Goal: Task Accomplishment & Management: Manage account settings

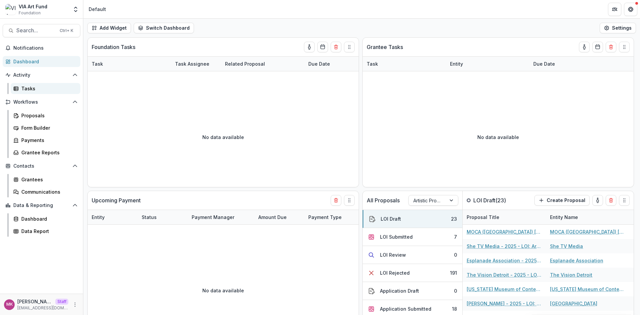
click at [30, 90] on div "Tasks" at bounding box center [48, 88] width 54 height 7
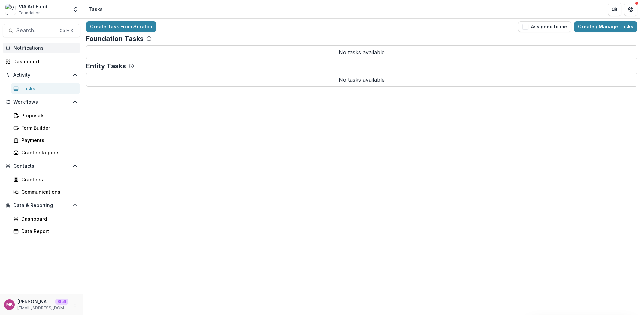
click at [30, 49] on span "Notifications" at bounding box center [45, 48] width 64 height 6
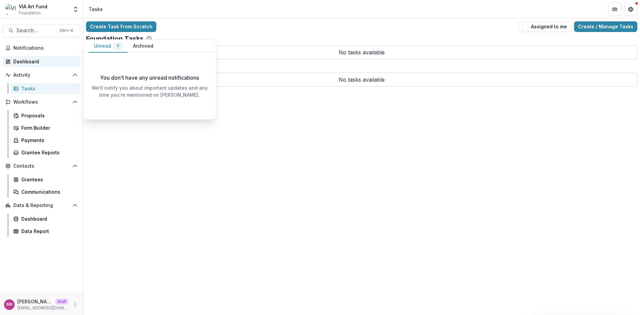
click at [29, 61] on div "Dashboard" at bounding box center [44, 61] width 62 height 7
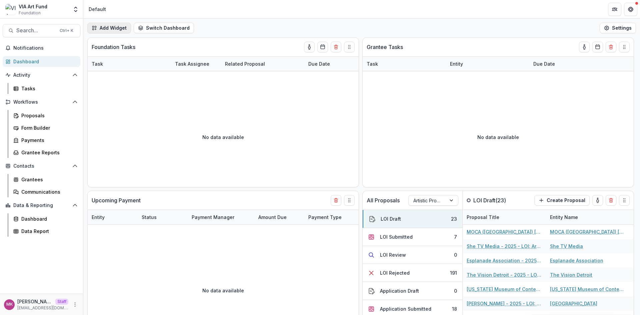
click at [109, 25] on button "Add Widget" at bounding box center [109, 28] width 44 height 11
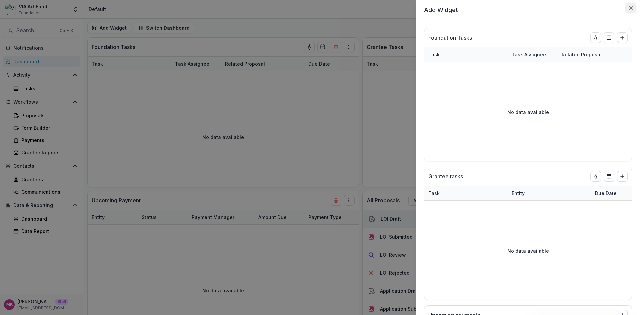
click at [634, 11] on button "Close" at bounding box center [630, 8] width 11 height 11
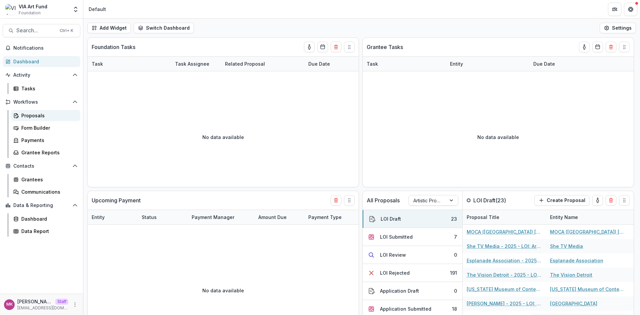
click at [28, 111] on link "Proposals" at bounding box center [46, 115] width 70 height 11
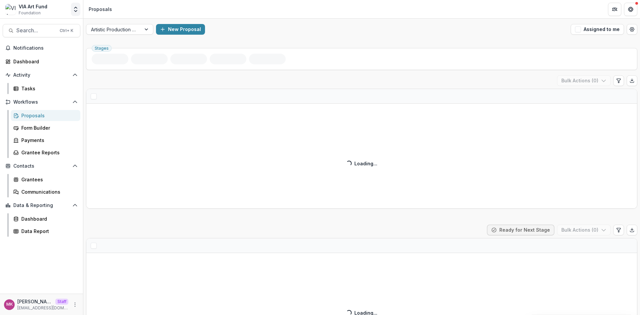
click at [78, 7] on icon "Open entity switcher" at bounding box center [75, 9] width 7 height 7
click at [40, 25] on link "Admin Settings" at bounding box center [42, 25] width 80 height 11
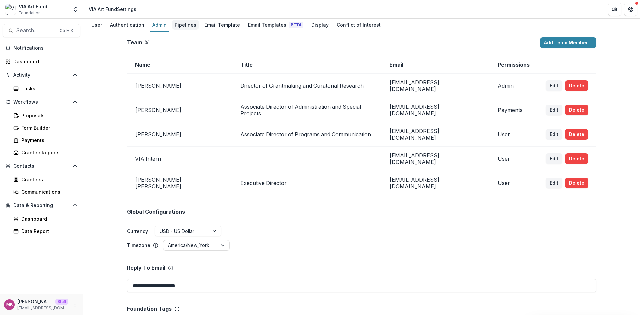
click at [187, 23] on div "Pipelines" at bounding box center [185, 25] width 27 height 10
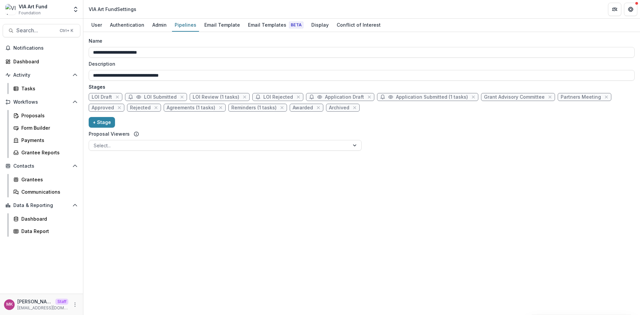
click at [208, 99] on span "LOI Review (1 tasks)" at bounding box center [216, 97] width 47 height 6
select select "******"
select select "*****"
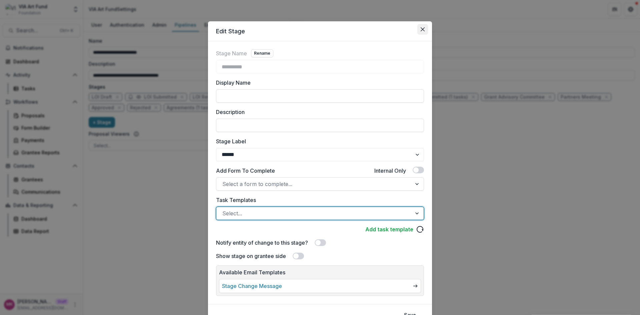
click at [418, 29] on button "Close" at bounding box center [422, 29] width 11 height 11
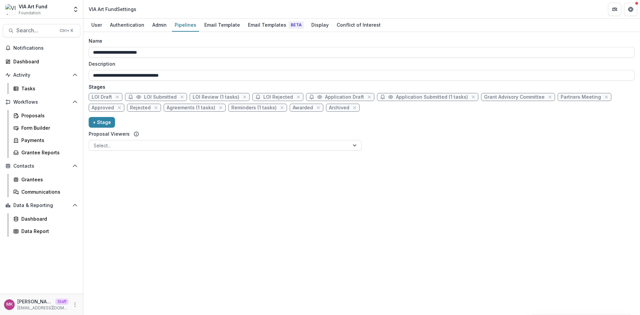
click at [226, 95] on span "LOI Review (1 tasks)" at bounding box center [216, 97] width 47 height 6
select select "******"
select select "*****"
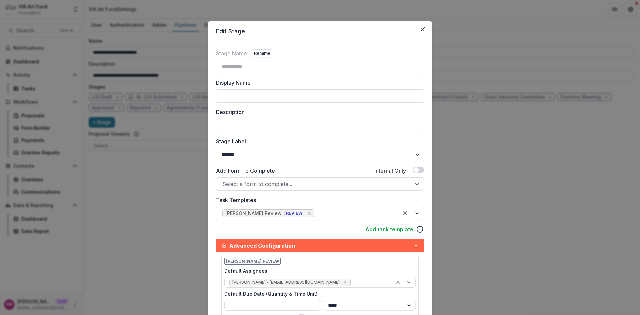
click at [307, 213] on icon "Remove [object Object]" at bounding box center [309, 213] width 5 height 5
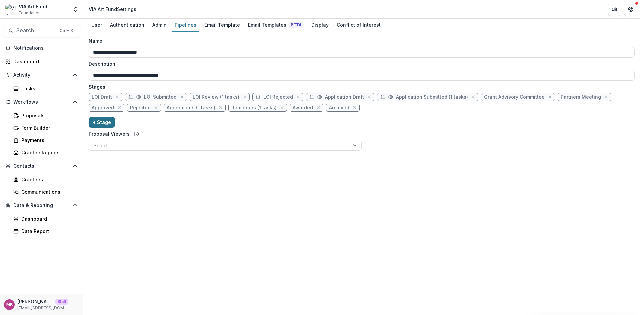
click at [100, 121] on button "+ Stage" at bounding box center [102, 122] width 26 height 11
select select "*****"
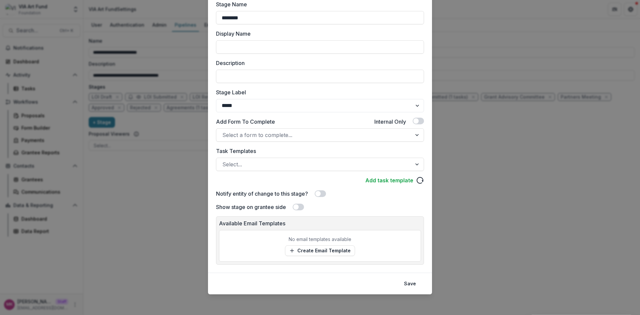
scroll to position [50, 0]
click at [272, 167] on div at bounding box center [313, 163] width 183 height 9
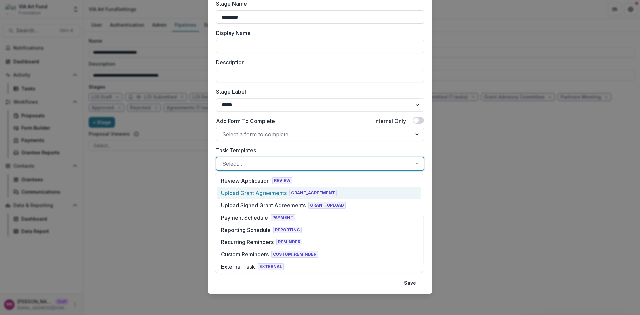
click at [266, 190] on div "Upload Grant Agreements" at bounding box center [254, 193] width 66 height 8
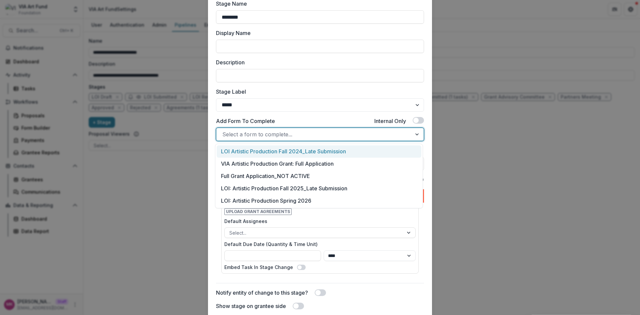
click at [259, 134] on div at bounding box center [313, 134] width 183 height 9
click at [249, 151] on div "LOI Artistic Production Fall 2024_Late Submission" at bounding box center [319, 151] width 205 height 12
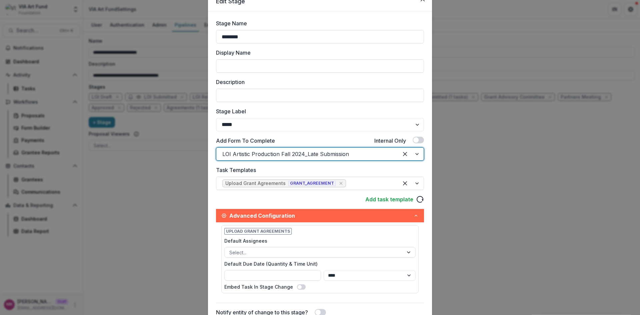
scroll to position [5, 0]
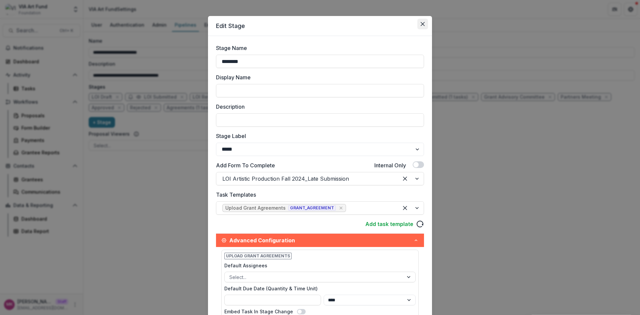
click at [419, 26] on button "Close" at bounding box center [422, 24] width 11 height 11
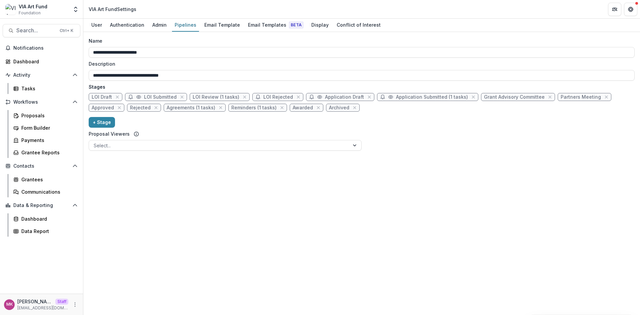
click at [202, 97] on span "LOI Review (1 tasks)" at bounding box center [216, 97] width 47 height 6
select select "******"
select select "*****"
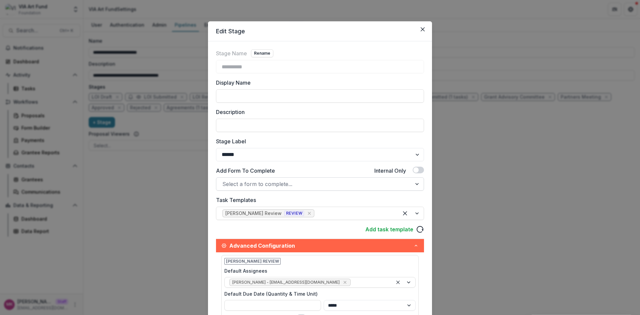
click at [288, 183] on div at bounding box center [313, 183] width 183 height 9
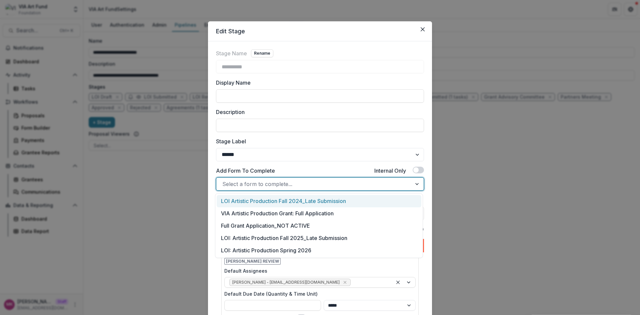
click at [246, 205] on div "LOI Artistic Production Fall 2024_Late Submission" at bounding box center [319, 201] width 205 height 12
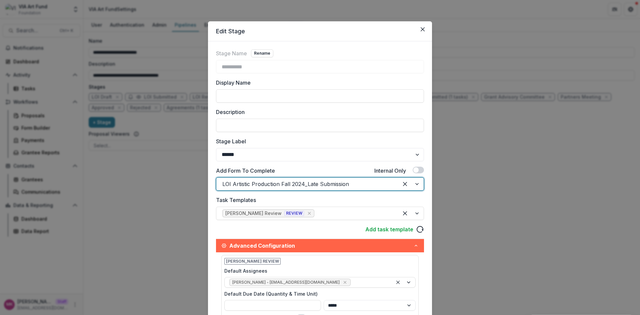
click at [417, 184] on div at bounding box center [410, 184] width 25 height 13
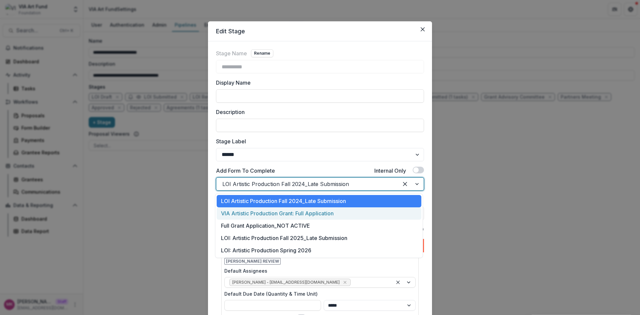
click at [322, 214] on div "VIA Artistic Production Grant: Full Application" at bounding box center [319, 213] width 205 height 12
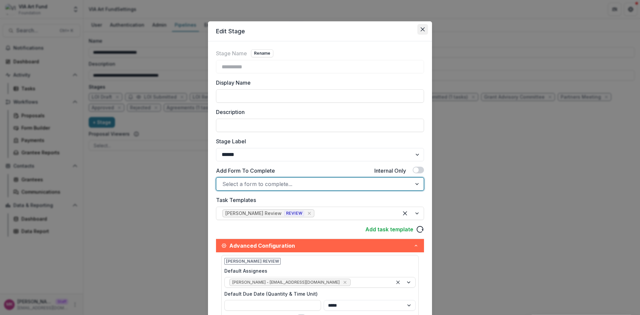
click at [422, 31] on icon "Close" at bounding box center [423, 29] width 4 height 4
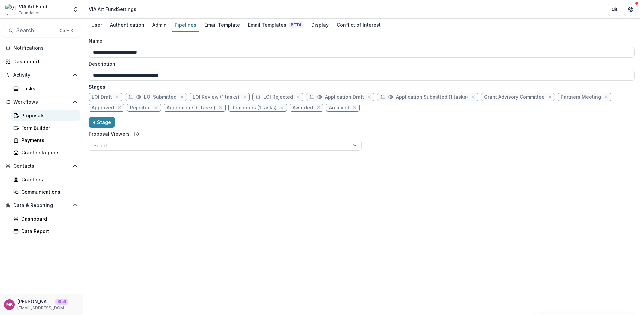
click at [35, 115] on div "Proposals" at bounding box center [48, 115] width 54 height 7
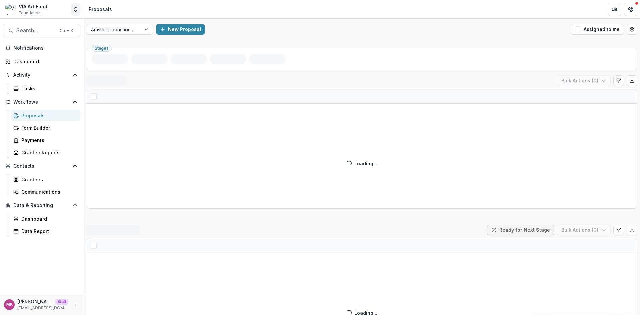
click at [74, 8] on polyline "Open entity switcher" at bounding box center [75, 7] width 3 height 1
click at [70, 27] on link "Admin Settings" at bounding box center [42, 25] width 80 height 11
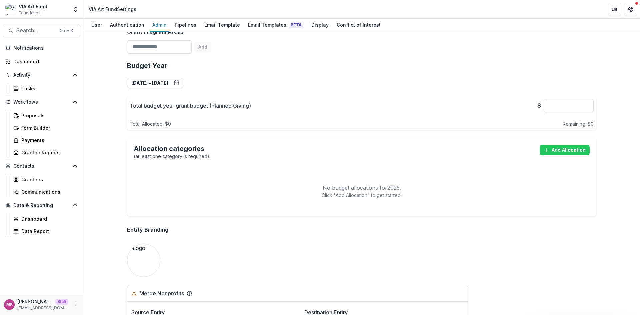
scroll to position [433, 0]
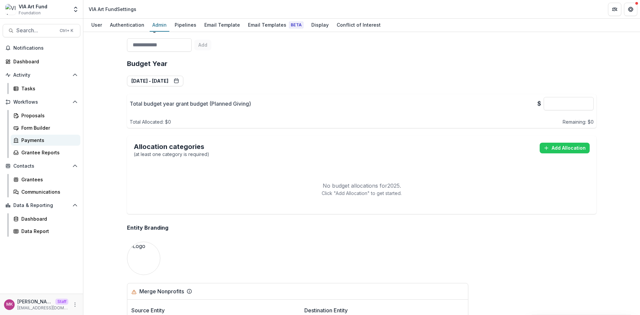
click at [35, 137] on div "Payments" at bounding box center [48, 140] width 54 height 7
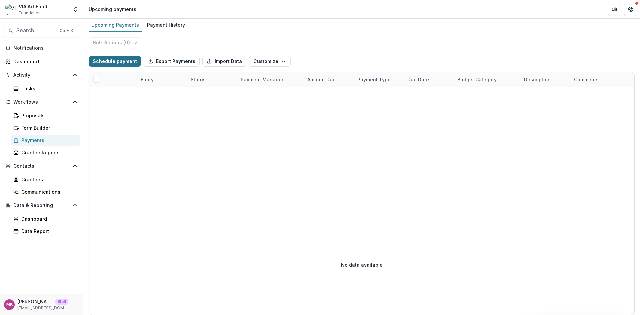
click at [105, 65] on button "Schedule payment" at bounding box center [115, 61] width 52 height 11
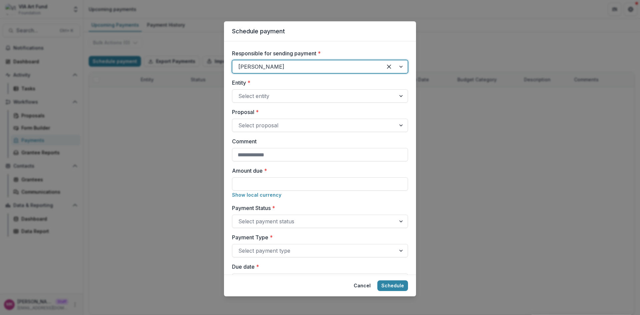
click at [544, 247] on div "Schedule payment Responsible for sending payment * Susan Thompson Entity * Sele…" at bounding box center [320, 157] width 640 height 315
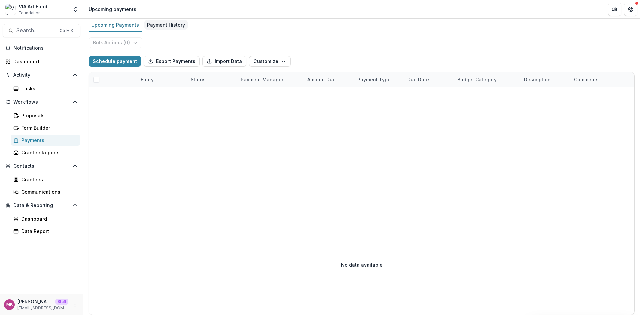
click at [162, 26] on div "Payment History" at bounding box center [165, 25] width 43 height 10
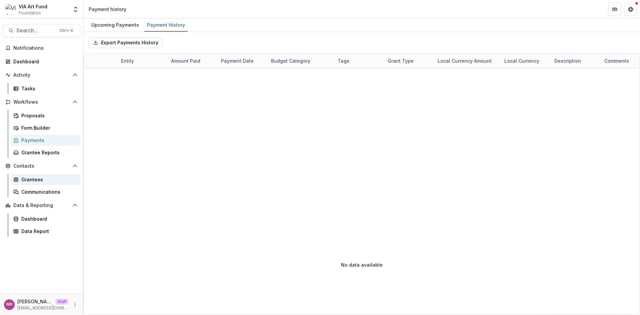
click at [32, 175] on link "Grantees" at bounding box center [46, 179] width 70 height 11
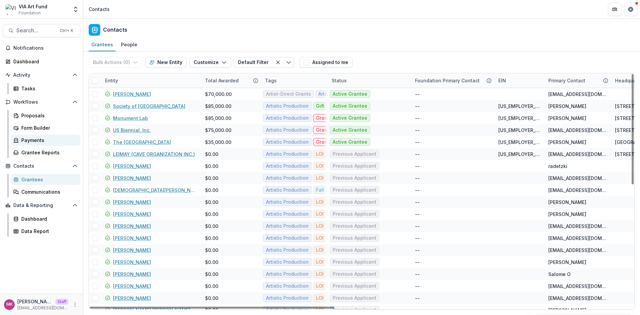
click at [41, 140] on div "Payments" at bounding box center [48, 140] width 54 height 7
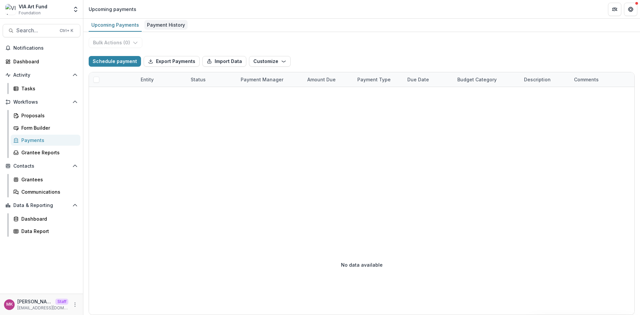
click at [152, 26] on div "Payment History" at bounding box center [165, 25] width 43 height 10
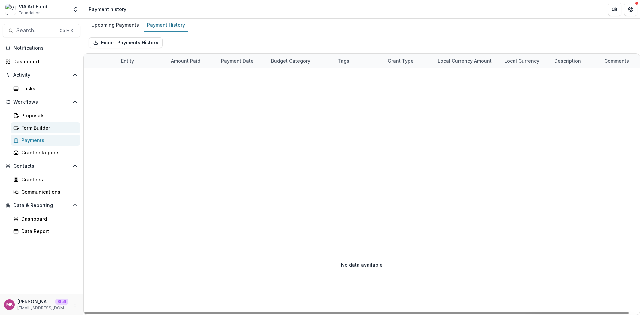
click at [38, 124] on div "Form Builder" at bounding box center [48, 127] width 54 height 7
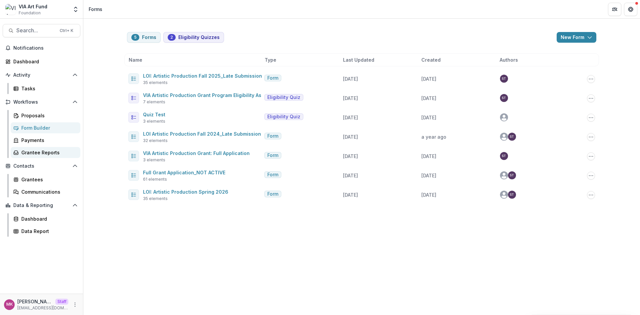
click at [41, 154] on div "Grantee Reports" at bounding box center [48, 152] width 54 height 7
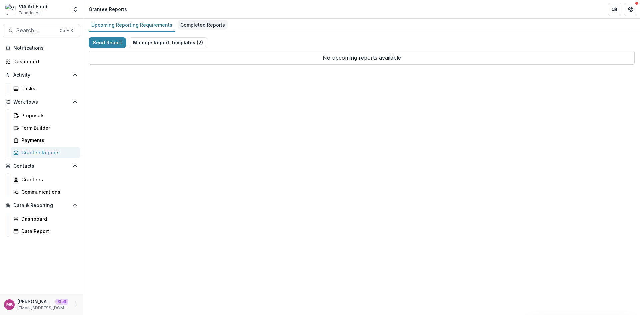
click at [194, 29] on div "Completed Reports" at bounding box center [203, 25] width 50 height 10
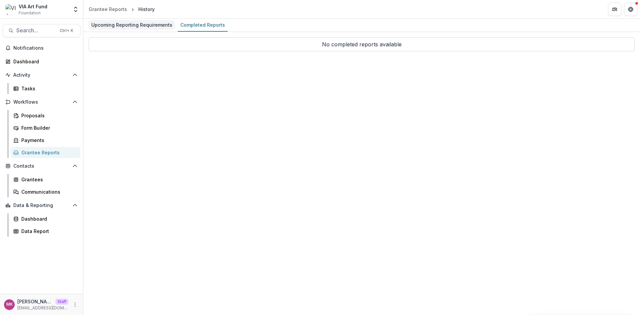
click at [141, 21] on div "Upcoming Reporting Requirements" at bounding box center [132, 25] width 86 height 10
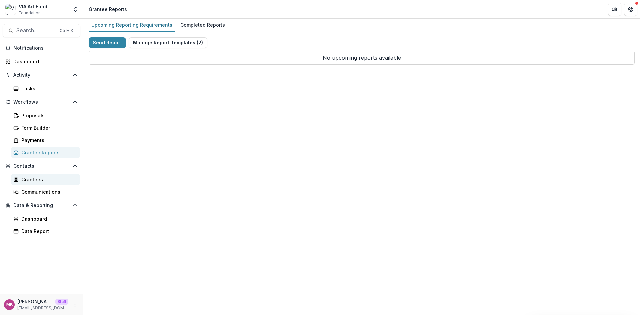
click at [23, 177] on div "Grantees" at bounding box center [48, 179] width 54 height 7
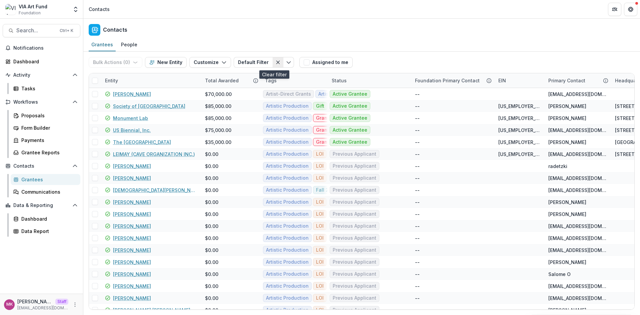
click at [275, 63] on icon "Clear filter" at bounding box center [277, 62] width 5 height 5
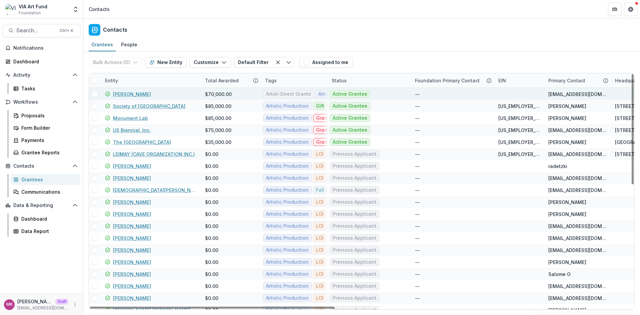
click at [120, 93] on link "[PERSON_NAME]" at bounding box center [132, 94] width 38 height 7
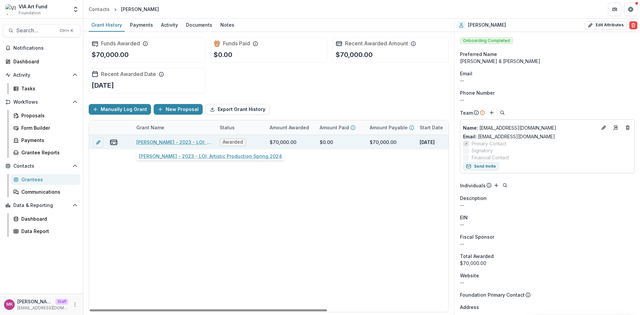
click at [170, 141] on link "Ryan Kelly - 2023 - LOI: Artistic Production Spring 2024" at bounding box center [173, 142] width 75 height 7
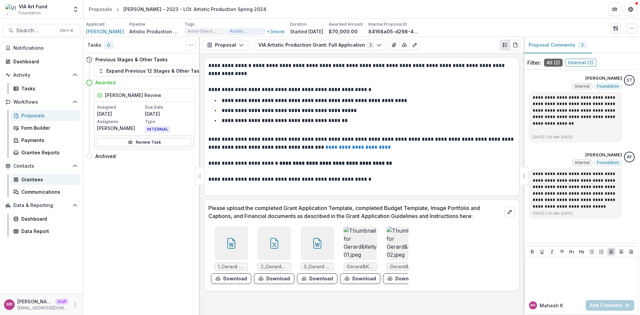
click at [37, 182] on div "Grantees" at bounding box center [48, 179] width 54 height 7
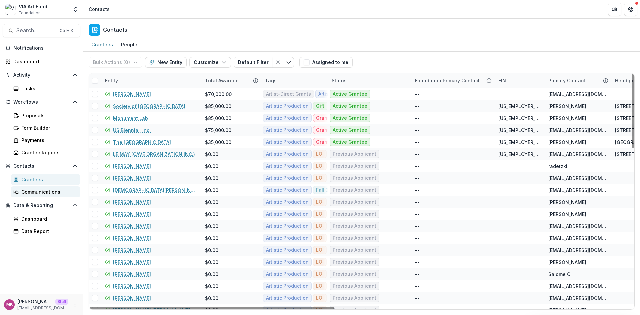
click at [41, 192] on div "Communications" at bounding box center [48, 191] width 54 height 7
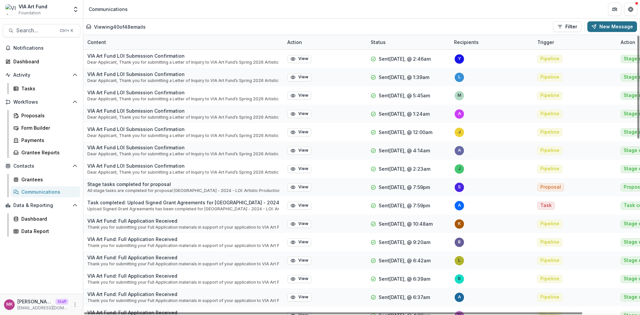
click at [602, 26] on button "New Message" at bounding box center [612, 26] width 50 height 11
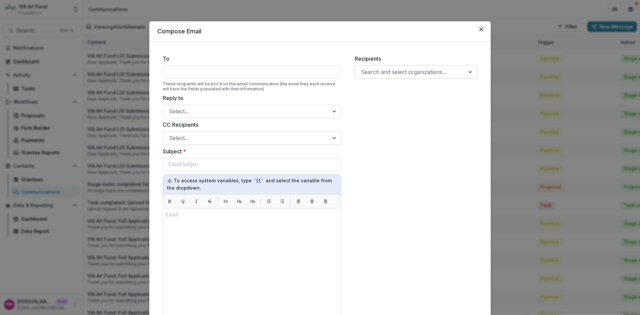
click at [422, 70] on div at bounding box center [410, 71] width 98 height 9
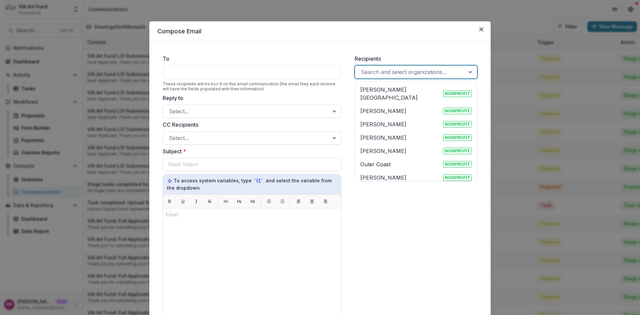
click at [380, 87] on p "Pitzer College" at bounding box center [400, 94] width 80 height 16
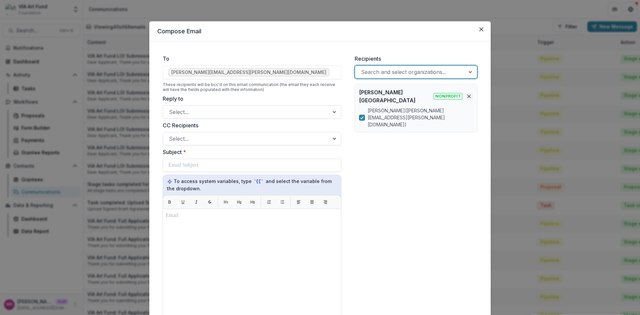
click at [471, 92] on button "Remove organization" at bounding box center [469, 96] width 8 height 8
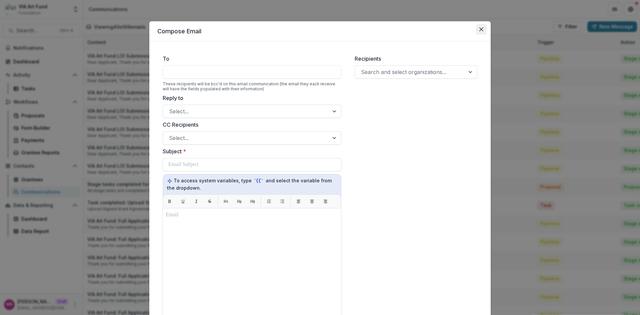
click at [479, 29] on icon "Close" at bounding box center [481, 29] width 4 height 4
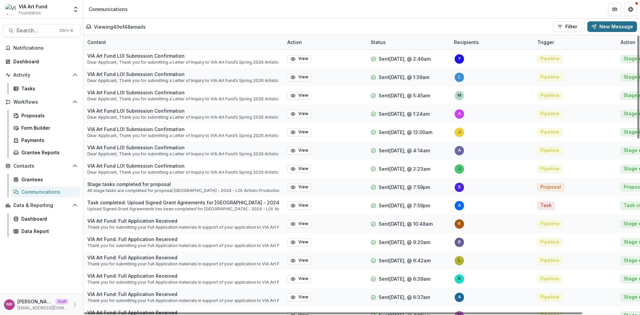
click at [616, 21] on button "New Message" at bounding box center [612, 26] width 50 height 11
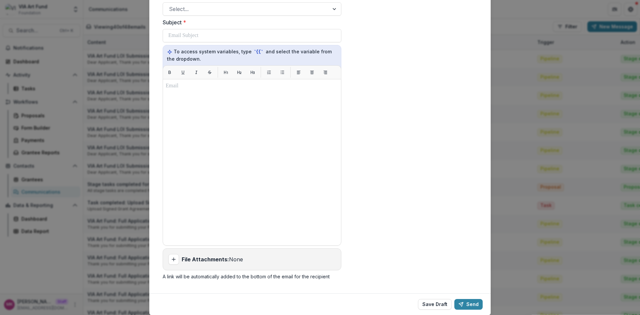
scroll to position [133, 0]
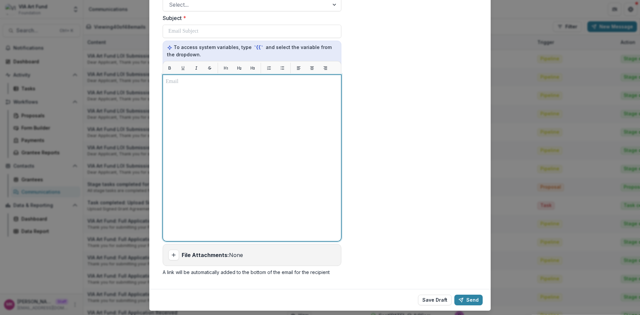
click at [206, 160] on div at bounding box center [252, 158] width 173 height 161
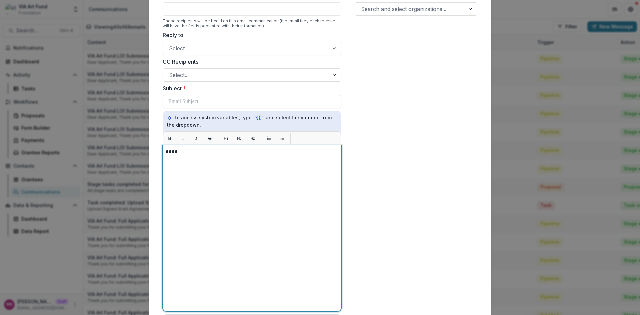
scroll to position [11, 0]
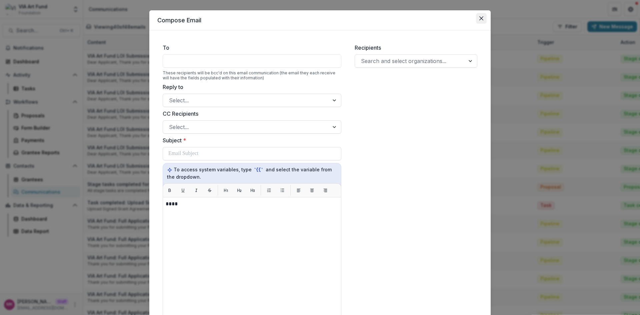
click at [478, 21] on button "Close" at bounding box center [481, 18] width 11 height 11
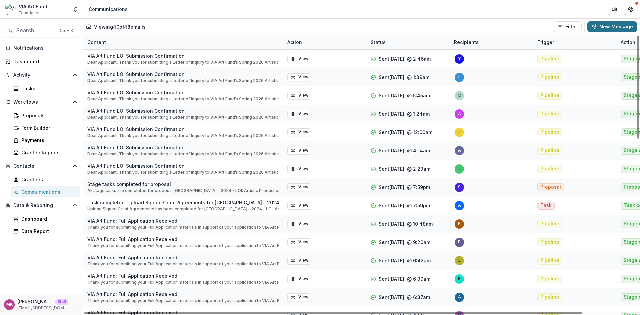
click at [603, 25] on button "New Message" at bounding box center [612, 26] width 50 height 11
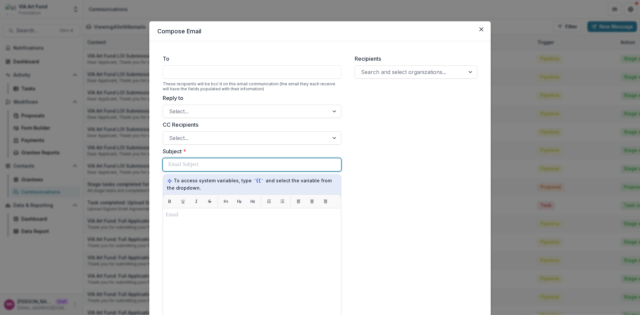
click at [202, 168] on div at bounding box center [251, 164] width 167 height 13
click at [202, 110] on div at bounding box center [246, 111] width 154 height 9
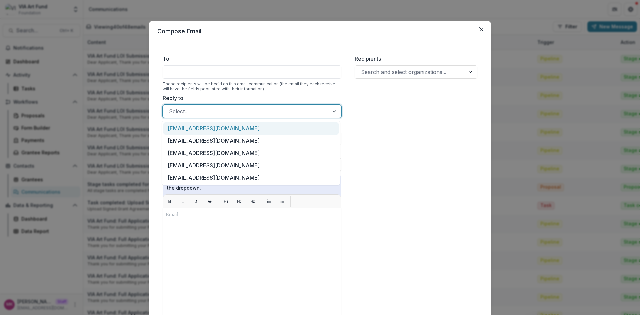
click at [208, 125] on div "[EMAIL_ADDRESS][DOMAIN_NAME]" at bounding box center [250, 128] width 175 height 12
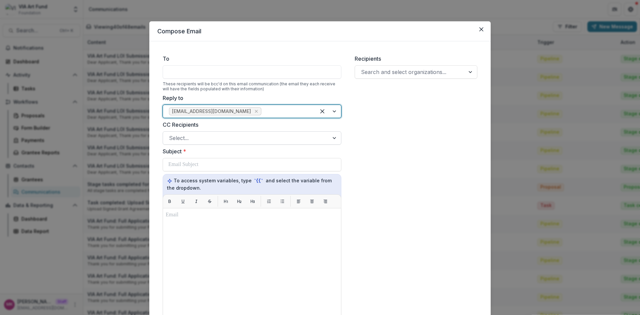
click at [200, 141] on div at bounding box center [246, 137] width 154 height 9
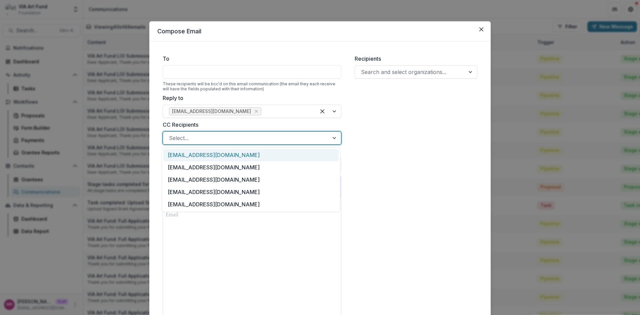
click at [201, 152] on div "[EMAIL_ADDRESS][DOMAIN_NAME]" at bounding box center [250, 155] width 175 height 12
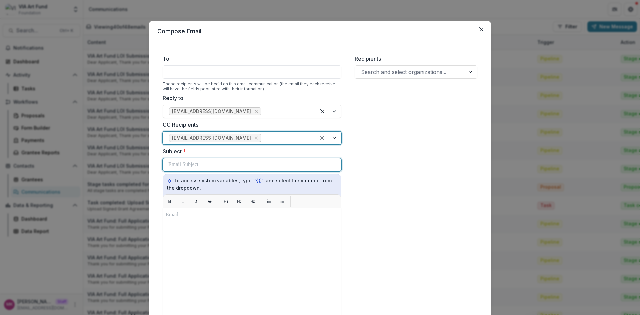
click at [198, 162] on p at bounding box center [183, 165] width 30 height 8
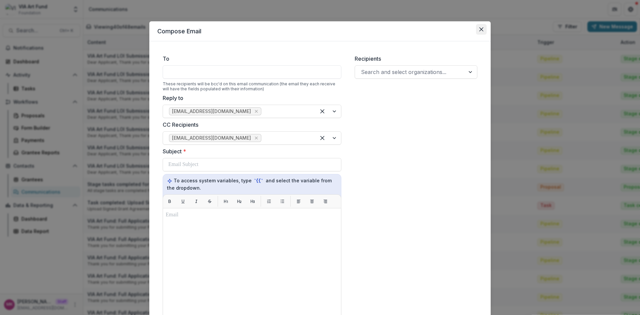
click at [481, 26] on button "Close" at bounding box center [481, 29] width 11 height 11
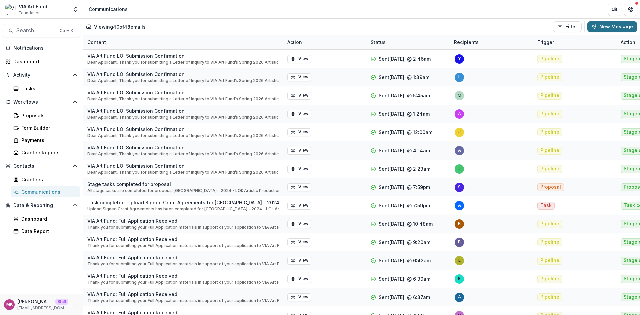
click at [597, 24] on icon "button" at bounding box center [593, 26] width 5 height 5
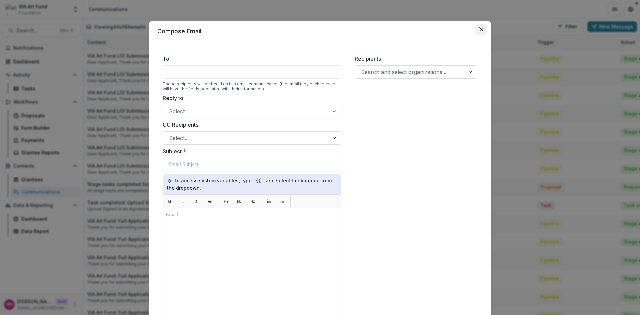
click at [481, 28] on icon "Close" at bounding box center [481, 29] width 4 height 4
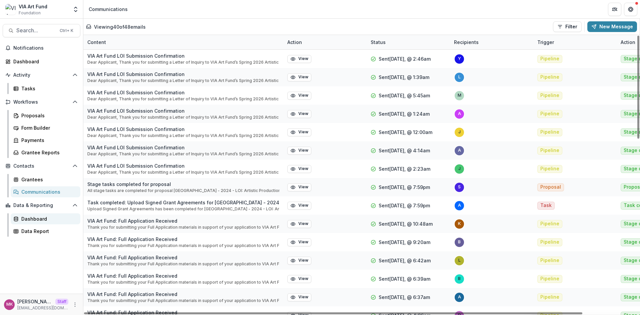
click at [37, 223] on link "Dashboard" at bounding box center [46, 218] width 70 height 11
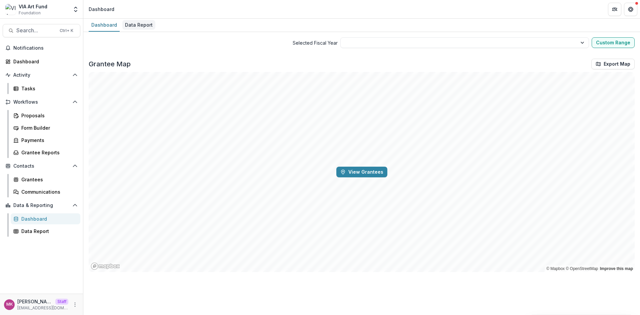
click at [135, 27] on div "Data Report" at bounding box center [138, 25] width 33 height 10
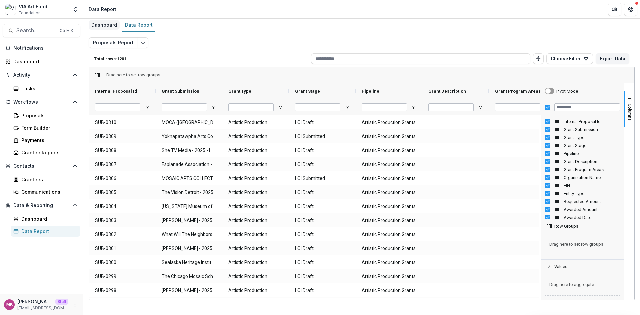
click at [104, 24] on div "Dashboard" at bounding box center [104, 25] width 31 height 10
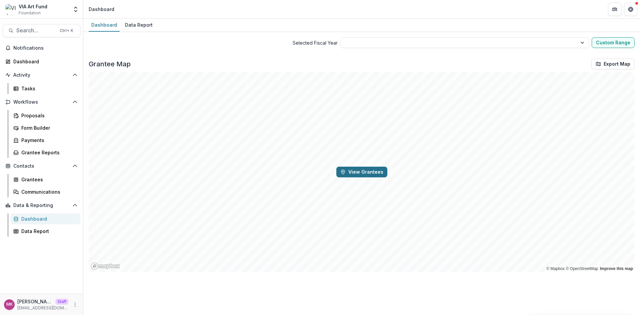
click at [372, 170] on button "View Grantees" at bounding box center [361, 172] width 51 height 11
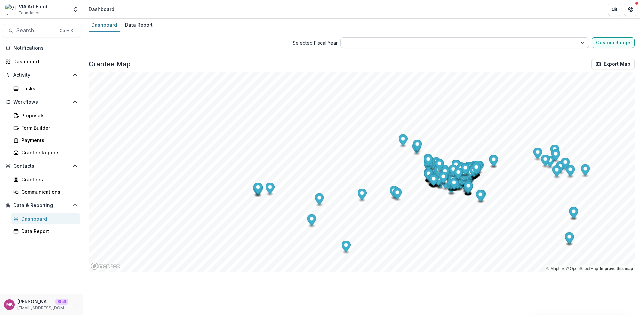
click at [526, 37] on select at bounding box center [464, 42] width 249 height 11
click at [510, 45] on select at bounding box center [464, 42] width 249 height 11
click at [239, 45] on span "Selected Fiscal Year" at bounding box center [213, 42] width 249 height 7
click at [361, 45] on select at bounding box center [464, 42] width 249 height 11
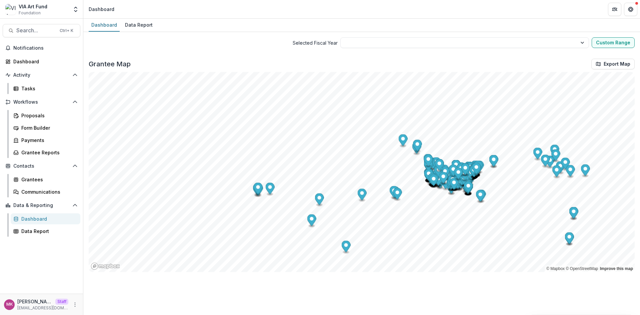
click at [224, 53] on div "Selected Fiscal Year Custom Range Date Range - Apply Remove Custom Range Grante…" at bounding box center [362, 157] width 546 height 240
click at [610, 46] on button "Custom Range" at bounding box center [613, 42] width 43 height 11
click at [625, 53] on button "Close" at bounding box center [621, 56] width 8 height 8
click at [35, 235] on link "Data Report" at bounding box center [46, 231] width 70 height 11
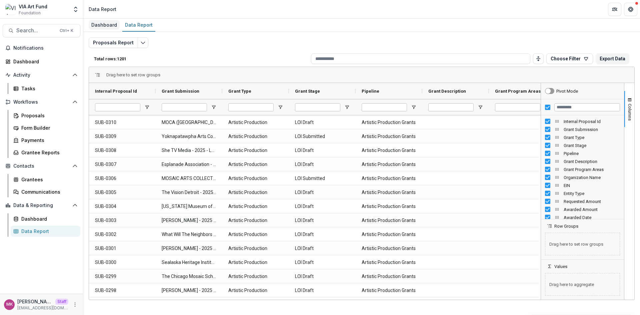
click at [99, 22] on div "Dashboard" at bounding box center [104, 25] width 31 height 10
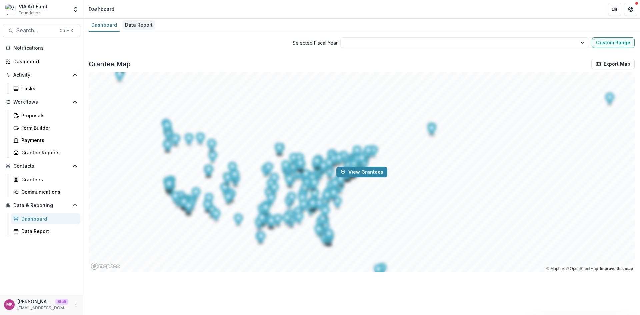
click at [135, 27] on div "Data Report" at bounding box center [138, 25] width 33 height 10
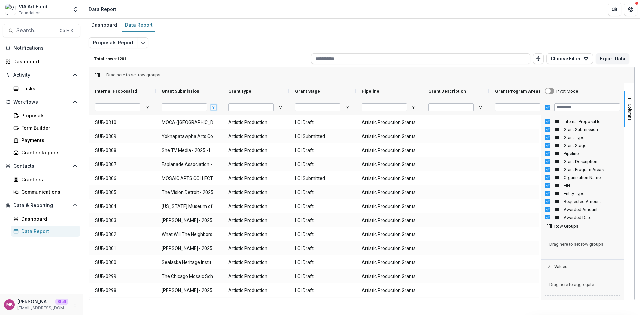
click at [213, 106] on span "Open Filter Menu" at bounding box center [213, 107] width 5 height 5
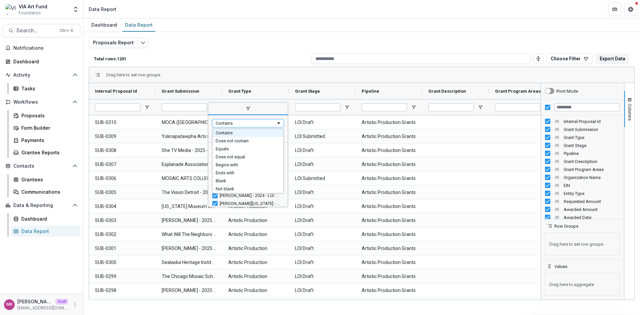
click at [240, 125] on div "Contains" at bounding box center [246, 123] width 60 height 5
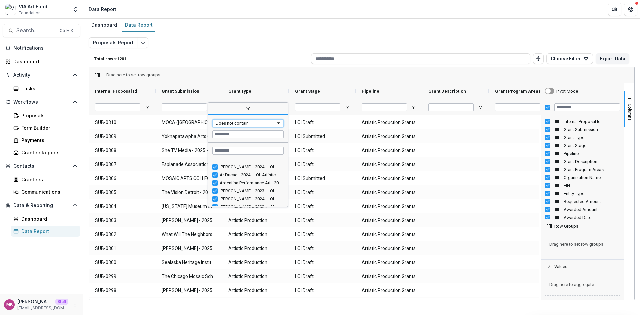
scroll to position [589, 0]
type input "**********"
click at [227, 55] on div "Total rows: 1200 Choose Filter Personal Filters Team Filters Temelio Filters No…" at bounding box center [362, 59] width 546 height 16
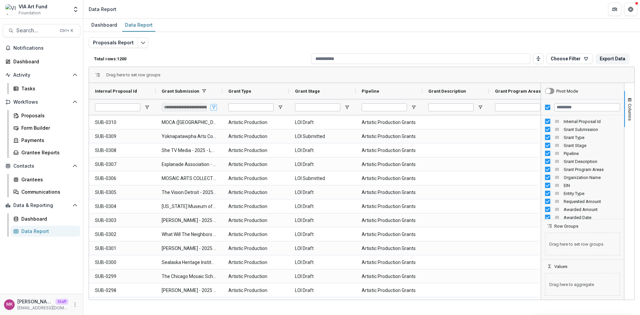
click at [214, 106] on span "Open Filter Menu" at bounding box center [213, 107] width 5 height 5
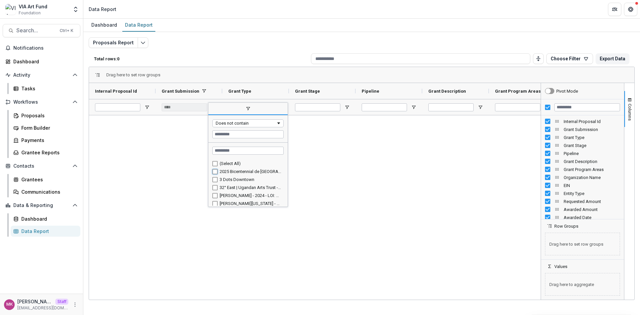
type input "**********"
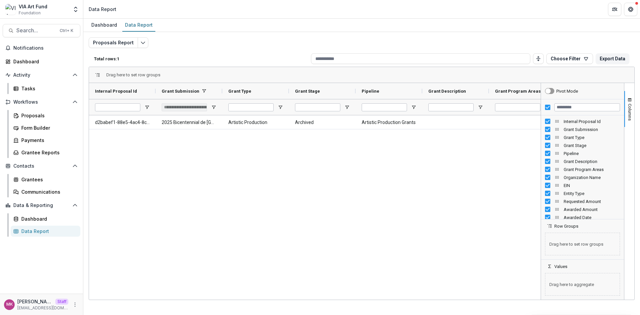
click at [359, 178] on div "d2babef1-88e5-4ac4-8c92-d7d57723c114 2025 Bicentennial de El Alto - 2024 - LOI:…" at bounding box center [315, 206] width 452 height 182
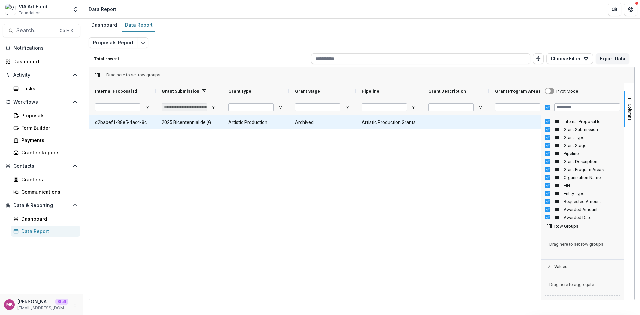
click at [212, 122] on Submission-1783 "2025 Bicentennial de El Alto - 2024 - LOI: Artistic Production Fall 2024" at bounding box center [189, 123] width 55 height 14
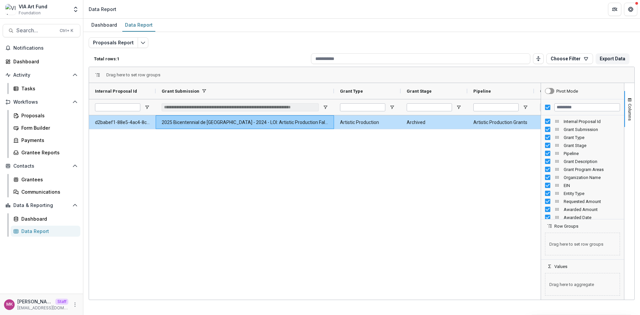
drag, startPoint x: 221, startPoint y: 94, endPoint x: 333, endPoint y: 107, distance: 112.7
click at [219, 190] on div "d2babef1-88e5-4ac4-8c92-d7d57723c114 2025 Bicentennial de El Alto - 2024 - LOI:…" at bounding box center [315, 206] width 452 height 182
click at [204, 93] on span at bounding box center [203, 90] width 5 height 5
click at [210, 91] on span at bounding box center [211, 90] width 5 height 5
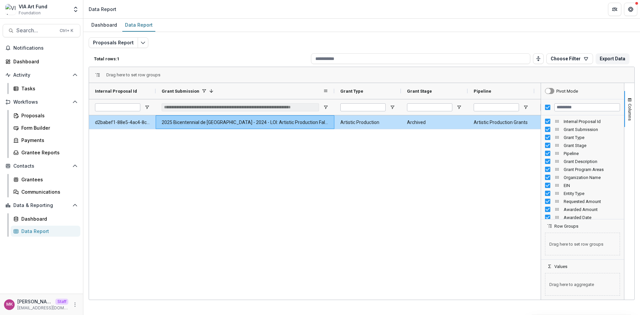
click at [201, 92] on span at bounding box center [203, 90] width 5 height 5
click at [203, 90] on span at bounding box center [203, 90] width 5 height 5
click at [174, 91] on span "Grant Submission" at bounding box center [181, 91] width 38 height 5
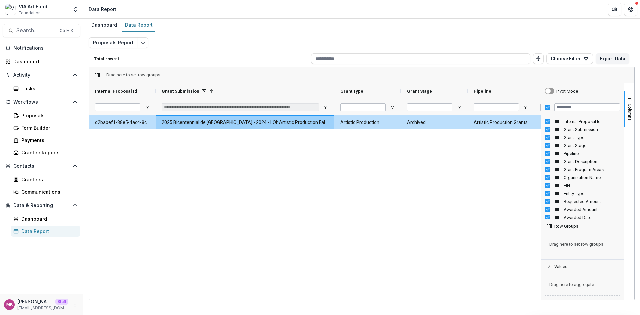
click at [210, 89] on span at bounding box center [211, 90] width 5 height 5
click at [326, 106] on span "Open Filter Menu" at bounding box center [325, 107] width 5 height 5
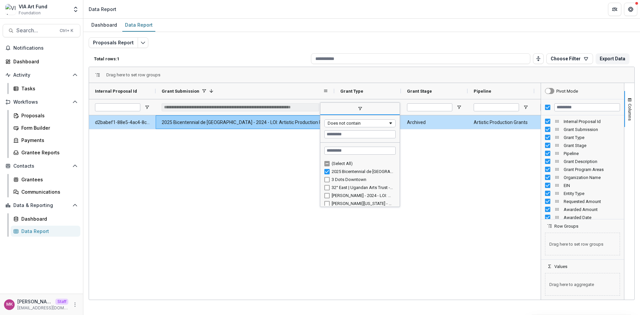
click at [209, 90] on span at bounding box center [211, 90] width 5 height 5
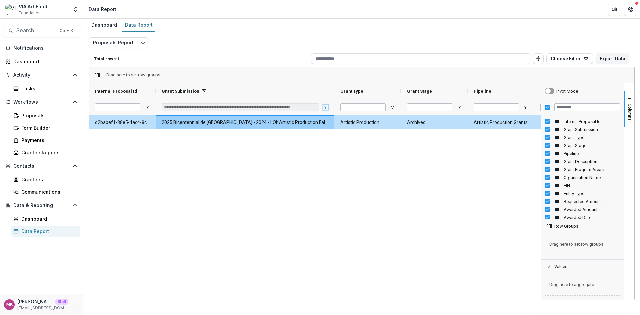
click at [326, 106] on span "Open Filter Menu" at bounding box center [325, 107] width 5 height 5
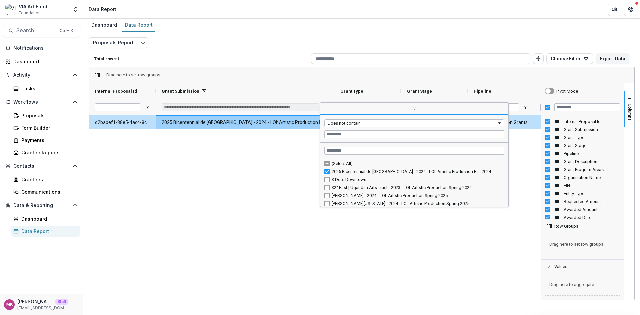
drag, startPoint x: 399, startPoint y: 167, endPoint x: 508, endPoint y: 181, distance: 110.2
click at [508, 181] on div "Does not contain Loading... No matches. (Select All) 2025 Bicentennial de El Al…" at bounding box center [414, 154] width 189 height 105
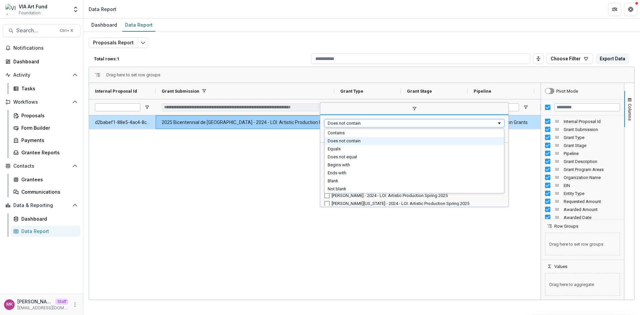
click at [369, 120] on div "Does not contain" at bounding box center [414, 123] width 180 height 8
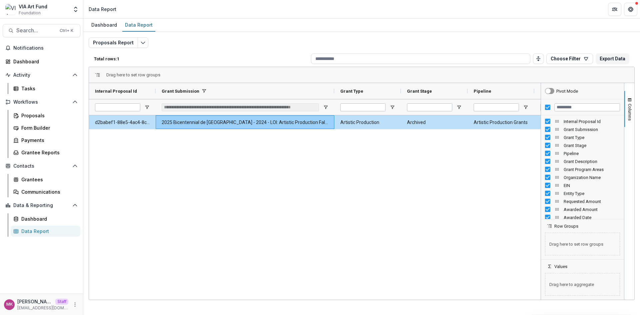
click at [209, 154] on div "d2babef1-88e5-4ac4-8c92-d7d57723c114 2025 Bicentennial de El Alto - 2024 - LOI:…" at bounding box center [315, 206] width 452 height 182
click at [327, 106] on span "Open Filter Menu" at bounding box center [325, 107] width 5 height 5
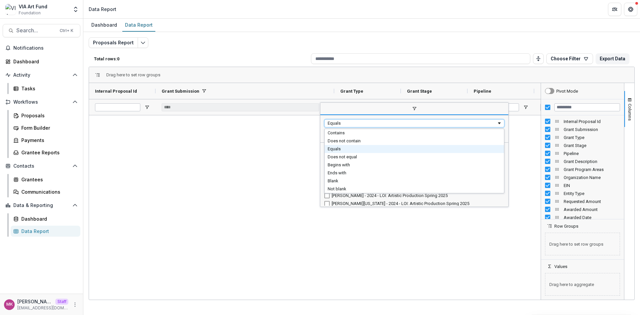
click at [345, 122] on div "Equals" at bounding box center [412, 123] width 169 height 5
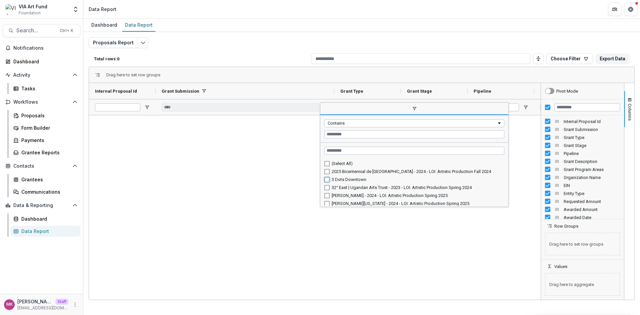
type input "**********"
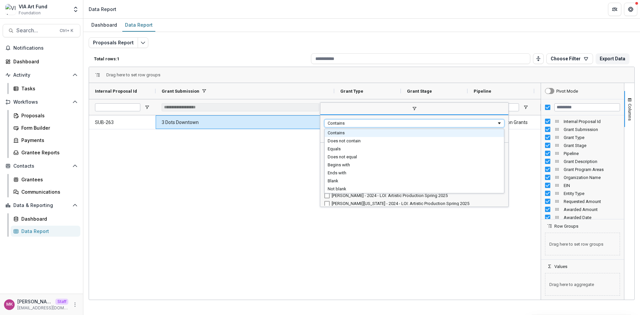
click at [341, 125] on div "Contains" at bounding box center [412, 123] width 169 height 5
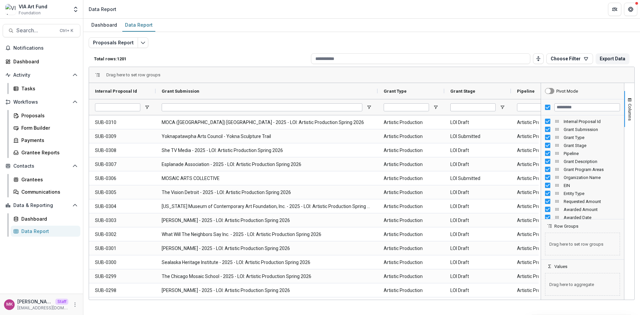
drag, startPoint x: 221, startPoint y: 89, endPoint x: 376, endPoint y: 114, distance: 157.4
click at [370, 108] on span "Open Filter Menu" at bounding box center [368, 107] width 5 height 5
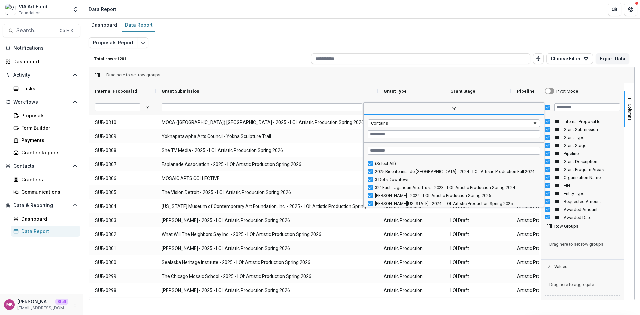
drag, startPoint x: 442, startPoint y: 161, endPoint x: 544, endPoint y: 173, distance: 102.3
click at [544, 173] on div "Contains Loading... No matches. (Select All) 2025 Bicentennial de [GEOGRAPHIC_D…" at bounding box center [453, 154] width 181 height 105
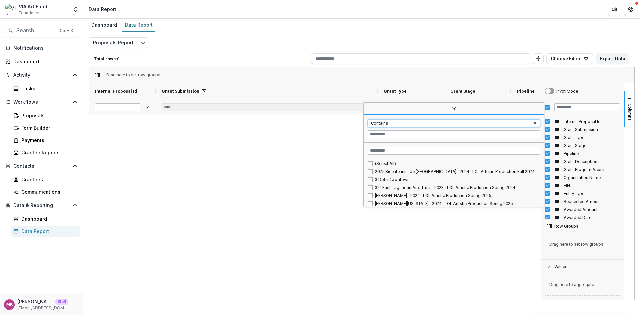
click at [388, 124] on div "Contains" at bounding box center [451, 123] width 161 height 5
type input "**********"
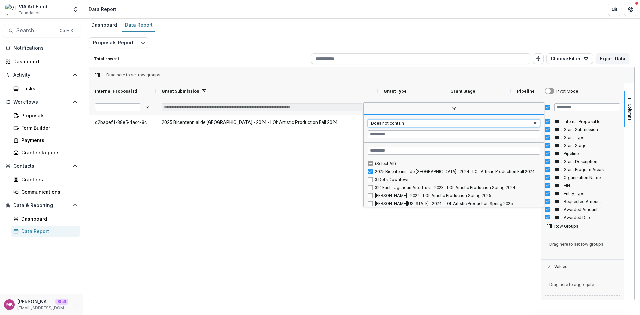
click at [389, 123] on div "Does not contain" at bounding box center [451, 123] width 161 height 5
click at [382, 123] on div "Does not equal" at bounding box center [451, 123] width 161 height 5
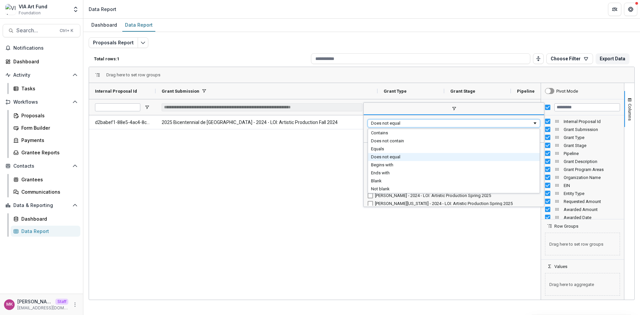
click at [375, 123] on div "Does not equal" at bounding box center [451, 123] width 161 height 5
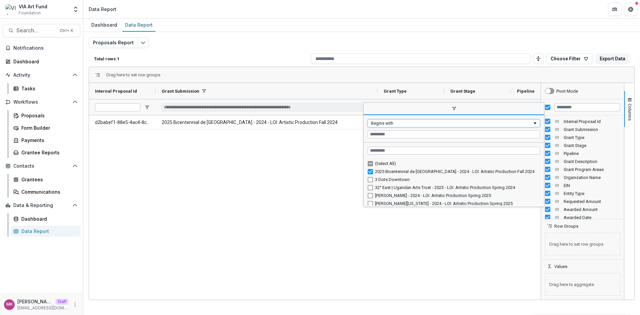
click at [381, 121] on div "Begins with" at bounding box center [451, 123] width 161 height 5
click at [380, 122] on div "Ends with" at bounding box center [451, 123] width 161 height 5
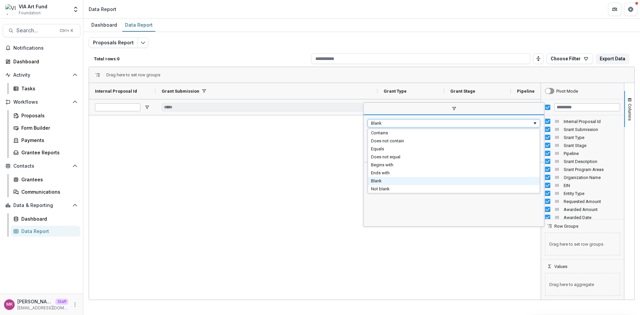
click at [391, 126] on div "Blank" at bounding box center [451, 123] width 161 height 5
type input "********"
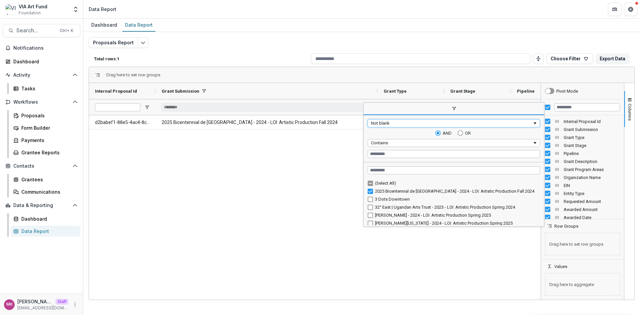
click at [448, 122] on div "Not blank" at bounding box center [451, 123] width 161 height 5
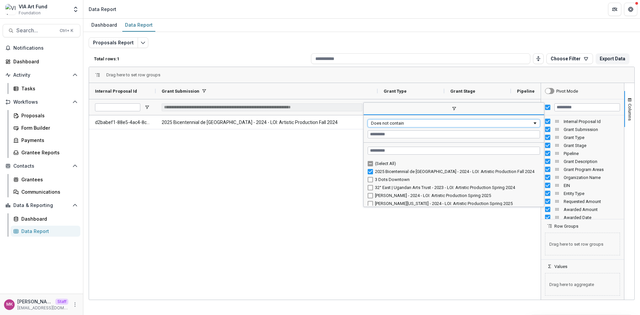
click at [406, 123] on div "Does not contain" at bounding box center [451, 123] width 161 height 5
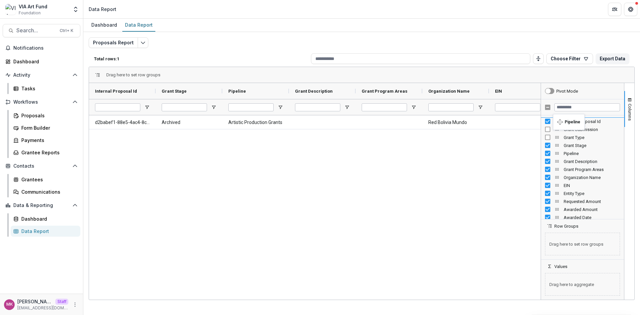
drag, startPoint x: 559, startPoint y: 154, endPoint x: 556, endPoint y: 118, distance: 36.1
click at [104, 24] on div "Dashboard" at bounding box center [104, 25] width 31 height 10
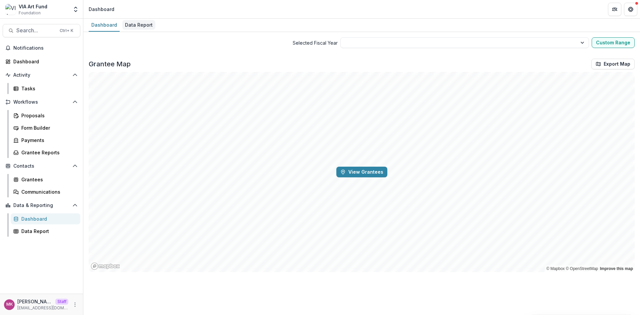
click at [141, 26] on div "Data Report" at bounding box center [138, 25] width 33 height 10
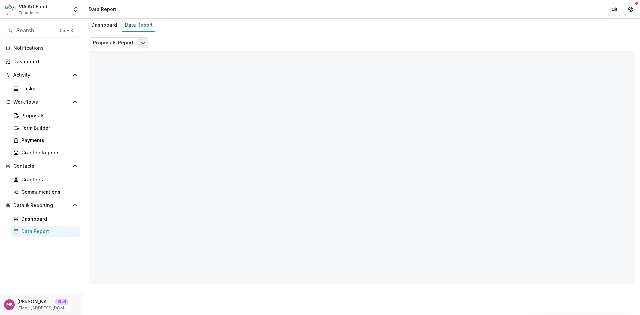
click at [142, 46] on button "Edit selected report" at bounding box center [143, 42] width 11 height 11
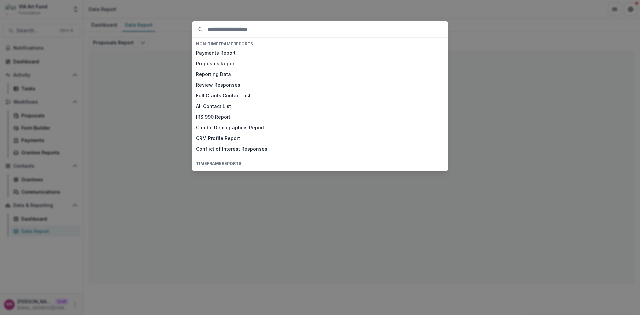
click at [503, 40] on div "NON-TIMEFRAME Reports Payments Report Proposals Report Reporting Data Review Re…" at bounding box center [320, 157] width 640 height 315
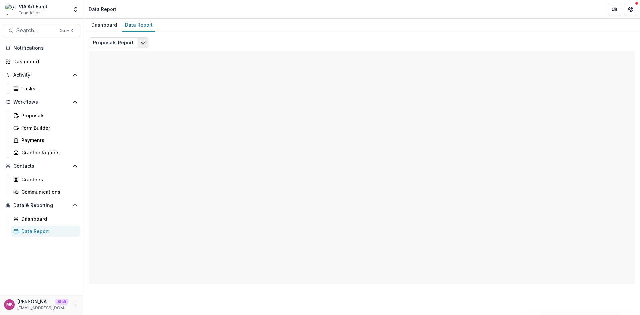
click at [144, 43] on button "Edit selected report" at bounding box center [143, 42] width 11 height 11
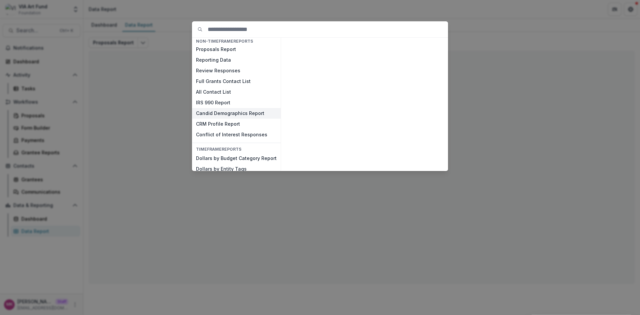
scroll to position [21, 0]
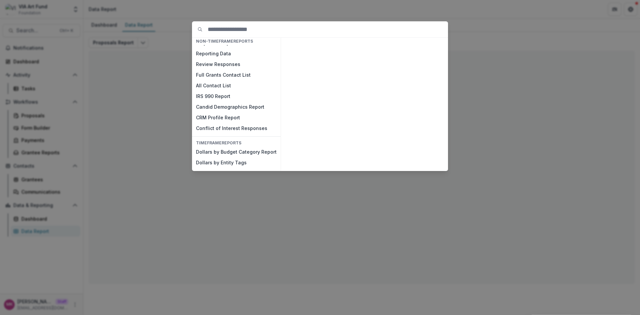
click at [497, 34] on div "NON-TIMEFRAME Reports Payments Report Proposals Report Reporting Data Review Re…" at bounding box center [320, 157] width 640 height 315
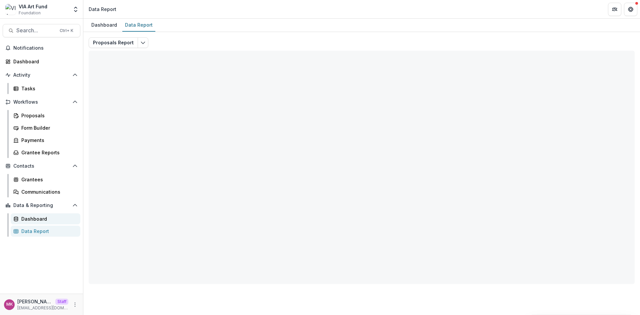
click at [38, 222] on div "Dashboard" at bounding box center [48, 218] width 54 height 7
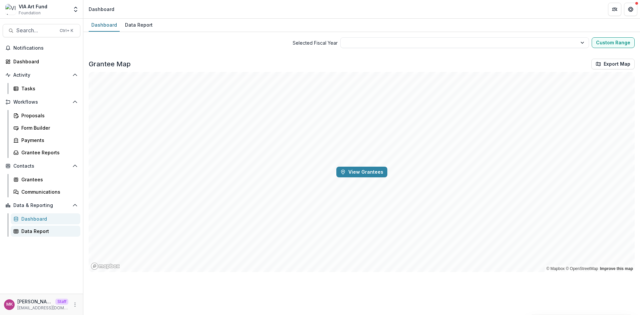
click at [48, 230] on div "Data Report" at bounding box center [48, 231] width 54 height 7
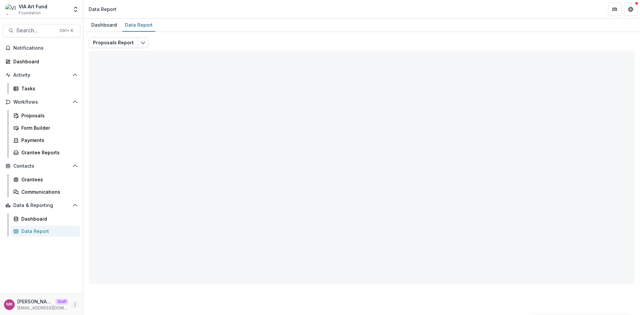
click at [75, 304] on icon "More" at bounding box center [74, 304] width 5 height 5
click at [110, 294] on link "User Settings" at bounding box center [118, 290] width 71 height 11
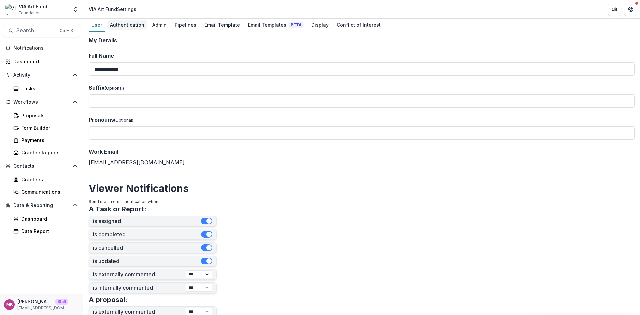
click at [118, 26] on div "Authentication" at bounding box center [127, 25] width 40 height 10
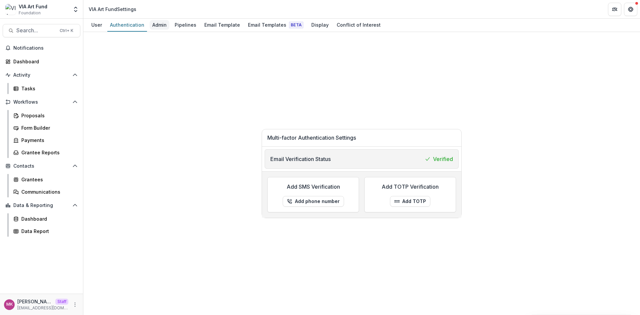
click at [156, 28] on div "Admin" at bounding box center [160, 25] width 20 height 10
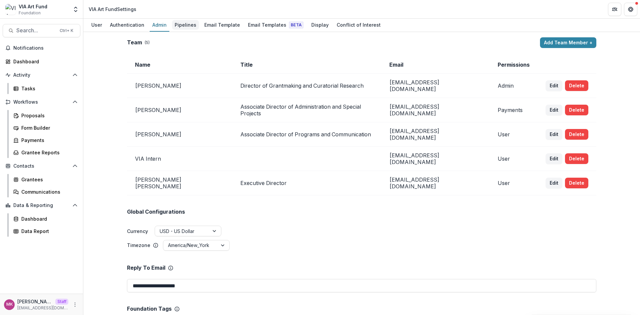
click at [181, 29] on div "Pipelines" at bounding box center [185, 25] width 27 height 10
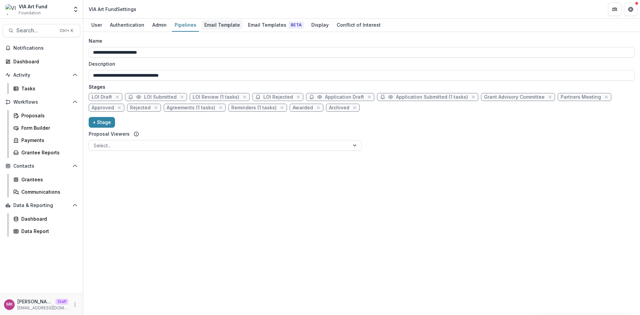
click at [217, 22] on div "Email Template" at bounding box center [222, 25] width 41 height 10
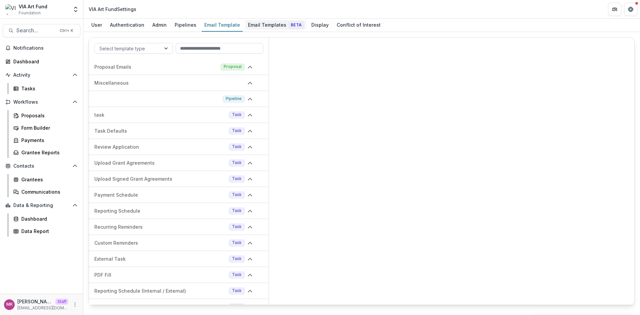
click at [257, 26] on div "Email Templates Beta" at bounding box center [275, 25] width 61 height 10
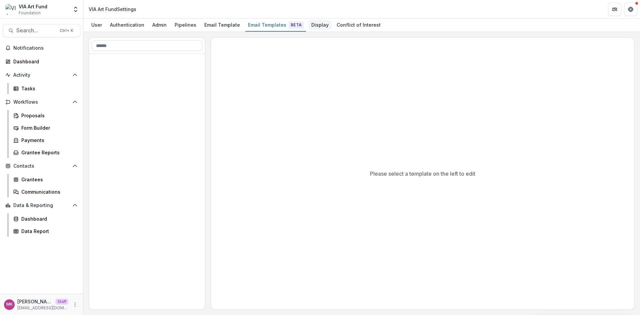
click at [309, 27] on div "Display" at bounding box center [320, 25] width 23 height 10
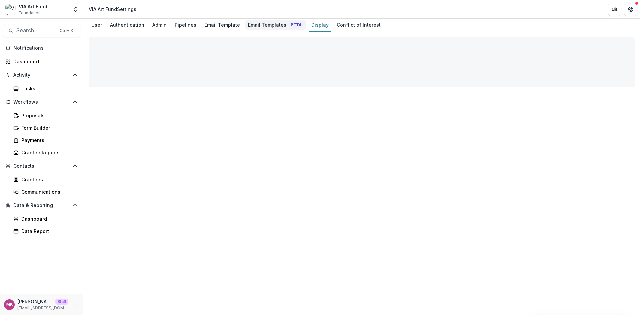
click at [289, 25] on span "Beta" at bounding box center [296, 25] width 14 height 7
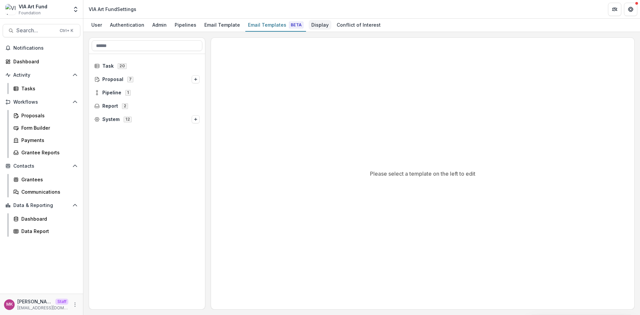
click at [313, 28] on div "Display" at bounding box center [320, 25] width 23 height 10
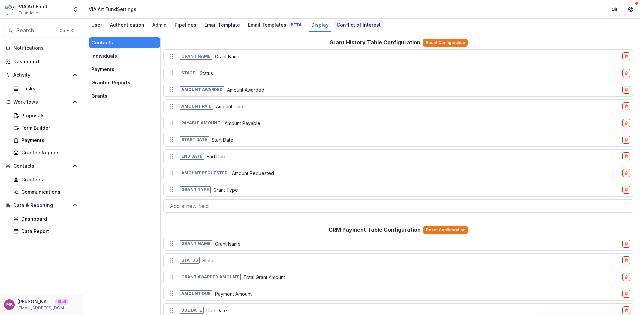
click at [357, 25] on div "Conflict of Interest" at bounding box center [358, 25] width 49 height 10
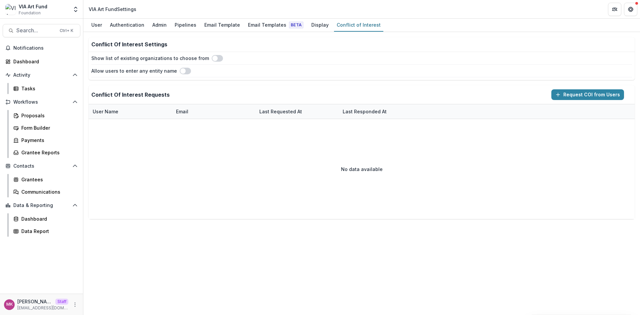
drag, startPoint x: 306, startPoint y: 25, endPoint x: 221, endPoint y: 65, distance: 94.4
click at [309, 25] on div "Display" at bounding box center [320, 25] width 23 height 10
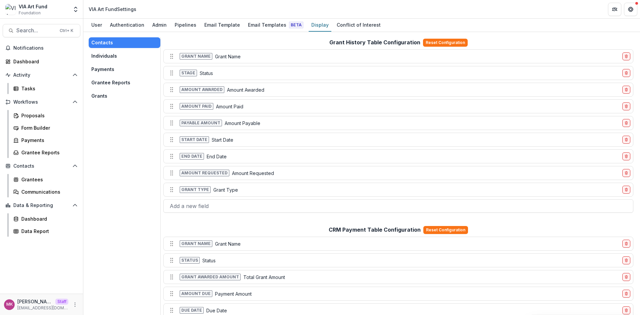
click at [104, 70] on button "Payments" at bounding box center [125, 69] width 72 height 11
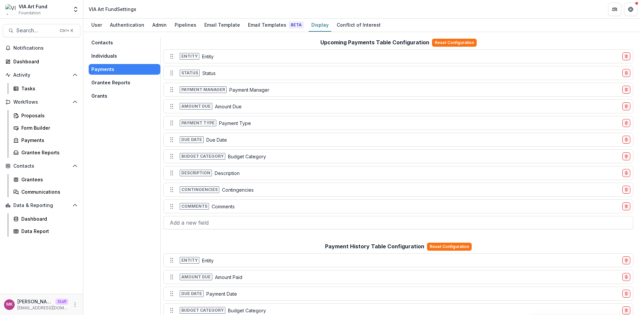
click at [118, 56] on button "Individuals" at bounding box center [125, 56] width 72 height 11
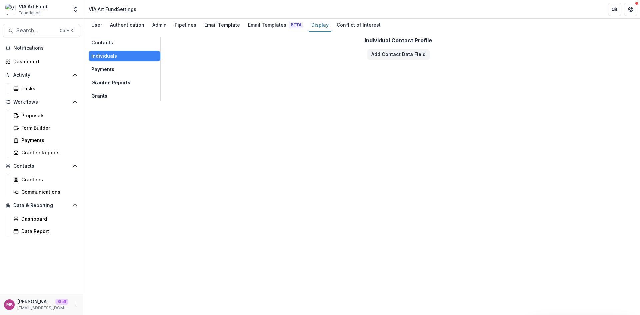
click at [117, 85] on button "Grantee Reports" at bounding box center [125, 82] width 72 height 11
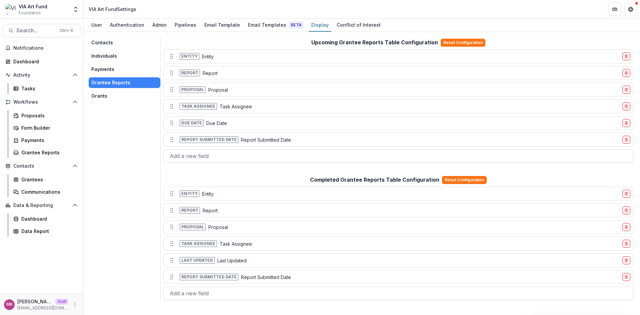
click at [108, 95] on button "Grants" at bounding box center [125, 96] width 72 height 11
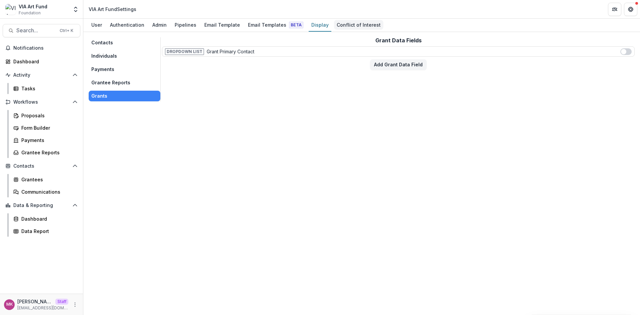
click at [342, 28] on div "Conflict of Interest" at bounding box center [358, 25] width 49 height 10
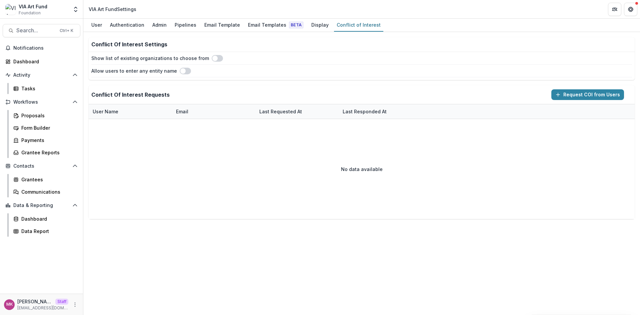
click at [212, 59] on span at bounding box center [214, 58] width 5 height 5
click at [212, 59] on span at bounding box center [217, 58] width 11 height 7
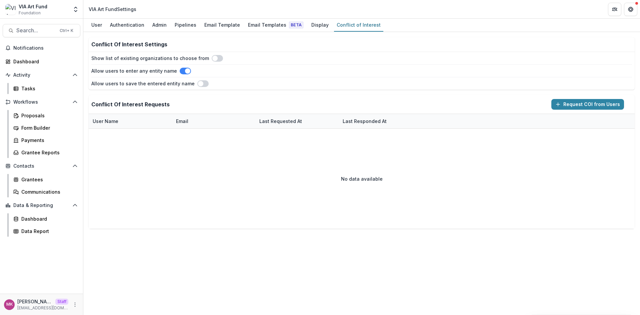
click at [185, 71] on span at bounding box center [187, 70] width 5 height 5
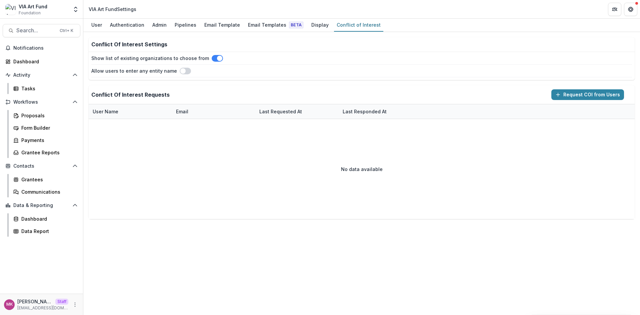
click at [182, 71] on span at bounding box center [185, 71] width 11 height 7
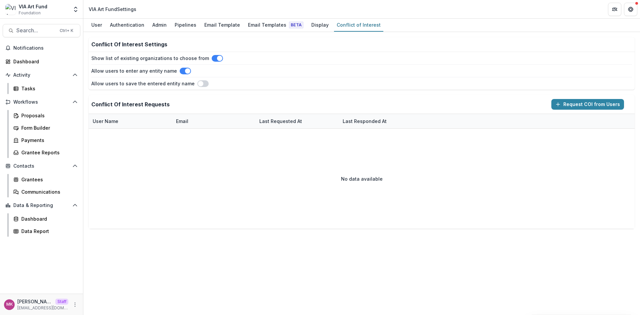
click at [217, 57] on span at bounding box center [219, 58] width 5 height 5
click at [180, 69] on span at bounding box center [185, 71] width 11 height 7
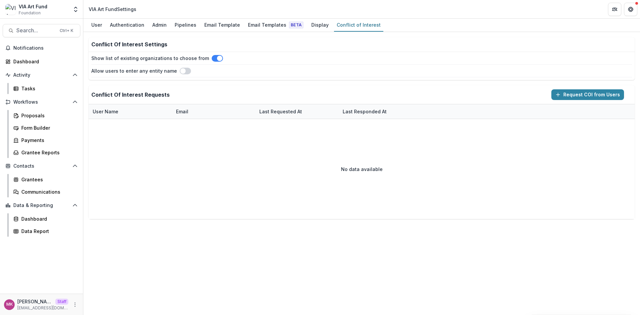
click at [217, 58] on span at bounding box center [219, 58] width 5 height 5
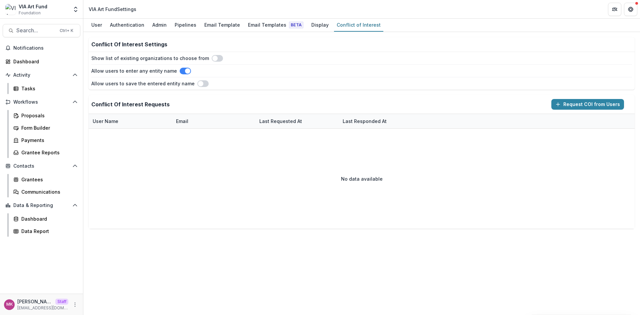
click at [180, 71] on span at bounding box center [185, 71] width 11 height 7
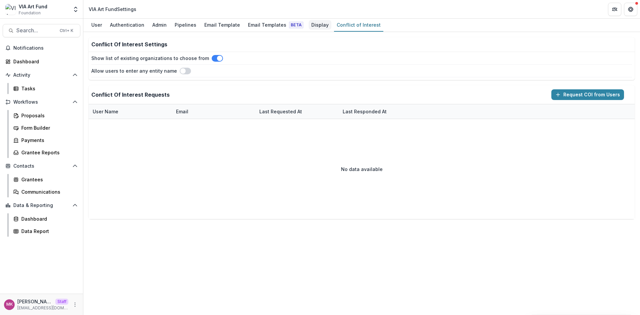
click at [309, 30] on link "Display" at bounding box center [320, 25] width 23 height 13
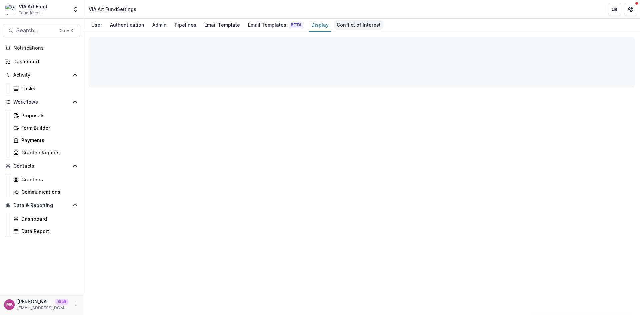
click at [341, 30] on link "Conflict of Interest" at bounding box center [358, 25] width 49 height 13
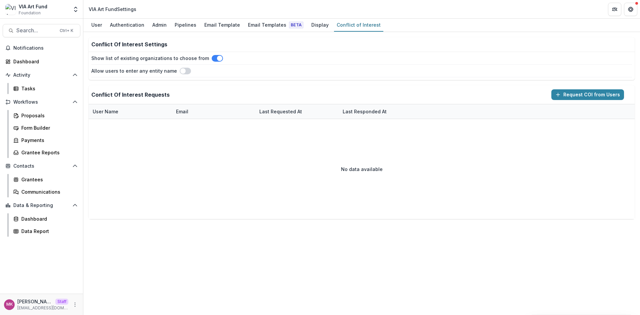
drag, startPoint x: 208, startPoint y: 55, endPoint x: 209, endPoint y: 64, distance: 9.1
click at [209, 54] on div "Show list of existing organizations to choose from Allow users to enter any ent…" at bounding box center [362, 66] width 546 height 28
click at [217, 60] on span at bounding box center [219, 58] width 5 height 5
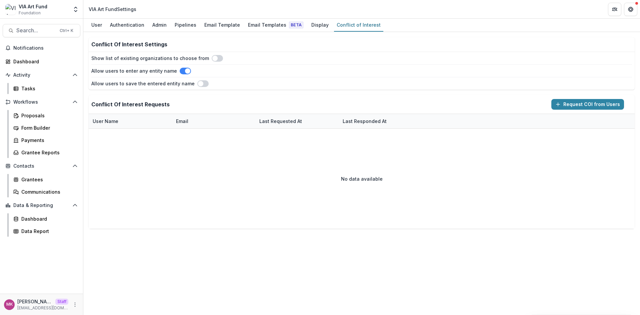
click at [185, 73] on span at bounding box center [187, 70] width 5 height 5
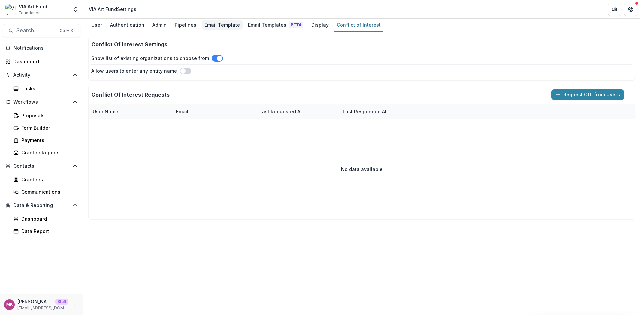
click at [218, 25] on div "Email Template" at bounding box center [222, 25] width 41 height 10
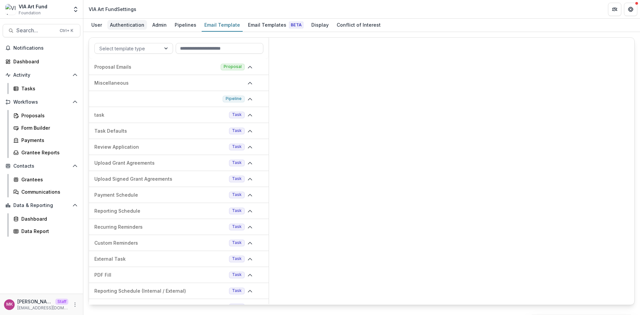
click at [124, 26] on div "Authentication" at bounding box center [127, 25] width 40 height 10
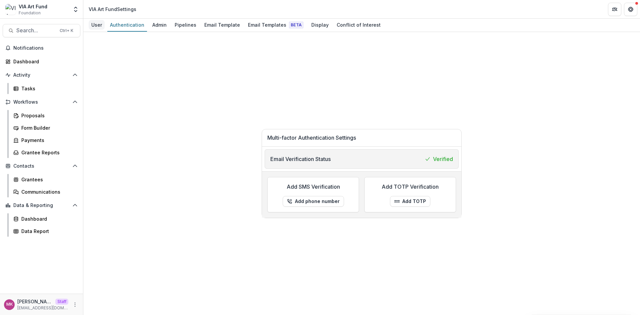
click at [91, 23] on div "User" at bounding box center [97, 25] width 16 height 10
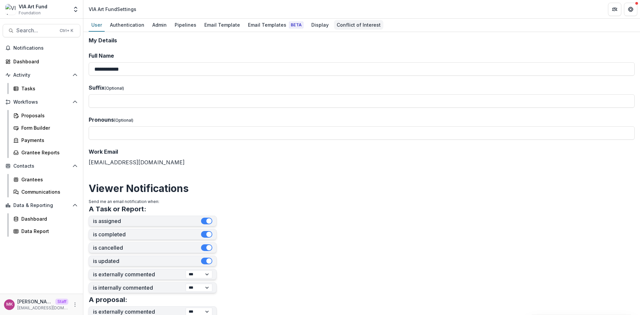
click at [350, 30] on link "Conflict of Interest" at bounding box center [358, 25] width 49 height 13
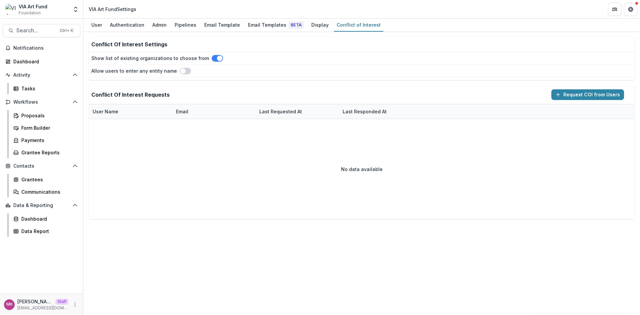
click at [217, 59] on span at bounding box center [219, 58] width 5 height 5
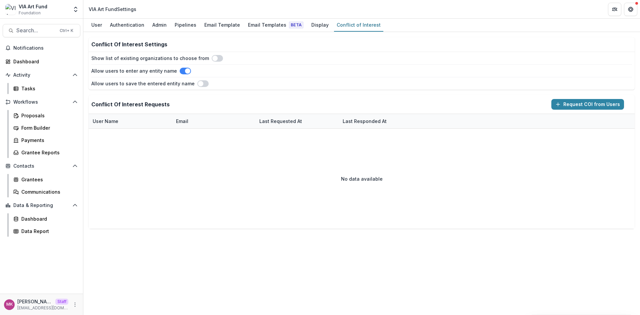
click at [180, 70] on span at bounding box center [185, 71] width 11 height 7
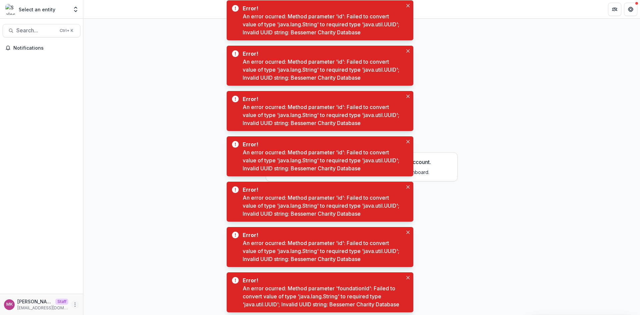
click at [74, 306] on icon "More" at bounding box center [74, 304] width 5 height 5
click at [95, 302] on button "Logout" at bounding box center [118, 301] width 71 height 11
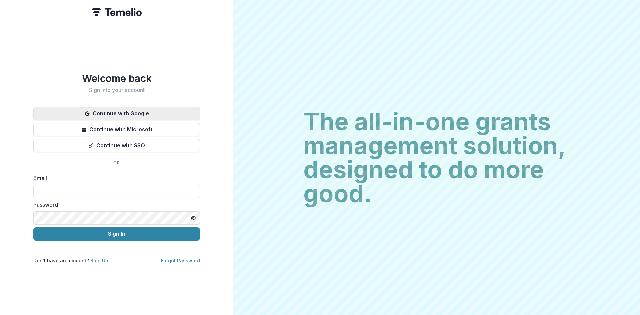
click at [121, 115] on button "Continue with Google" at bounding box center [116, 113] width 167 height 13
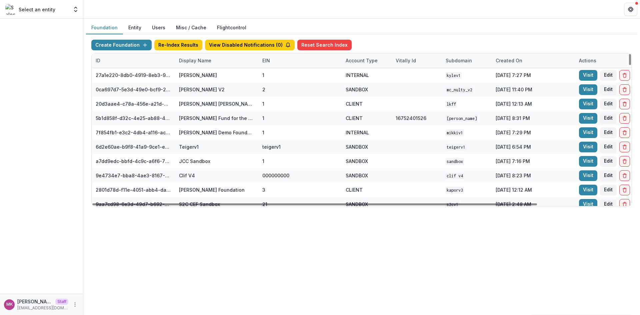
click at [194, 58] on div "Display Name" at bounding box center [195, 60] width 40 height 7
click at [212, 78] on input at bounding box center [216, 75] width 80 height 11
paste input "**********"
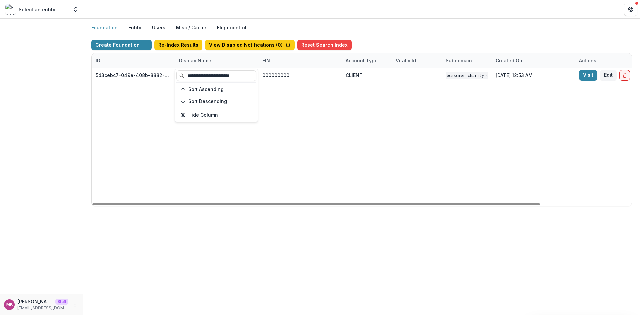
type input "**********"
click at [359, 142] on div "5d3cebc7-049e-408b-8882-37a797f833a1 Bessemer Charity Database 000000000 CLIENT…" at bounding box center [417, 137] width 650 height 138
click at [186, 64] on div "Display Name" at bounding box center [195, 60] width 40 height 7
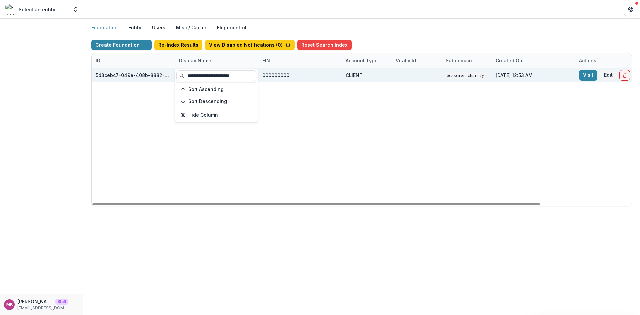
drag, startPoint x: 250, startPoint y: 76, endPoint x: 166, endPoint y: 76, distance: 84.3
click at [166, 76] on body "**********" at bounding box center [320, 157] width 640 height 315
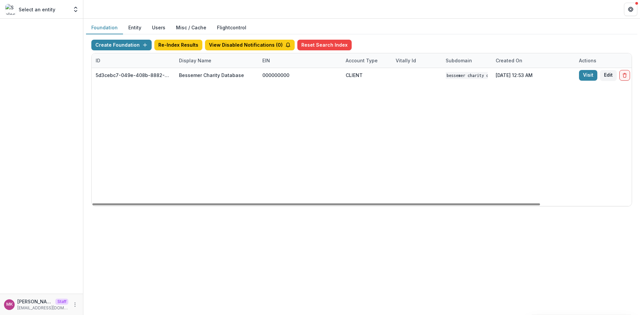
click at [197, 59] on div "Display Name" at bounding box center [195, 60] width 40 height 7
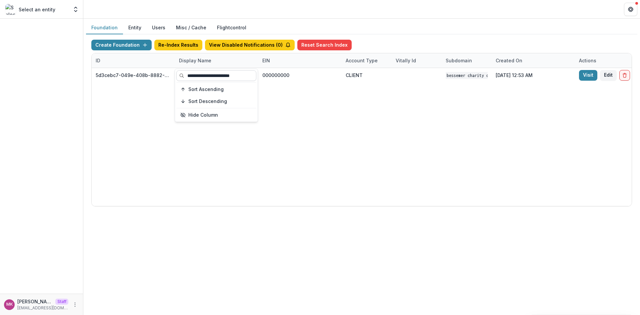
drag, startPoint x: 251, startPoint y: 72, endPoint x: 187, endPoint y: 76, distance: 64.8
click at [187, 76] on input "**********" at bounding box center [216, 75] width 80 height 11
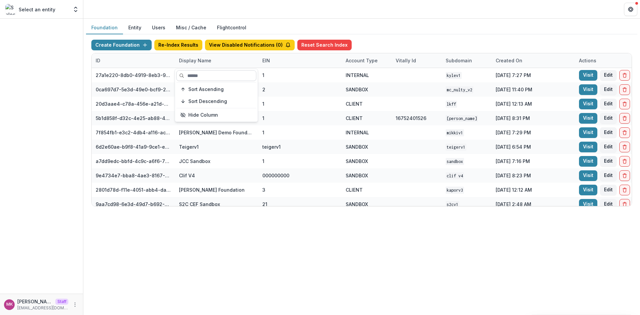
paste input "**********"
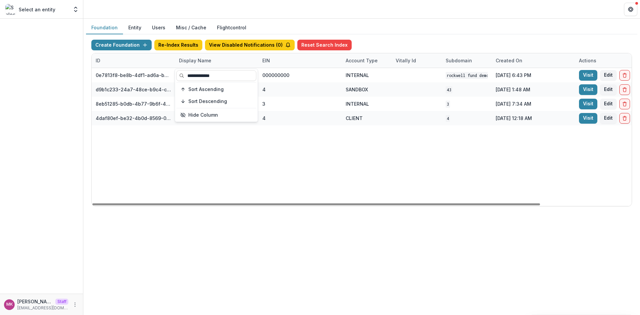
type input "**********"
click at [234, 153] on div "0e7813f8-be8b-4df1-ad6a-be03a900c990 Rockwell Fund Workflow Sandbox 000000000 I…" at bounding box center [417, 137] width 650 height 138
click at [203, 59] on div "Display Name" at bounding box center [195, 60] width 40 height 7
click at [222, 133] on div "0e7813f8-be8b-4df1-ad6a-be03a900c990 Rockwell Fund Workflow Sandbox 000000000 I…" at bounding box center [417, 137] width 650 height 138
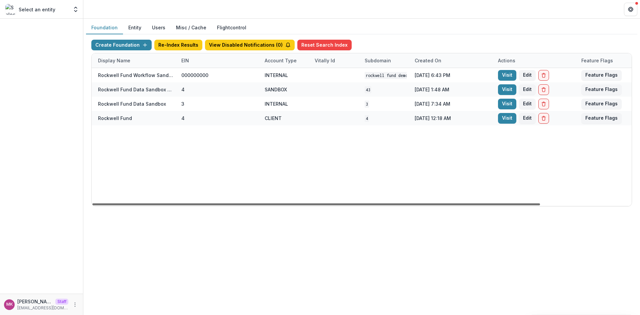
scroll to position [0, 110]
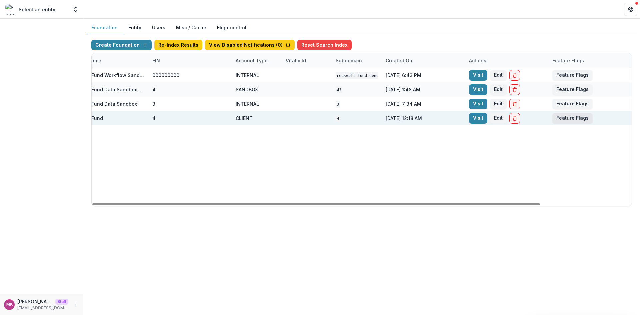
drag, startPoint x: 470, startPoint y: 204, endPoint x: 573, endPoint y: 114, distance: 137.0
click at [540, 205] on div at bounding box center [316, 204] width 448 height 2
click at [571, 118] on button "Feature Flags" at bounding box center [572, 118] width 40 height 11
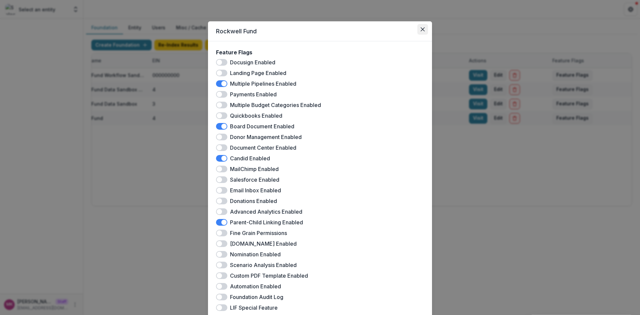
click at [423, 32] on button "Close" at bounding box center [422, 29] width 11 height 11
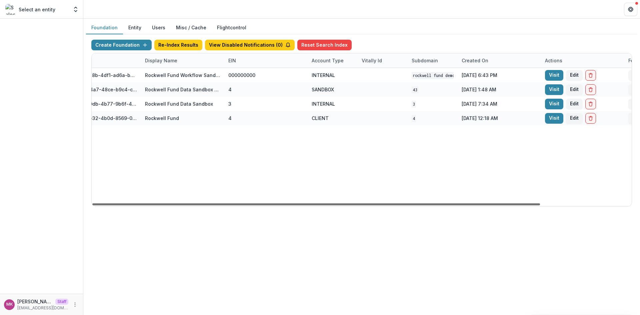
scroll to position [0, 34]
drag, startPoint x: 222, startPoint y: 203, endPoint x: 160, endPoint y: 195, distance: 63.1
click at [160, 203] on div at bounding box center [316, 204] width 448 height 2
click at [151, 60] on div "Display Name" at bounding box center [161, 60] width 40 height 7
drag, startPoint x: 196, startPoint y: 78, endPoint x: 140, endPoint y: 77, distance: 55.7
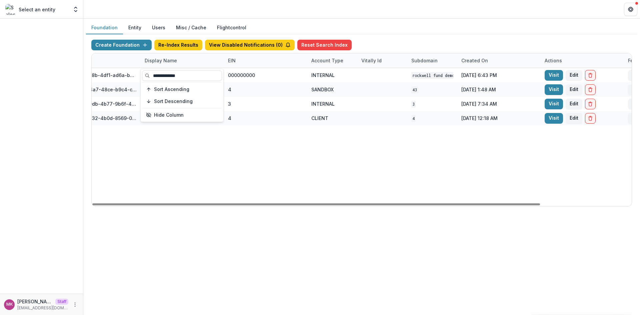
click at [140, 77] on section "**********" at bounding box center [181, 95] width 83 height 53
paste input "**********"
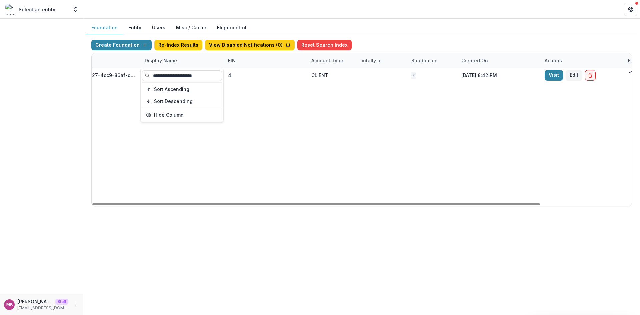
type input "**********"
click at [173, 167] on div "282f4857-5e27-4cc9-86af-dc40b38818ff [PERSON_NAME] Foundation 4 CLIENT 4 [DATE]…" at bounding box center [382, 137] width 650 height 138
click at [158, 58] on div "Display Name" at bounding box center [161, 60] width 40 height 7
drag, startPoint x: 209, startPoint y: 74, endPoint x: 143, endPoint y: 82, distance: 66.5
click at [145, 75] on input "**********" at bounding box center [182, 75] width 80 height 11
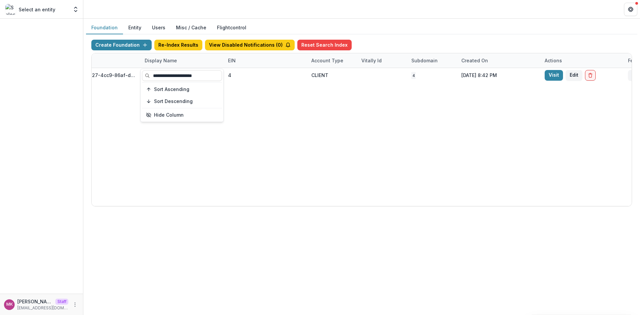
paste input
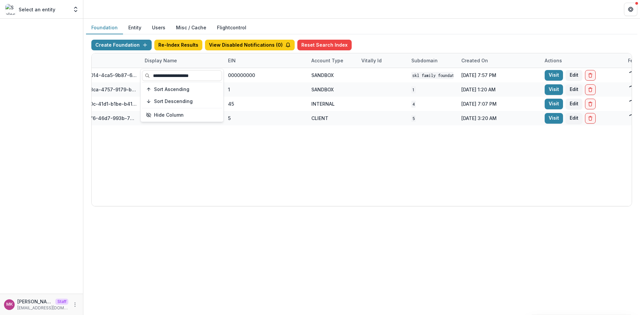
type input "**********"
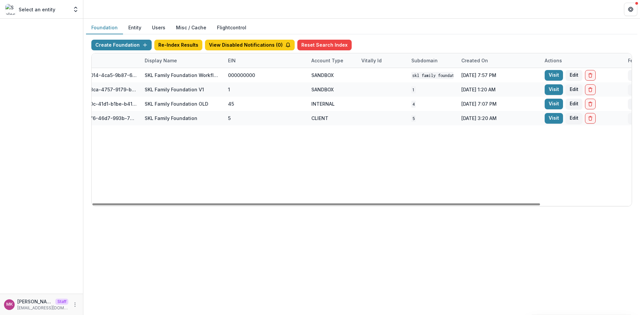
click at [159, 57] on div "Display Name" at bounding box center [161, 60] width 40 height 7
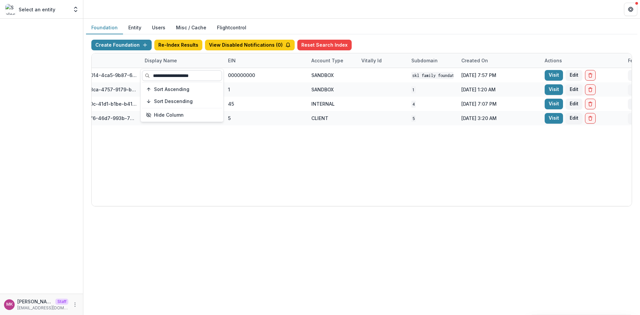
drag, startPoint x: 205, startPoint y: 74, endPoint x: 144, endPoint y: 77, distance: 60.7
click at [144, 77] on input "**********" at bounding box center [182, 75] width 80 height 11
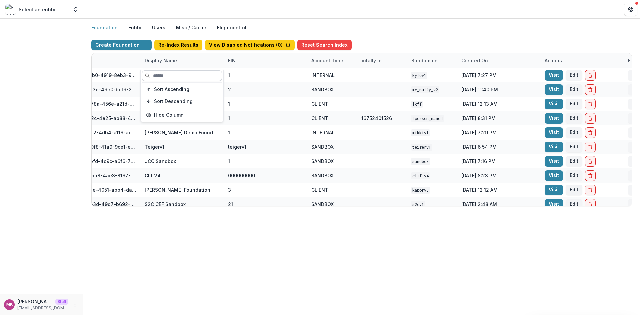
paste input "**********"
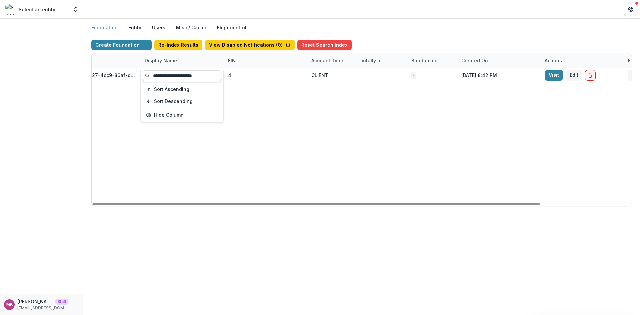
type input "**********"
click at [212, 278] on div "Foundation Entity Users Misc / Cache Flightcontrol Create Foundation Re-Index R…" at bounding box center [361, 167] width 557 height 296
click at [158, 59] on div "Display Name" at bounding box center [161, 60] width 40 height 7
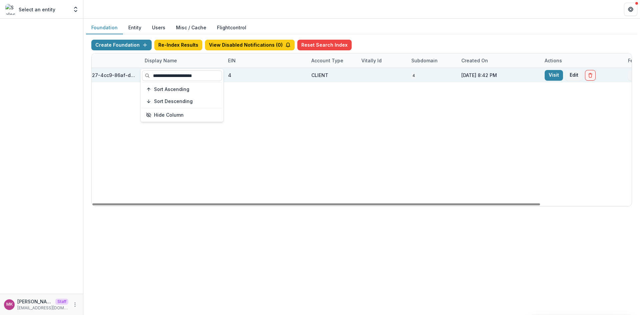
drag, startPoint x: 210, startPoint y: 76, endPoint x: 112, endPoint y: 72, distance: 98.8
click at [112, 72] on body "**********" at bounding box center [320, 157] width 640 height 315
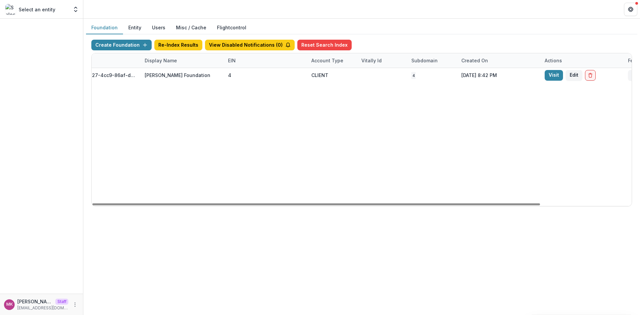
click at [165, 61] on div "Display Name" at bounding box center [161, 60] width 40 height 7
drag, startPoint x: 211, startPoint y: 77, endPoint x: 146, endPoint y: 76, distance: 64.7
click at [146, 76] on input "**********" at bounding box center [182, 75] width 80 height 11
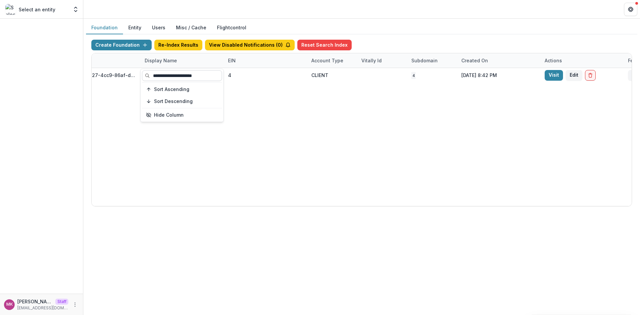
paste input "*"
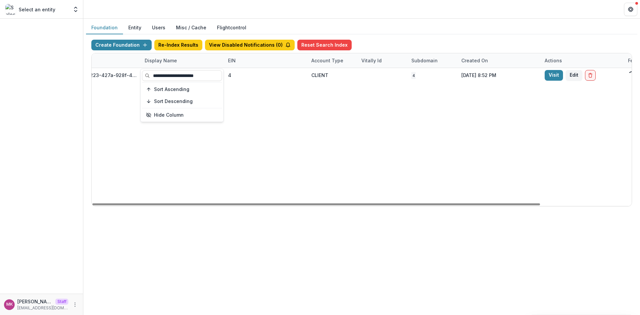
type input "**********"
click at [237, 249] on div "Foundation Entity Users Misc / Cache Flightcontrol Create Foundation Re-Index R…" at bounding box center [361, 167] width 557 height 296
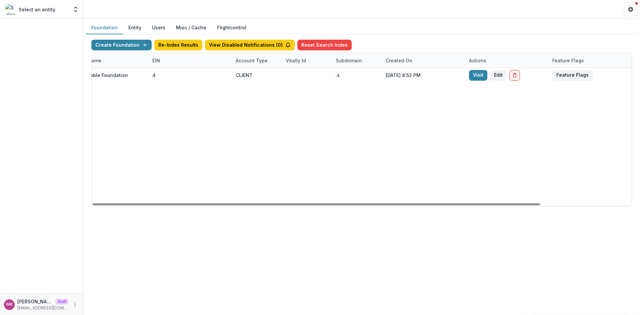
drag, startPoint x: 527, startPoint y: 202, endPoint x: 557, endPoint y: 52, distance: 152.9
click at [540, 205] on div at bounding box center [316, 204] width 448 height 2
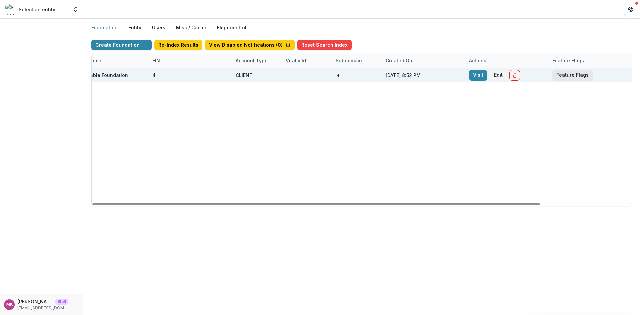
click at [576, 77] on button "Feature Flags" at bounding box center [572, 75] width 40 height 11
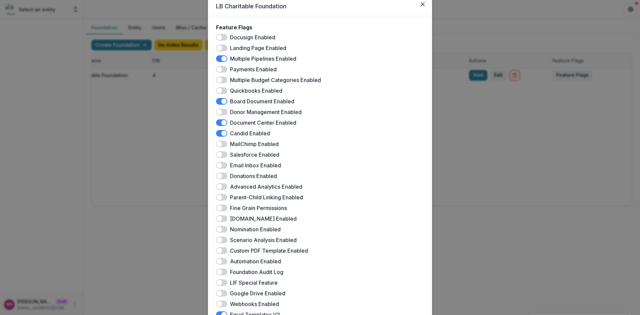
scroll to position [0, 0]
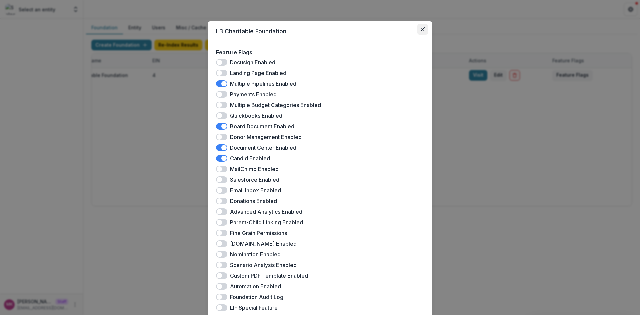
click at [422, 27] on button "Close" at bounding box center [422, 29] width 11 height 11
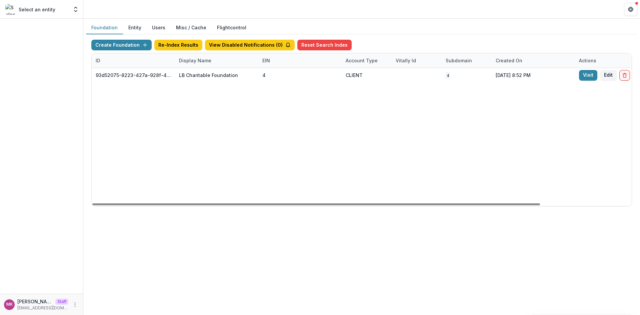
drag, startPoint x: 239, startPoint y: 204, endPoint x: 170, endPoint y: 93, distance: 131.0
click at [92, 203] on div at bounding box center [316, 204] width 448 height 2
click at [198, 60] on div "Display Name" at bounding box center [195, 60] width 40 height 7
drag, startPoint x: 251, startPoint y: 76, endPoint x: 184, endPoint y: 75, distance: 66.4
click at [184, 75] on input "**********" at bounding box center [216, 75] width 80 height 11
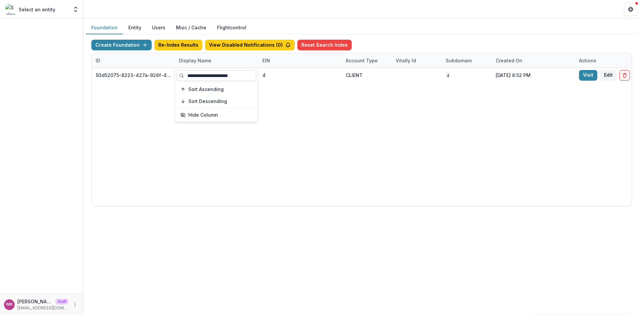
paste input "**********"
type input "**********"
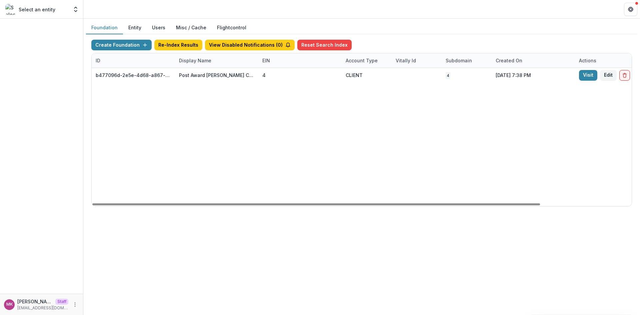
click at [190, 62] on div "Display Name" at bounding box center [195, 60] width 40 height 7
drag, startPoint x: 239, startPoint y: 76, endPoint x: 188, endPoint y: 74, distance: 50.4
click at [188, 74] on input "**********" at bounding box center [216, 75] width 80 height 11
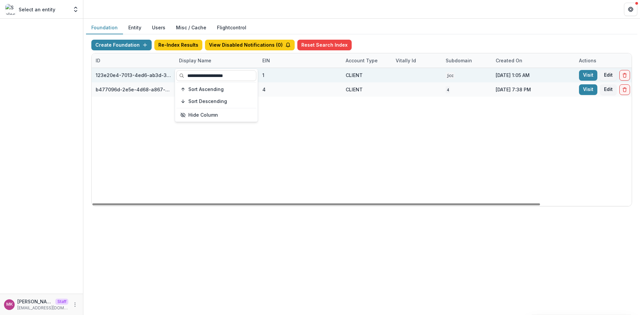
drag, startPoint x: 251, startPoint y: 75, endPoint x: 149, endPoint y: 71, distance: 101.5
click at [149, 71] on body "**********" at bounding box center [320, 157] width 640 height 315
type input "**********"
drag, startPoint x: 159, startPoint y: 74, endPoint x: 169, endPoint y: 75, distance: 10.4
click at [168, 74] on div "123e20e4-7013-4ed6-ab3d-37a1d4e2f345" at bounding box center [133, 75] width 75 height 7
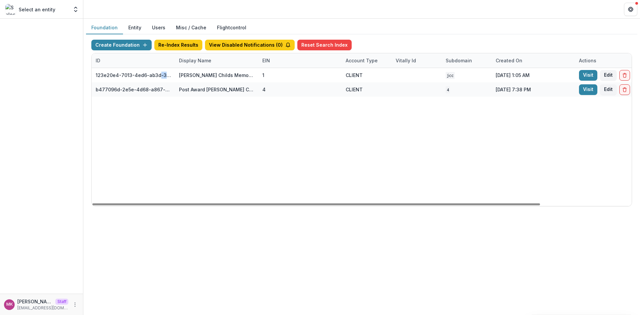
click at [204, 58] on div "Display Name" at bounding box center [195, 60] width 40 height 7
drag, startPoint x: 240, startPoint y: 74, endPoint x: 181, endPoint y: 79, distance: 59.6
click at [181, 79] on input "**********" at bounding box center [216, 75] width 80 height 11
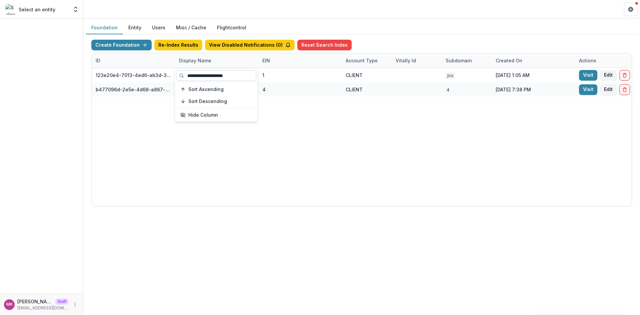
paste input "*****"
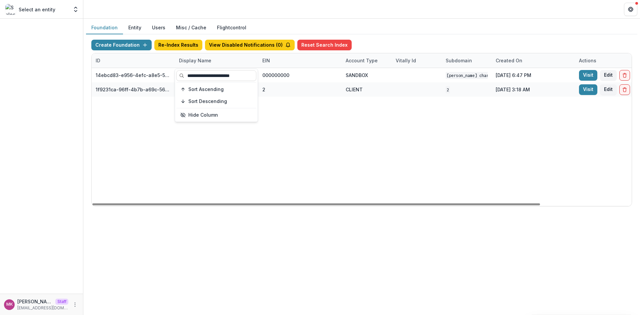
type input "**********"
click at [250, 155] on div "14ebcd83-e956-4efc-a8e5-5dfa59218579 Melville Charitable Trust DEMO 000000000 S…" at bounding box center [417, 137] width 650 height 138
click at [192, 60] on div "Display Name" at bounding box center [195, 60] width 40 height 7
drag, startPoint x: 208, startPoint y: 72, endPoint x: 175, endPoint y: 72, distance: 32.3
click at [175, 72] on div "**********" at bounding box center [216, 95] width 83 height 53
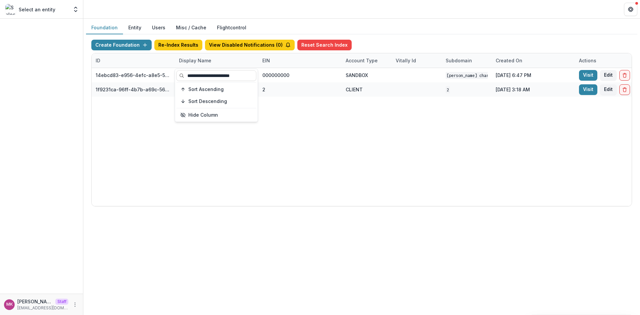
paste input
type input "**********"
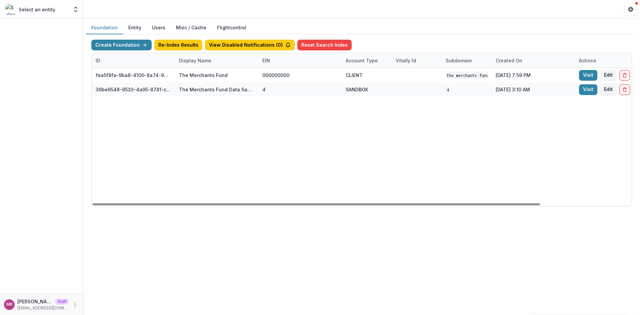
click at [190, 58] on div "Display Name" at bounding box center [195, 60] width 40 height 7
drag, startPoint x: 239, startPoint y: 76, endPoint x: 180, endPoint y: 76, distance: 59.0
click at [180, 76] on input "**********" at bounding box center [216, 75] width 80 height 11
click at [259, 173] on div "fea5f8fa-9ba8-4100-8a74-965e974c29f6 The Merchants Fund 000000000 CLIENT The Me…" at bounding box center [417, 137] width 650 height 138
click at [194, 61] on div "Display Name" at bounding box center [195, 60] width 40 height 7
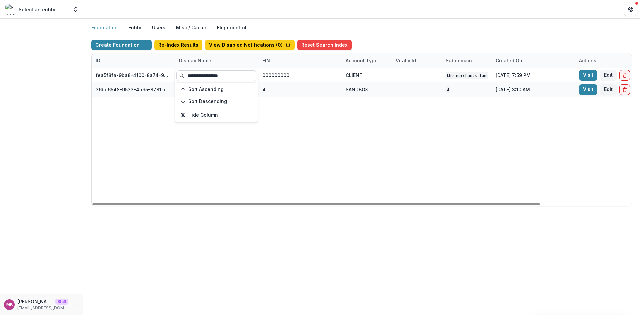
drag, startPoint x: 238, startPoint y: 74, endPoint x: 185, endPoint y: 76, distance: 52.7
click at [185, 76] on input "**********" at bounding box center [216, 75] width 80 height 11
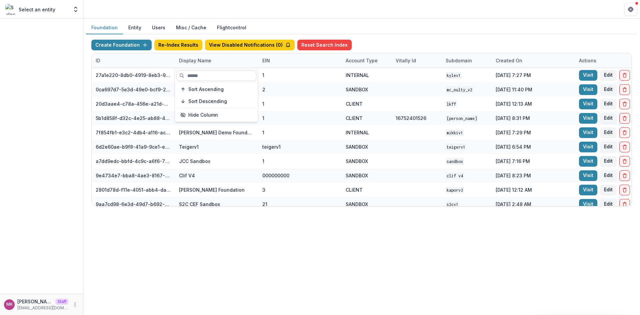
paste input "**********"
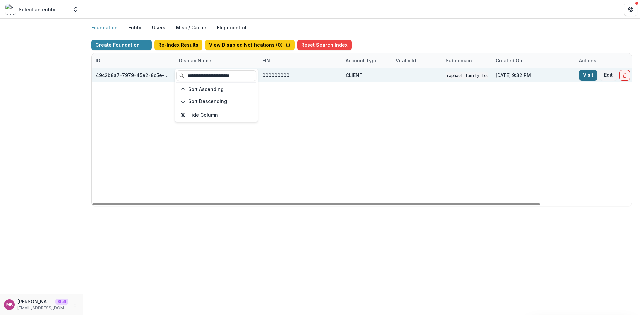
type input "**********"
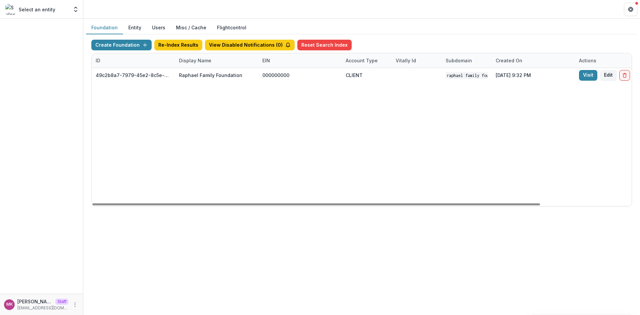
click at [188, 60] on div "Display Name" at bounding box center [195, 60] width 40 height 7
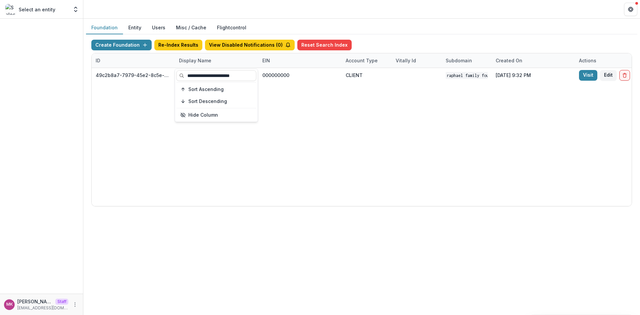
drag, startPoint x: 250, startPoint y: 77, endPoint x: 174, endPoint y: 91, distance: 76.7
click at [175, 77] on section "**********" at bounding box center [216, 95] width 83 height 53
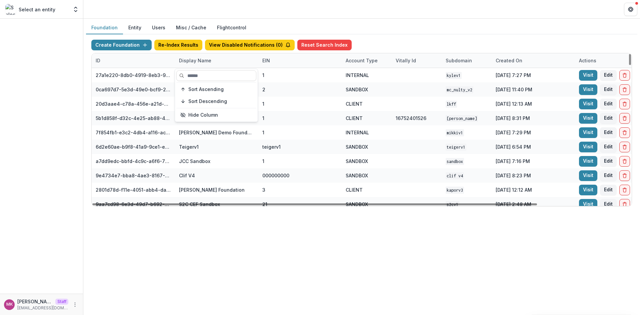
paste input "**********"
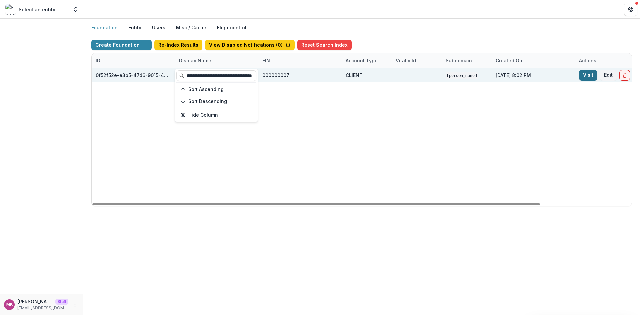
type input "**********"
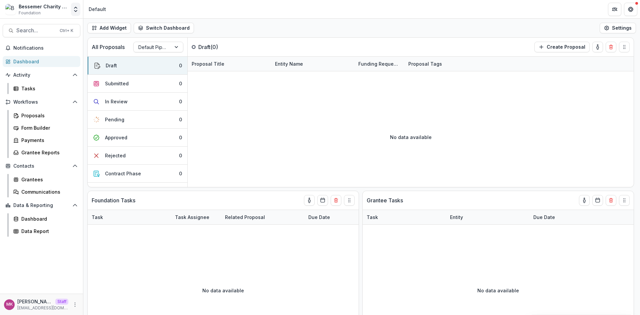
click at [75, 10] on icon "Open entity switcher" at bounding box center [75, 9] width 7 height 7
click at [39, 25] on link "Admin Settings" at bounding box center [42, 25] width 80 height 11
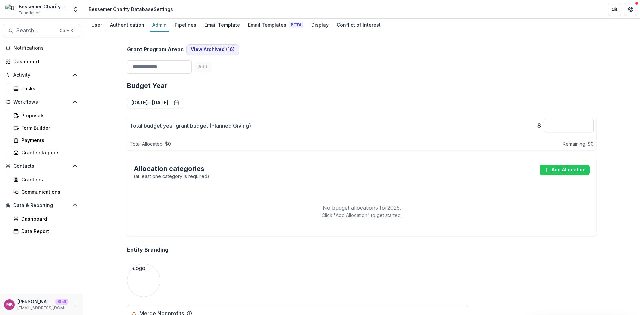
scroll to position [700, 0]
click at [211, 22] on div "Email Template" at bounding box center [222, 25] width 41 height 10
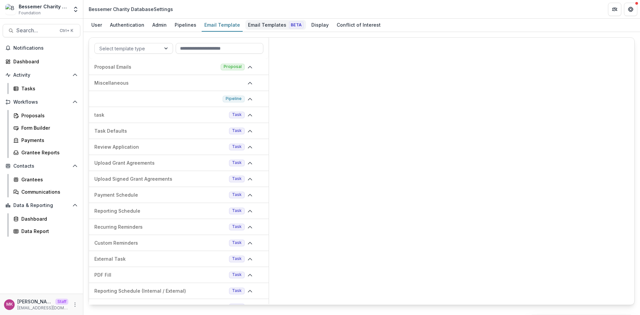
click at [269, 27] on div "Email Templates Beta" at bounding box center [275, 25] width 61 height 10
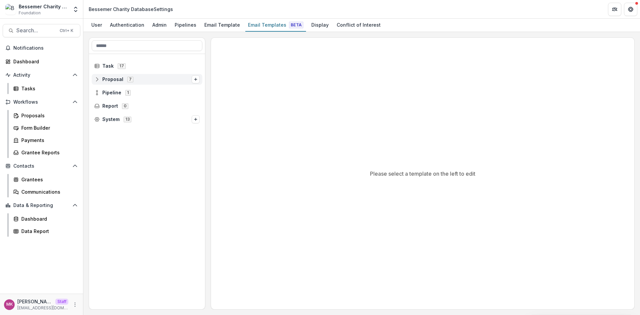
click at [96, 78] on icon at bounding box center [96, 79] width 5 height 5
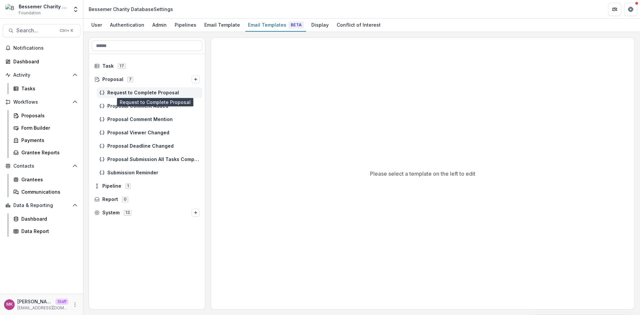
click at [126, 94] on span "Request to Complete Proposal" at bounding box center [153, 93] width 92 height 6
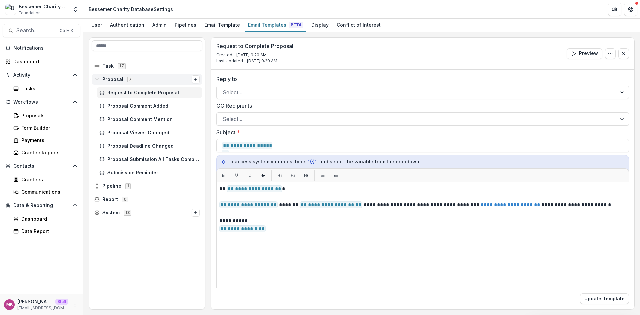
click at [98, 80] on icon at bounding box center [96, 79] width 5 height 5
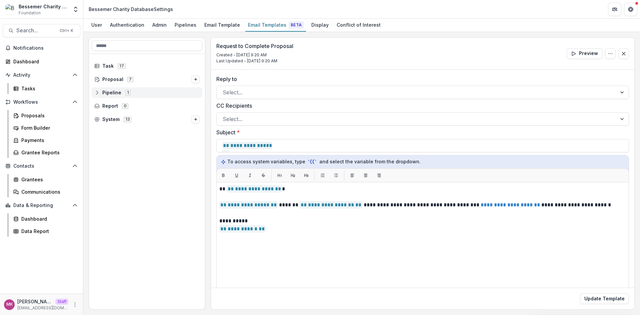
click at [97, 93] on icon at bounding box center [96, 92] width 5 height 5
click at [102, 108] on icon at bounding box center [101, 105] width 5 height 5
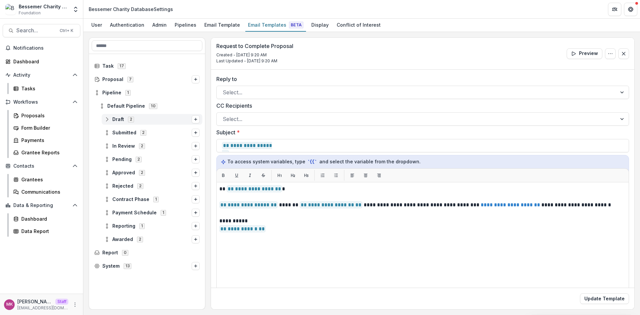
click at [105, 119] on icon at bounding box center [106, 119] width 5 height 5
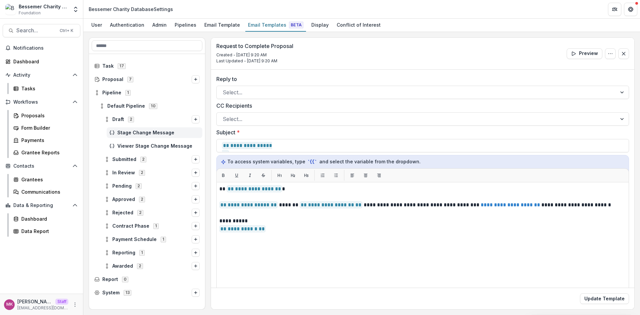
click at [137, 136] on div "Stage Change Message" at bounding box center [155, 132] width 96 height 11
click at [40, 118] on div "Proposals" at bounding box center [48, 115] width 54 height 7
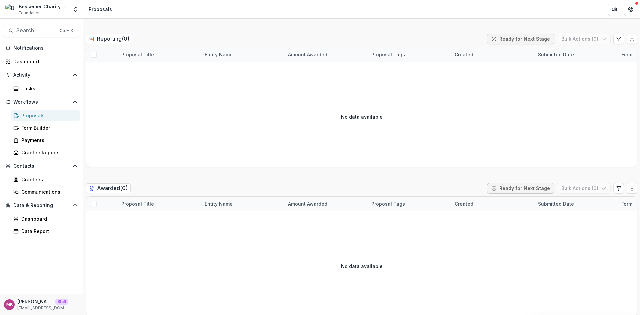
scroll to position [1240, 0]
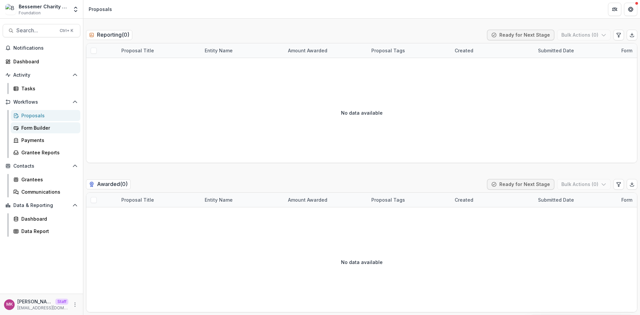
click at [49, 131] on div "Form Builder" at bounding box center [48, 127] width 54 height 7
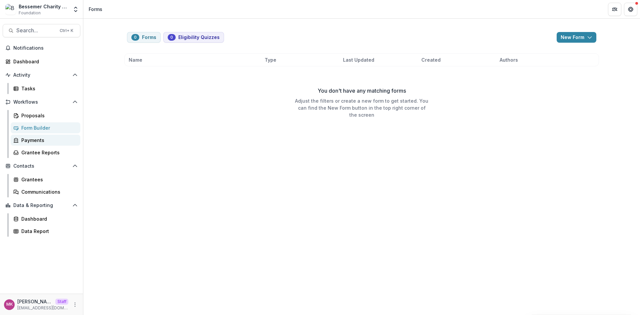
click at [56, 145] on link "Payments" at bounding box center [46, 140] width 70 height 11
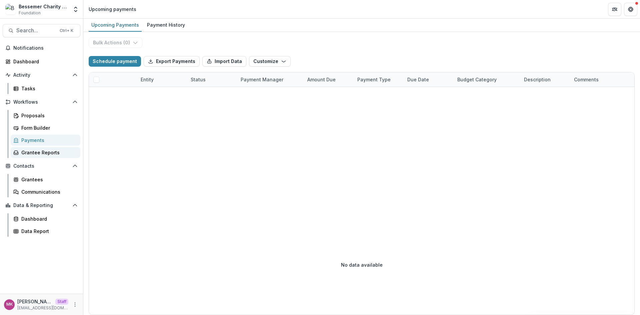
click at [45, 156] on div "Grantee Reports" at bounding box center [48, 152] width 54 height 7
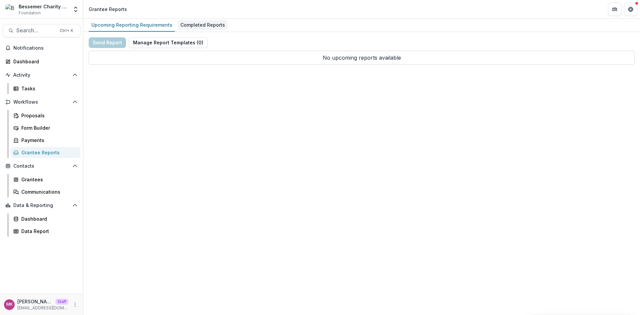
click at [198, 29] on div "Completed Reports" at bounding box center [203, 25] width 50 height 10
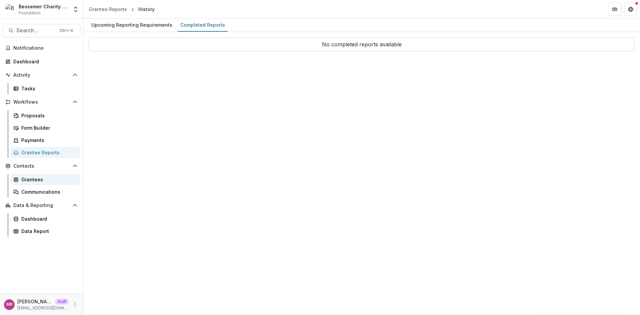
click at [27, 176] on link "Grantees" at bounding box center [46, 179] width 70 height 11
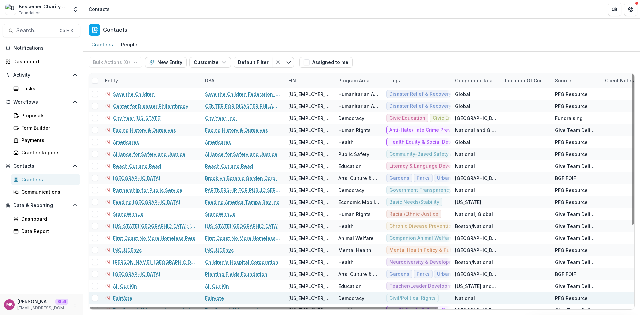
drag, startPoint x: 421, startPoint y: 308, endPoint x: 254, endPoint y: 299, distance: 167.3
click at [260, 309] on div at bounding box center [264, 308] width 349 height 2
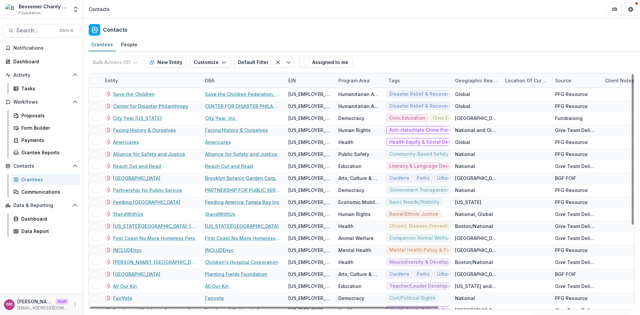
click at [264, 33] on div "Contacts" at bounding box center [361, 29] width 557 height 20
click at [41, 178] on div "Grantees" at bounding box center [48, 179] width 54 height 7
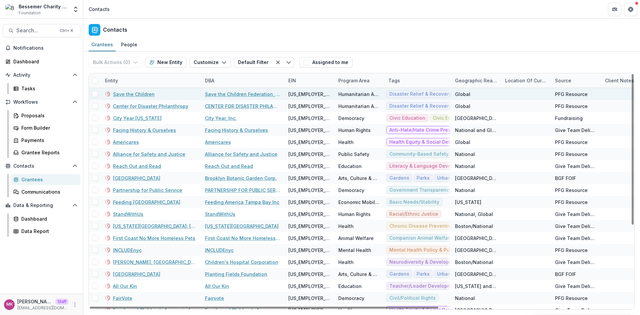
click at [128, 93] on link "Save the Children" at bounding box center [134, 94] width 42 height 7
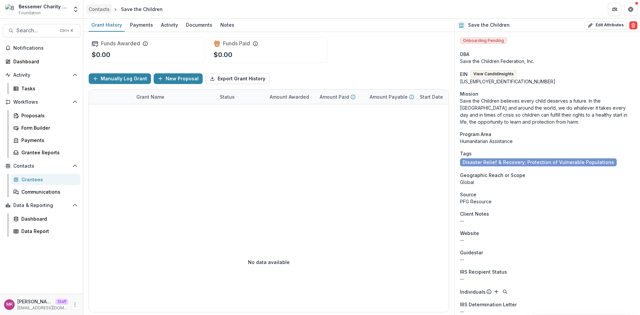
click at [92, 8] on div "Contacts" at bounding box center [99, 9] width 21 height 7
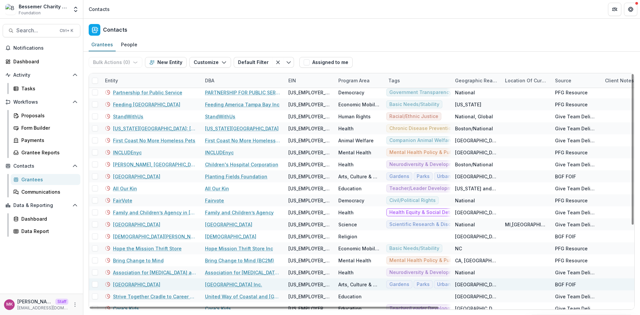
scroll to position [127, 0]
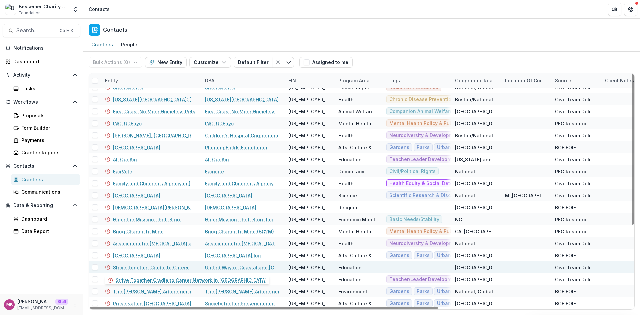
click at [126, 268] on link "Strive Together Cradle to Career Network in [GEOGRAPHIC_DATA]" at bounding box center [155, 267] width 84 height 7
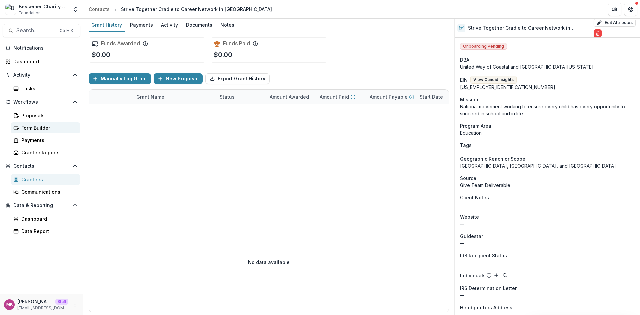
click at [42, 126] on div "Form Builder" at bounding box center [48, 127] width 54 height 7
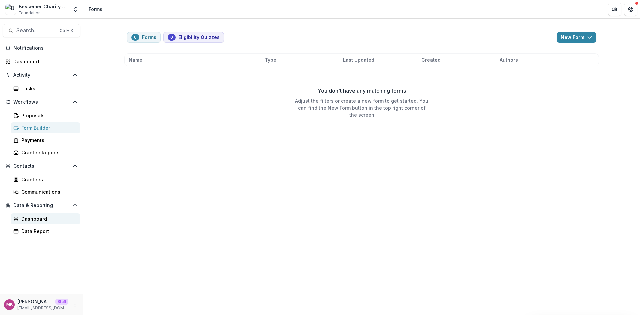
click at [33, 216] on div "Dashboard" at bounding box center [48, 218] width 54 height 7
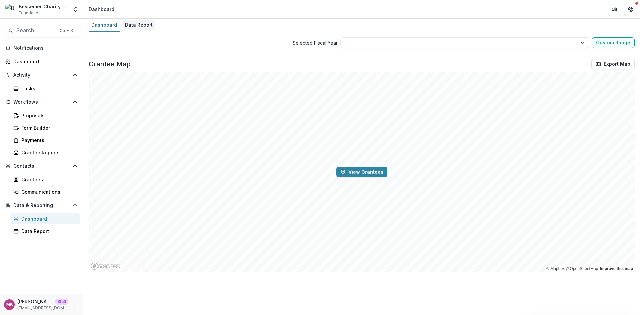
click at [138, 25] on div "Data Report" at bounding box center [138, 25] width 33 height 10
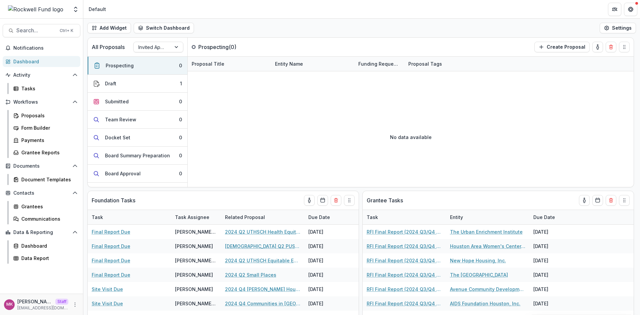
drag, startPoint x: 324, startPoint y: 32, endPoint x: 316, endPoint y: 36, distance: 8.8
click at [324, 32] on div "Add Widget Switch Dashboard Default RCL Draft New Dashboard Settings" at bounding box center [361, 28] width 557 height 19
click at [25, 95] on div "Notifications Dashboard Activity Tasks Workflows Proposals Form Builder Payment…" at bounding box center [41, 168] width 83 height 251
click at [28, 90] on div "Tasks" at bounding box center [48, 88] width 54 height 7
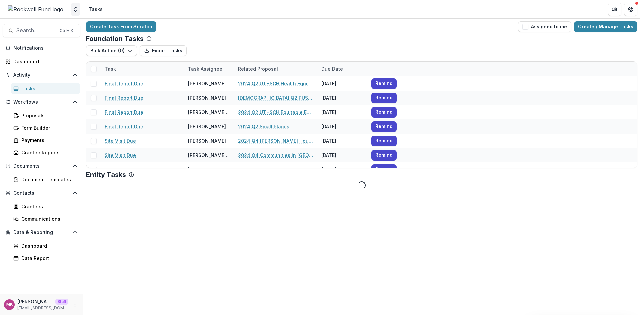
click at [77, 9] on icon "Open entity switcher" at bounding box center [75, 9] width 7 height 7
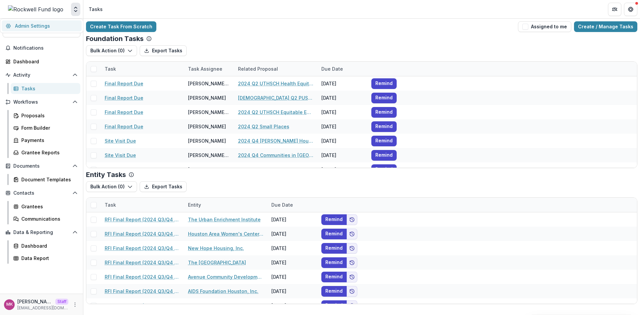
click at [50, 23] on link "Admin Settings" at bounding box center [42, 25] width 80 height 11
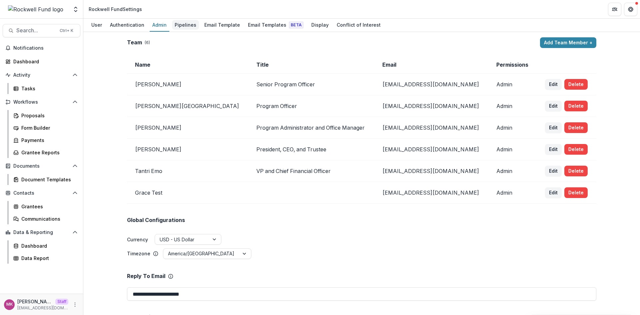
click at [178, 25] on div "Pipelines" at bounding box center [185, 25] width 27 height 10
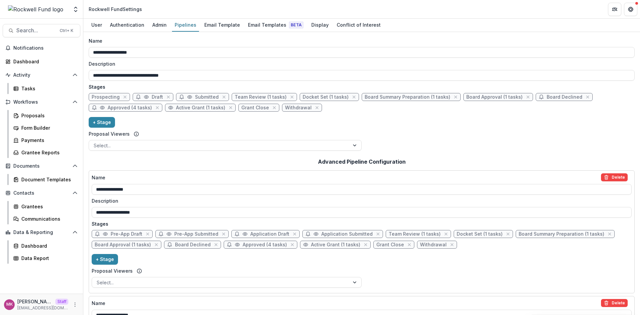
click at [413, 94] on span "Board Summary Preparation (1 tasks)" at bounding box center [408, 97] width 86 height 6
select select "******"
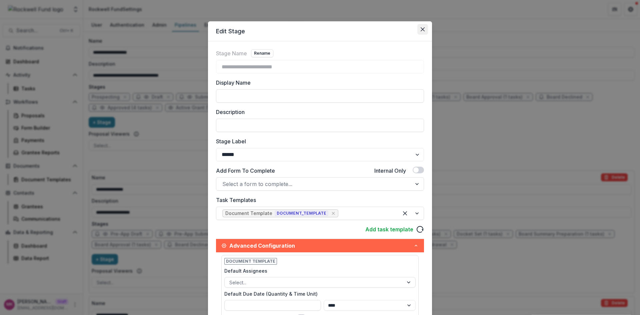
click at [417, 31] on button "Close" at bounding box center [422, 29] width 11 height 11
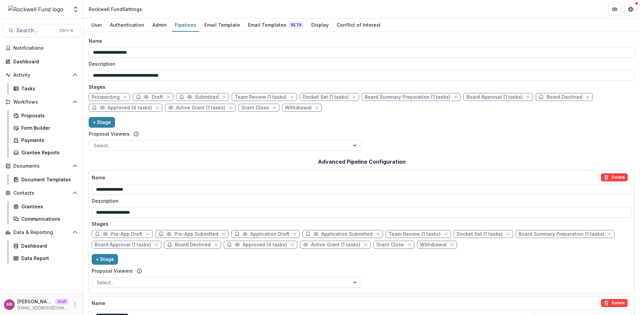
click at [385, 98] on span "Board Summary Preparation (1 tasks)" at bounding box center [408, 97] width 86 height 6
select select "******"
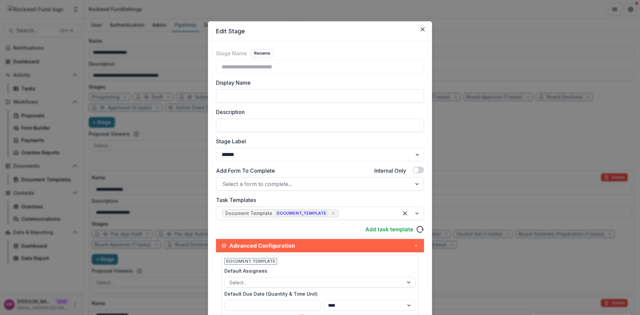
click at [415, 31] on header "Edit Stage" at bounding box center [320, 31] width 224 height 20
click at [421, 29] on icon "Close" at bounding box center [423, 29] width 4 height 4
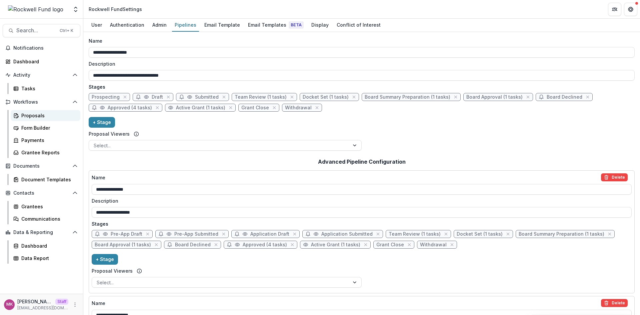
click at [39, 115] on div "Proposals" at bounding box center [48, 115] width 54 height 7
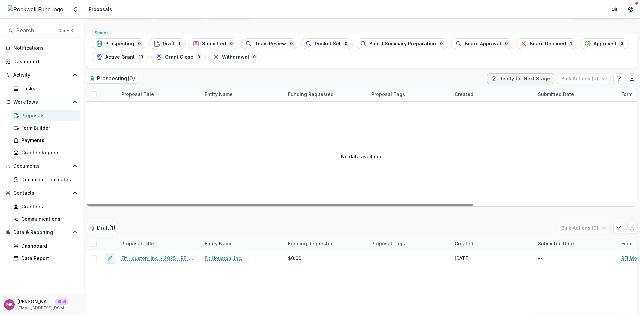
scroll to position [67, 0]
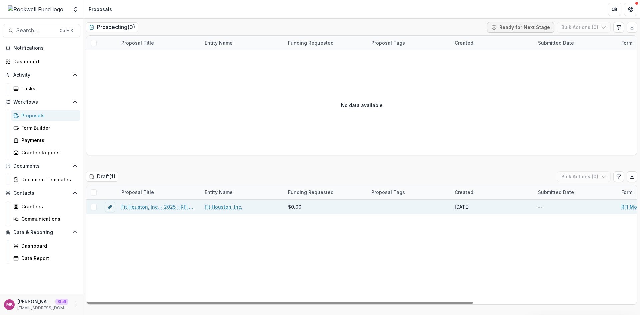
click at [151, 206] on link "Fit Houston, Inc. - 2025 - RFI Mobility, Parks & Infrastructure Application" at bounding box center [158, 206] width 75 height 7
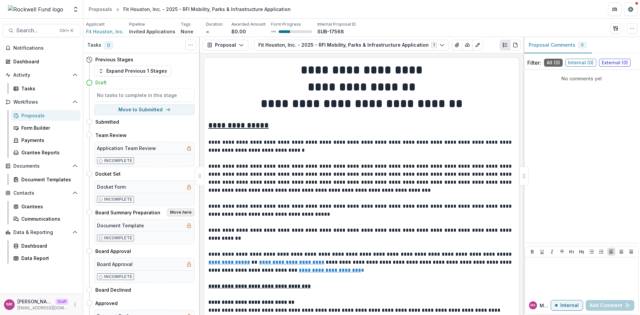
click at [178, 210] on button "Move here" at bounding box center [181, 212] width 28 height 8
select select "**********"
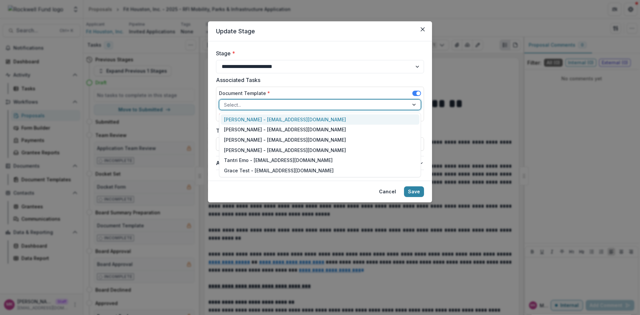
click at [257, 103] on div at bounding box center [314, 105] width 180 height 8
click at [271, 120] on div "Estevan D. Delgado - edelgado@rockfund.org" at bounding box center [320, 119] width 199 height 10
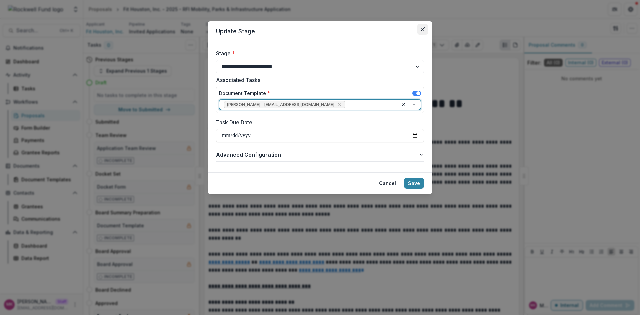
click at [423, 32] on button "Close" at bounding box center [422, 29] width 11 height 11
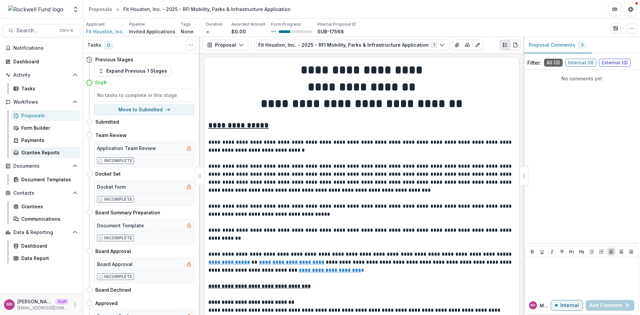
click at [37, 149] on link "Grantee Reports" at bounding box center [46, 152] width 70 height 11
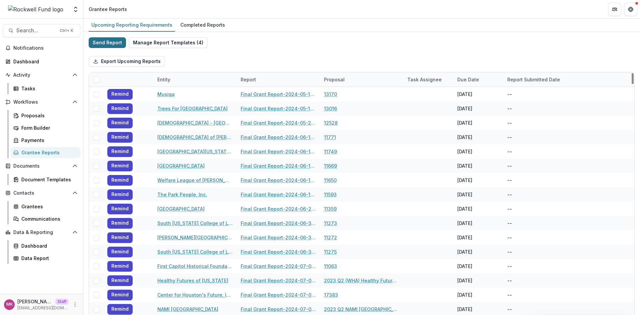
click at [101, 45] on button "Send Report" at bounding box center [107, 42] width 37 height 11
select select "********"
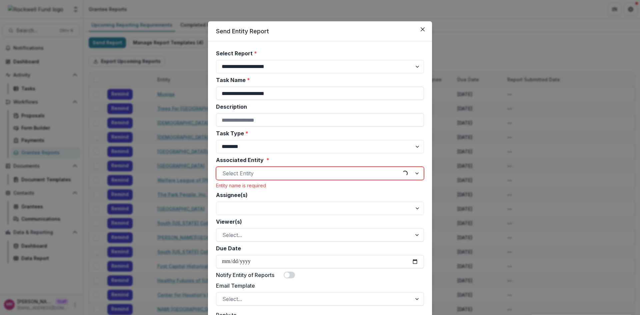
click at [262, 175] on div at bounding box center [309, 173] width 174 height 9
click at [288, 160] on label "Associated Entity *" at bounding box center [318, 160] width 204 height 8
click at [224, 169] on input "Associated Entity *" at bounding box center [223, 173] width 2 height 8
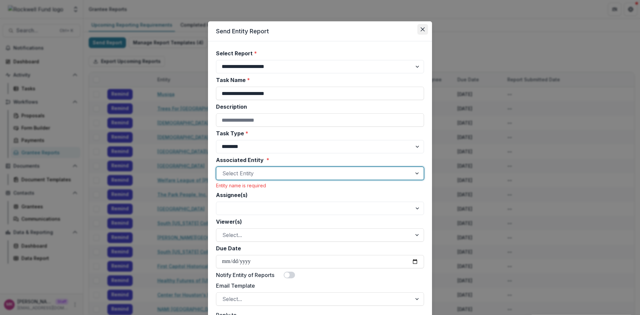
click at [425, 29] on button "Close" at bounding box center [422, 29] width 11 height 11
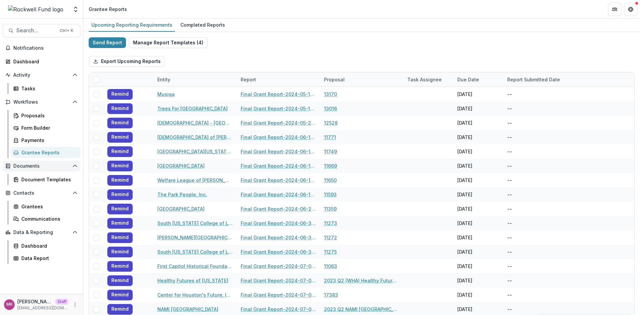
click at [28, 161] on button "Documents" at bounding box center [42, 166] width 78 height 11
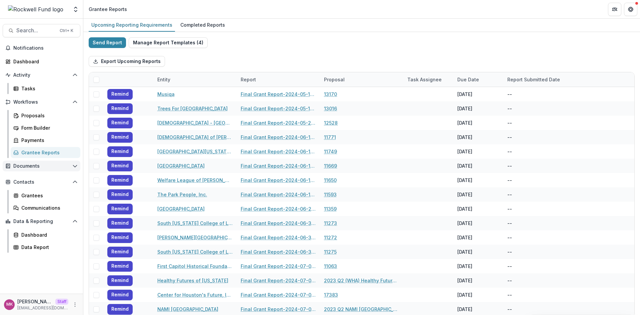
click at [28, 161] on button "Documents" at bounding box center [42, 166] width 78 height 11
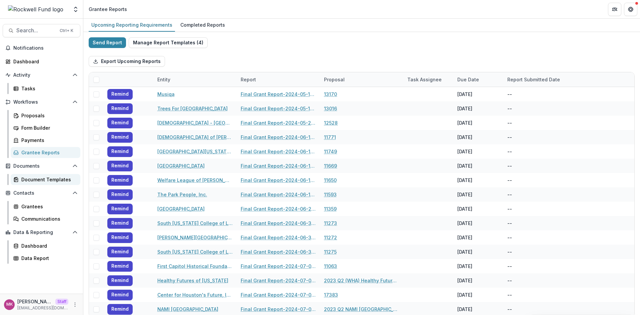
click at [24, 182] on div "Document Templates" at bounding box center [48, 179] width 54 height 7
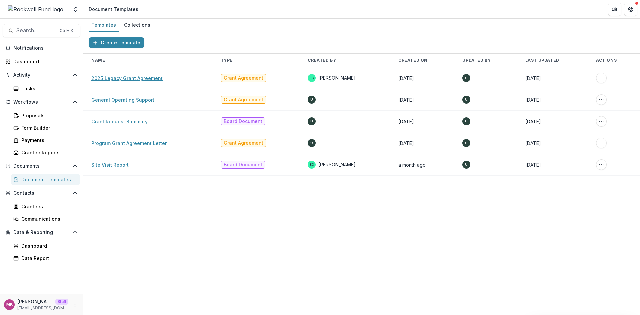
click at [123, 76] on link "2025 Legacy Grant Agreement" at bounding box center [126, 78] width 71 height 6
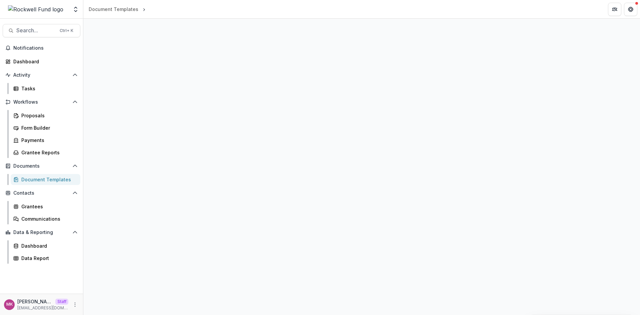
select select "**********"
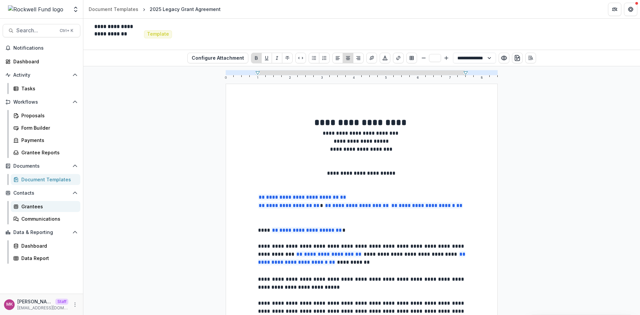
click at [34, 208] on div "Grantees" at bounding box center [48, 206] width 54 height 7
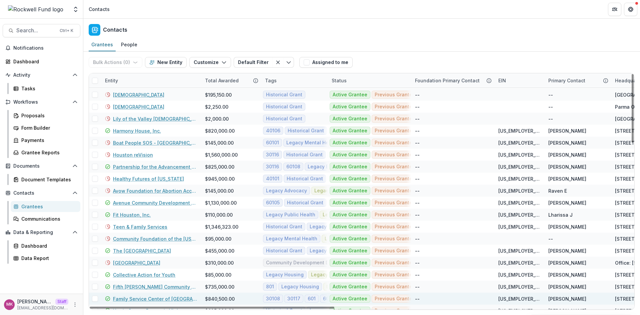
scroll to position [519, 0]
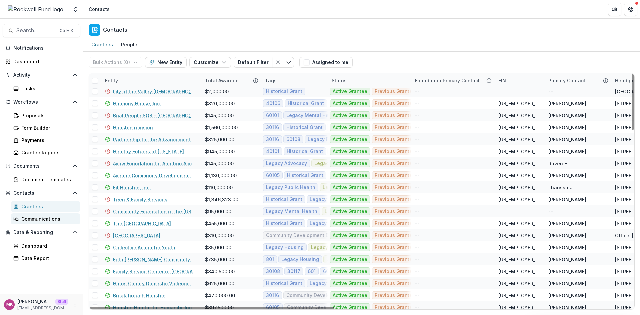
click at [36, 222] on div "Communications" at bounding box center [48, 218] width 54 height 7
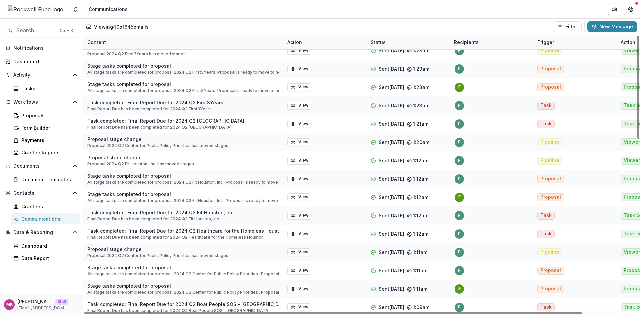
scroll to position [468, 0]
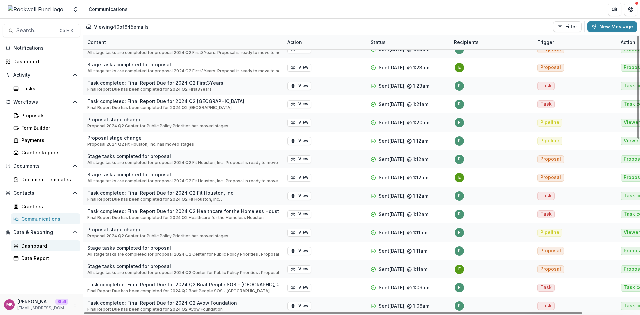
click at [36, 244] on div "Dashboard" at bounding box center [48, 245] width 54 height 7
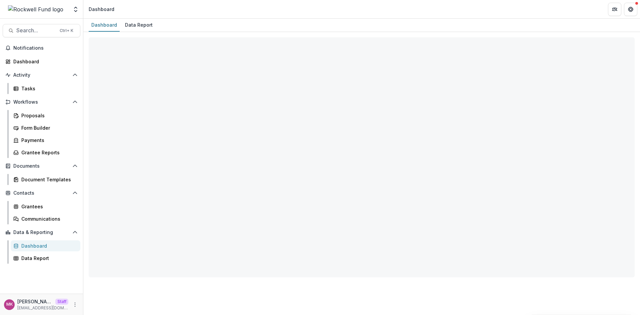
click at [136, 24] on div "Data Report" at bounding box center [138, 25] width 33 height 10
click at [131, 26] on div "Data Report" at bounding box center [138, 25] width 33 height 10
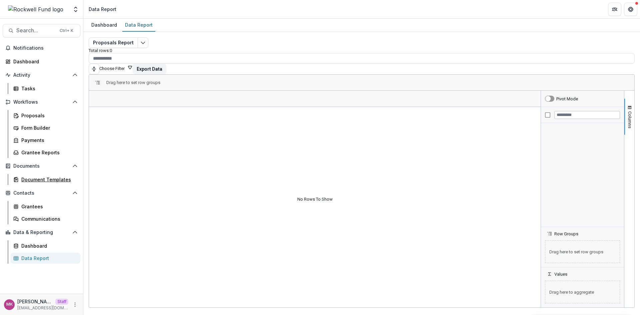
drag, startPoint x: 38, startPoint y: 178, endPoint x: 246, endPoint y: 4, distance: 271.0
click at [38, 178] on div "Document Templates" at bounding box center [48, 179] width 54 height 7
click at [76, 8] on icon "Open entity switcher" at bounding box center [75, 9] width 7 height 7
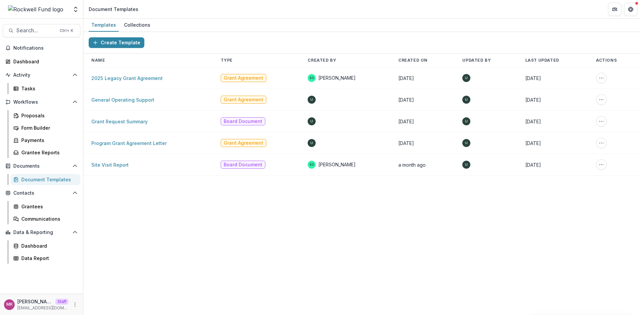
click at [70, 9] on div "Team Settings Admin Settings" at bounding box center [42, 9] width 78 height 13
click at [75, 12] on icon "Open entity switcher" at bounding box center [75, 9] width 7 height 7
click at [42, 26] on link "Admin Settings" at bounding box center [42, 25] width 80 height 11
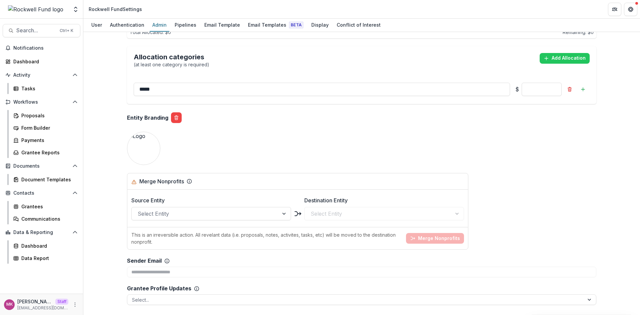
scroll to position [577, 0]
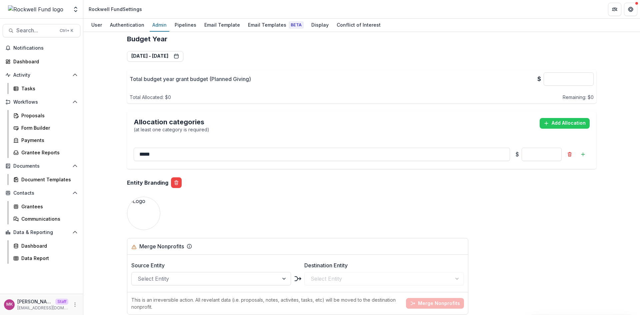
click at [272, 18] on div "Team Settings Admin Settings Rockwell Fund Settings" at bounding box center [320, 9] width 640 height 19
click at [271, 32] on div "User Authentication Admin Pipelines Email Template Email Templates Beta Display…" at bounding box center [361, 25] width 557 height 13
click at [270, 25] on div "Email Templates Beta" at bounding box center [275, 25] width 61 height 10
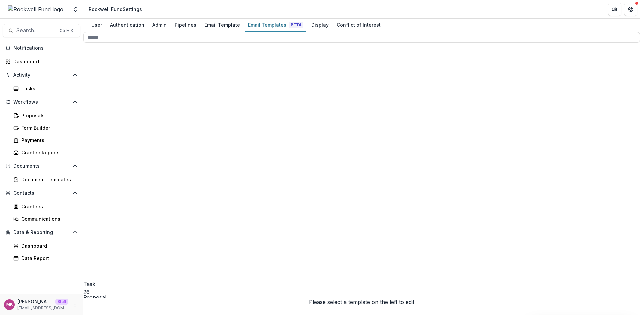
click at [95, 191] on icon at bounding box center [141, 249] width 116 height 116
click at [96, 191] on icon at bounding box center [141, 249] width 116 height 116
click at [181, 22] on div "Pipelines" at bounding box center [185, 25] width 27 height 10
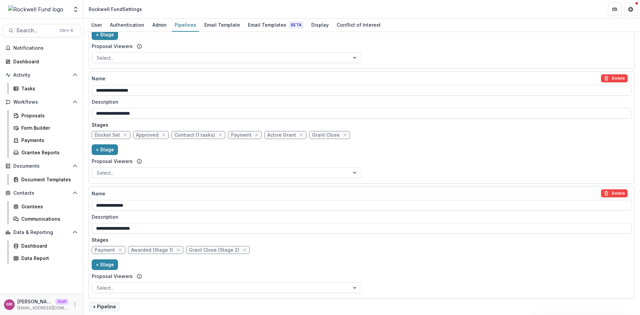
scroll to position [227, 0]
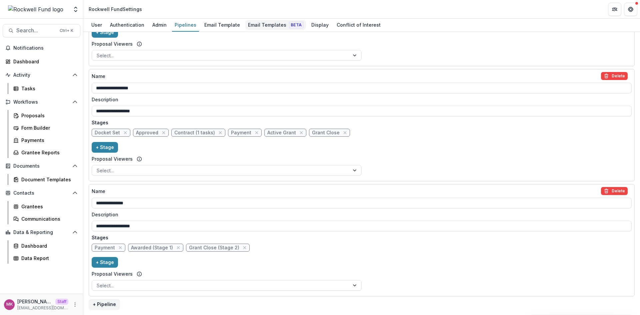
click at [262, 27] on div "Email Templates Beta" at bounding box center [275, 25] width 61 height 10
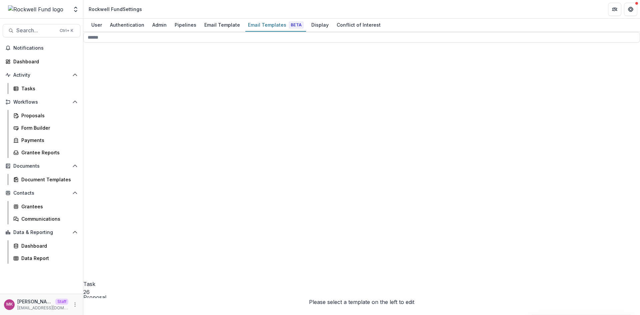
click at [127, 199] on circle at bounding box center [141, 213] width 29 height 29
click at [104, 199] on icon at bounding box center [143, 254] width 111 height 111
click at [105, 221] on icon at bounding box center [146, 274] width 106 height 106
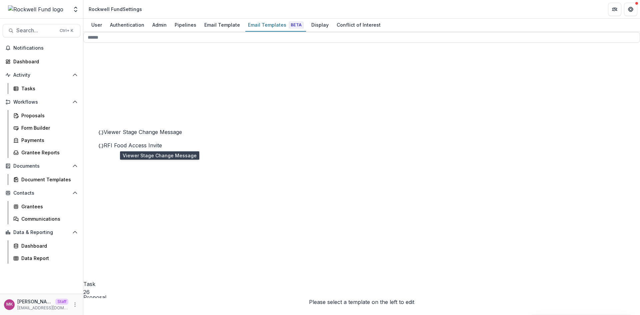
click at [142, 135] on span "Viewer Stage Change Message" at bounding box center [143, 132] width 78 height 7
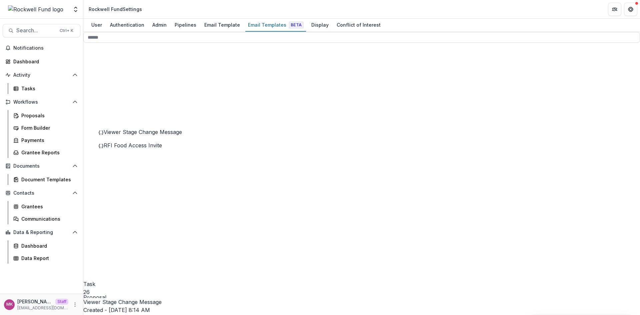
click at [106, 261] on icon at bounding box center [146, 314] width 106 height 106
click at [143, 175] on span "Stage Change Message" at bounding box center [133, 172] width 59 height 7
click at [127, 189] on span "Viewer Stage Change Message" at bounding box center [143, 185] width 78 height 7
click at [21, 115] on div "Proposals" at bounding box center [48, 115] width 54 height 7
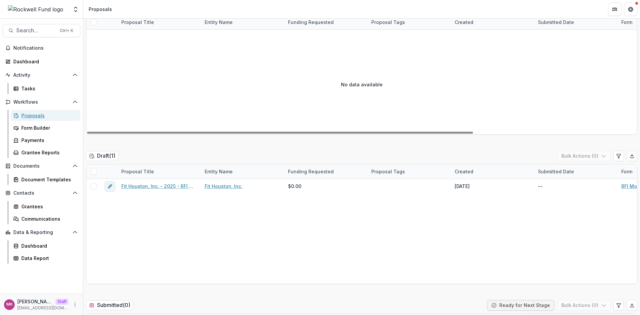
scroll to position [122, 0]
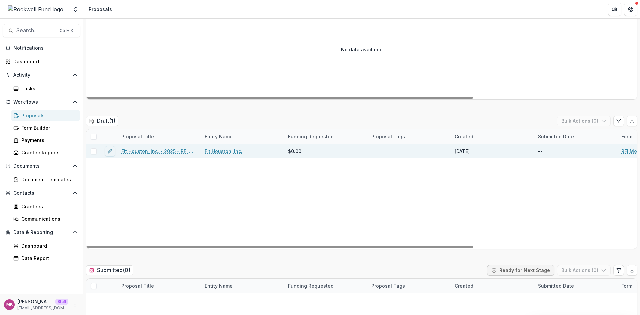
click at [173, 150] on link "Fit Houston, Inc. - 2025 - RFI Mobility, Parks & Infrastructure Application" at bounding box center [158, 151] width 75 height 7
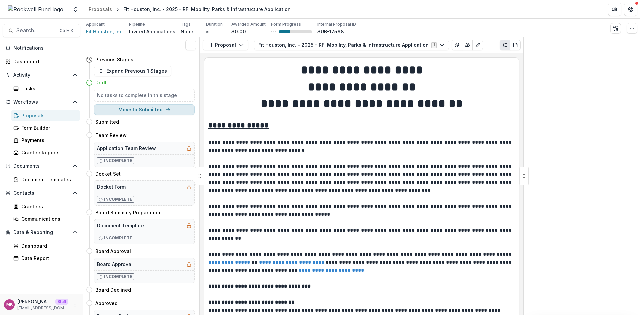
click at [167, 108] on icon "button" at bounding box center [167, 109] width 5 height 5
select select "*********"
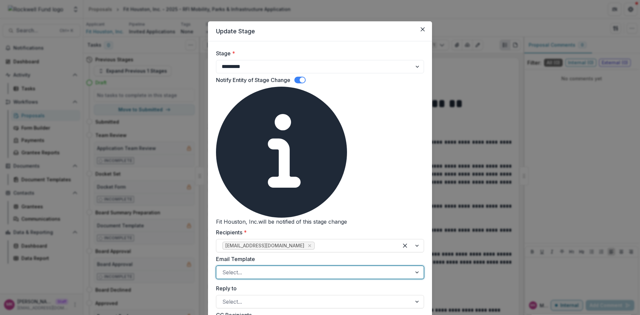
click at [256, 268] on div at bounding box center [313, 272] width 183 height 9
click at [419, 30] on button "Close" at bounding box center [422, 29] width 11 height 11
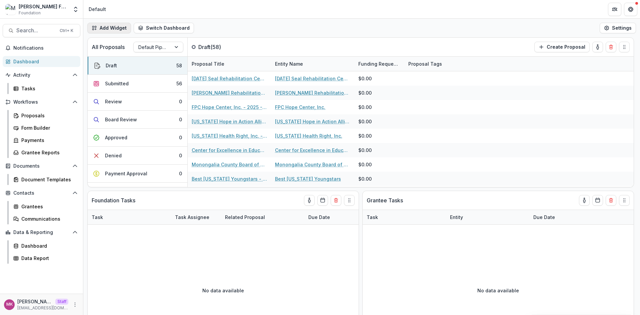
click at [97, 26] on button "Add Widget" at bounding box center [109, 28] width 44 height 11
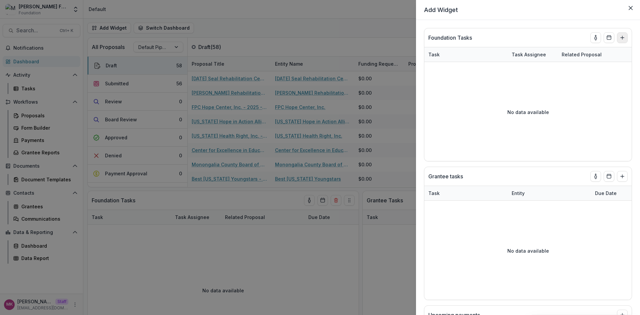
click at [622, 36] on line "Add to dashboard" at bounding box center [622, 37] width 0 height 3
click at [630, 6] on button "Close" at bounding box center [630, 8] width 11 height 11
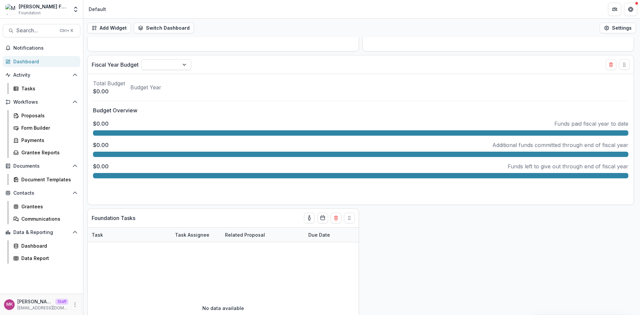
scroll to position [332, 0]
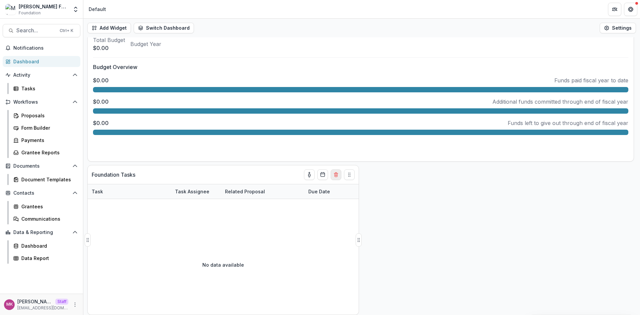
click at [337, 174] on icon "Delete card" at bounding box center [335, 174] width 5 height 5
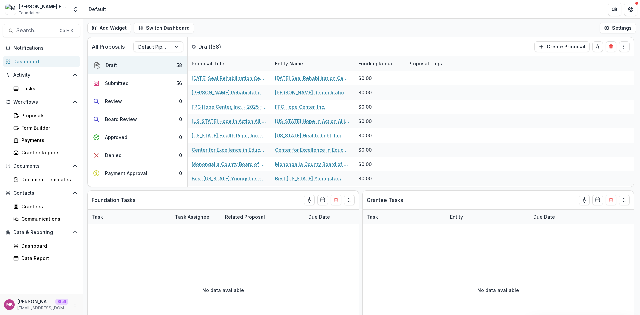
scroll to position [0, 0]
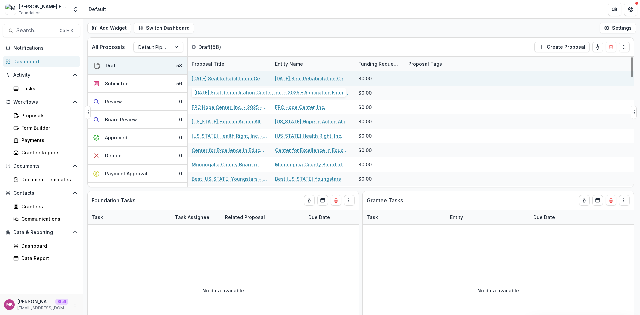
click at [238, 76] on link "Easter Seal Rehabilitation Center, Inc. - 2025 - Application Form" at bounding box center [229, 78] width 75 height 7
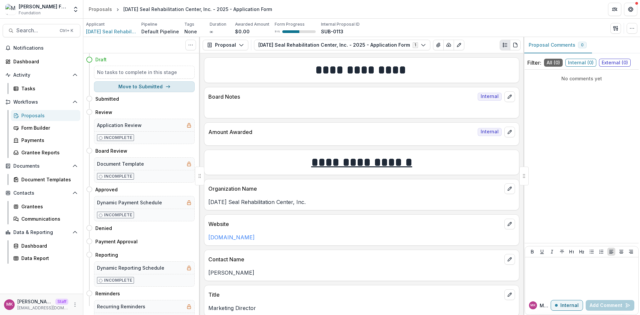
click at [152, 88] on button "Move to Submitted" at bounding box center [144, 86] width 101 height 11
select select "*********"
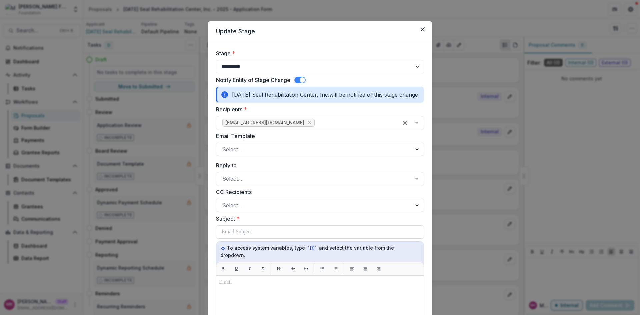
click at [248, 142] on div "Email Template Select..." at bounding box center [320, 144] width 208 height 24
click at [250, 148] on div at bounding box center [313, 149] width 183 height 9
click at [426, 30] on button "Close" at bounding box center [422, 29] width 11 height 11
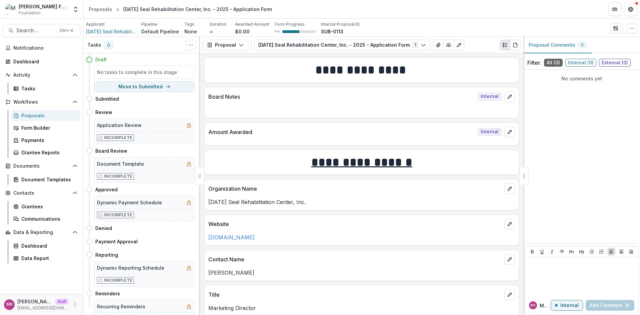
drag, startPoint x: 79, startPoint y: 11, endPoint x: 65, endPoint y: 18, distance: 15.8
click at [78, 12] on icon "Open entity switcher" at bounding box center [75, 9] width 7 height 7
click at [45, 22] on link "Admin Settings" at bounding box center [42, 25] width 80 height 11
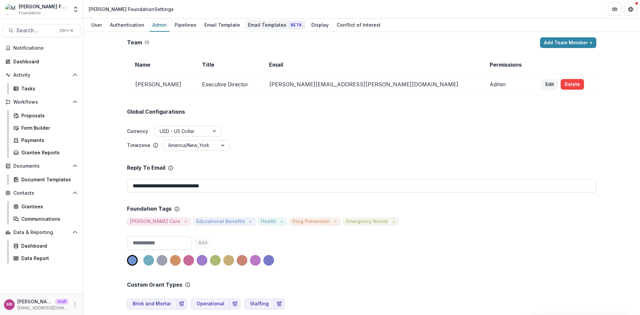
click at [252, 20] on div "Email Templates Beta" at bounding box center [275, 25] width 61 height 10
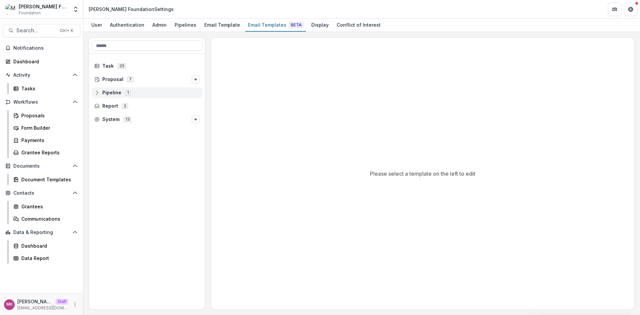
click at [95, 90] on icon at bounding box center [96, 92] width 5 height 5
click at [179, 21] on div "Pipelines" at bounding box center [185, 25] width 27 height 10
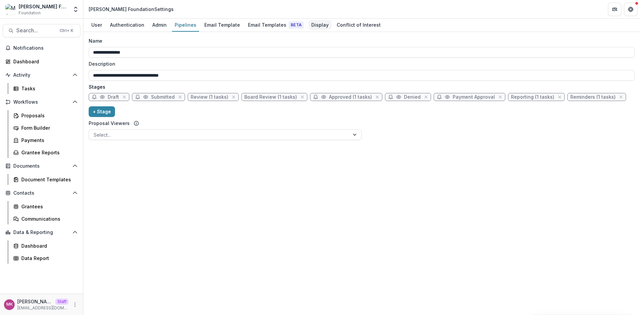
click at [320, 25] on div "Display" at bounding box center [320, 25] width 23 height 10
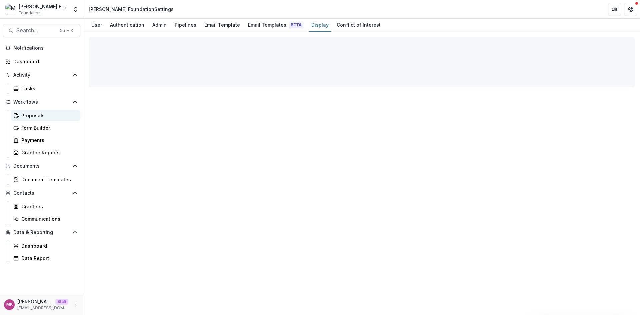
click at [46, 121] on link "Proposals" at bounding box center [46, 115] width 70 height 11
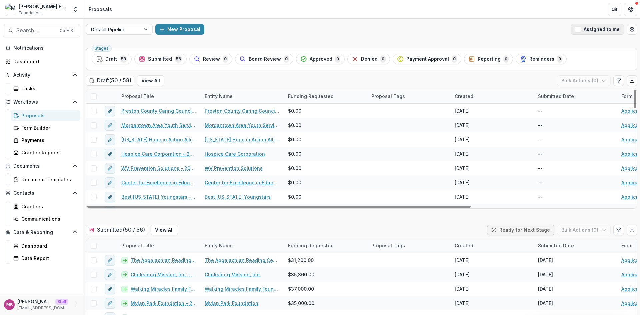
click at [578, 30] on span "button" at bounding box center [578, 29] width 6 height 6
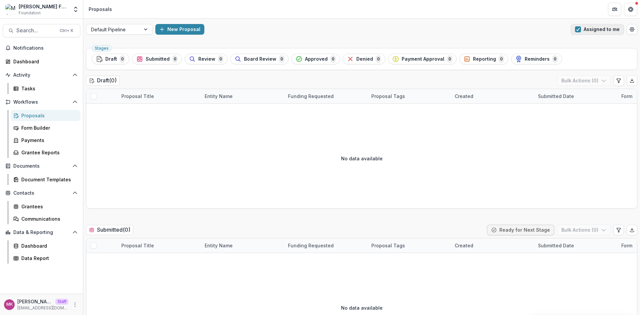
click at [578, 30] on span "button" at bounding box center [578, 29] width 6 height 6
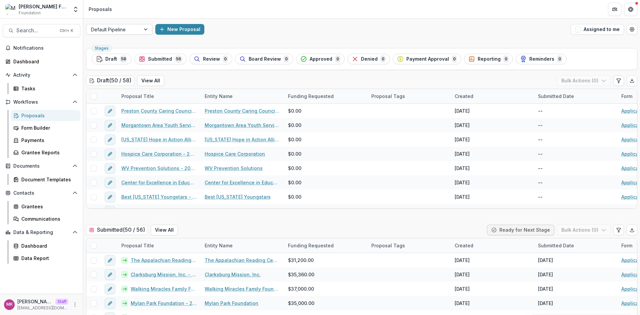
click at [119, 29] on div at bounding box center [113, 29] width 45 height 8
click at [117, 53] on div "Archived Proposals" at bounding box center [119, 54] width 63 height 10
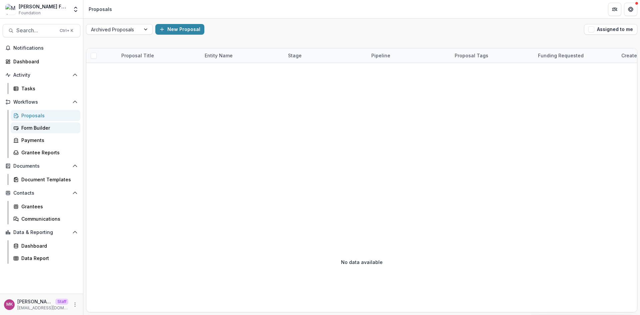
click at [39, 128] on div "Form Builder" at bounding box center [48, 127] width 54 height 7
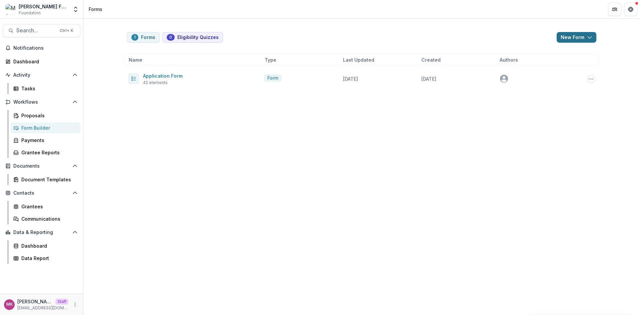
click at [578, 38] on button "New Form" at bounding box center [577, 37] width 40 height 11
click at [550, 62] on button "New Form" at bounding box center [558, 63] width 71 height 11
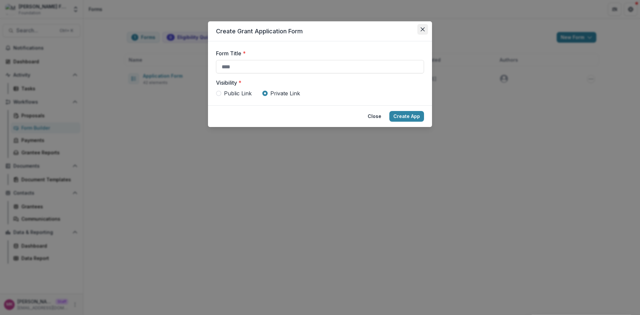
click at [423, 30] on icon "Close" at bounding box center [423, 29] width 4 height 4
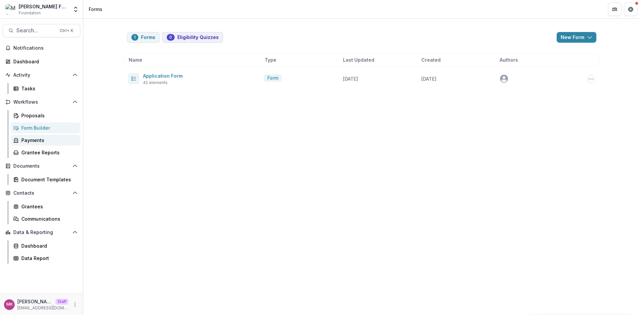
click at [29, 141] on div "Payments" at bounding box center [48, 140] width 54 height 7
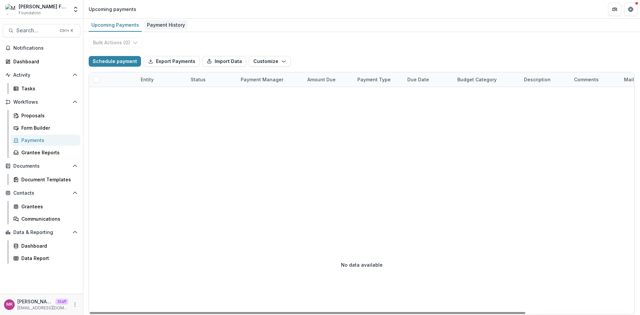
click at [163, 24] on div "Payment History" at bounding box center [165, 25] width 43 height 10
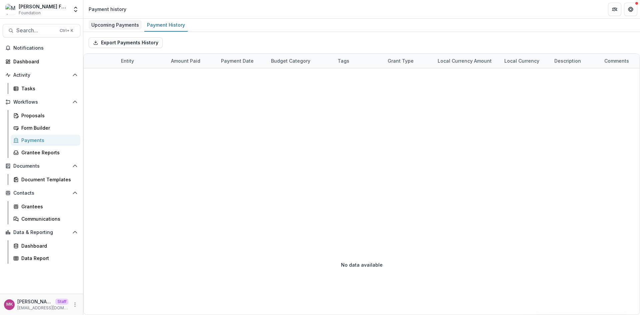
click at [115, 22] on div "Upcoming Payments" at bounding box center [115, 25] width 53 height 10
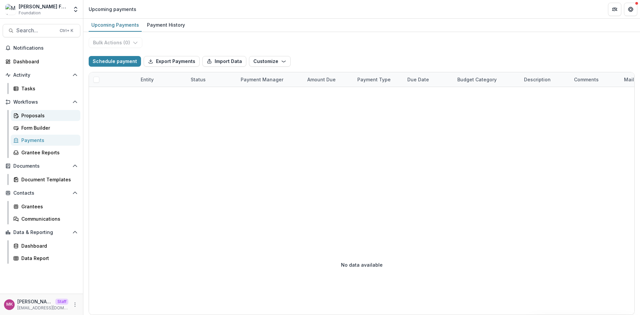
click at [47, 117] on div "Proposals" at bounding box center [48, 115] width 54 height 7
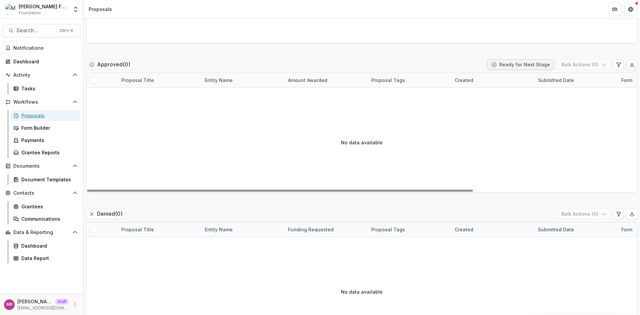
scroll to position [547, 0]
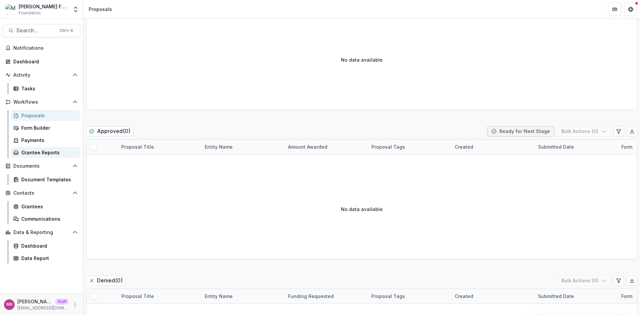
click at [41, 154] on div "Grantee Reports" at bounding box center [48, 152] width 54 height 7
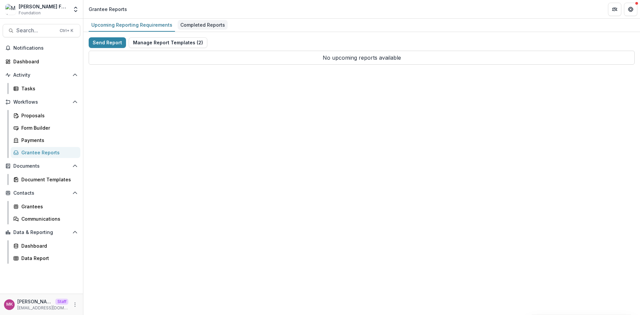
click at [204, 26] on div "Completed Reports" at bounding box center [203, 25] width 50 height 10
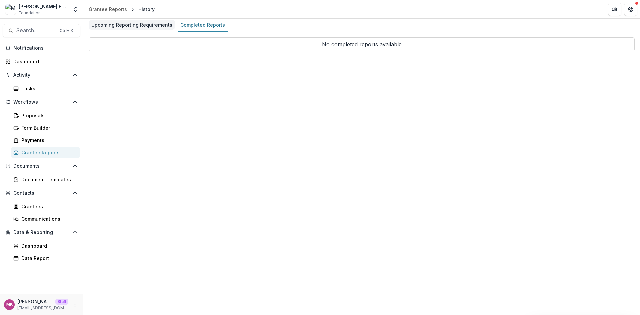
click at [146, 26] on div "Upcoming Reporting Requirements" at bounding box center [132, 25] width 86 height 10
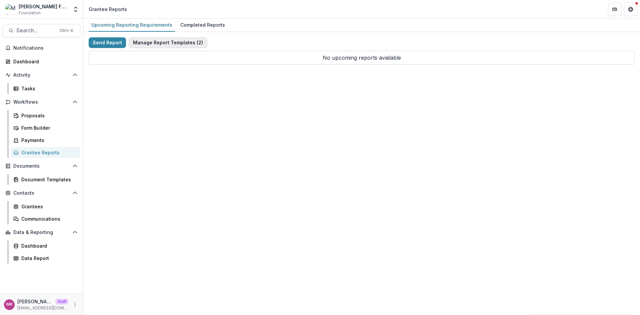
click at [156, 43] on button "Manage Report Templates ( 2 )" at bounding box center [168, 42] width 79 height 11
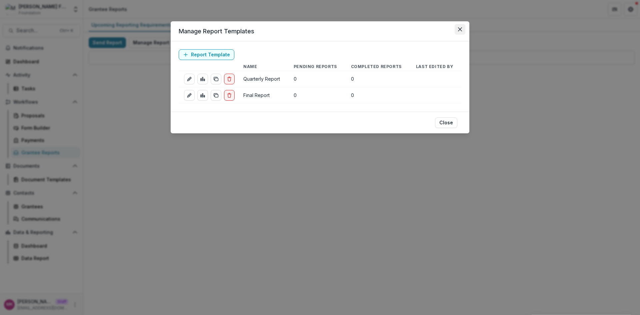
click at [462, 29] on button "Close" at bounding box center [460, 29] width 11 height 11
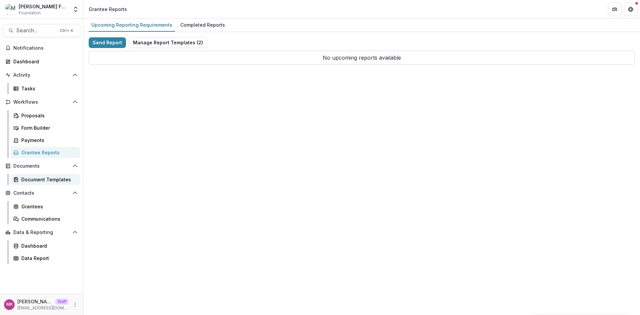
click at [30, 184] on link "Document Templates" at bounding box center [46, 179] width 70 height 11
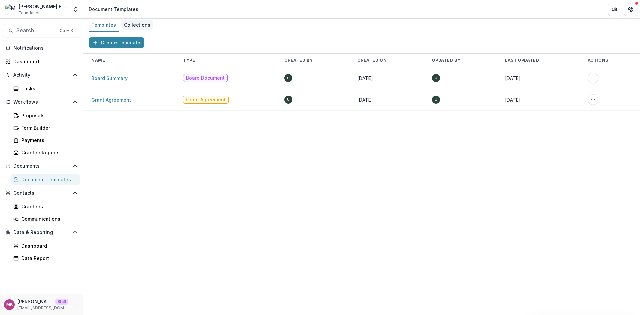
click at [132, 24] on div "Collections" at bounding box center [137, 25] width 32 height 10
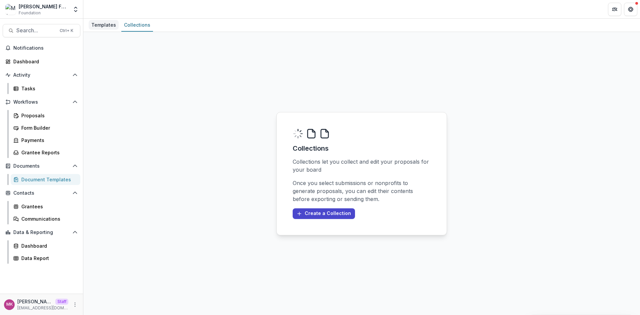
click at [103, 27] on div "Templates" at bounding box center [104, 25] width 30 height 10
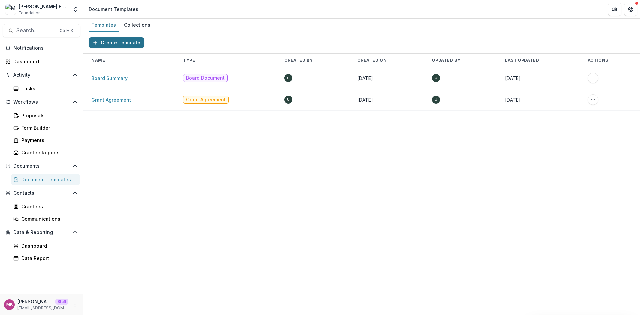
click at [126, 44] on button "Create Template" at bounding box center [117, 42] width 56 height 11
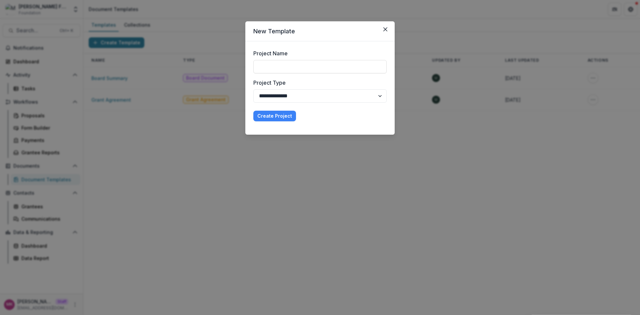
drag, startPoint x: 386, startPoint y: 26, endPoint x: 251, endPoint y: 26, distance: 134.7
click at [385, 26] on button "Close" at bounding box center [385, 29] width 11 height 11
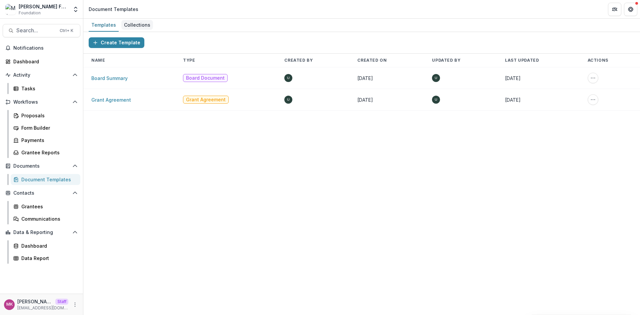
click at [135, 19] on link "Collections" at bounding box center [137, 25] width 32 height 13
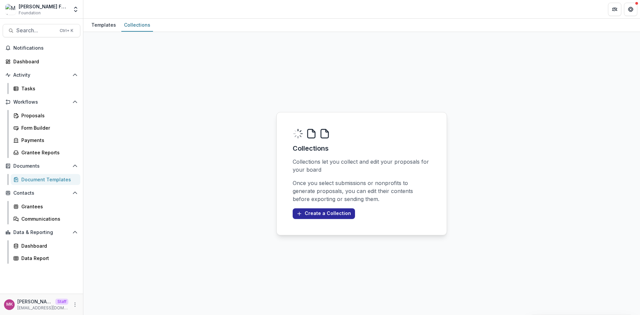
click at [324, 214] on button "Create a Collection" at bounding box center [324, 213] width 62 height 11
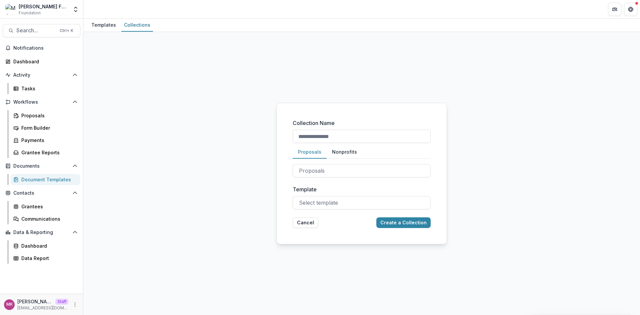
click at [303, 224] on button "Cancel" at bounding box center [306, 222] width 26 height 11
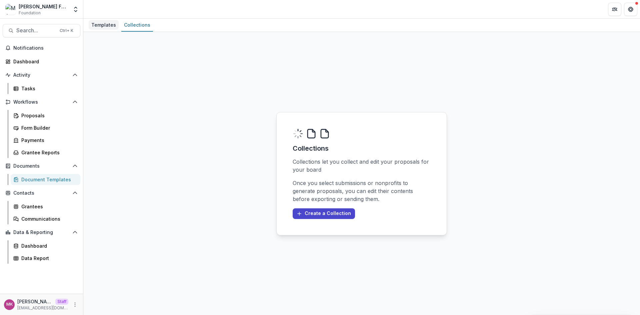
click at [97, 28] on div "Templates" at bounding box center [104, 25] width 30 height 10
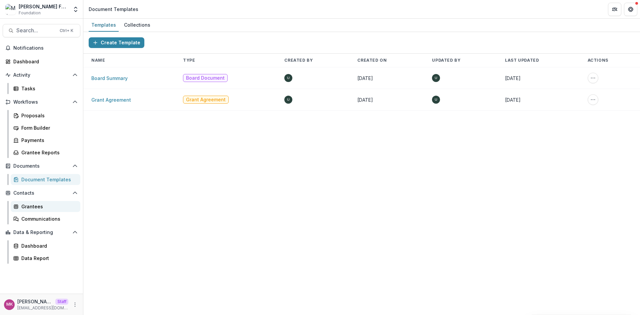
click at [27, 208] on div "Grantees" at bounding box center [48, 206] width 54 height 7
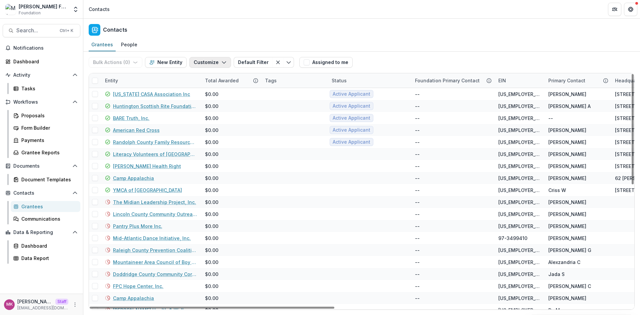
click at [211, 60] on button "Customize" at bounding box center [210, 62] width 42 height 11
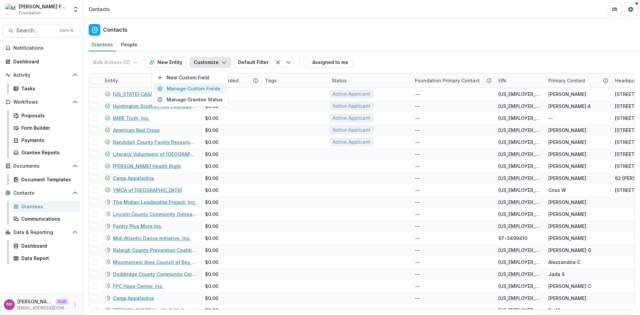
click at [204, 90] on button "Manage Custom Fields" at bounding box center [189, 88] width 73 height 11
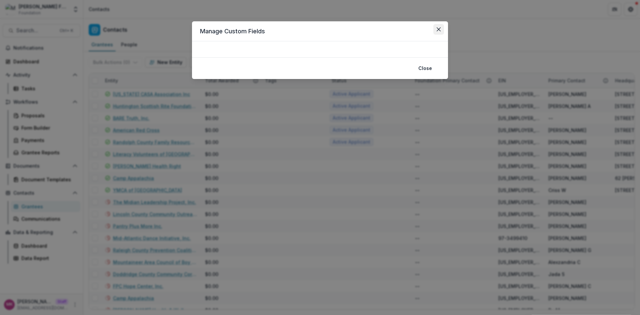
click at [438, 28] on icon "Close" at bounding box center [439, 29] width 4 height 4
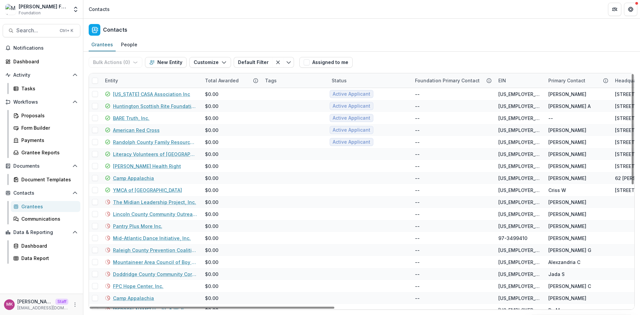
click at [94, 80] on span at bounding box center [95, 81] width 6 height 6
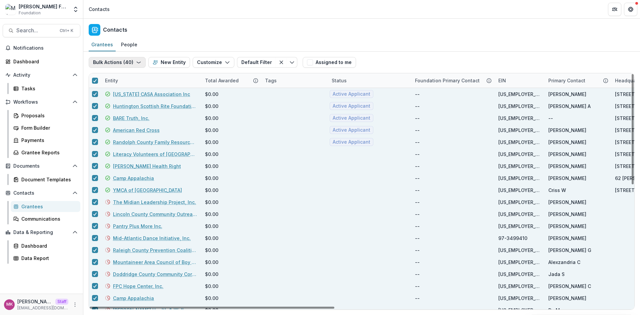
click at [118, 62] on button "Bulk Actions ( 40 )" at bounding box center [117, 62] width 57 height 11
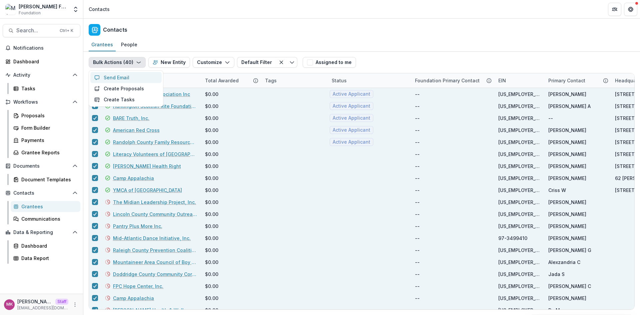
click at [136, 79] on button "Send Email" at bounding box center [125, 77] width 71 height 11
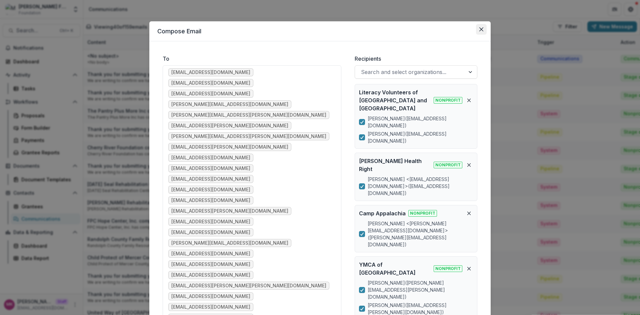
click at [478, 29] on button "Close" at bounding box center [481, 29] width 11 height 11
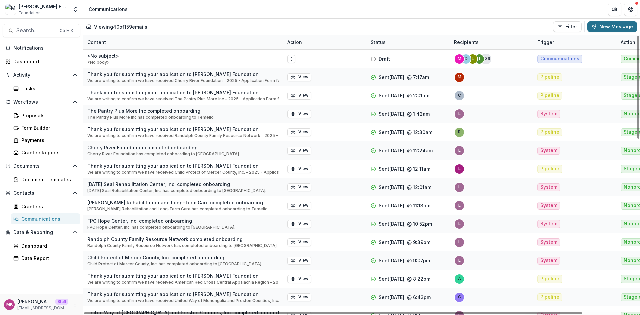
click at [602, 26] on button "New Message" at bounding box center [612, 26] width 50 height 11
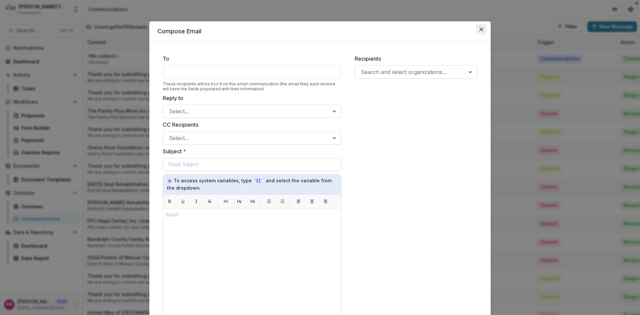
click at [481, 28] on icon "Close" at bounding box center [481, 29] width 4 height 4
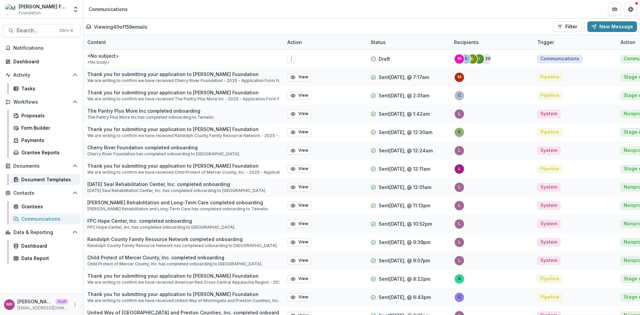
click at [37, 177] on div "Document Templates" at bounding box center [48, 179] width 54 height 7
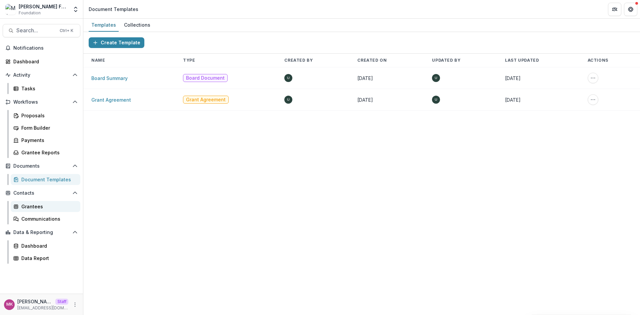
click at [35, 201] on link "Grantees" at bounding box center [46, 206] width 70 height 11
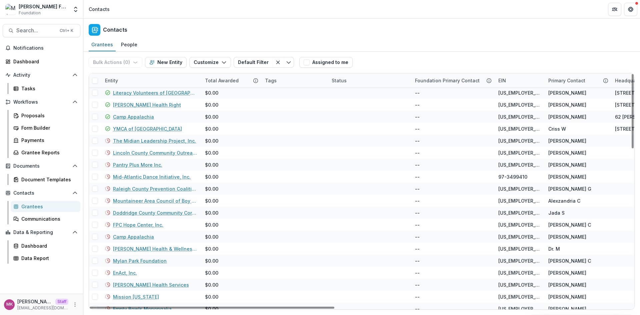
scroll to position [100, 0]
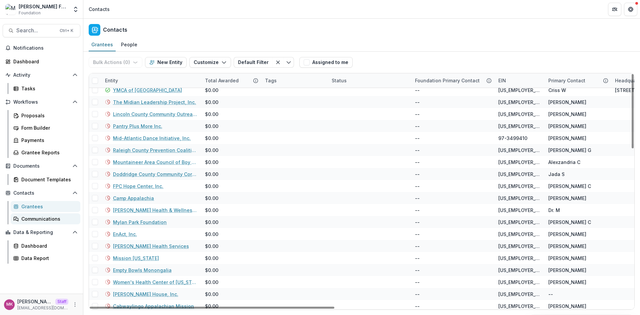
click at [37, 221] on div "Communications" at bounding box center [48, 218] width 54 height 7
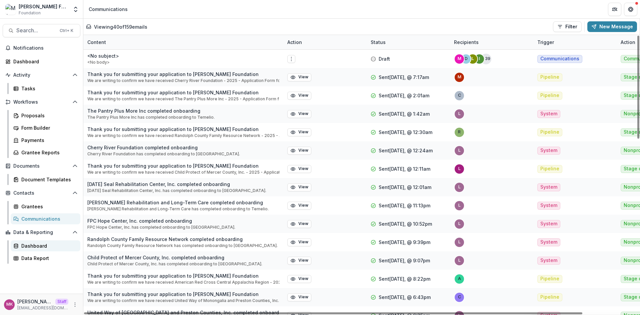
click at [33, 246] on div "Dashboard" at bounding box center [48, 245] width 54 height 7
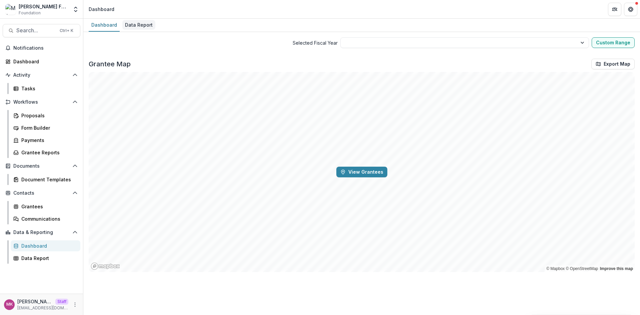
click at [137, 26] on div "Data Report" at bounding box center [138, 25] width 33 height 10
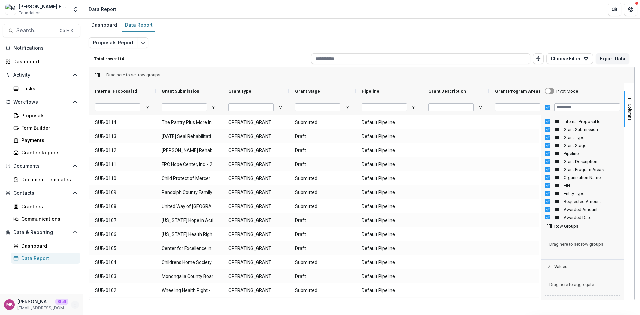
click at [75, 305] on icon "More" at bounding box center [74, 304] width 5 height 5
click at [106, 290] on link "User Settings" at bounding box center [118, 290] width 71 height 11
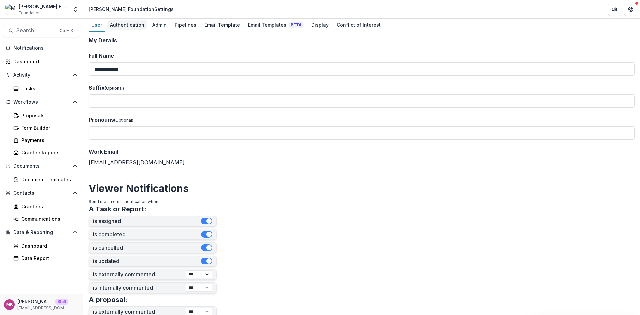
click at [129, 27] on div "Authentication" at bounding box center [127, 25] width 40 height 10
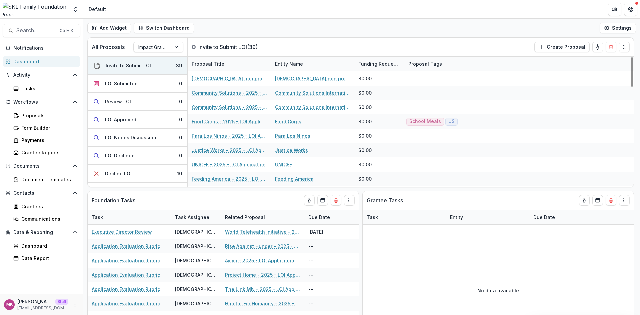
click at [128, 7] on header "Default" at bounding box center [361, 9] width 557 height 18
click at [47, 48] on span "Notifications" at bounding box center [45, 48] width 64 height 6
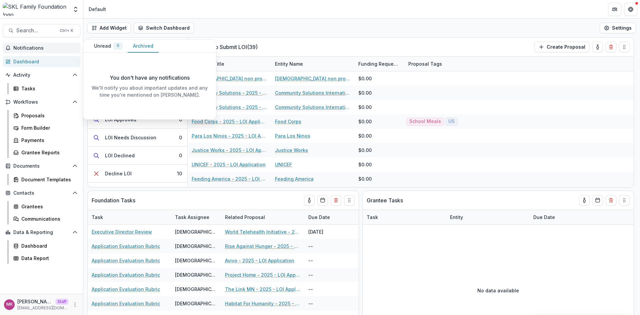
click at [156, 47] on button "Archived" at bounding box center [143, 46] width 31 height 13
click at [80, 11] on div "Team Settings Admin Settings" at bounding box center [41, 11] width 83 height 16
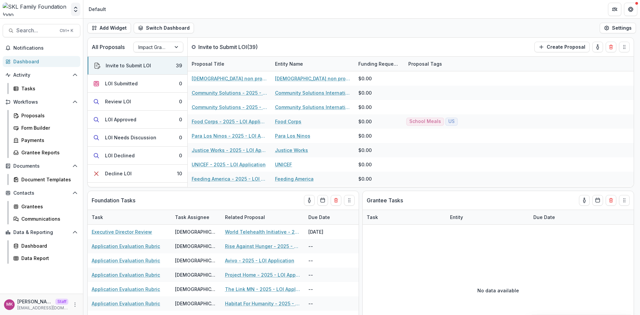
click at [79, 10] on button "Open entity switcher" at bounding box center [75, 9] width 9 height 13
click at [60, 27] on link "Admin Settings" at bounding box center [42, 25] width 80 height 11
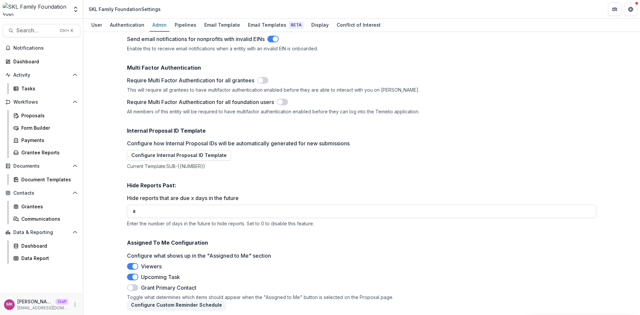
scroll to position [981, 0]
click at [27, 85] on link "Tasks" at bounding box center [46, 88] width 70 height 11
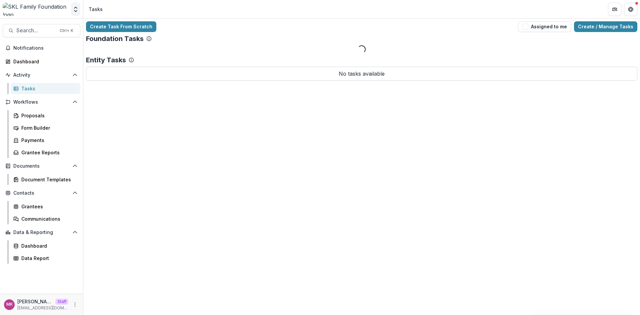
click at [75, 12] on icon "Open entity switcher" at bounding box center [75, 9] width 7 height 7
click at [35, 25] on link "Admin Settings" at bounding box center [42, 25] width 80 height 11
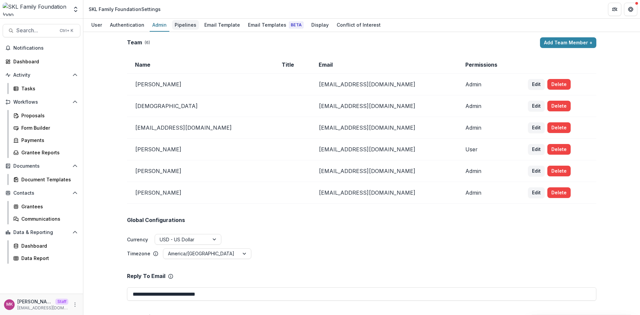
click at [176, 24] on div "Pipelines" at bounding box center [185, 25] width 27 height 10
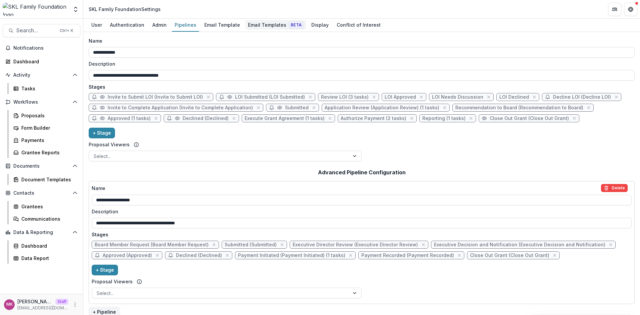
click at [253, 22] on div "Email Templates Beta" at bounding box center [275, 25] width 61 height 10
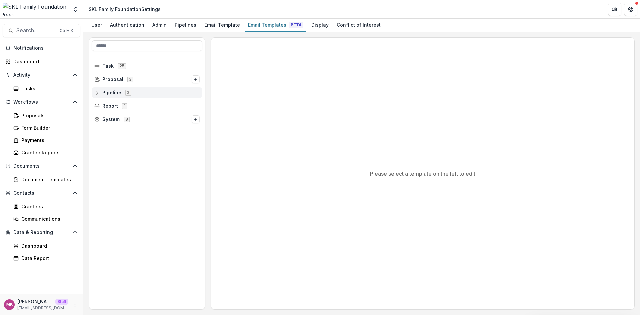
click at [100, 95] on span "Pipeline 2" at bounding box center [146, 93] width 105 height 6
click at [101, 105] on icon at bounding box center [101, 105] width 5 height 5
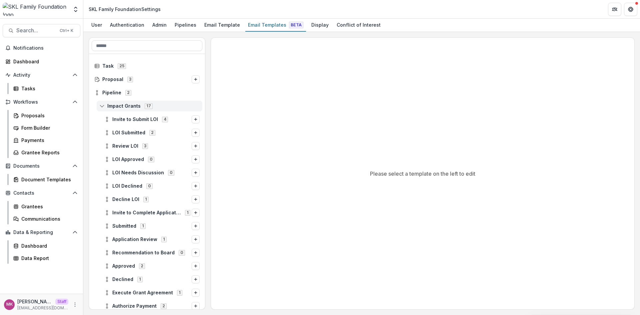
click at [103, 106] on icon at bounding box center [101, 105] width 5 height 5
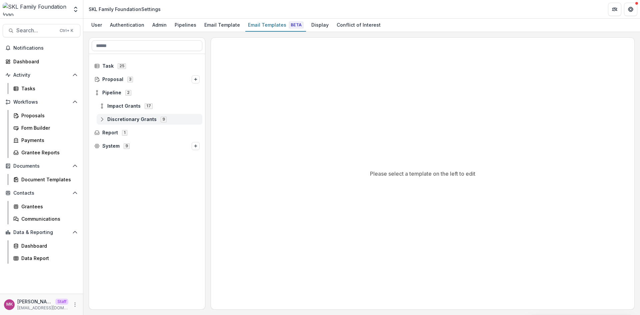
click at [100, 120] on icon at bounding box center [101, 119] width 5 height 5
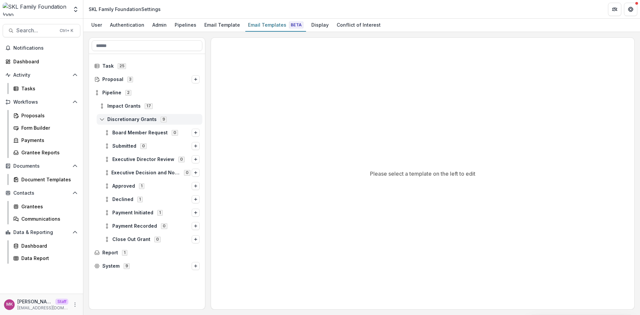
click at [100, 120] on icon at bounding box center [101, 119] width 5 height 5
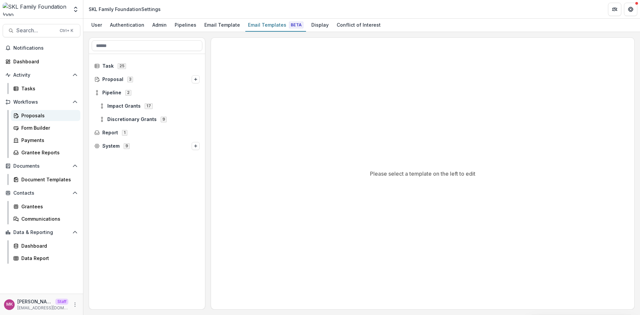
click at [53, 115] on div "Proposals" at bounding box center [48, 115] width 54 height 7
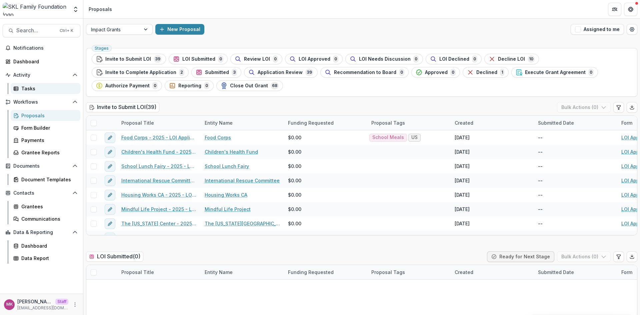
click at [24, 87] on div "Tasks" at bounding box center [48, 88] width 54 height 7
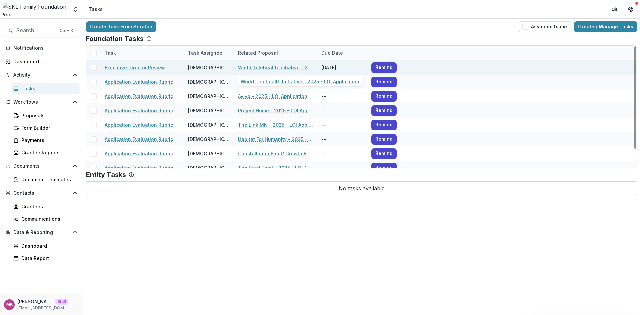
click at [259, 66] on link "World Telehealth Initiative - 2025 - LOI Application" at bounding box center [275, 67] width 75 height 7
click at [131, 66] on link "Executive Director Review" at bounding box center [135, 67] width 60 height 7
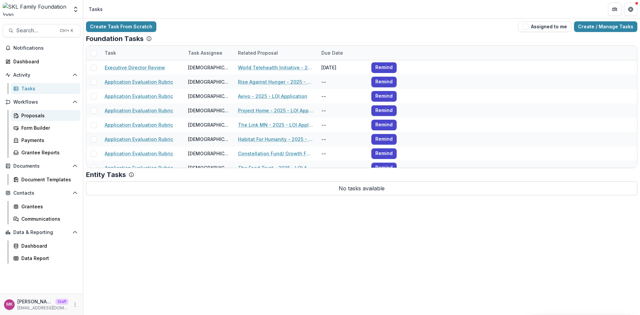
click at [50, 119] on div "Proposals" at bounding box center [48, 115] width 54 height 7
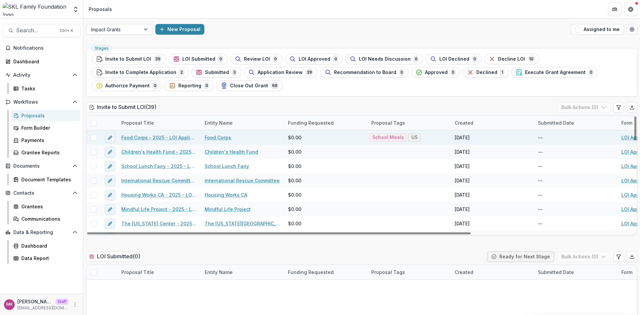
click at [165, 138] on link "Food Corps - 2025 - LOI Application" at bounding box center [158, 137] width 75 height 7
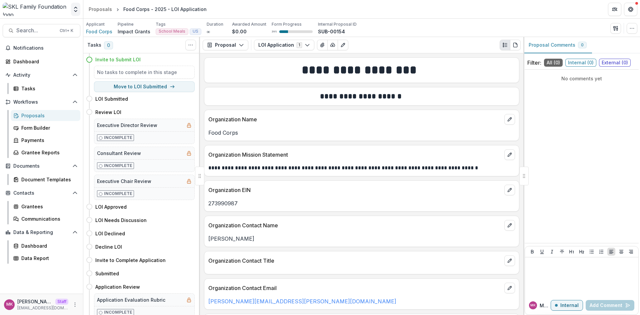
click at [72, 9] on icon "Open entity switcher" at bounding box center [75, 9] width 7 height 7
click at [31, 31] on link "Admin Settings" at bounding box center [42, 25] width 80 height 11
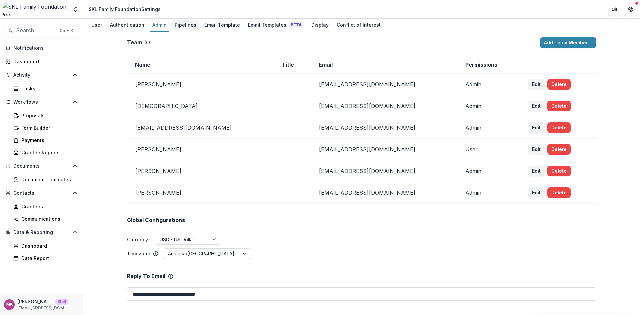
click at [186, 26] on div "Pipelines" at bounding box center [185, 25] width 27 height 10
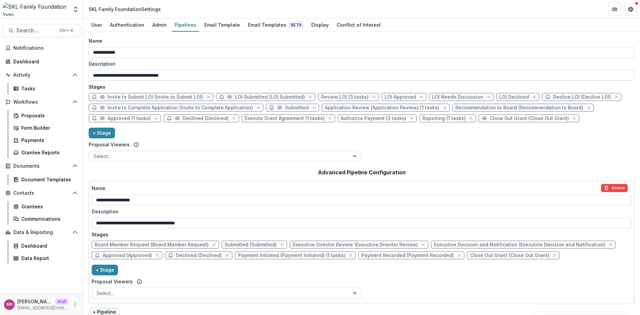
click at [329, 96] on span "Review LOI (3 tasks)" at bounding box center [345, 97] width 48 height 6
select select "******"
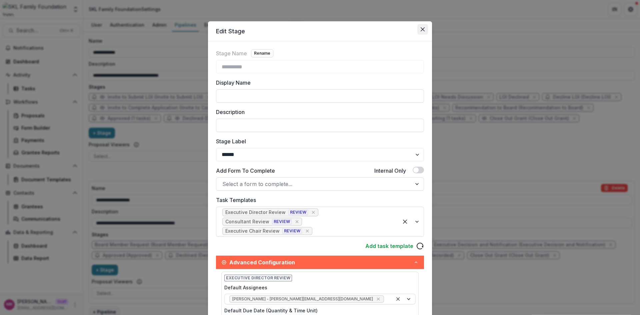
click at [421, 26] on button "Close" at bounding box center [422, 29] width 11 height 11
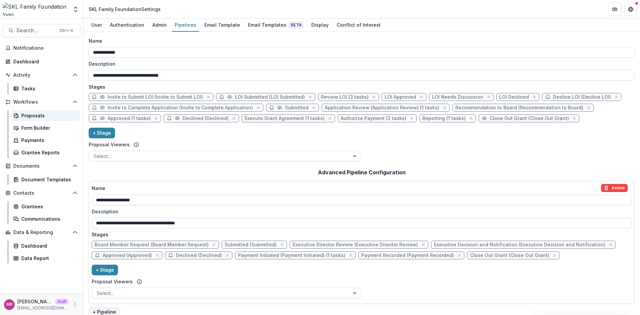
click at [40, 112] on div "Proposals" at bounding box center [48, 115] width 54 height 7
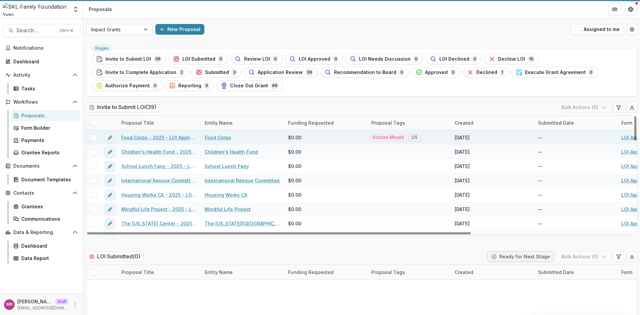
click at [158, 136] on link "Food Corps - 2025 - LOI Application" at bounding box center [158, 137] width 75 height 7
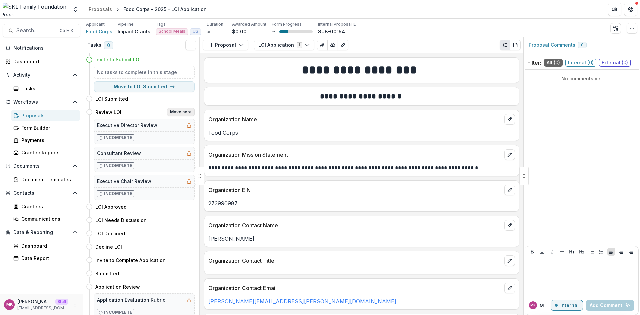
click at [177, 110] on button "Move here" at bounding box center [181, 112] width 28 height 8
select select "**********"
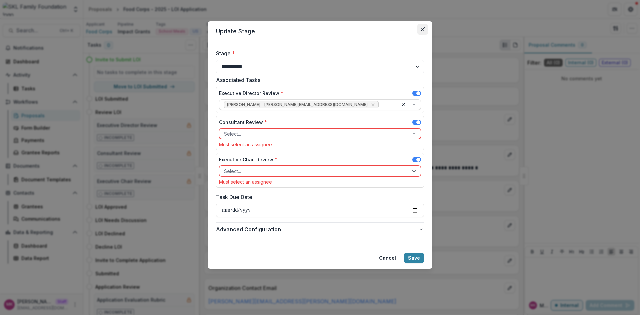
click at [422, 28] on icon "Close" at bounding box center [423, 29] width 4 height 4
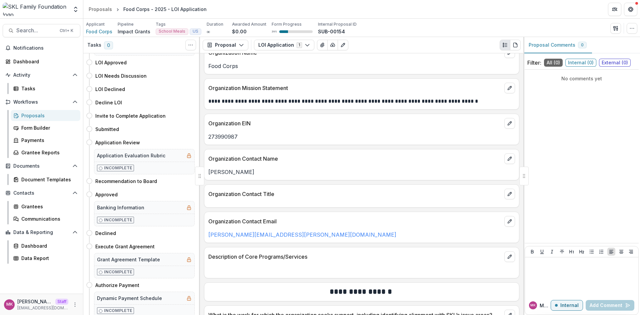
scroll to position [167, 0]
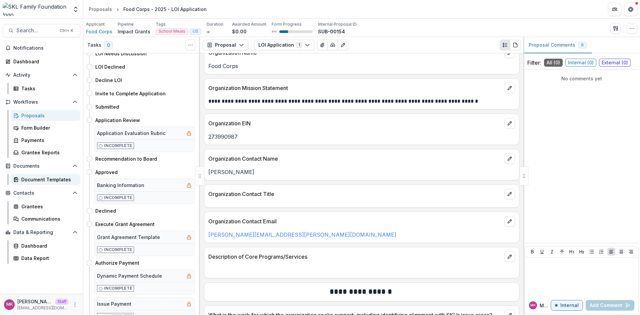
click at [27, 180] on div "Document Templates" at bounding box center [48, 179] width 54 height 7
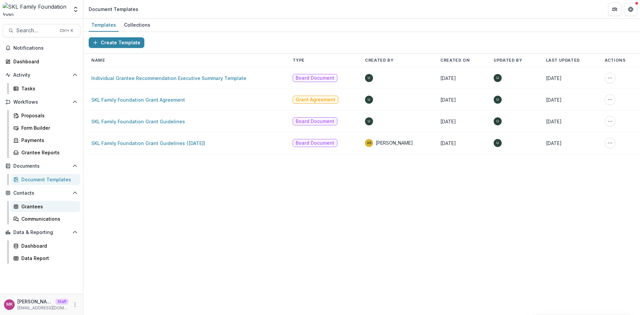
click at [37, 210] on link "Grantees" at bounding box center [46, 206] width 70 height 11
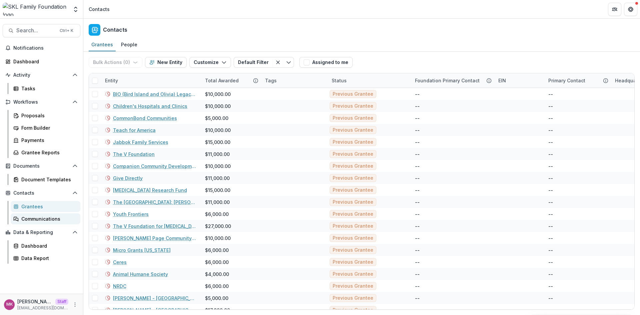
click at [32, 223] on link "Communications" at bounding box center [46, 218] width 70 height 11
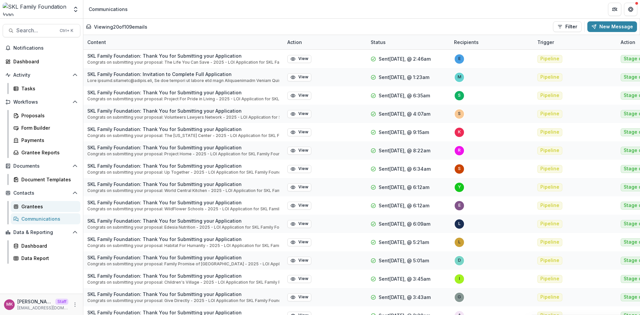
click at [35, 205] on div "Grantees" at bounding box center [48, 206] width 54 height 7
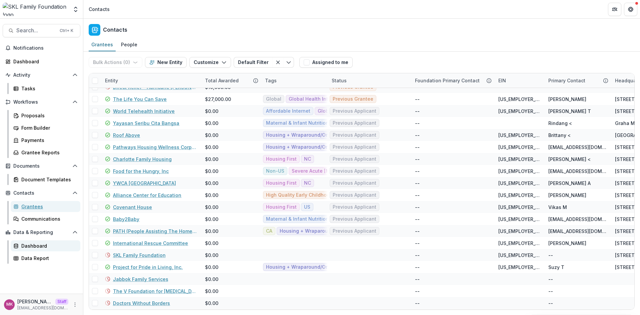
scroll to position [500, 0]
click at [39, 244] on div "Dashboard" at bounding box center [48, 245] width 54 height 7
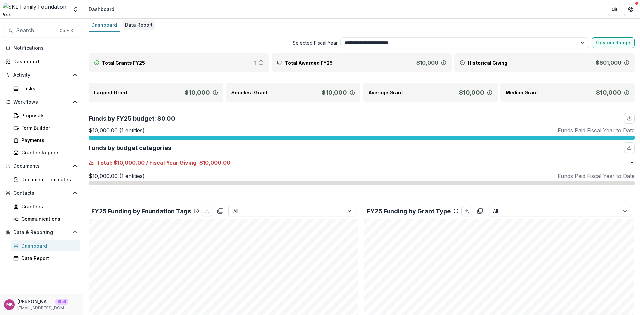
click at [133, 25] on div "Data Report" at bounding box center [138, 25] width 33 height 10
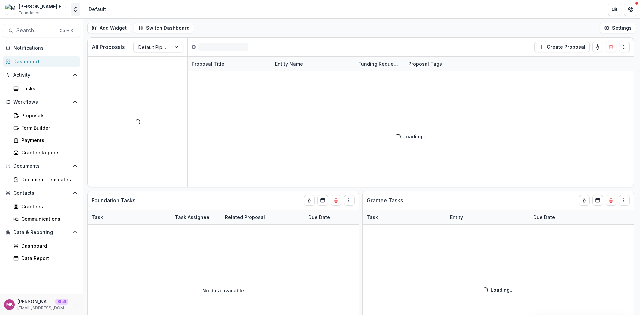
click at [74, 11] on icon "Open entity switcher" at bounding box center [75, 9] width 7 height 7
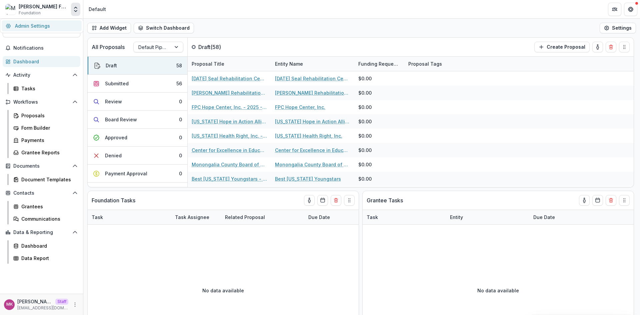
click at [38, 28] on link "Admin Settings" at bounding box center [42, 25] width 80 height 11
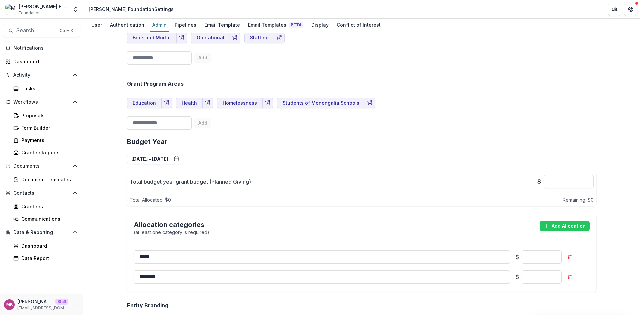
scroll to position [267, 0]
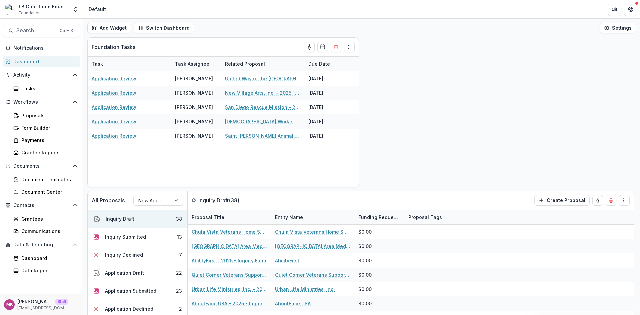
click at [537, 76] on div "All Proposals New Applicants Inquiry Draft ( 38 ) Create Proposal Inquiry Draft…" at bounding box center [361, 176] width 557 height 278
click at [122, 28] on button "Add Widget" at bounding box center [109, 28] width 44 height 11
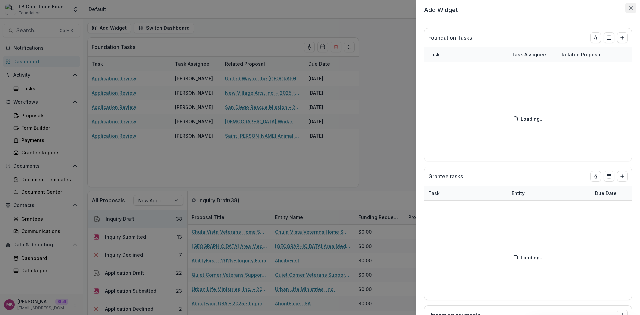
click at [631, 5] on button "Close" at bounding box center [630, 8] width 11 height 11
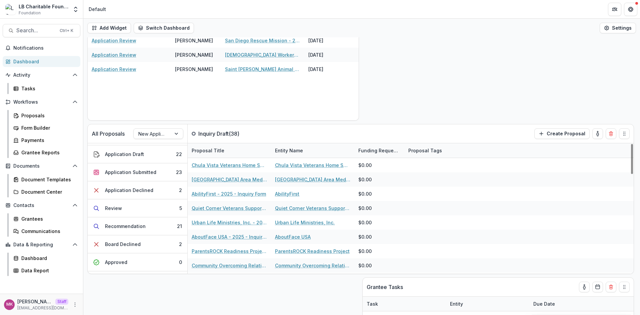
scroll to position [56, 0]
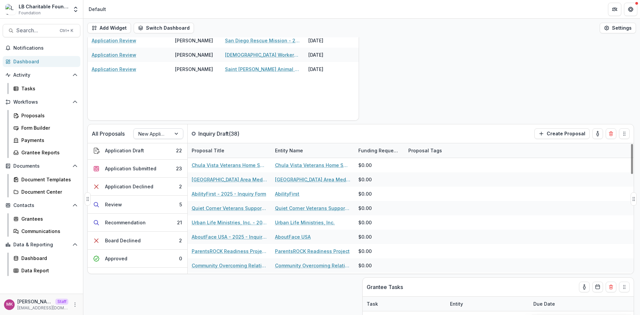
click at [152, 131] on div at bounding box center [152, 134] width 28 height 8
click at [155, 160] on div "Returning Applicants" at bounding box center [158, 162] width 47 height 17
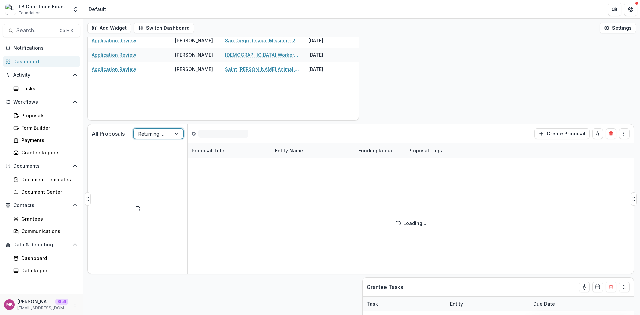
scroll to position [0, 0]
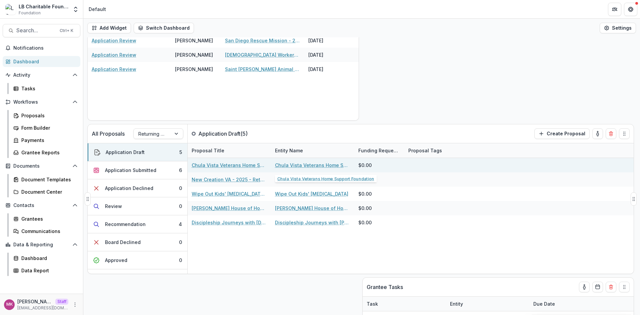
click at [282, 167] on link "Chula Vista Veterans Home Support Foundation" at bounding box center [312, 165] width 75 height 7
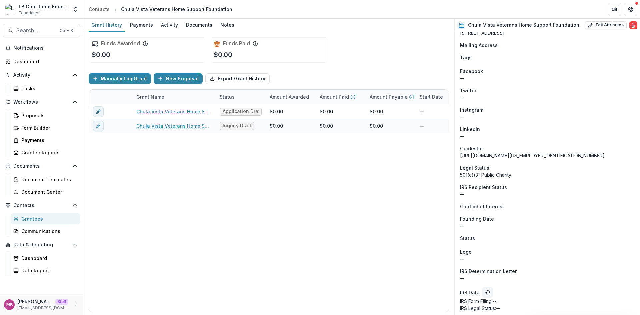
scroll to position [376, 0]
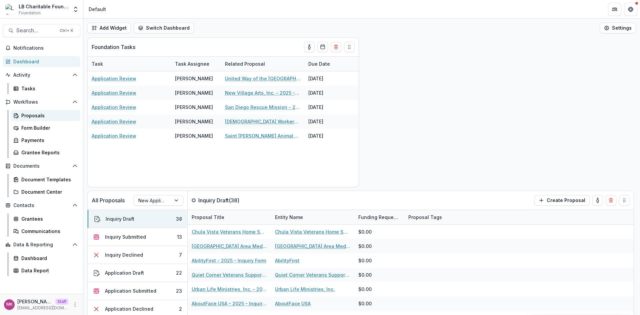
click at [31, 113] on div "Proposals" at bounding box center [48, 115] width 54 height 7
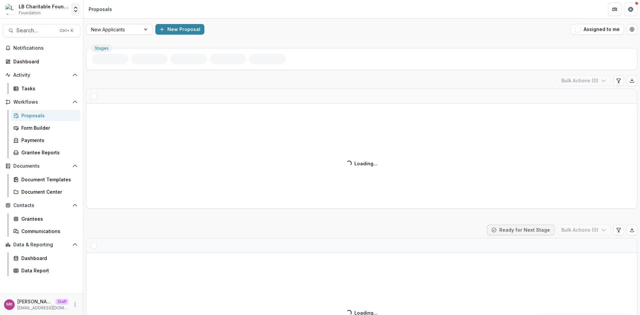
click at [77, 10] on icon "Open entity switcher" at bounding box center [75, 9] width 7 height 7
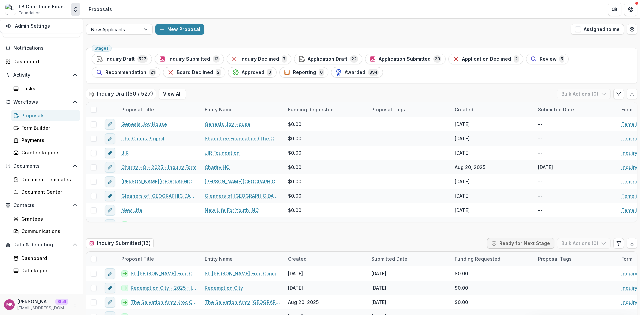
click at [73, 7] on icon "Open entity switcher" at bounding box center [75, 9] width 7 height 7
click at [77, 9] on icon "Open entity switcher" at bounding box center [75, 9] width 7 height 7
click at [53, 29] on link "Admin Settings" at bounding box center [42, 25] width 80 height 11
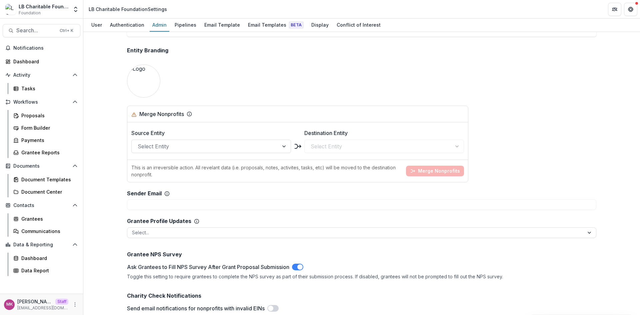
scroll to position [678, 0]
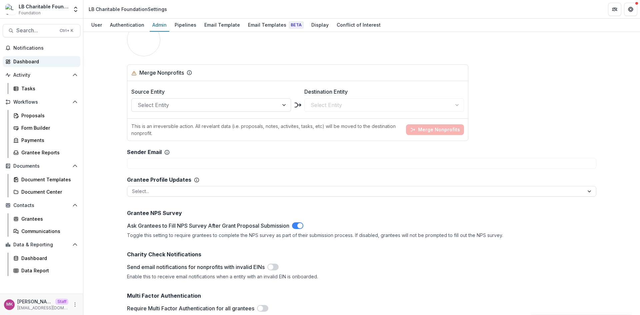
click at [52, 61] on div "Dashboard" at bounding box center [44, 61] width 62 height 7
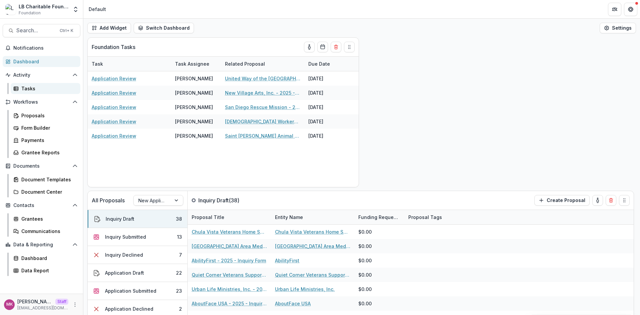
click at [49, 93] on link "Tasks" at bounding box center [46, 88] width 70 height 11
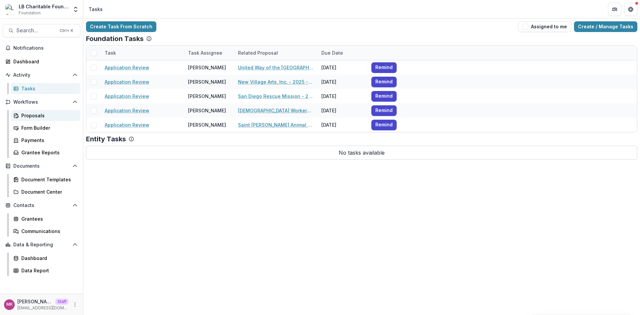
click at [36, 113] on div "Proposals" at bounding box center [48, 115] width 54 height 7
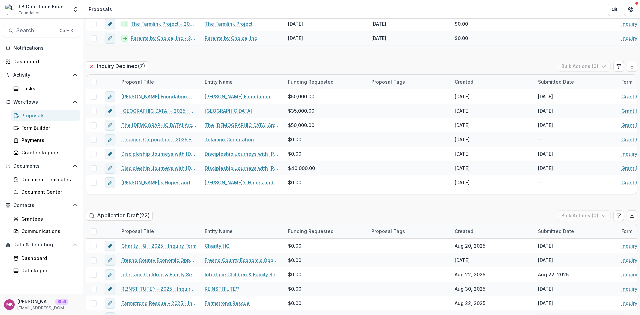
scroll to position [356, 0]
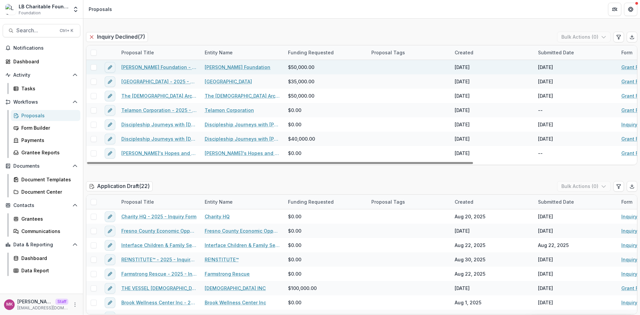
click at [146, 66] on link "[PERSON_NAME] Foundation - 2025 - Grant Funding Request Requirements and Questi…" at bounding box center [158, 67] width 75 height 7
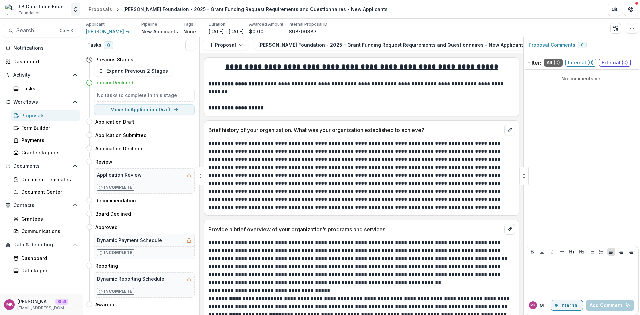
click at [72, 9] on icon "Open entity switcher" at bounding box center [75, 9] width 7 height 7
click at [49, 28] on link "Admin Settings" at bounding box center [42, 25] width 80 height 11
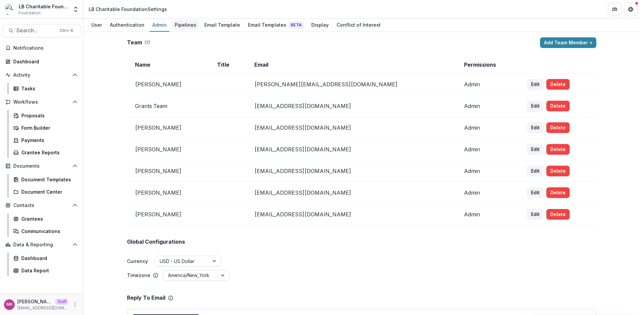
click at [181, 24] on div "Pipelines" at bounding box center [185, 25] width 27 height 10
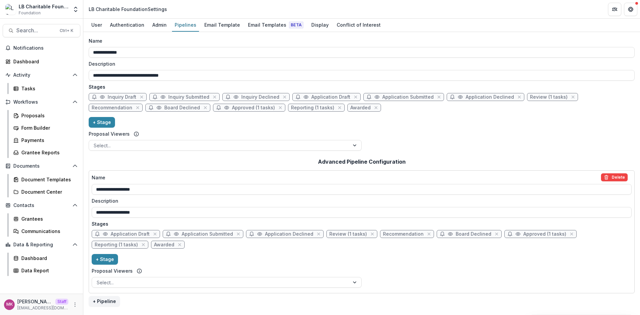
click at [291, 109] on span "Reporting (1 tasks)" at bounding box center [312, 108] width 43 height 6
select select "*********"
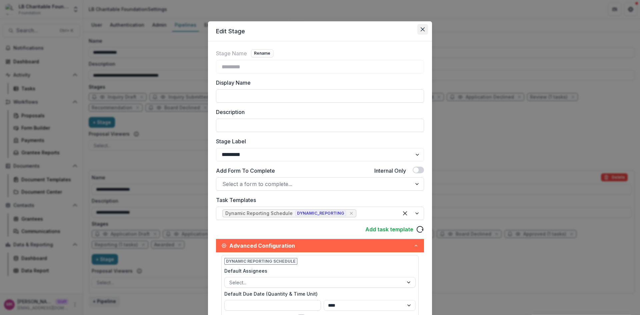
click at [420, 31] on button "Close" at bounding box center [422, 29] width 11 height 11
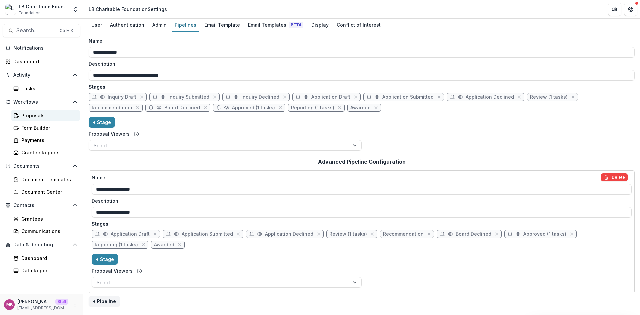
click at [39, 115] on div "Proposals" at bounding box center [48, 115] width 54 height 7
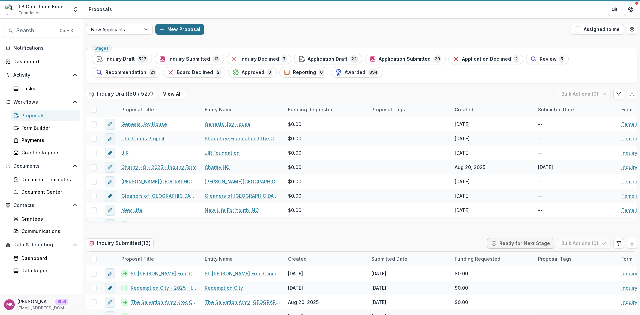
click at [171, 31] on button "New Proposal" at bounding box center [179, 29] width 49 height 11
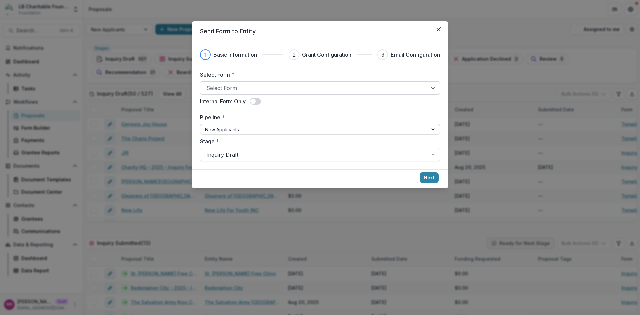
click at [242, 87] on div at bounding box center [313, 87] width 215 height 9
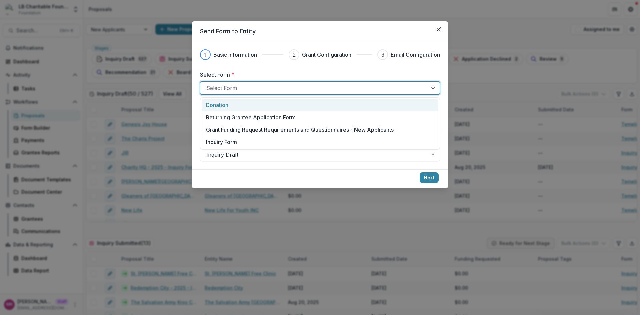
click at [227, 110] on div "Donation" at bounding box center [320, 105] width 237 height 12
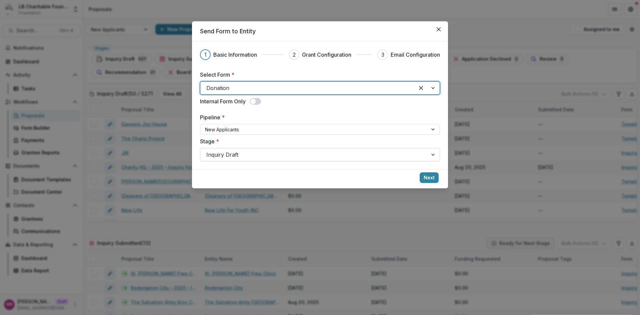
click at [235, 158] on div at bounding box center [313, 154] width 215 height 9
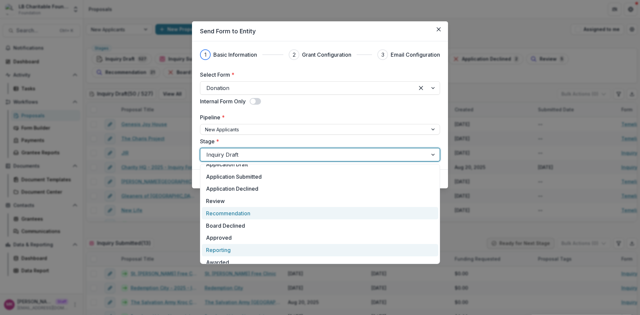
scroll to position [50, 0]
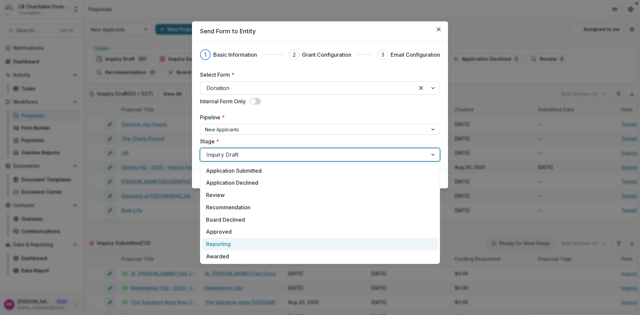
click at [229, 245] on div "Reporting" at bounding box center [320, 244] width 237 height 12
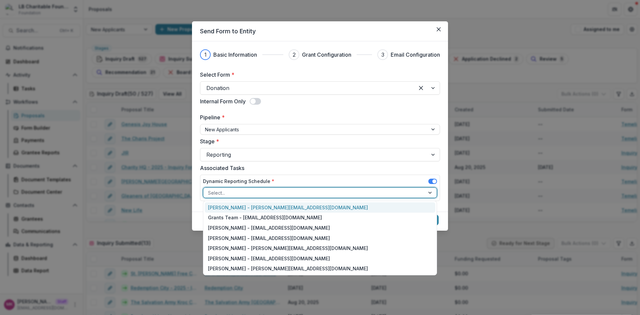
click at [241, 194] on div at bounding box center [314, 193] width 212 height 8
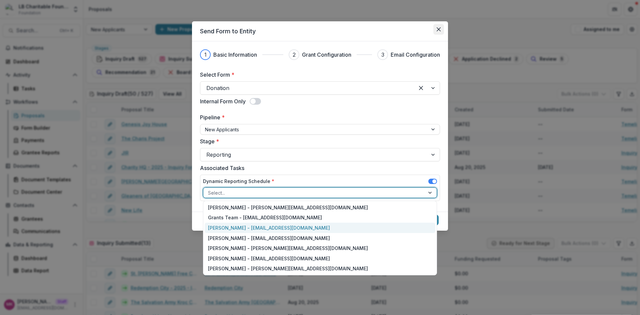
click at [437, 31] on icon "Close" at bounding box center [439, 29] width 4 height 4
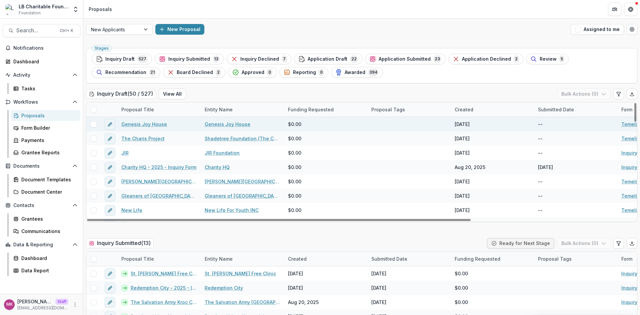
click at [149, 123] on link "Genesis Joy House" at bounding box center [144, 124] width 46 height 7
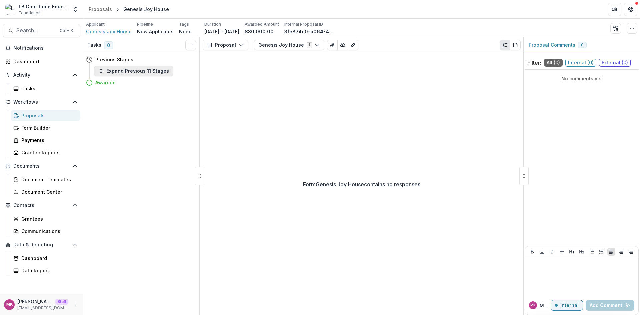
click at [140, 75] on button "Expand Previous 11 Stages" at bounding box center [133, 71] width 79 height 11
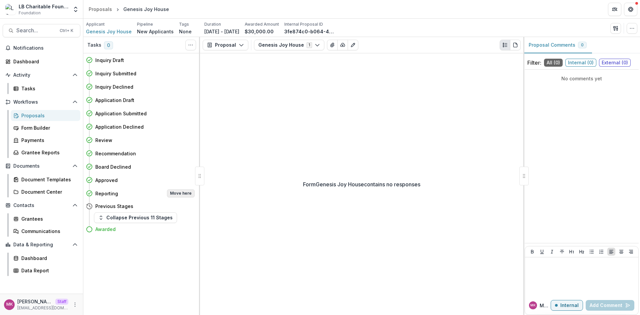
click at [176, 193] on button "Move here" at bounding box center [181, 193] width 28 height 8
select select "*********"
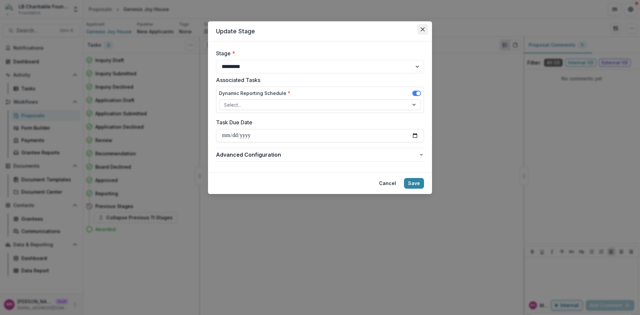
click at [422, 32] on button "Close" at bounding box center [422, 29] width 11 height 11
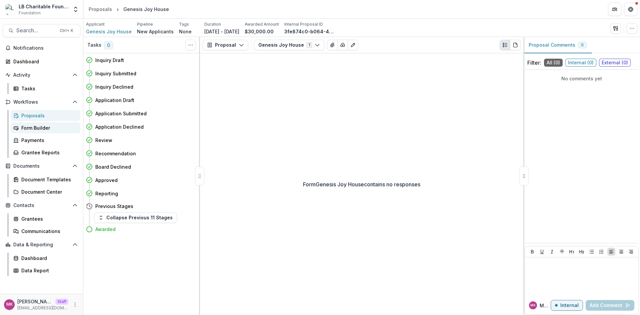
click at [40, 123] on link "Form Builder" at bounding box center [46, 127] width 70 height 11
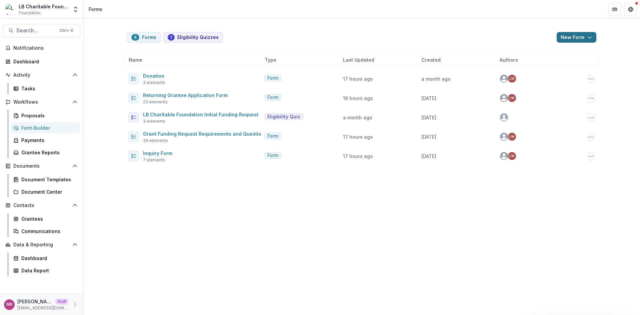
click at [574, 38] on button "New Form" at bounding box center [577, 37] width 40 height 11
click at [537, 61] on button "New Form" at bounding box center [558, 63] width 71 height 11
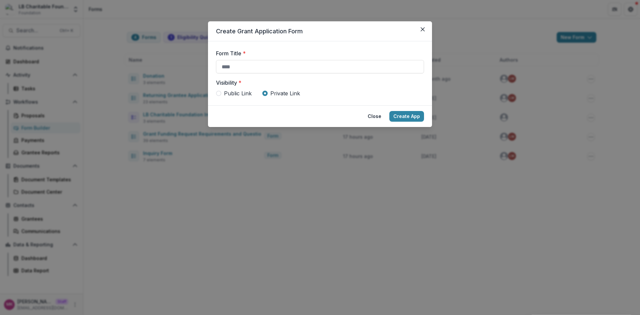
drag, startPoint x: 421, startPoint y: 30, endPoint x: 542, endPoint y: 30, distance: 121.3
click at [429, 30] on section "Create Grant Application Form Form Title * Visibility * Public Link Private Lin…" at bounding box center [320, 74] width 224 height 106
click at [583, 36] on div "Create Grant Application Form Form Title * Visibility * Public Link Private Lin…" at bounding box center [320, 157] width 640 height 315
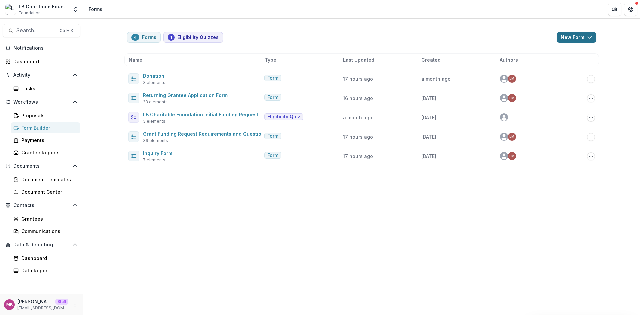
click at [577, 36] on button "New Form" at bounding box center [577, 37] width 40 height 11
click at [544, 53] on button "New Eligibility Quiz" at bounding box center [558, 52] width 71 height 11
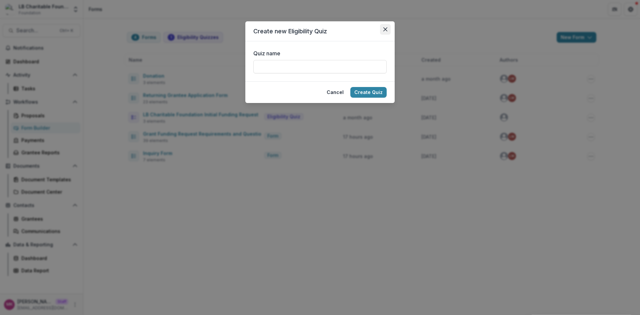
click at [388, 30] on button "Close" at bounding box center [385, 29] width 11 height 11
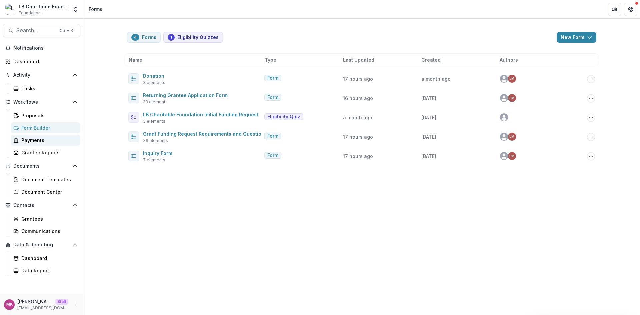
click at [41, 140] on div "Payments" at bounding box center [48, 140] width 54 height 7
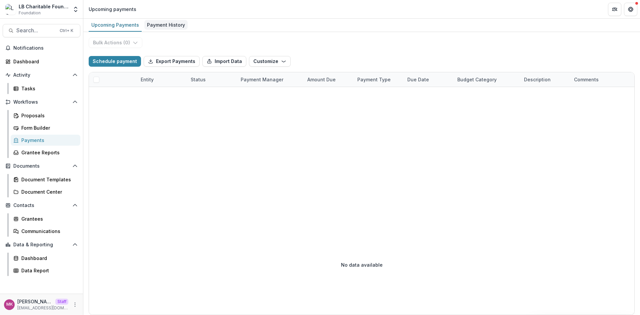
click at [164, 19] on link "Payment History" at bounding box center [165, 25] width 43 height 13
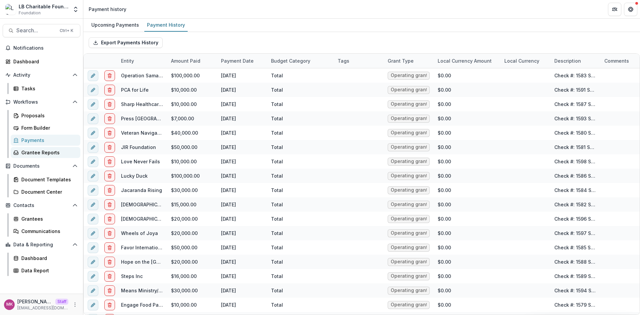
click at [44, 149] on div "Grantee Reports" at bounding box center [48, 152] width 54 height 7
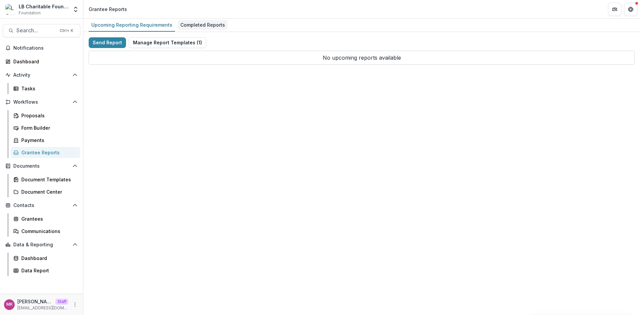
click at [205, 28] on div "Completed Reports" at bounding box center [203, 25] width 50 height 10
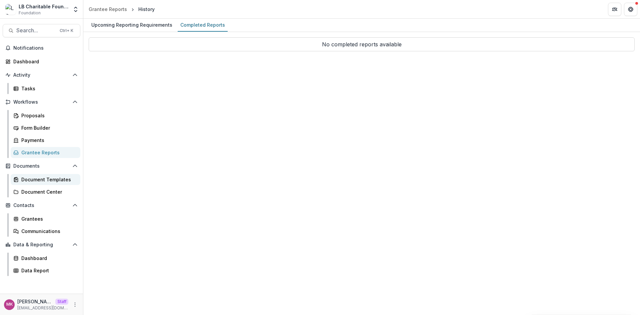
click at [42, 175] on link "Document Templates" at bounding box center [46, 179] width 70 height 11
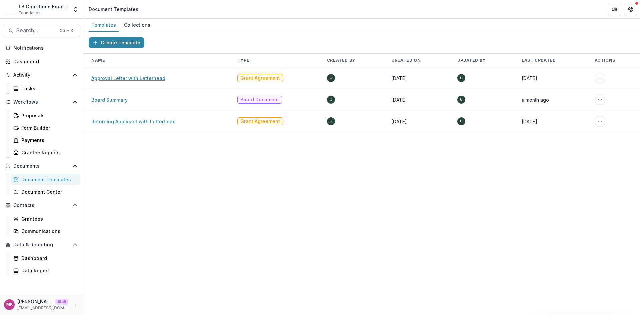
click at [115, 76] on link "Approval Letter with Letterhead" at bounding box center [128, 78] width 74 height 6
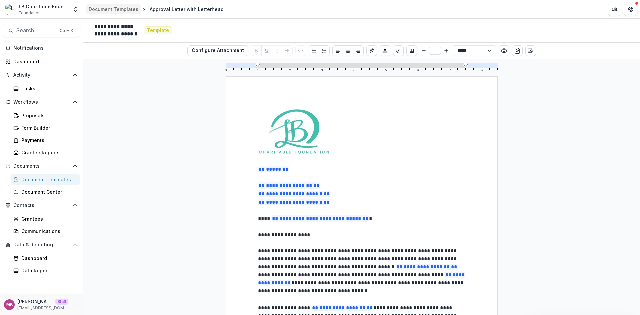
click at [103, 7] on div "Document Templates" at bounding box center [114, 9] width 50 height 7
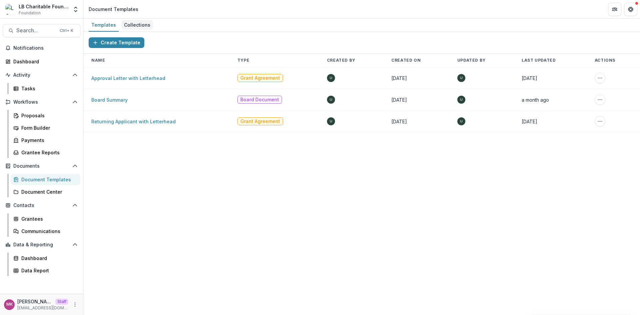
click at [128, 28] on div "Collections" at bounding box center [137, 25] width 32 height 10
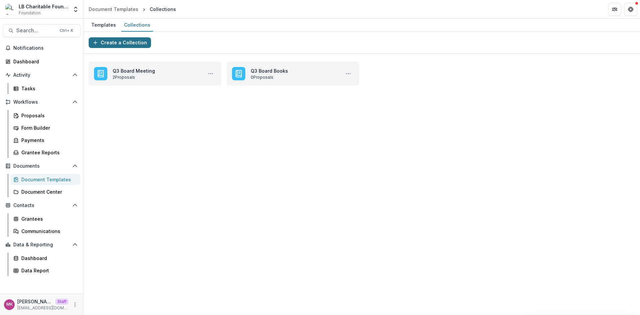
click at [124, 45] on button "Create a Collection" at bounding box center [120, 42] width 62 height 11
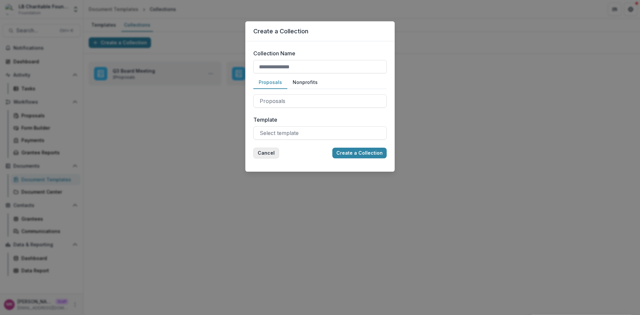
click at [262, 154] on button "Cancel" at bounding box center [266, 153] width 26 height 11
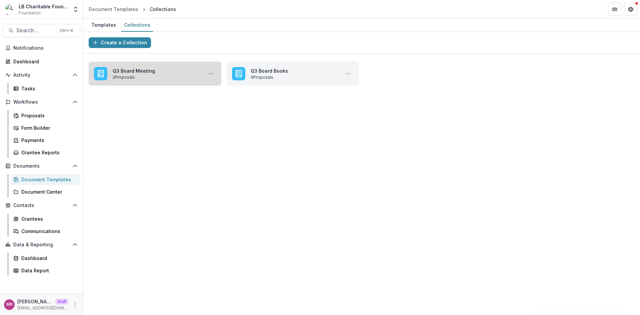
click at [151, 74] on link "Q3 Board Meeting" at bounding box center [156, 70] width 87 height 7
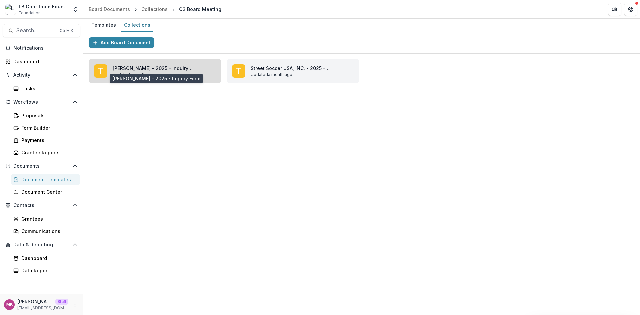
click at [152, 65] on link "Dorothy Mbambu - 2025 - Inquiry Form" at bounding box center [156, 68] width 87 height 7
click at [167, 69] on link "Dorothy Mbambu - 2025 - Inquiry Form" at bounding box center [156, 68] width 87 height 7
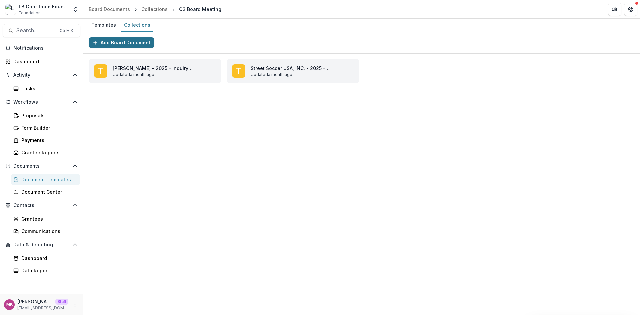
click at [136, 43] on button "Add Board Document" at bounding box center [122, 42] width 66 height 11
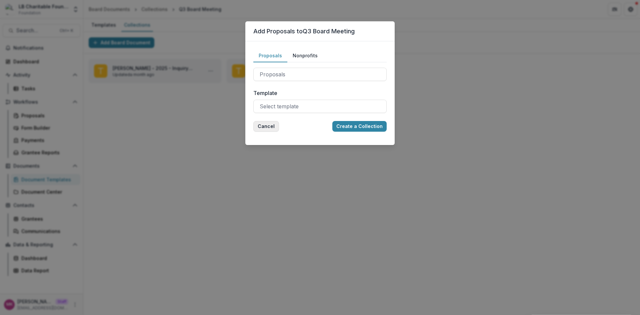
click at [268, 126] on button "Cancel" at bounding box center [266, 126] width 26 height 11
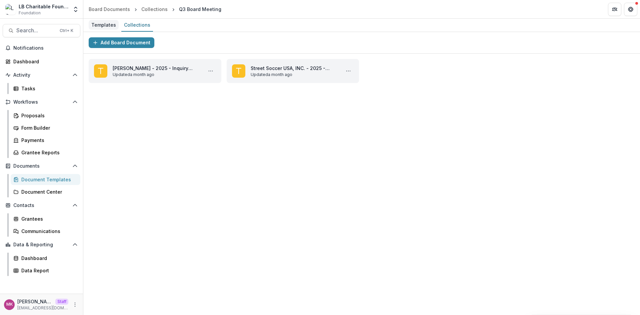
click at [107, 21] on div "Templates" at bounding box center [104, 25] width 30 height 10
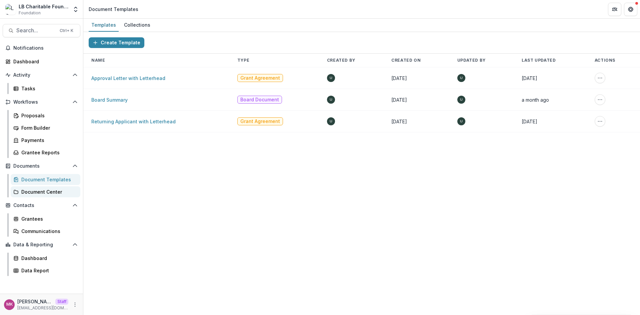
click at [39, 194] on div "Document Center" at bounding box center [48, 191] width 54 height 7
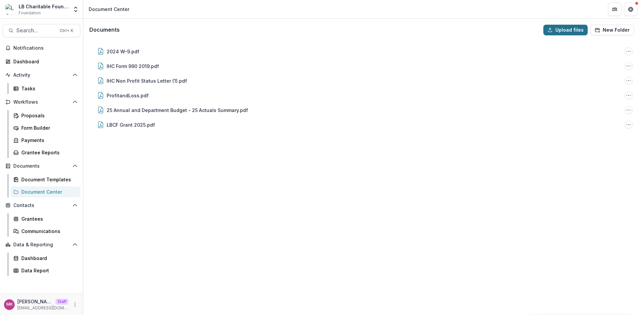
click at [567, 29] on button "Upload files" at bounding box center [565, 30] width 44 height 11
click at [628, 32] on button "New Folder" at bounding box center [612, 30] width 44 height 11
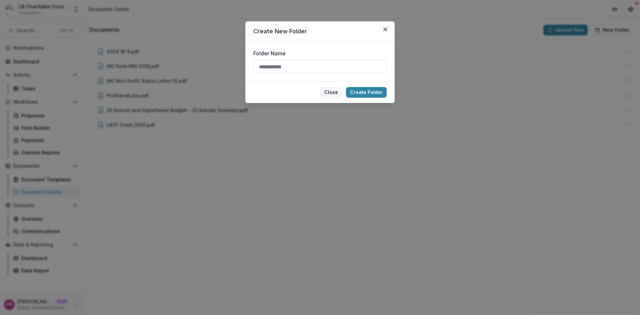
click at [336, 92] on button "Close" at bounding box center [331, 92] width 22 height 11
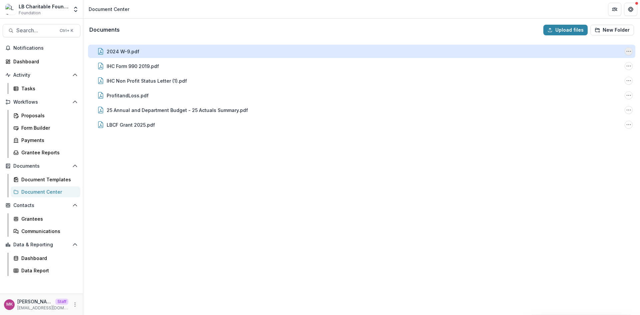
click at [630, 53] on icon "2024 W-9.pdf Options" at bounding box center [628, 51] width 5 height 5
click at [603, 88] on button "Rename" at bounding box center [595, 86] width 71 height 11
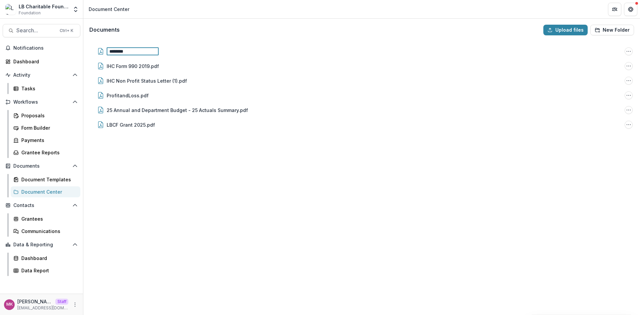
drag, startPoint x: 249, startPoint y: 249, endPoint x: 340, endPoint y: 193, distance: 106.7
click at [250, 248] on div "******** File Options Download Rename Delete IHC Form 990 2019.pdf File Options…" at bounding box center [361, 178] width 555 height 274
click at [27, 217] on div "Grantees" at bounding box center [48, 218] width 54 height 7
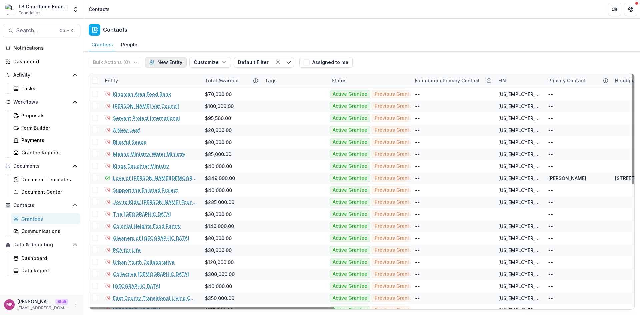
click at [159, 63] on button "New Entity" at bounding box center [166, 62] width 42 height 11
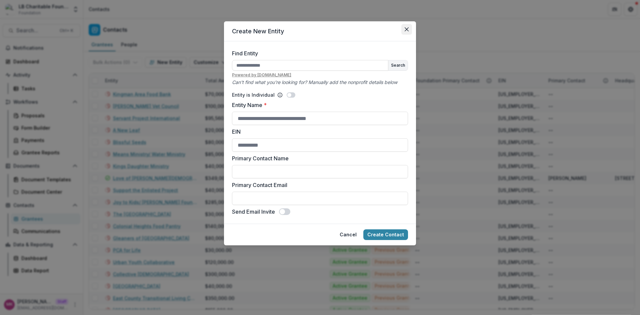
click at [407, 26] on button "Close" at bounding box center [406, 29] width 11 height 11
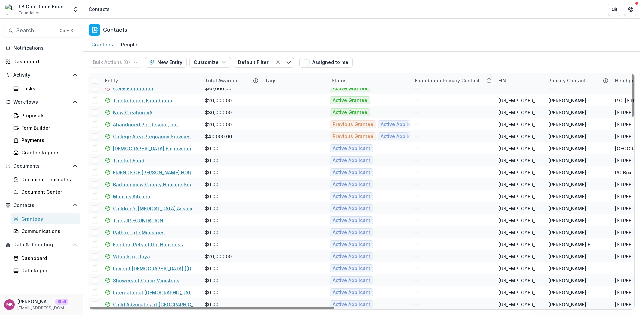
scroll to position [888, 0]
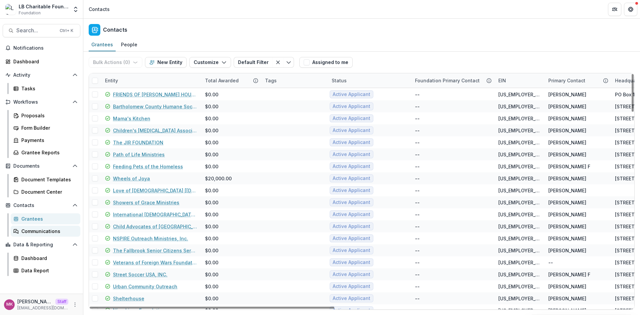
click at [42, 232] on div "Communications" at bounding box center [48, 231] width 54 height 7
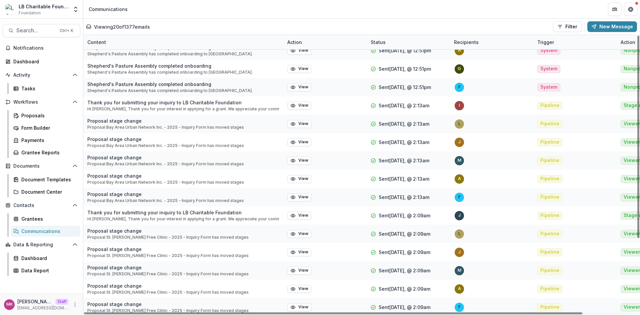
scroll to position [101, 0]
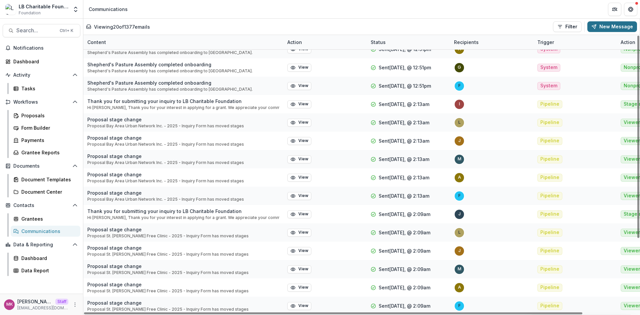
click at [612, 28] on button "New Message" at bounding box center [612, 26] width 50 height 11
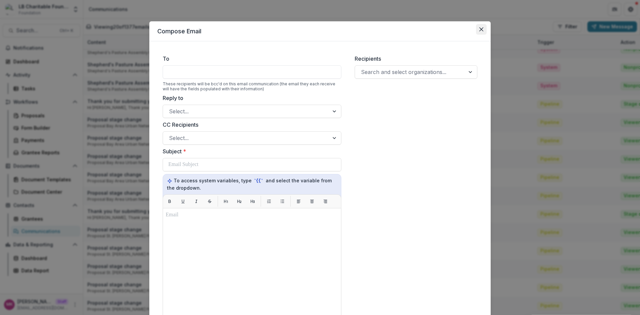
click at [481, 33] on button "Close" at bounding box center [481, 29] width 11 height 11
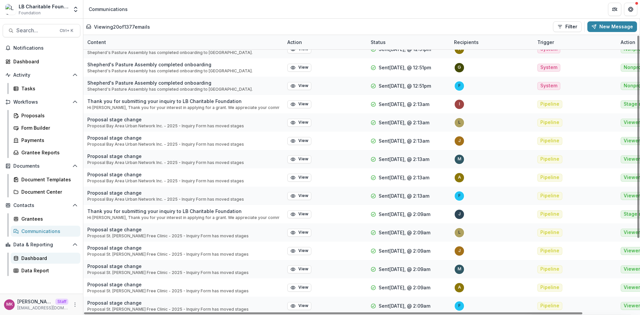
click at [31, 260] on div "Dashboard" at bounding box center [48, 258] width 54 height 7
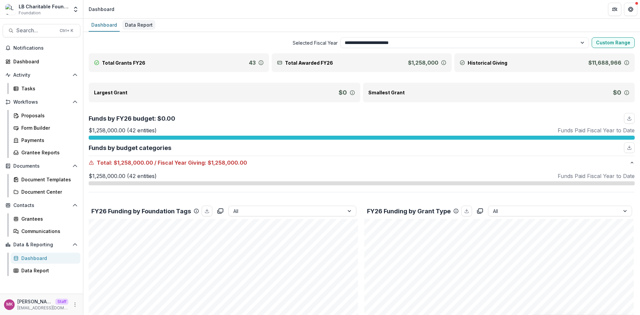
click at [133, 24] on div "Data Report" at bounding box center [138, 25] width 33 height 10
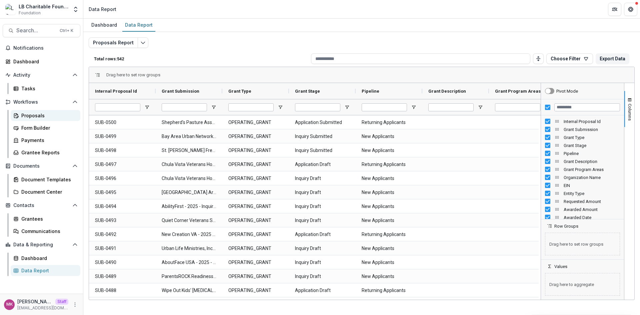
click at [40, 116] on div "Proposals" at bounding box center [48, 115] width 54 height 7
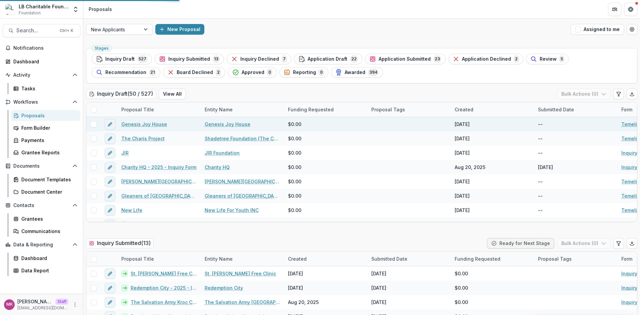
click at [147, 124] on link "Genesis Joy House" at bounding box center [144, 124] width 46 height 7
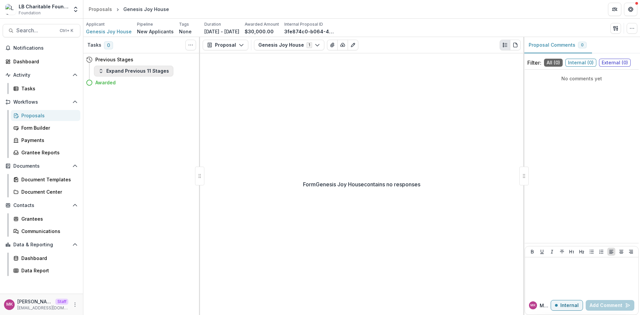
click at [148, 69] on button "Expand Previous 11 Stages" at bounding box center [133, 71] width 79 height 11
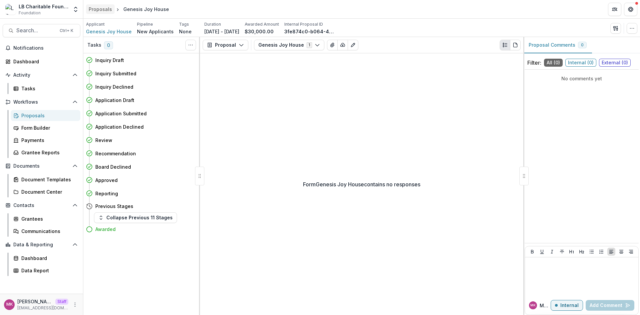
click at [93, 6] on div "Proposals" at bounding box center [100, 9] width 23 height 7
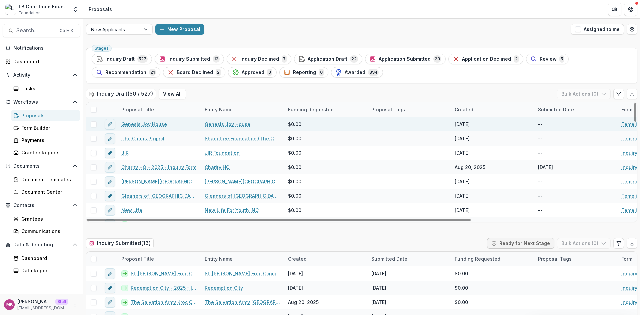
click at [137, 124] on link "Genesis Joy House" at bounding box center [144, 124] width 46 height 7
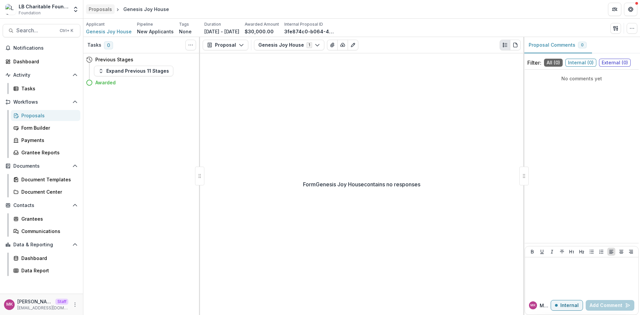
click at [95, 8] on div "Proposals" at bounding box center [100, 9] width 23 height 7
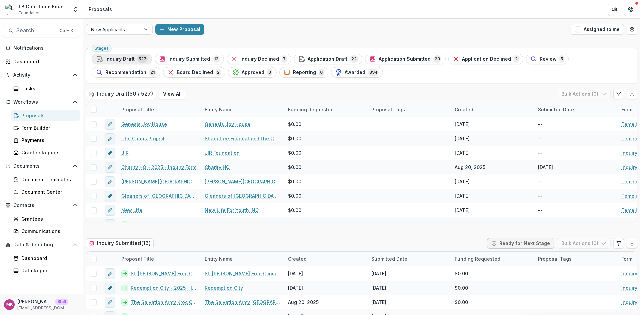
click at [115, 62] on div "Inquiry Draft 527" at bounding box center [122, 58] width 52 height 7
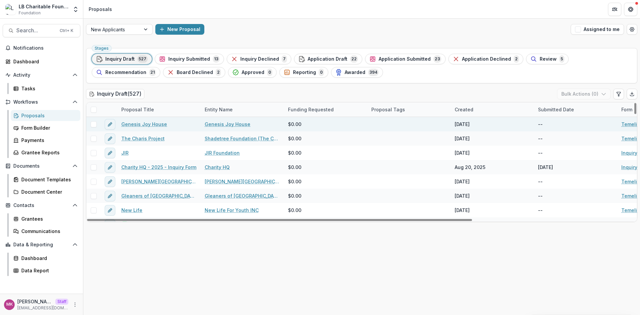
click at [144, 123] on link "Genesis Joy House" at bounding box center [144, 124] width 46 height 7
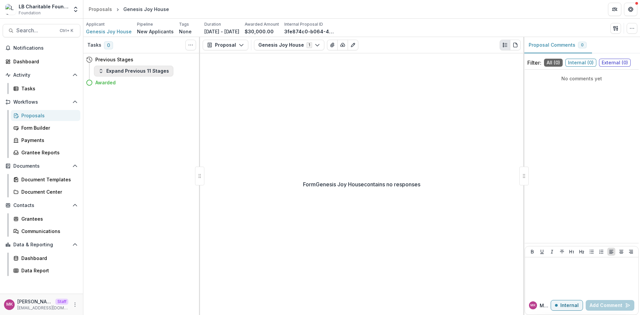
click at [133, 73] on button "Expand Previous 11 Stages" at bounding box center [133, 71] width 79 height 11
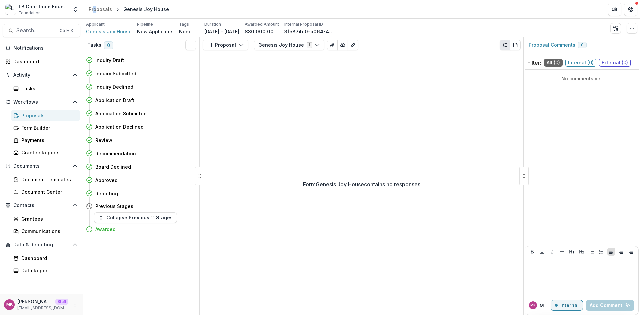
click at [95, 14] on header "Proposals Genesis Joy House" at bounding box center [361, 9] width 557 height 18
click at [98, 12] on div "Proposals" at bounding box center [100, 9] width 23 height 7
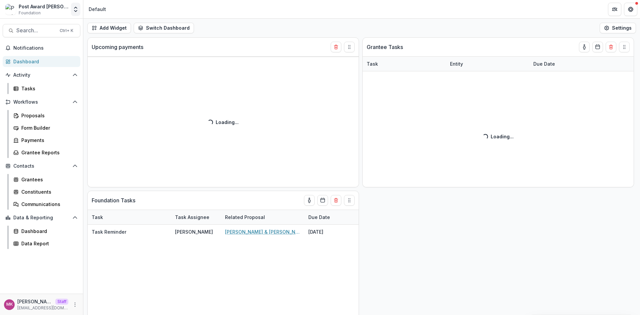
click at [72, 10] on icon "Open entity switcher" at bounding box center [75, 9] width 7 height 7
drag, startPoint x: 41, startPoint y: 27, endPoint x: 71, endPoint y: 56, distance: 41.7
click at [41, 27] on link "Admin Settings" at bounding box center [42, 25] width 80 height 11
select select "******"
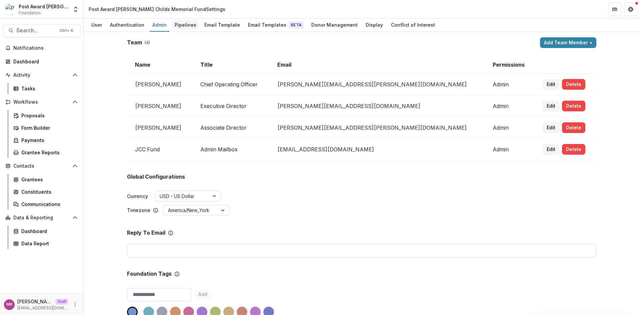
click at [184, 24] on div "Pipelines" at bounding box center [185, 25] width 27 height 10
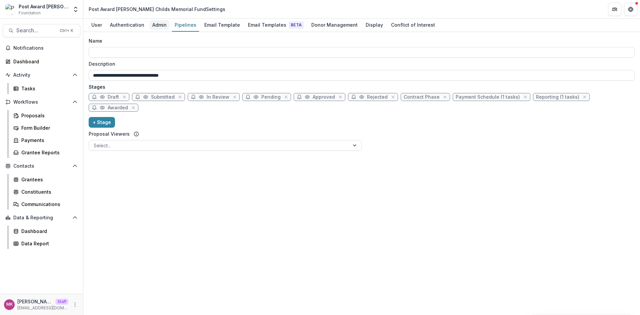
click at [150, 22] on div "Admin" at bounding box center [160, 25] width 20 height 10
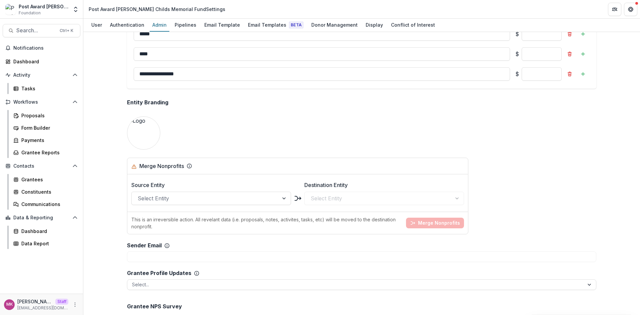
scroll to position [556, 0]
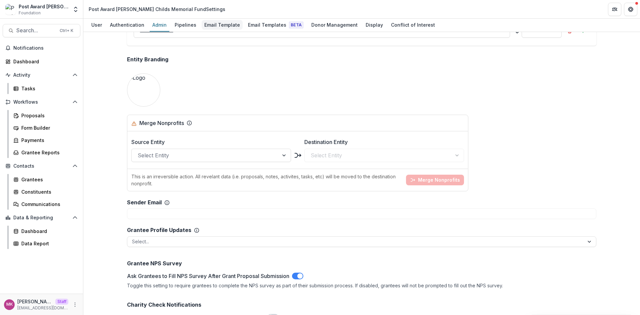
click at [213, 20] on link "Email Template" at bounding box center [222, 25] width 41 height 13
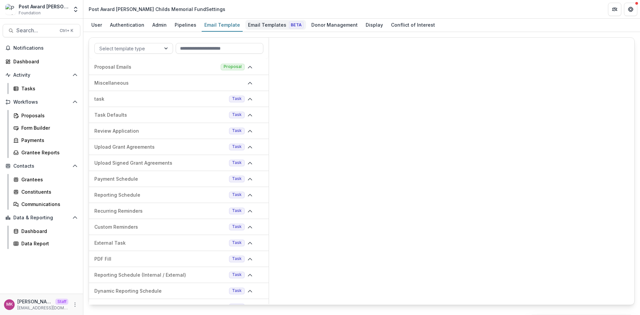
click at [272, 28] on div "Email Templates Beta" at bounding box center [275, 25] width 61 height 10
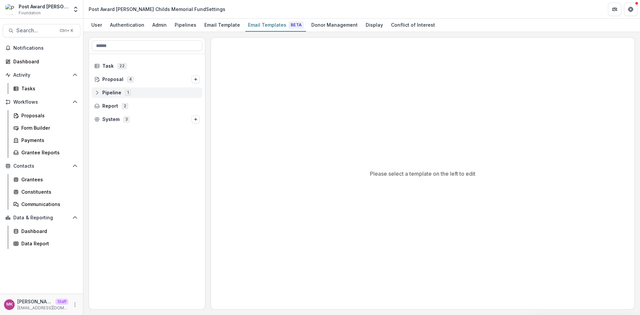
click at [94, 91] on div "Pipeline 1" at bounding box center [147, 92] width 111 height 11
drag, startPoint x: 99, startPoint y: 105, endPoint x: 100, endPoint y: 109, distance: 3.5
click at [100, 105] on icon at bounding box center [101, 105] width 5 height 5
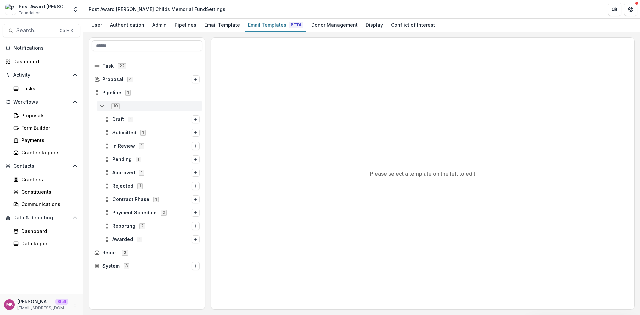
click at [100, 106] on icon at bounding box center [101, 105] width 5 height 5
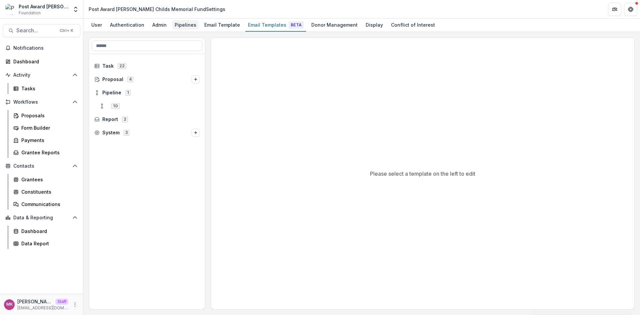
click at [177, 28] on div "Pipelines" at bounding box center [185, 25] width 27 height 10
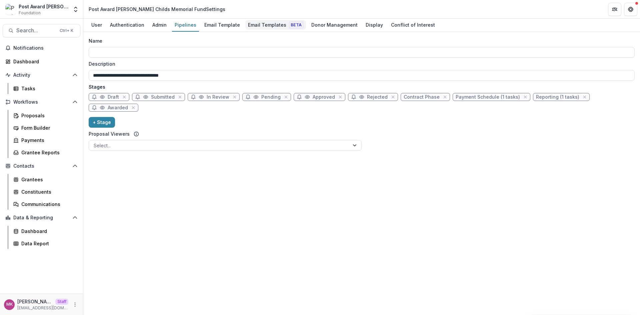
click at [257, 22] on div "Email Templates Beta" at bounding box center [275, 25] width 61 height 10
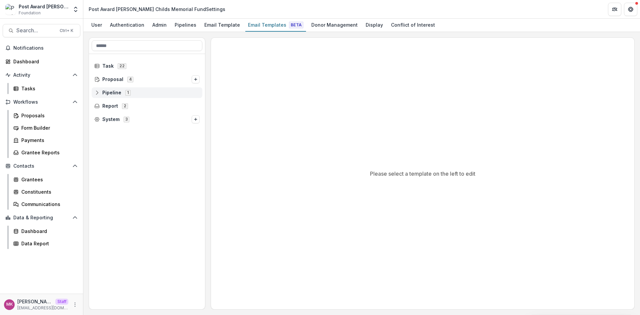
click at [97, 93] on line at bounding box center [97, 93] width 0 height 2
click at [103, 107] on icon at bounding box center [101, 105] width 5 height 5
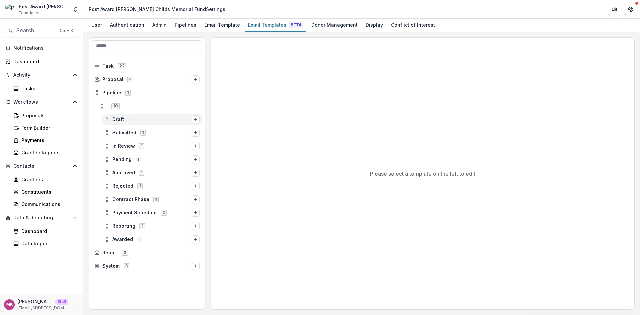
click at [106, 116] on div "Draft 1" at bounding box center [152, 119] width 101 height 11
click at [109, 228] on icon at bounding box center [106, 225] width 5 height 5
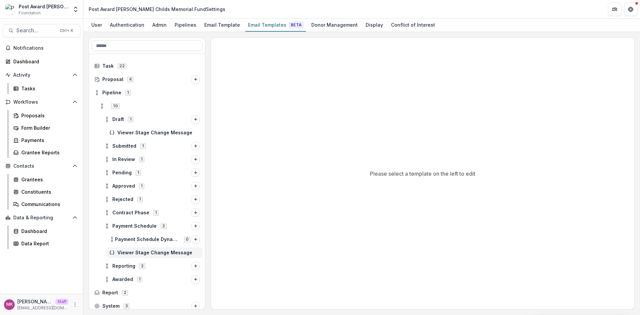
click at [143, 256] on div "Viewer Stage Change Message" at bounding box center [155, 252] width 96 height 11
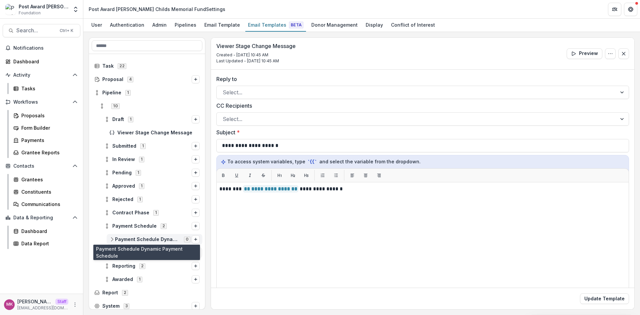
click at [145, 239] on span "Payment Schedule Dynamic Payment Schedule" at bounding box center [147, 240] width 65 height 6
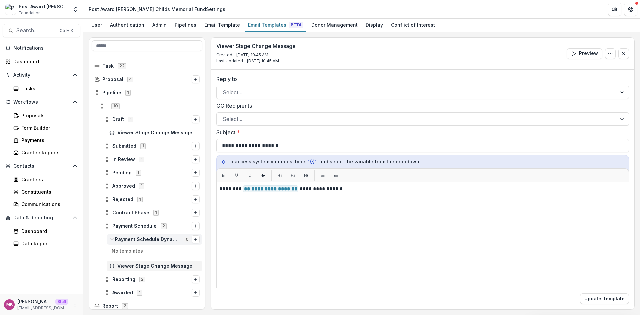
click at [145, 239] on span "Payment Schedule Dynamic Payment Schedule" at bounding box center [147, 240] width 65 height 6
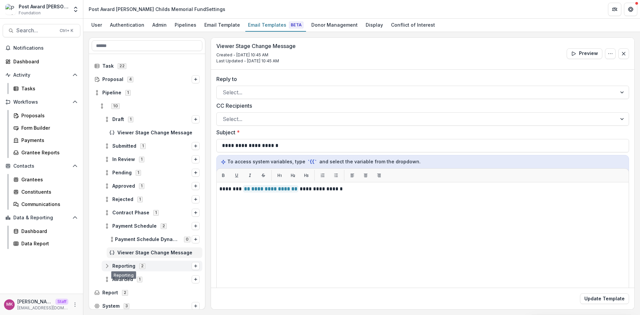
click at [109, 266] on icon at bounding box center [106, 265] width 5 height 5
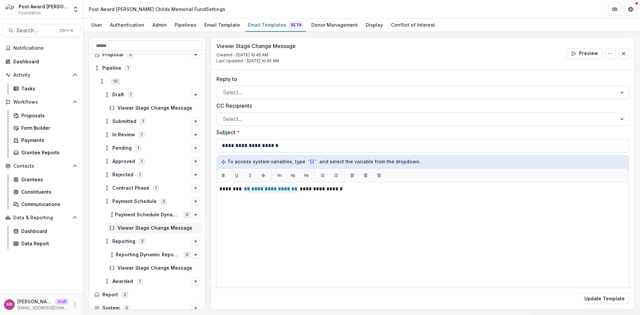
scroll to position [30, 0]
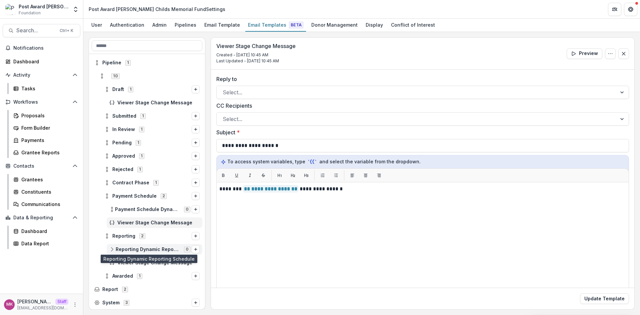
click at [127, 247] on span "Reporting Dynamic Reporting Schedule" at bounding box center [148, 250] width 64 height 6
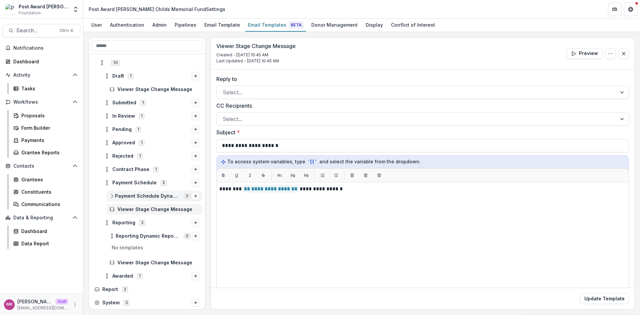
scroll to position [0, 0]
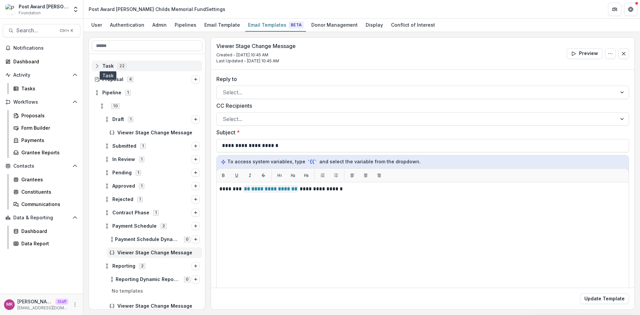
click at [108, 63] on span "Task" at bounding box center [107, 66] width 11 height 6
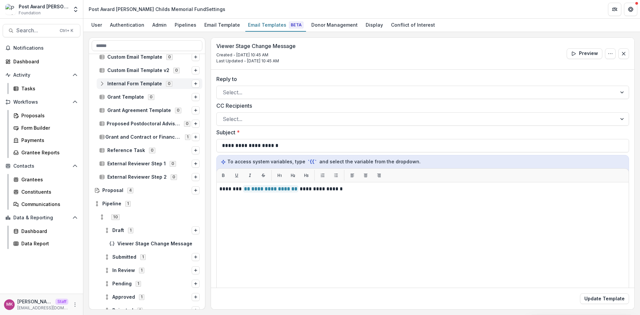
scroll to position [211, 0]
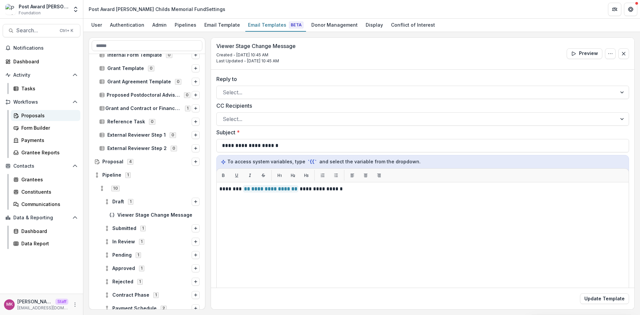
click at [17, 116] on icon at bounding box center [15, 115] width 5 height 5
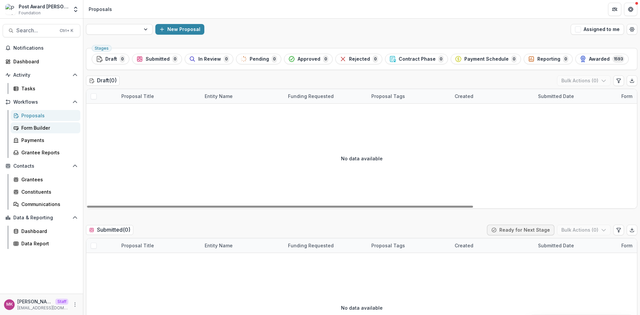
click at [32, 130] on div "Form Builder" at bounding box center [48, 127] width 54 height 7
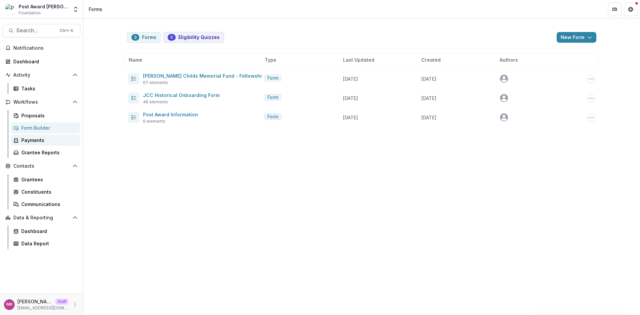
click at [46, 138] on div "Payments" at bounding box center [48, 140] width 54 height 7
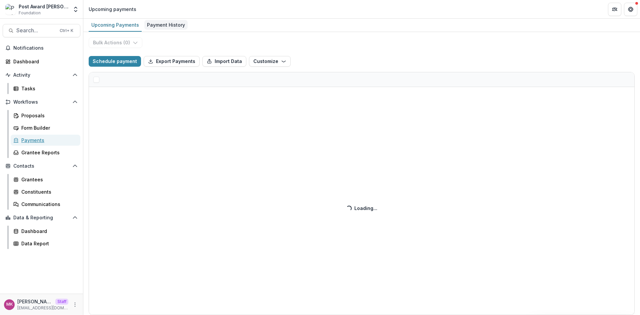
select select "******"
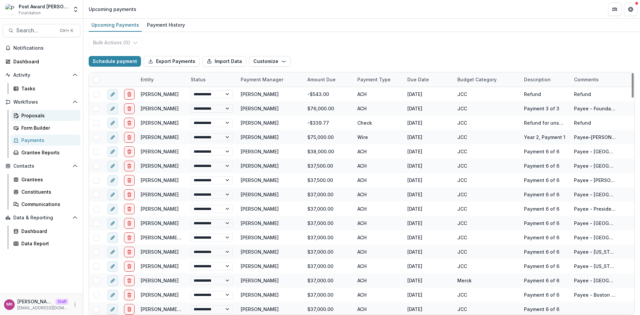
click at [46, 111] on link "Proposals" at bounding box center [46, 115] width 70 height 11
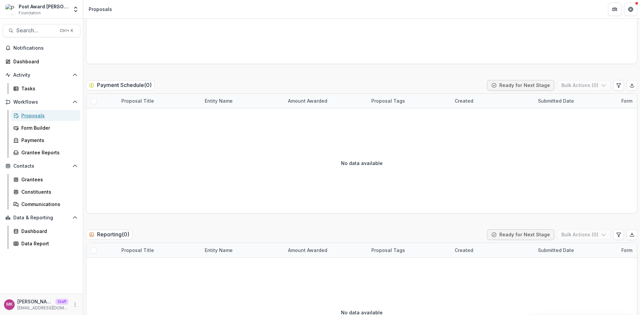
scroll to position [1040, 0]
click at [41, 143] on div "Payments" at bounding box center [48, 140] width 54 height 7
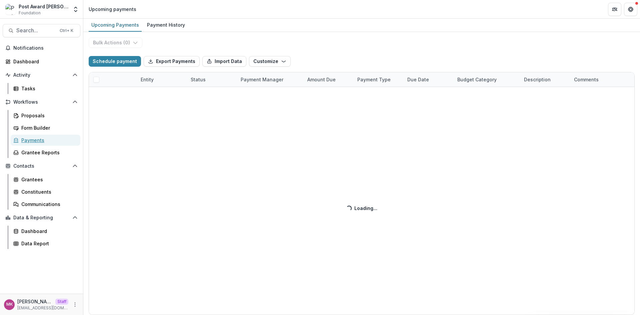
select select "******"
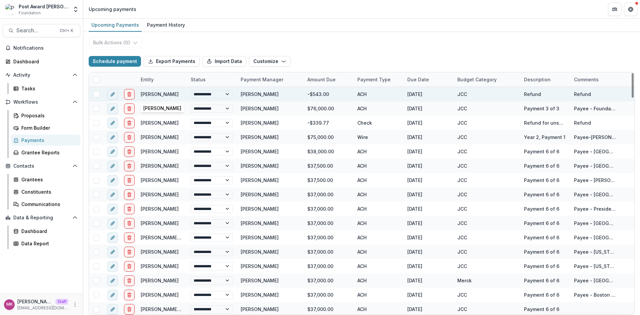
click at [163, 96] on link "Carlos Mendez-Dorantes" at bounding box center [160, 94] width 38 height 6
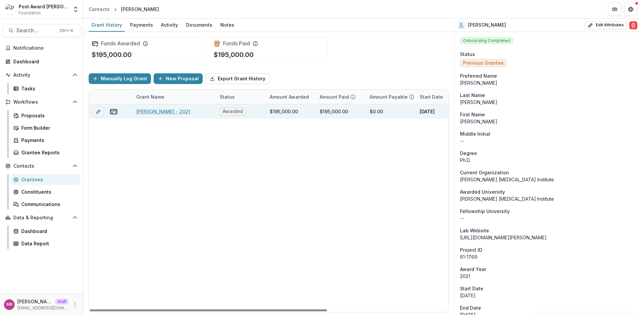
click at [180, 110] on link "Carlos Mendez-Dorantes - 2021" at bounding box center [163, 111] width 54 height 7
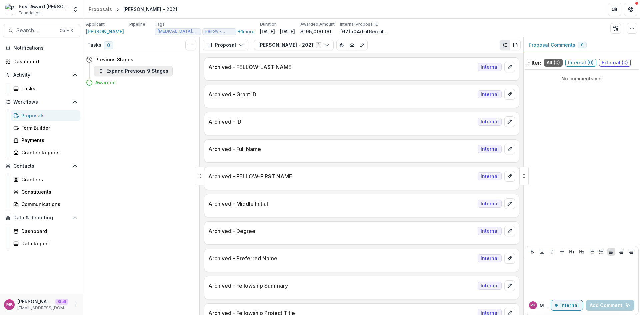
click at [138, 69] on button "Expand Previous 9 Stages" at bounding box center [133, 71] width 79 height 11
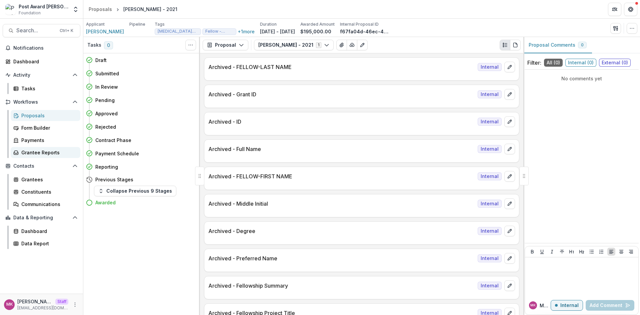
click at [32, 151] on div "Grantee Reports" at bounding box center [48, 152] width 54 height 7
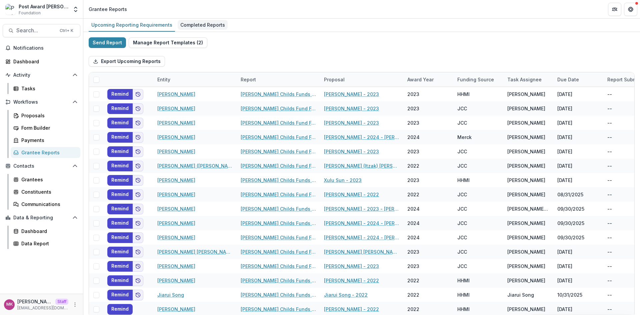
click at [191, 31] on link "Completed Reports" at bounding box center [203, 25] width 50 height 13
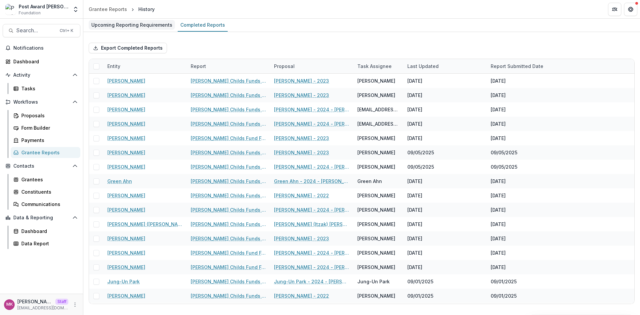
click at [147, 28] on div "Upcoming Reporting Requirements" at bounding box center [132, 25] width 86 height 10
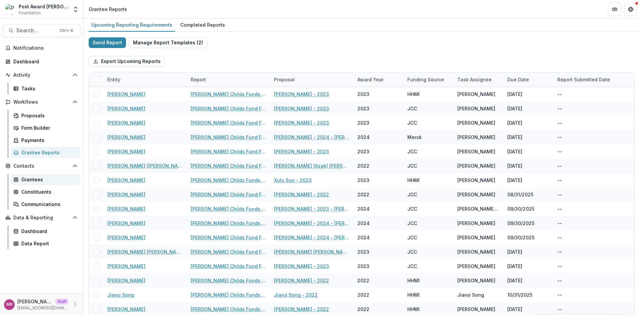
click at [33, 180] on div "Grantees" at bounding box center [48, 179] width 54 height 7
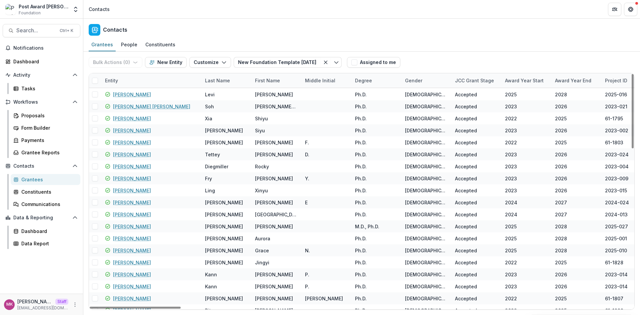
scroll to position [319, 0]
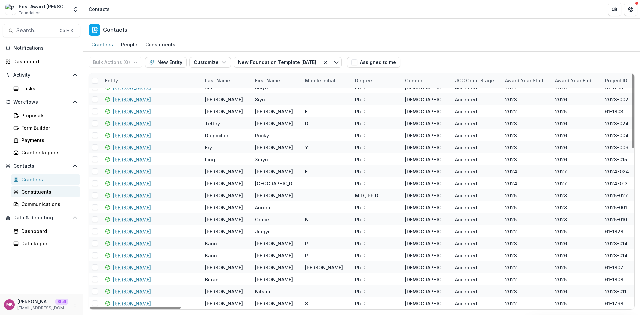
click at [46, 191] on div "Constituents" at bounding box center [48, 191] width 54 height 7
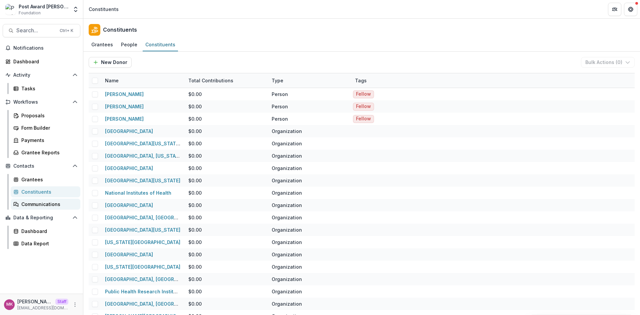
click at [44, 201] on div "Communications" at bounding box center [48, 204] width 54 height 7
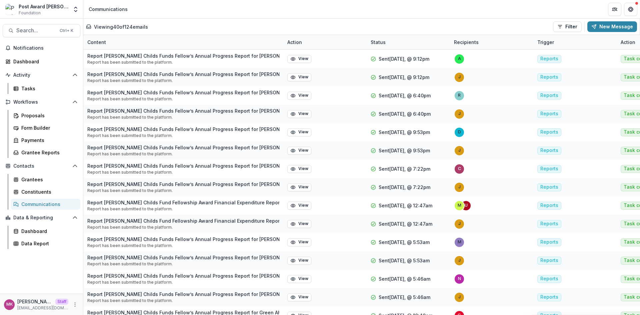
click at [43, 223] on div "Data & Reporting Dashboard Data Report" at bounding box center [41, 230] width 83 height 37
click at [43, 233] on div "Dashboard" at bounding box center [48, 231] width 54 height 7
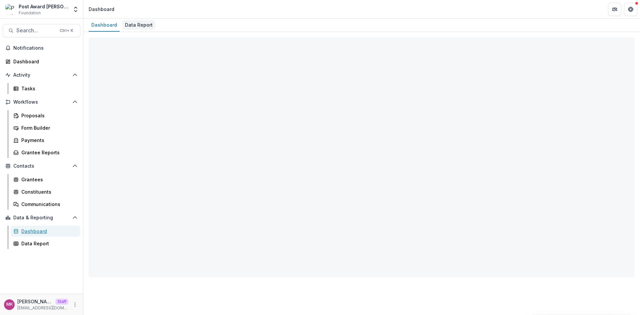
select select "**********"
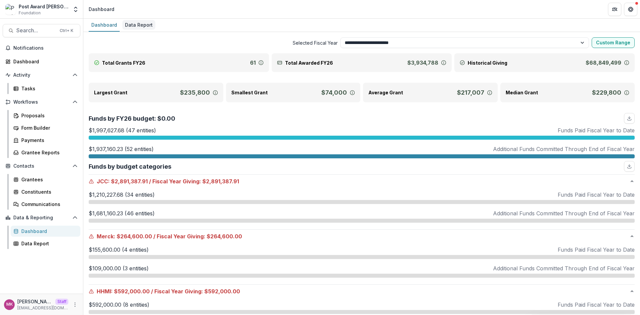
click at [131, 25] on div "Data Report" at bounding box center [138, 25] width 33 height 10
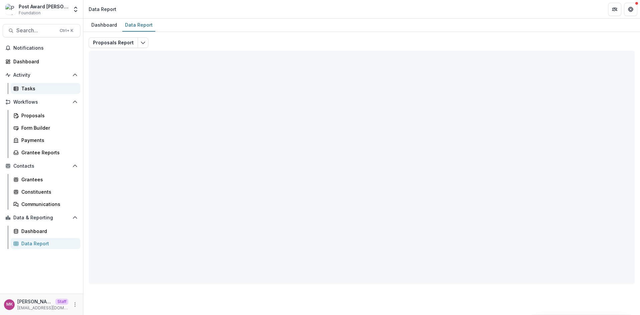
click at [41, 91] on div "Tasks" at bounding box center [48, 88] width 54 height 7
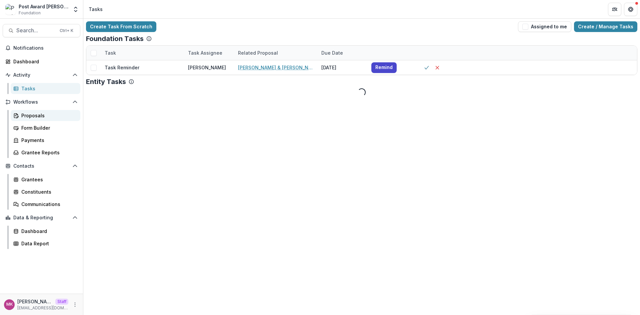
click at [37, 118] on div "Proposals" at bounding box center [48, 115] width 54 height 7
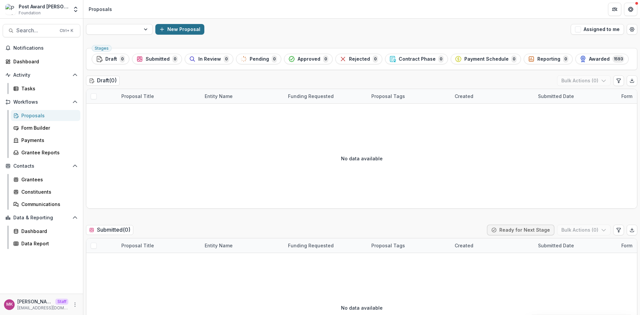
click at [194, 25] on button "New Proposal" at bounding box center [179, 29] width 49 height 11
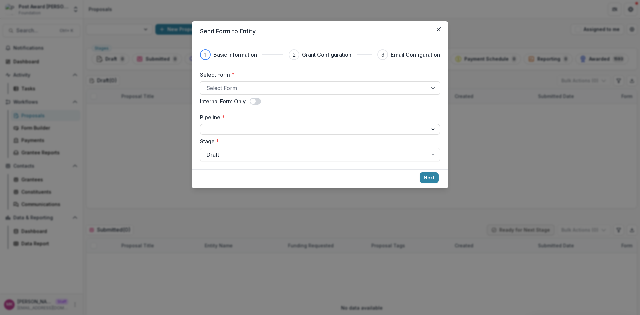
drag, startPoint x: 440, startPoint y: 27, endPoint x: 72, endPoint y: 10, distance: 368.7
click at [439, 27] on button "Close" at bounding box center [438, 29] width 11 height 11
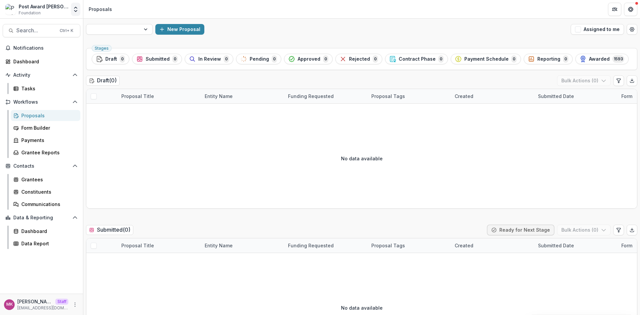
click at [73, 10] on icon "Open entity switcher" at bounding box center [75, 9] width 7 height 7
click at [30, 25] on link "Admin Settings" at bounding box center [42, 25] width 80 height 11
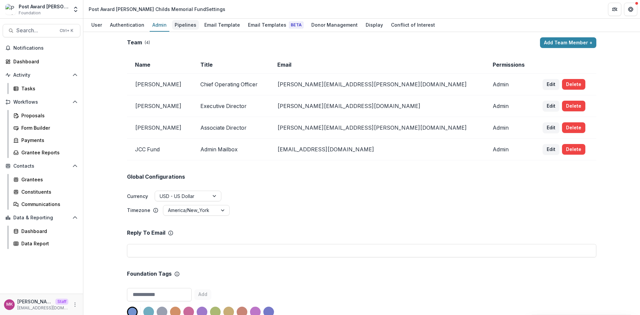
click at [179, 27] on div "Pipelines" at bounding box center [185, 25] width 27 height 10
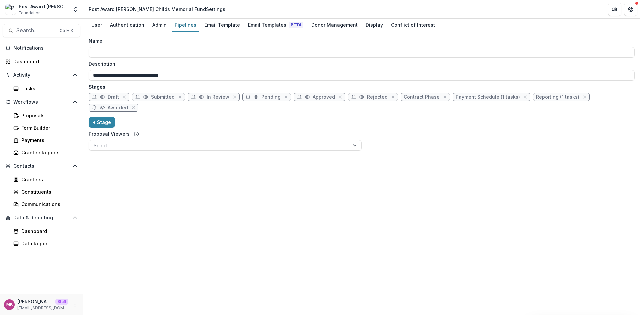
click at [552, 100] on span "Reporting (1 tasks)" at bounding box center [557, 97] width 43 height 6
select select "*********"
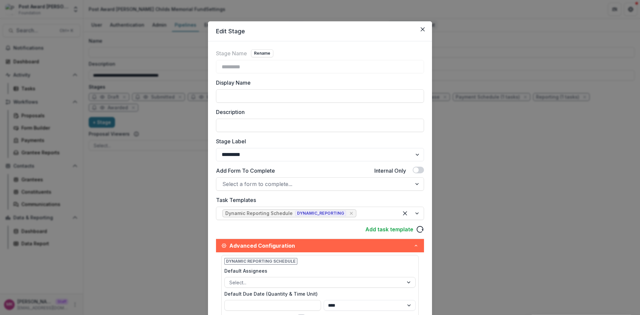
click at [421, 29] on icon "Close" at bounding box center [423, 29] width 4 height 4
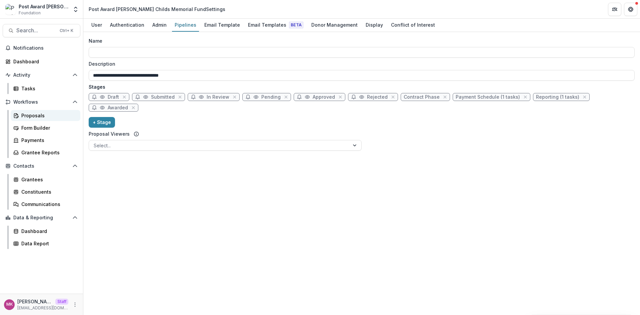
click at [39, 117] on div "Proposals" at bounding box center [48, 115] width 54 height 7
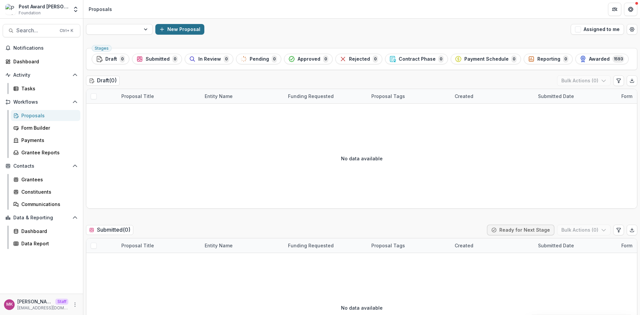
click at [183, 29] on button "New Proposal" at bounding box center [179, 29] width 49 height 11
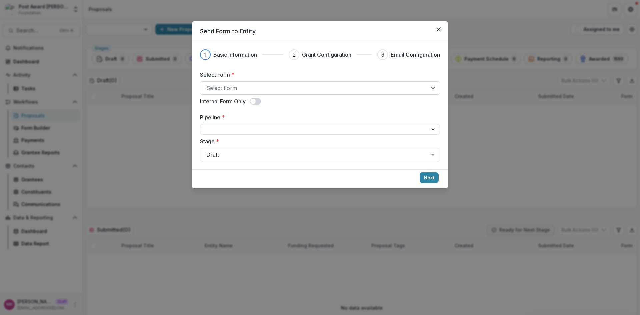
click at [222, 88] on div at bounding box center [313, 87] width 215 height 9
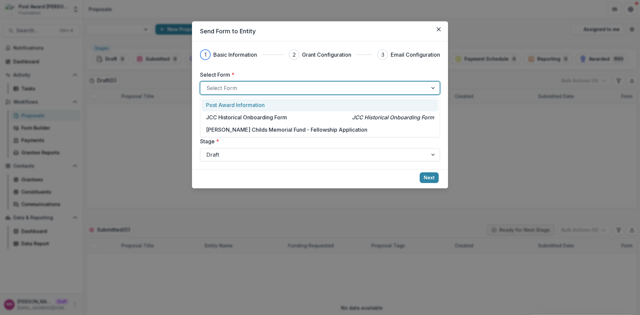
click at [218, 103] on p "Post Award Information" at bounding box center [235, 105] width 59 height 8
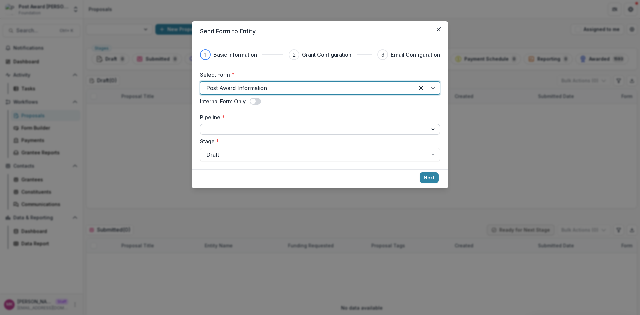
click at [243, 131] on div at bounding box center [314, 129] width 218 height 8
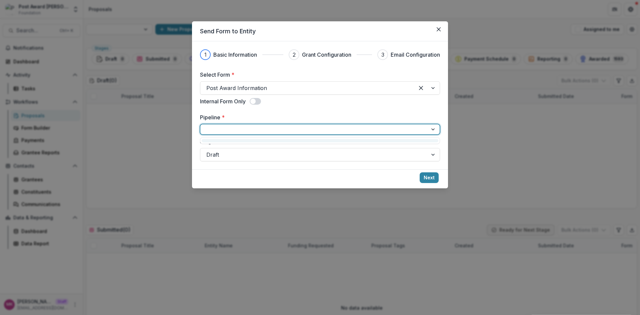
click at [243, 131] on div at bounding box center [314, 129] width 218 height 8
click at [275, 126] on div at bounding box center [314, 129] width 218 height 8
click at [234, 142] on div at bounding box center [320, 140] width 237 height 3
click at [441, 32] on button "Close" at bounding box center [438, 29] width 11 height 11
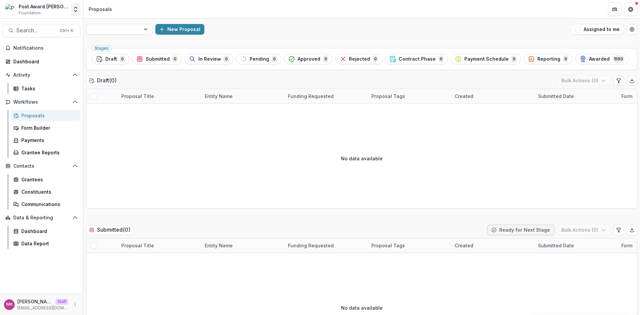
click at [74, 11] on icon "Open entity switcher" at bounding box center [75, 9] width 7 height 7
click at [42, 28] on link "Admin Settings" at bounding box center [42, 25] width 80 height 11
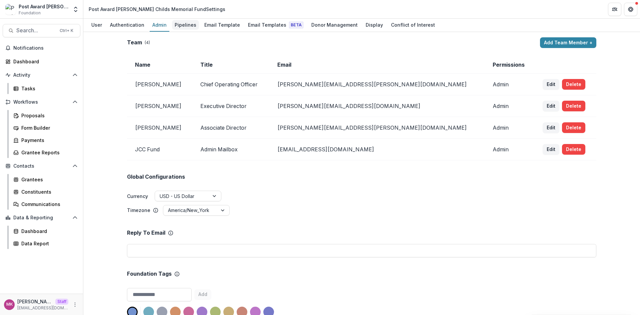
click at [179, 25] on div "Pipelines" at bounding box center [185, 25] width 27 height 10
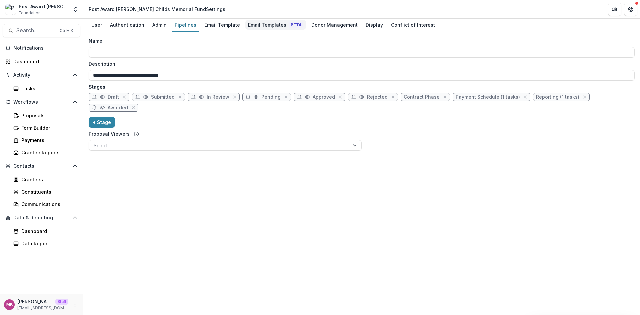
click at [268, 24] on div "Email Templates Beta" at bounding box center [275, 25] width 61 height 10
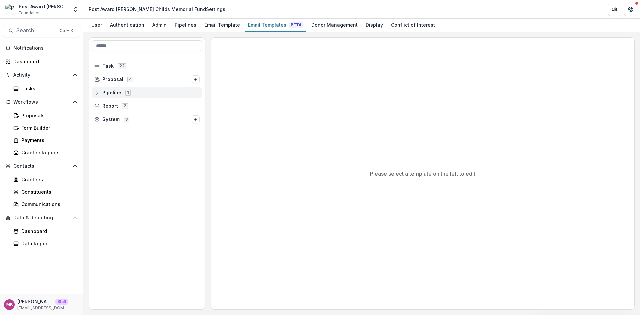
click at [98, 93] on icon at bounding box center [96, 92] width 5 height 5
drag, startPoint x: 182, startPoint y: 26, endPoint x: 191, endPoint y: 42, distance: 18.1
click at [182, 26] on div "Pipelines" at bounding box center [185, 25] width 27 height 10
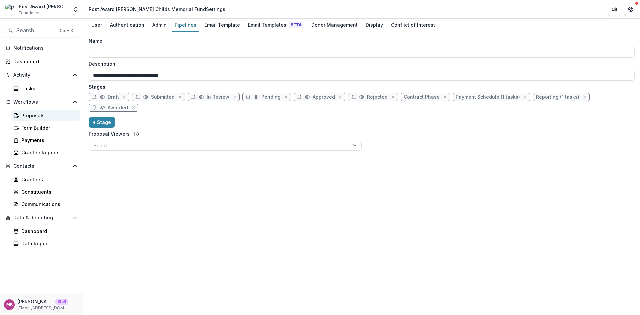
click at [36, 112] on div "Proposals" at bounding box center [48, 115] width 54 height 7
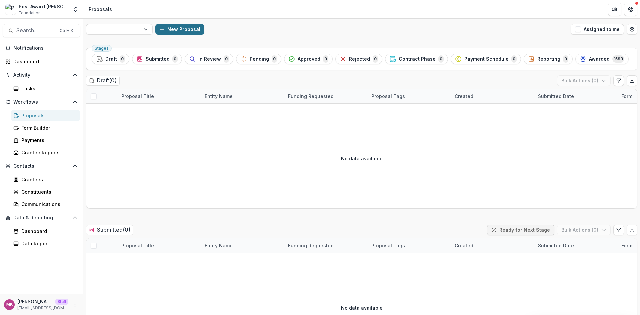
click at [175, 30] on button "New Proposal" at bounding box center [179, 29] width 49 height 11
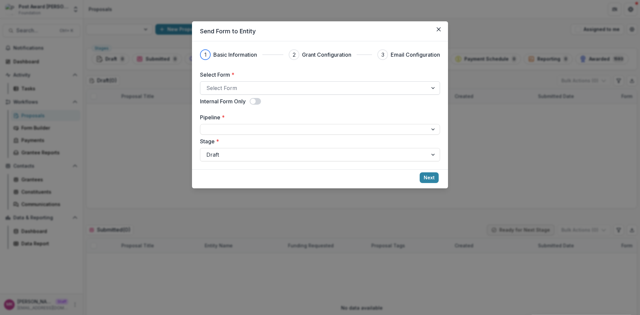
click at [214, 88] on div at bounding box center [313, 87] width 215 height 9
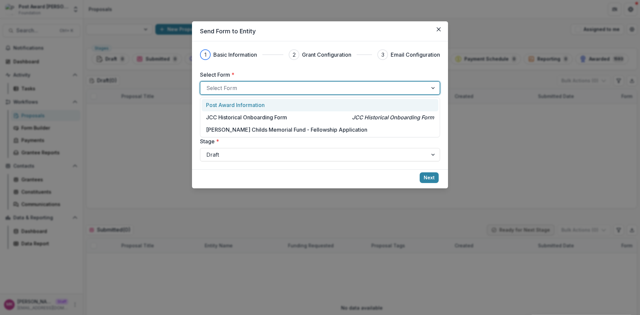
drag, startPoint x: 219, startPoint y: 102, endPoint x: 214, endPoint y: 129, distance: 27.2
click at [220, 103] on p "Post Award Information" at bounding box center [235, 105] width 59 height 8
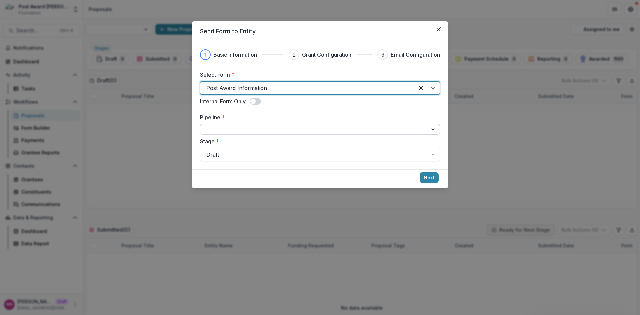
click at [249, 131] on div at bounding box center [314, 129] width 218 height 8
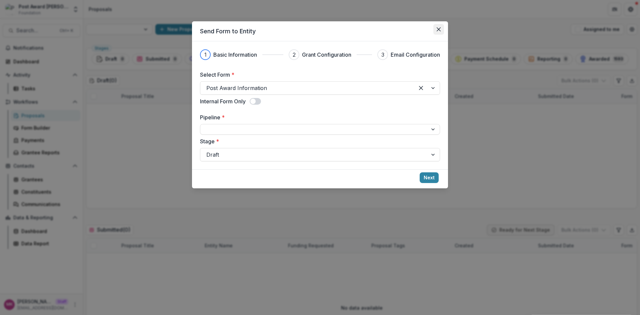
click at [438, 26] on button "Close" at bounding box center [438, 29] width 11 height 11
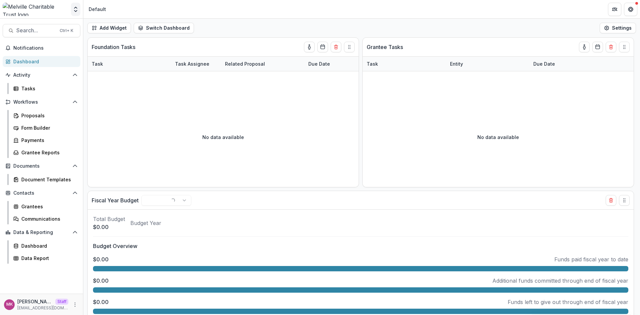
click at [73, 10] on icon "Open entity switcher" at bounding box center [75, 9] width 7 height 7
click at [47, 25] on link "Admin Settings" at bounding box center [42, 25] width 80 height 11
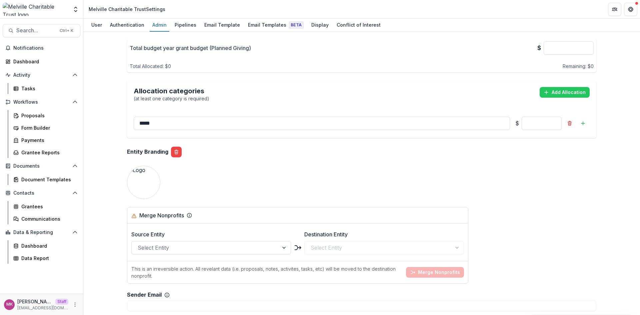
scroll to position [417, 0]
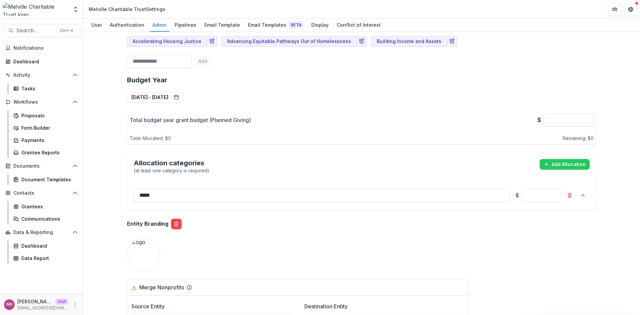
click at [94, 130] on div "Team ( 5 ) Add Team Member + Name Title Email Permissions [PERSON_NAME] Senior …" at bounding box center [361, 173] width 557 height 283
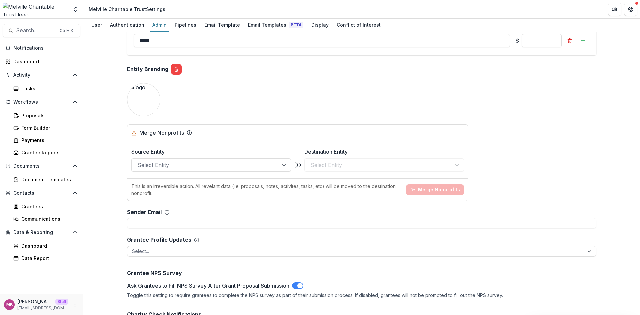
scroll to position [572, 0]
click at [181, 27] on div "Pipelines" at bounding box center [185, 25] width 27 height 10
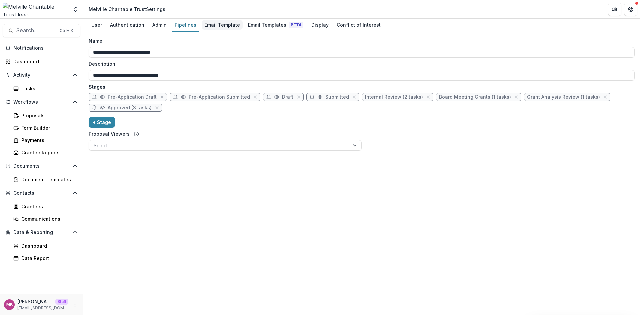
click at [210, 25] on div "Email Template" at bounding box center [222, 25] width 41 height 10
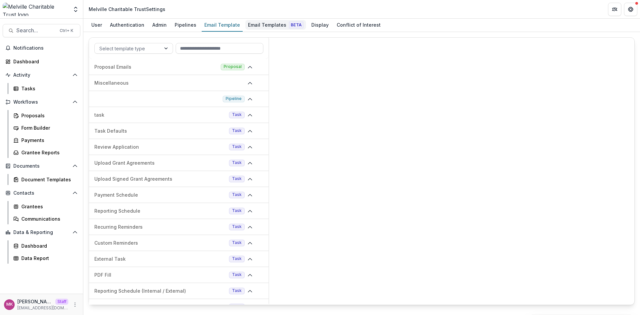
click at [261, 24] on div "Email Templates Beta" at bounding box center [275, 25] width 61 height 10
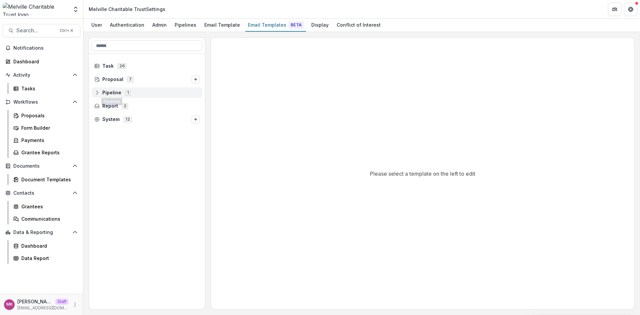
click at [94, 90] on div "Pipeline 1" at bounding box center [147, 92] width 111 height 11
click at [102, 106] on icon at bounding box center [101, 105] width 5 height 5
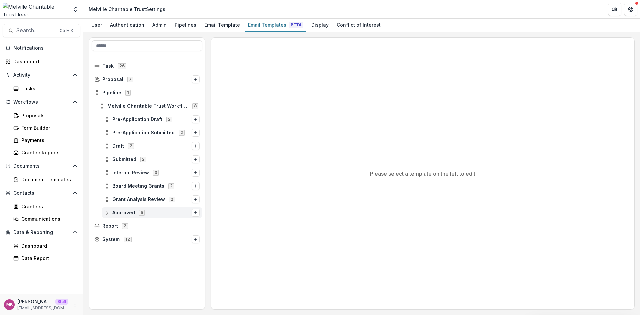
click at [108, 214] on icon at bounding box center [106, 212] width 5 height 5
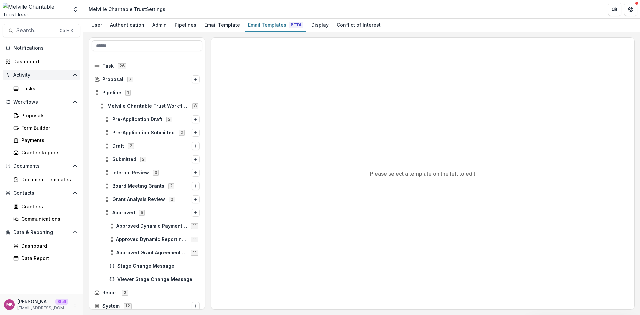
click at [33, 78] on button "Activity" at bounding box center [42, 75] width 78 height 11
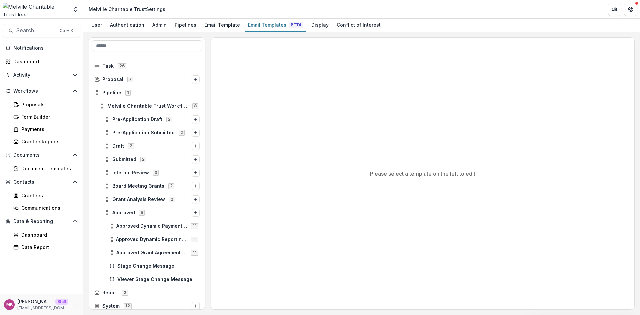
click at [39, 80] on div "Activity Tasks" at bounding box center [41, 76] width 83 height 13
click at [46, 77] on span "Activity" at bounding box center [41, 75] width 56 height 6
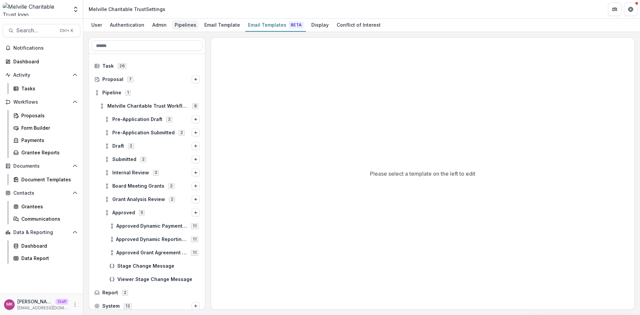
click at [181, 24] on div "Pipelines" at bounding box center [185, 25] width 27 height 10
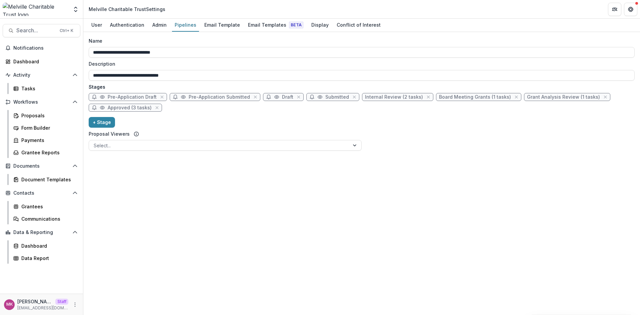
click at [129, 109] on span "Approved (3 tasks)" at bounding box center [130, 108] width 44 height 6
select select "********"
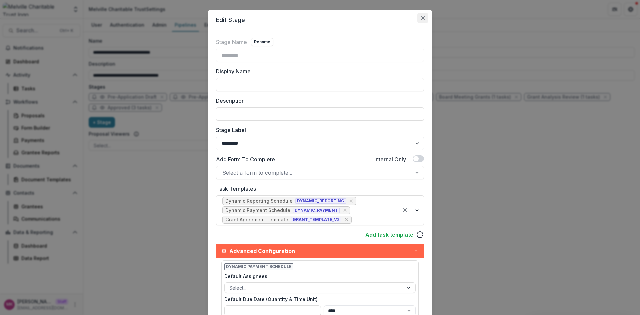
scroll to position [11, 0]
click at [415, 21] on button "Close" at bounding box center [422, 18] width 11 height 11
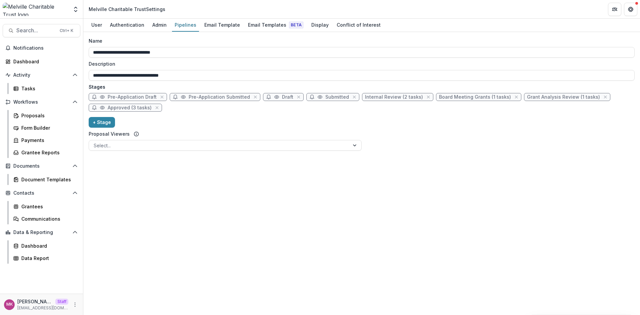
click at [415, 99] on span "Grant Analysis Review (1 tasks)" at bounding box center [563, 97] width 73 height 6
select select "******"
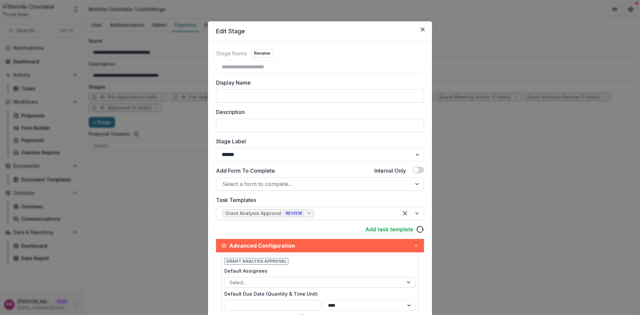
click at [415, 99] on div "**********" at bounding box center [320, 157] width 640 height 315
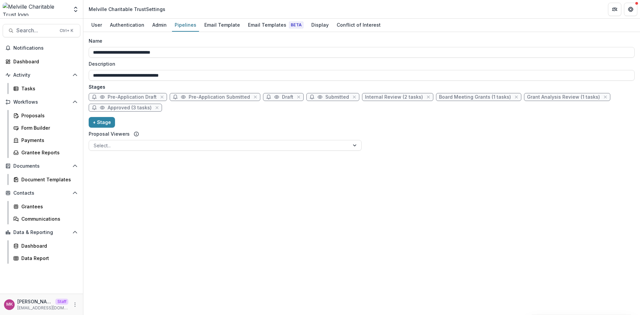
click at [415, 96] on span "Board Meeting Grants (1 tasks)" at bounding box center [475, 97] width 72 height 6
select select "******"
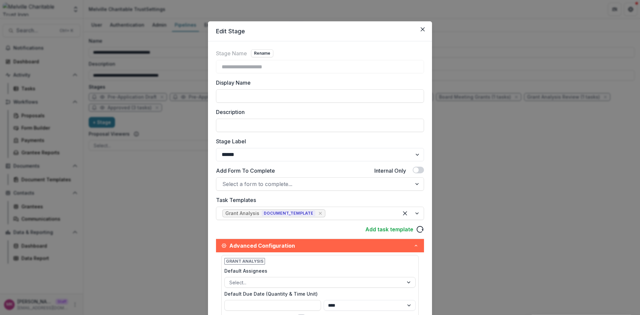
click at [415, 96] on div "**********" at bounding box center [320, 157] width 640 height 315
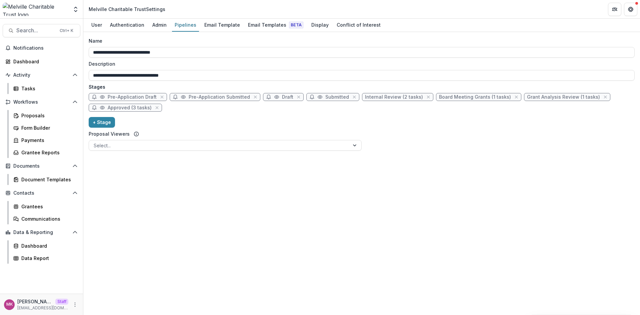
click at [379, 95] on span "Internal Review (2 tasks)" at bounding box center [394, 97] width 58 height 6
select select "******"
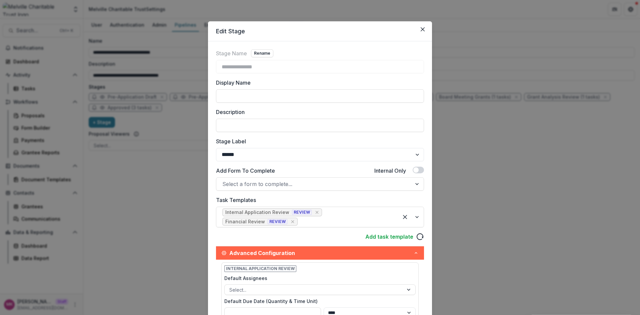
drag, startPoint x: 518, startPoint y: 168, endPoint x: 488, endPoint y: 146, distance: 37.5
click at [415, 169] on div "**********" at bounding box center [320, 157] width 640 height 315
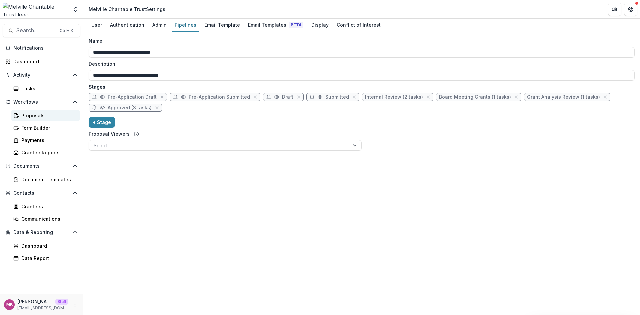
click at [29, 115] on div "Proposals" at bounding box center [48, 115] width 54 height 7
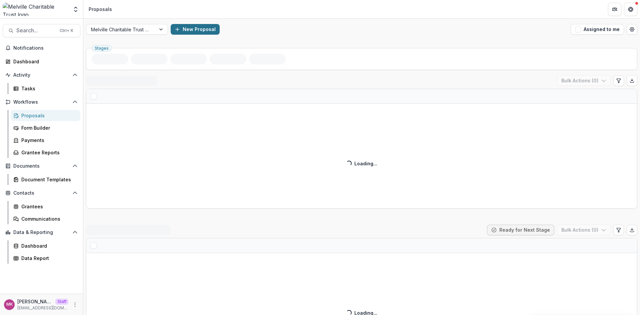
click at [189, 30] on button "New Proposal" at bounding box center [195, 29] width 49 height 11
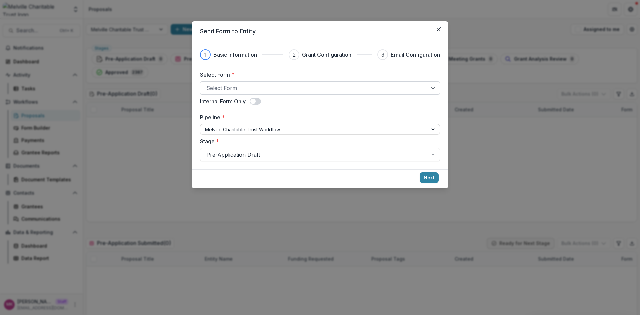
click at [228, 85] on div at bounding box center [313, 87] width 215 height 9
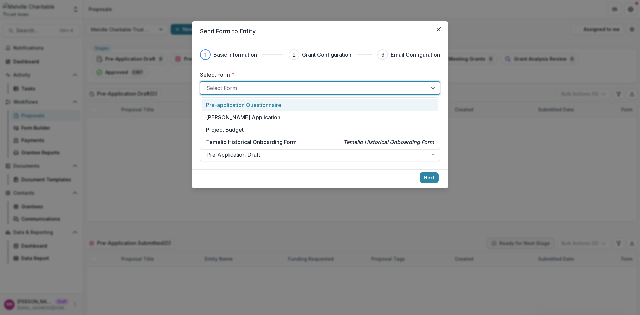
click at [226, 106] on p "Pre-application Questionnaire" at bounding box center [243, 105] width 75 height 8
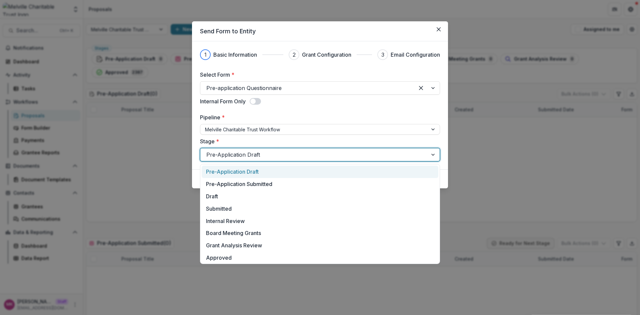
click at [232, 156] on div at bounding box center [313, 154] width 215 height 9
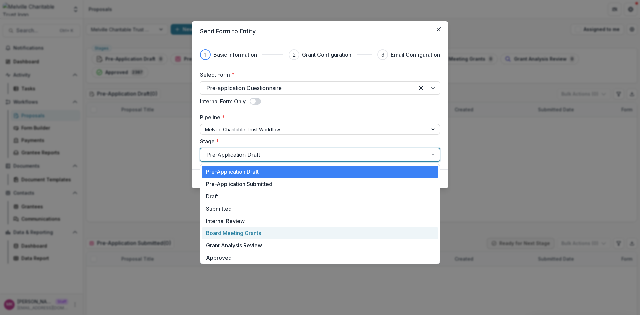
scroll to position [1, 0]
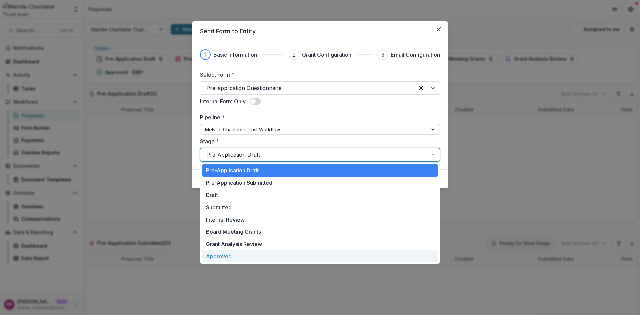
click at [233, 255] on div "Approved" at bounding box center [320, 256] width 237 height 12
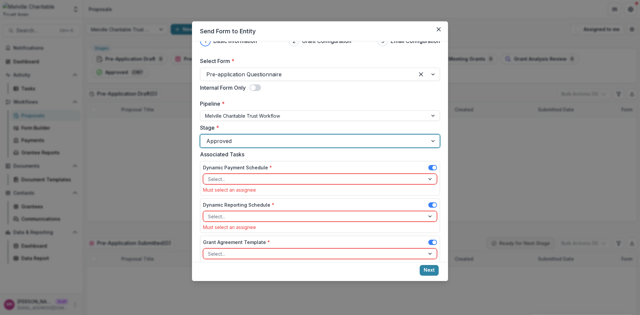
scroll to position [33, 0]
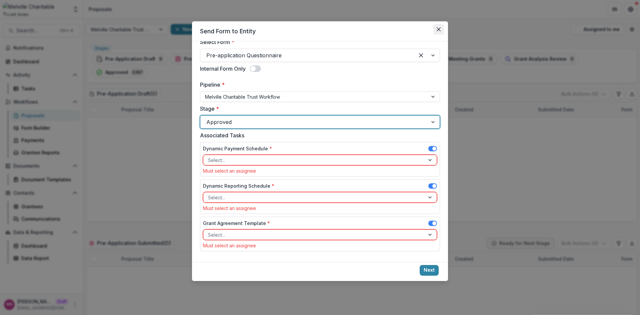
click at [415, 29] on icon "Close" at bounding box center [439, 29] width 4 height 4
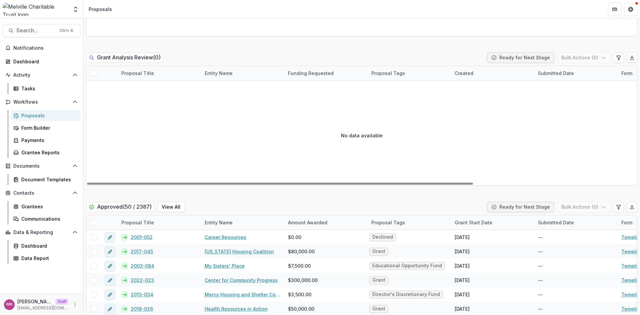
scroll to position [942, 0]
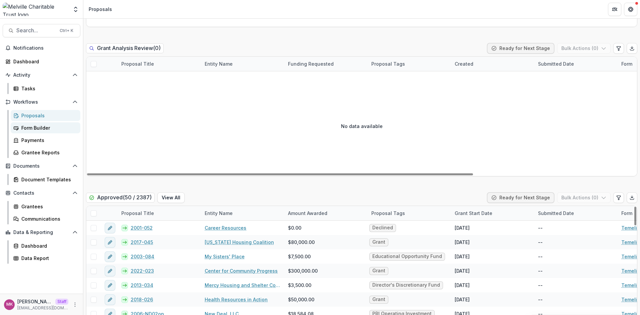
click at [45, 129] on div "Form Builder" at bounding box center [48, 127] width 54 height 7
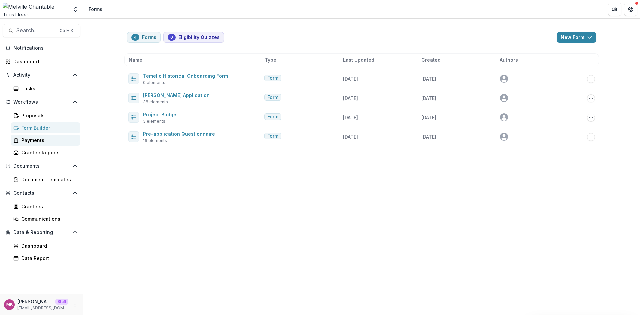
click at [41, 145] on link "Payments" at bounding box center [46, 140] width 70 height 11
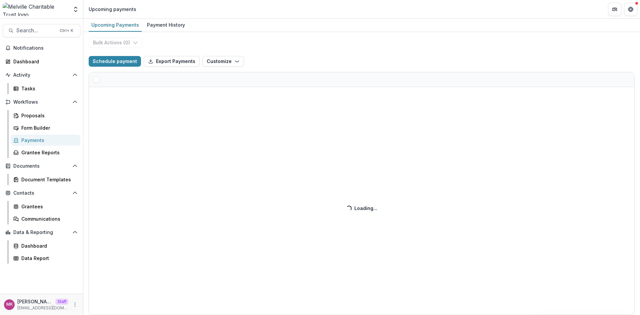
select select "******"
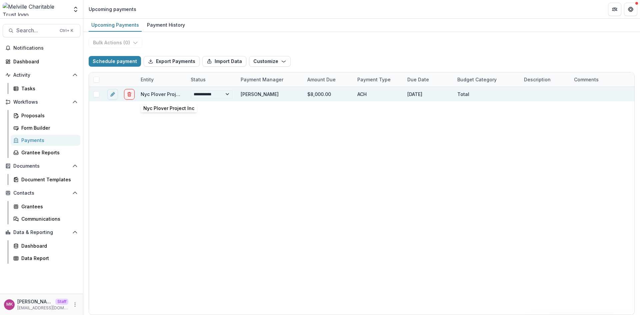
click at [152, 92] on link "Nyc Plover Project Inc" at bounding box center [166, 94] width 51 height 6
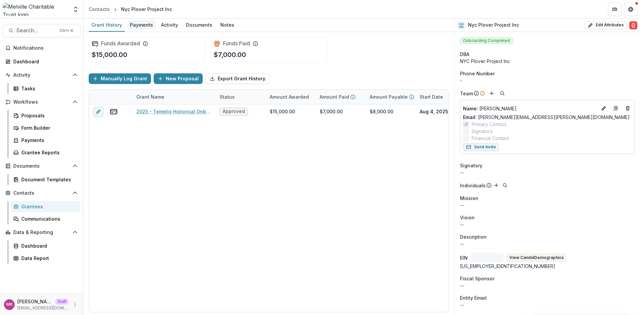
click at [142, 24] on div "Payments" at bounding box center [141, 25] width 28 height 10
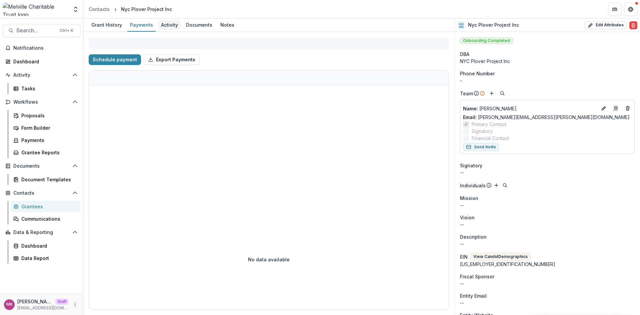
select select "******"
select select "****"
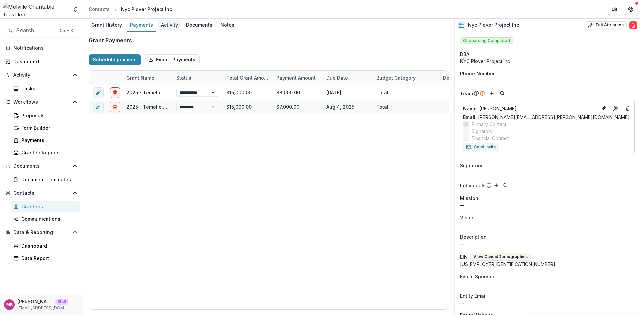
click at [163, 26] on div "Activity" at bounding box center [169, 25] width 22 height 10
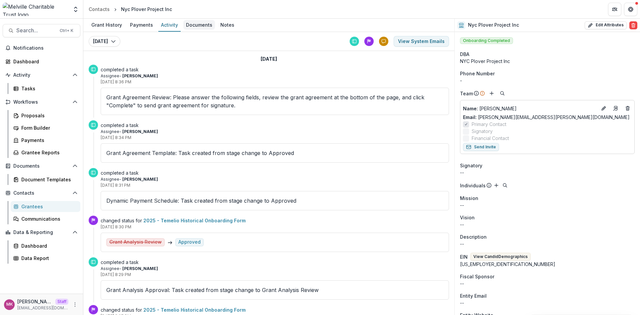
click at [195, 29] on div "Documents" at bounding box center [199, 25] width 32 height 10
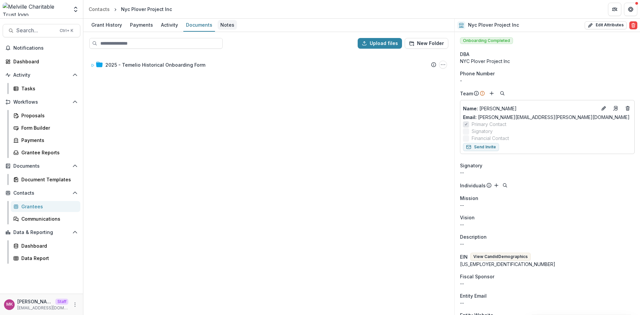
click at [219, 23] on div "Notes" at bounding box center [227, 25] width 19 height 10
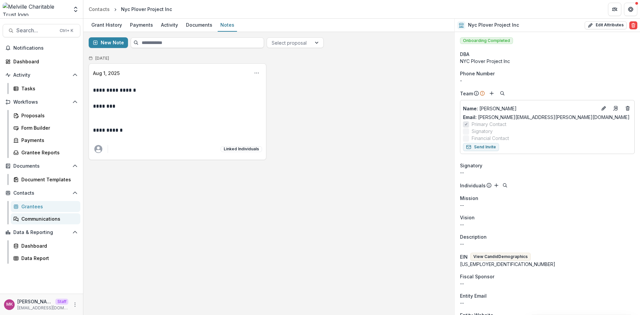
click at [39, 222] on div "Communications" at bounding box center [48, 218] width 54 height 7
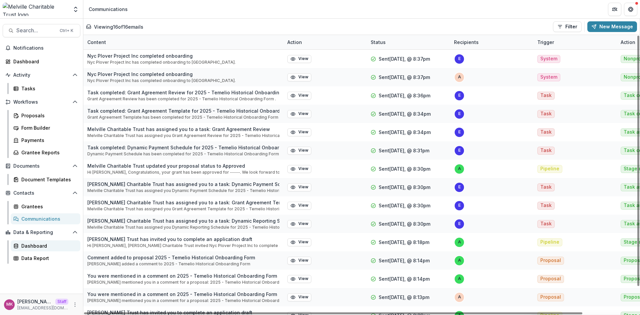
click at [28, 246] on div "Dashboard" at bounding box center [48, 245] width 54 height 7
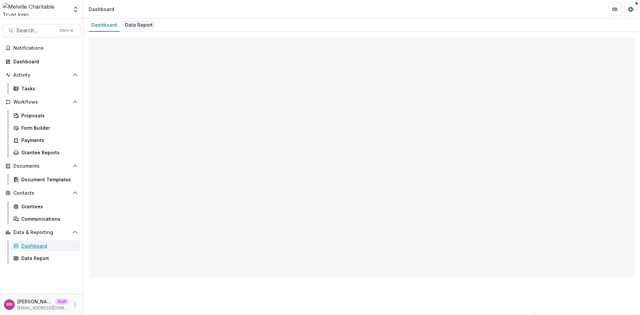
select select "**********"
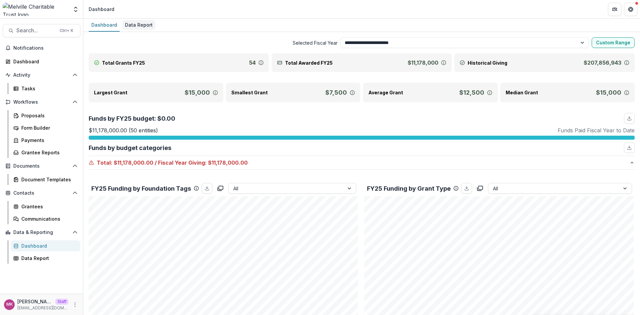
click at [138, 22] on div "Data Report" at bounding box center [138, 25] width 33 height 10
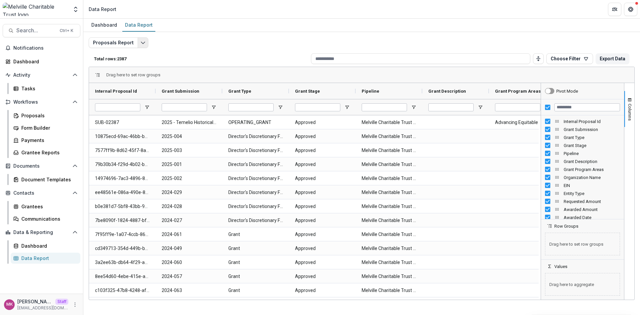
click at [140, 43] on icon "Edit selected report" at bounding box center [142, 42] width 5 height 5
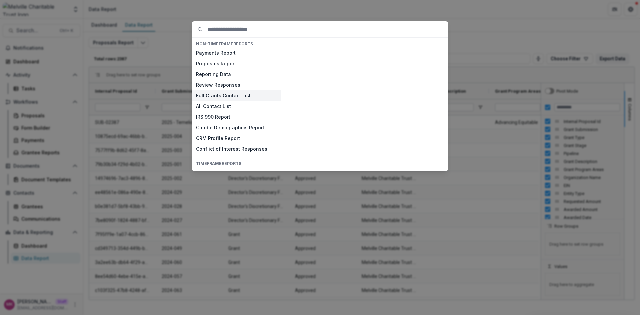
click at [215, 95] on button "Full Grants Contact List" at bounding box center [236, 95] width 89 height 11
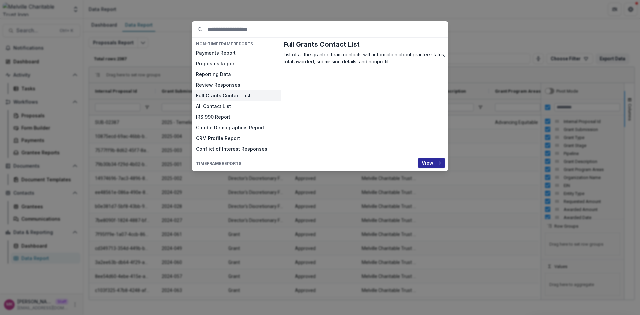
click at [415, 161] on button "View" at bounding box center [432, 163] width 28 height 11
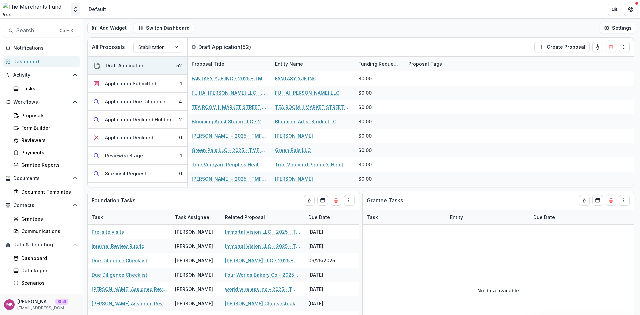
click at [74, 9] on icon "Open entity switcher" at bounding box center [75, 9] width 7 height 7
click at [62, 30] on link "Admin Settings" at bounding box center [42, 25] width 80 height 11
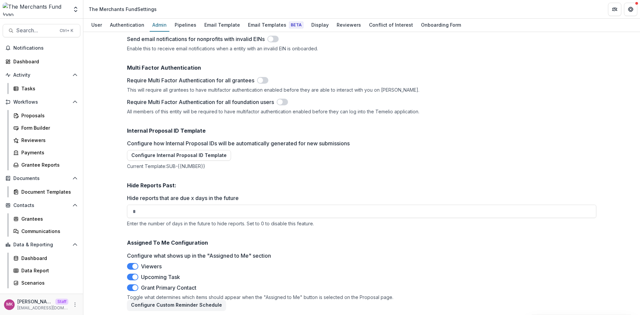
scroll to position [1054, 0]
click at [188, 23] on div "Pipelines" at bounding box center [185, 25] width 27 height 10
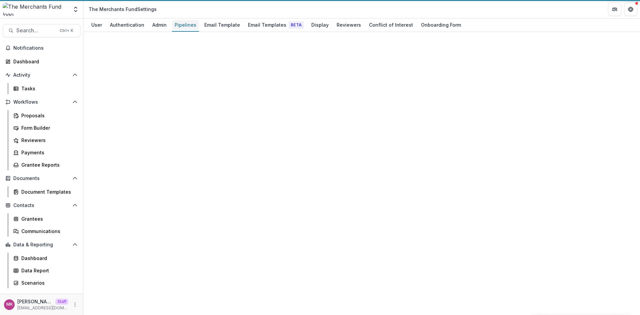
scroll to position [248, 0]
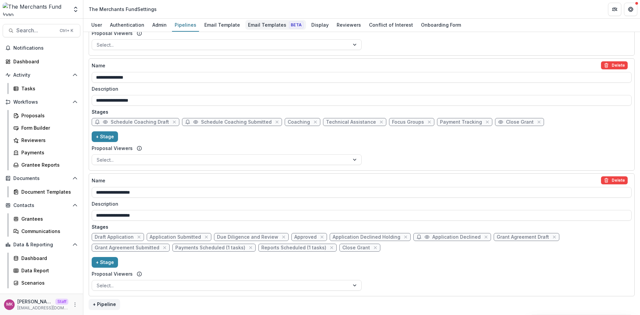
click at [260, 26] on div "Email Templates Beta" at bounding box center [275, 25] width 61 height 10
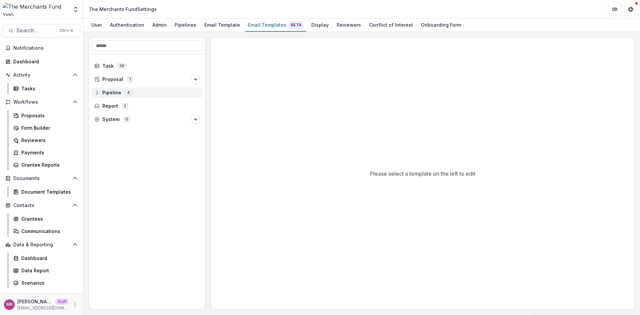
click at [95, 97] on div "Pipeline 4" at bounding box center [147, 92] width 111 height 11
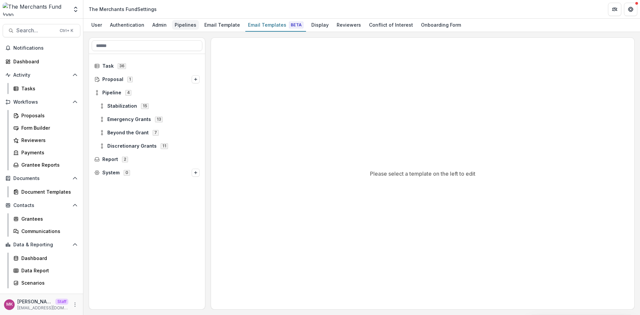
click at [179, 25] on div "Pipelines" at bounding box center [185, 25] width 27 height 10
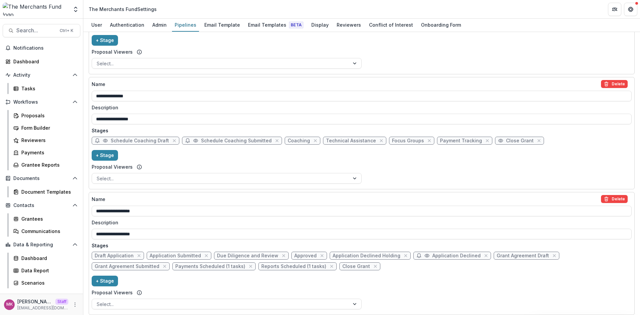
scroll to position [248, 0]
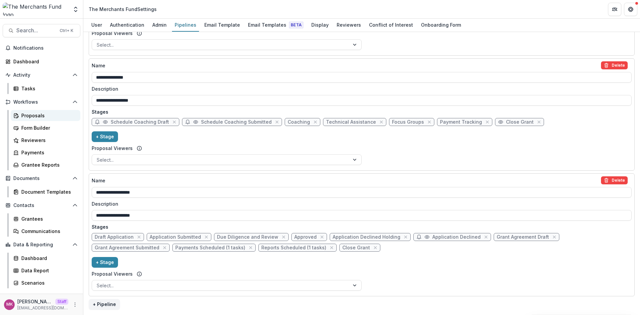
click at [33, 117] on div "Proposals" at bounding box center [48, 115] width 54 height 7
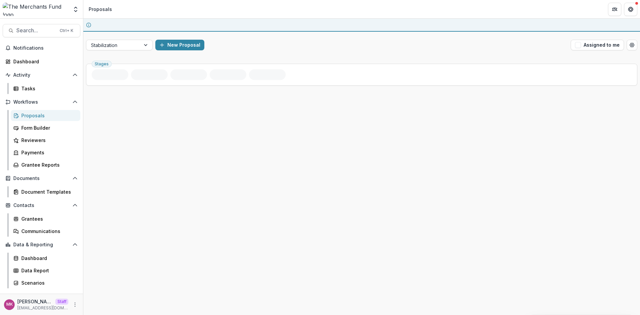
click at [134, 45] on div "You have an active session to review proposals Stabilization New Proposal Assig…" at bounding box center [361, 167] width 557 height 296
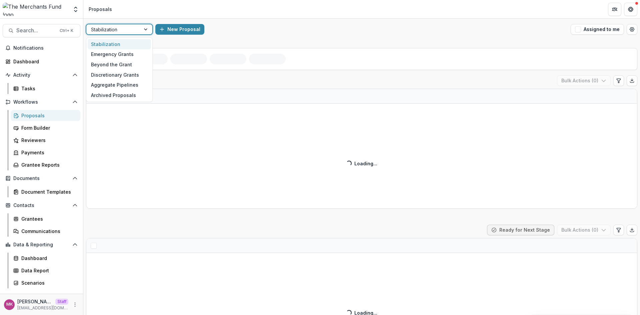
click at [134, 28] on div at bounding box center [113, 29] width 45 height 8
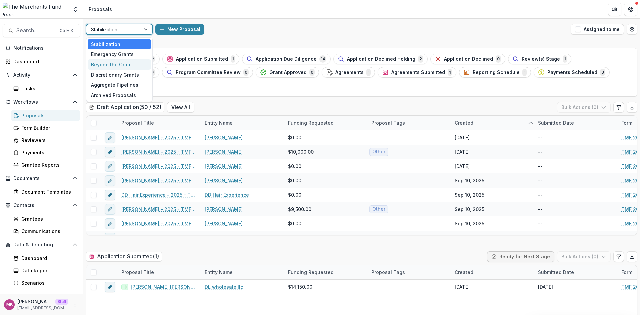
click at [120, 63] on div "Beyond the Grant" at bounding box center [119, 64] width 63 height 10
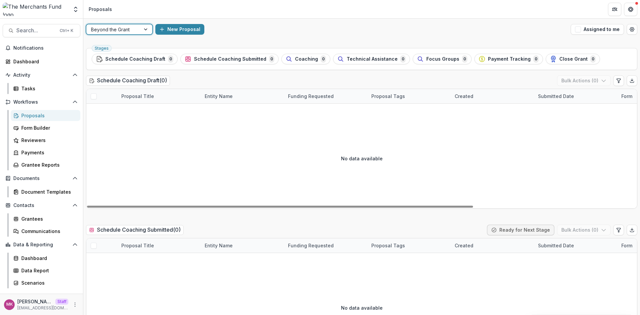
click at [179, 23] on div "option Beyond the Grant, selected. Beyond the Grant New Proposal Assigned to me" at bounding box center [361, 29] width 557 height 21
click at [180, 32] on button "New Proposal" at bounding box center [179, 29] width 49 height 11
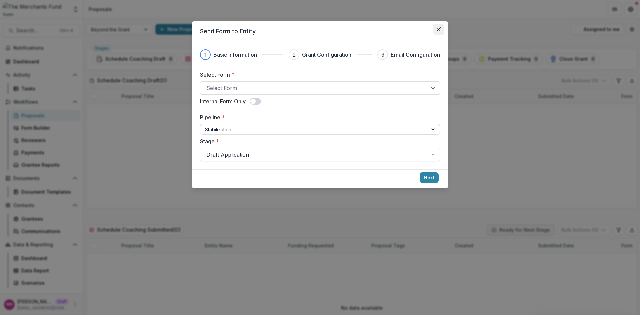
click at [439, 27] on button "Close" at bounding box center [438, 29] width 11 height 11
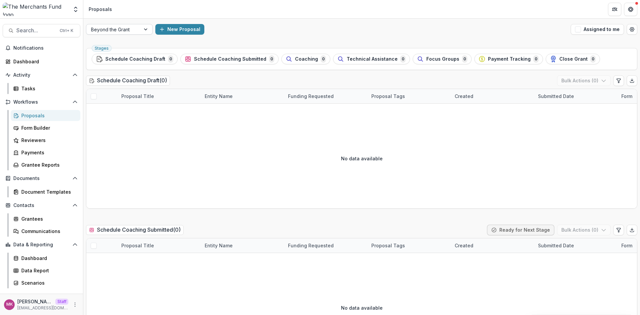
click at [126, 32] on div at bounding box center [113, 29] width 45 height 8
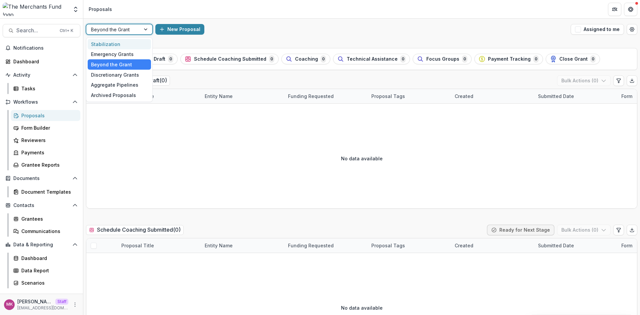
drag, startPoint x: 120, startPoint y: 46, endPoint x: 133, endPoint y: 41, distance: 14.1
click at [120, 45] on div "Stabilization" at bounding box center [119, 44] width 63 height 10
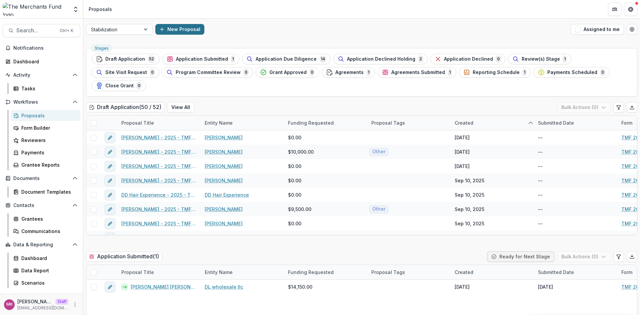
click at [171, 27] on button "New Proposal" at bounding box center [179, 29] width 49 height 11
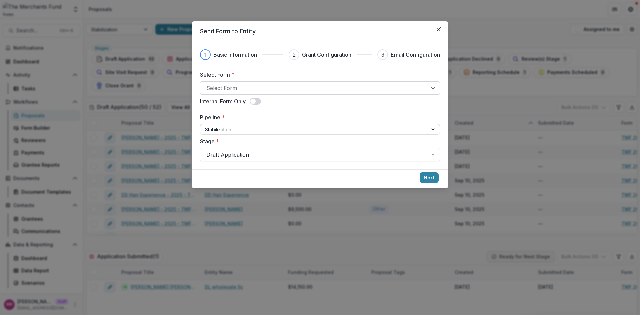
click at [237, 85] on div at bounding box center [313, 87] width 215 height 9
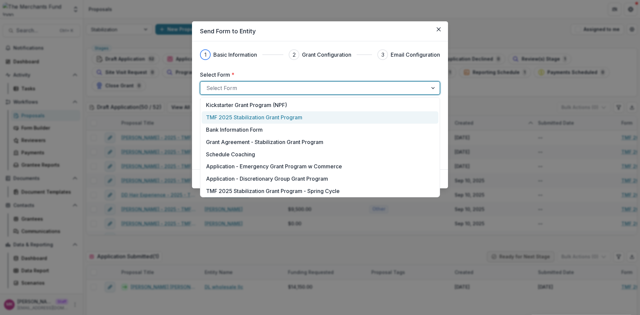
click at [233, 112] on div "TMF 2025 Stabilization Grant Program" at bounding box center [320, 117] width 237 height 12
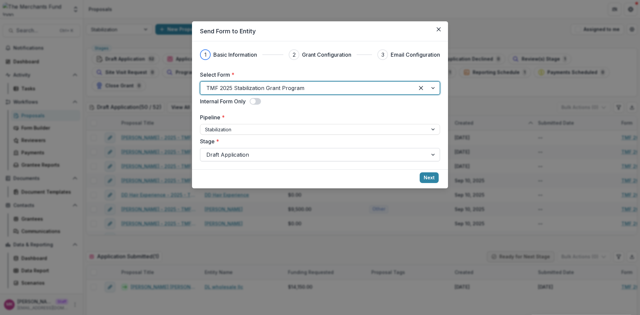
click at [230, 156] on div at bounding box center [313, 154] width 215 height 9
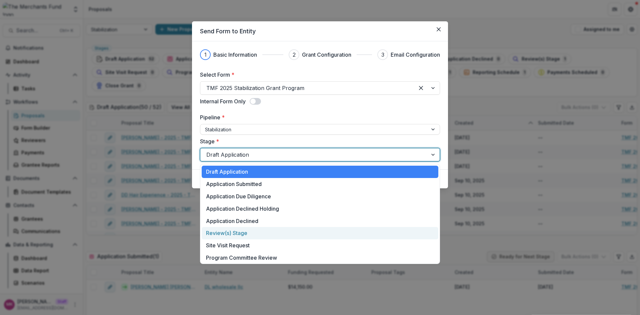
click at [223, 234] on div "Review(s) Stage" at bounding box center [320, 233] width 237 height 12
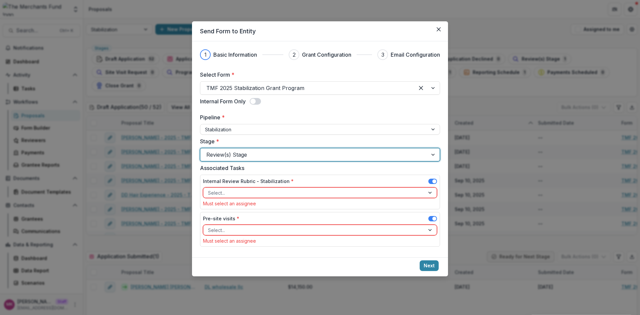
click at [340, 194] on div at bounding box center [314, 193] width 212 height 8
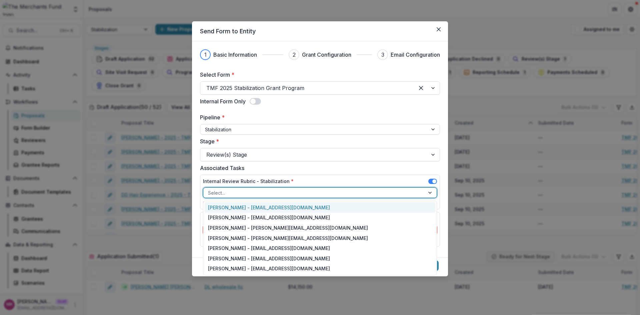
click at [340, 194] on div at bounding box center [314, 193] width 212 height 8
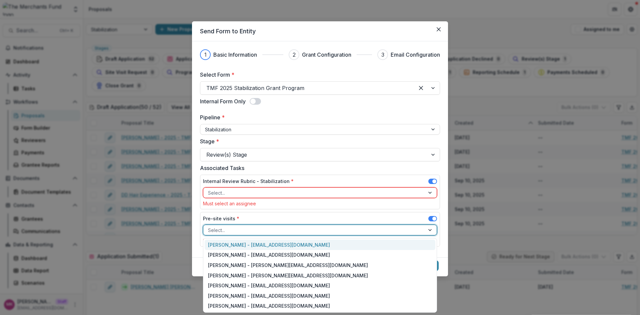
click at [302, 228] on div at bounding box center [314, 230] width 212 height 8
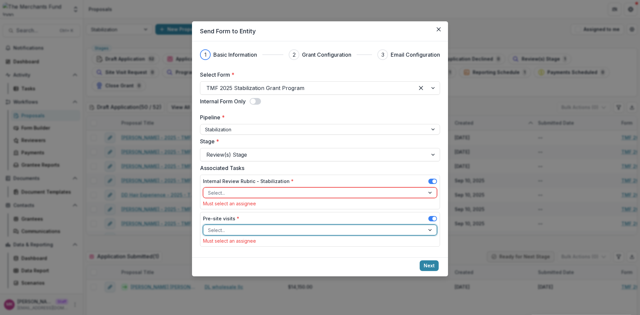
click at [302, 228] on div at bounding box center [314, 230] width 212 height 8
click at [437, 177] on div "Internal Review Rubric - Stabilization * Select... Must select an assignee" at bounding box center [320, 192] width 240 height 35
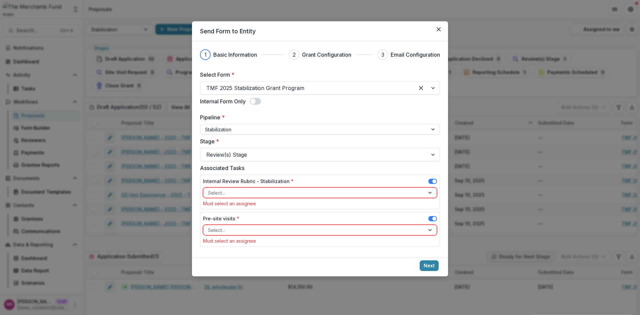
drag, startPoint x: 434, startPoint y: 179, endPoint x: 425, endPoint y: 204, distance: 26.5
click at [434, 180] on span at bounding box center [434, 181] width 4 height 4
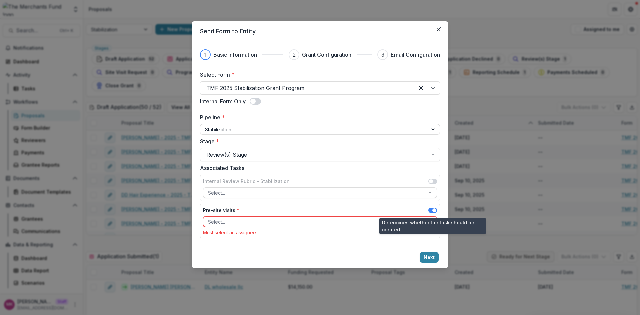
click at [434, 211] on span at bounding box center [434, 210] width 4 height 4
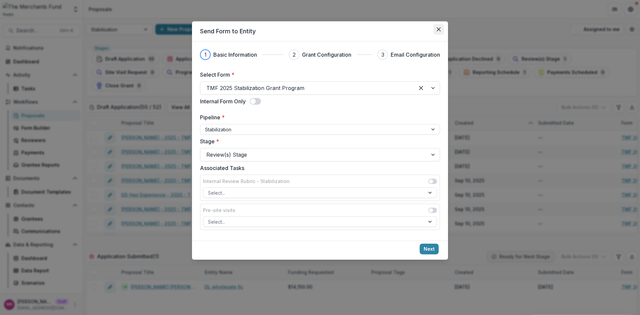
click at [441, 30] on button "Close" at bounding box center [438, 29] width 11 height 11
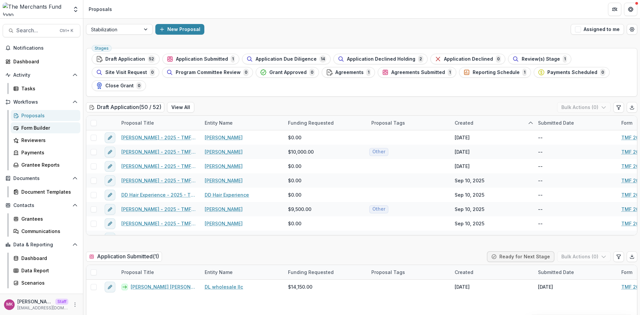
click at [34, 131] on div "Form Builder" at bounding box center [48, 127] width 54 height 7
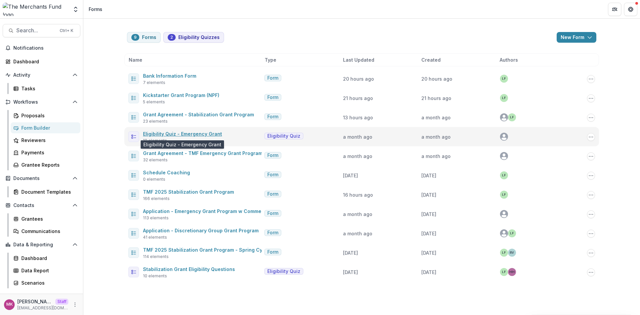
click at [164, 133] on link "Eligibility Quiz - Emergency Grant" at bounding box center [182, 134] width 79 height 6
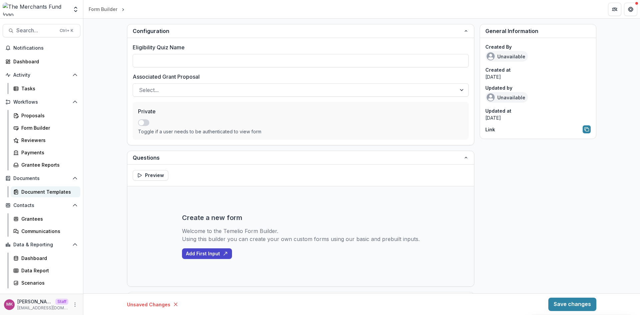
type input "**********"
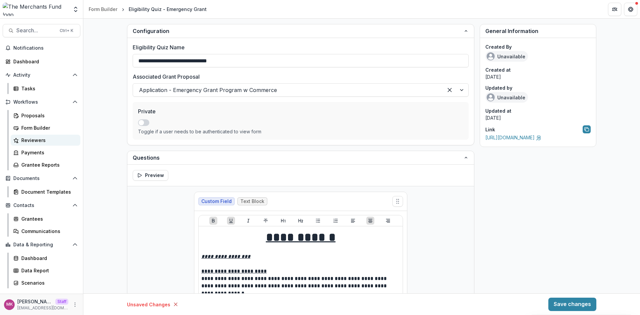
click at [36, 141] on div "Reviewers" at bounding box center [48, 140] width 54 height 7
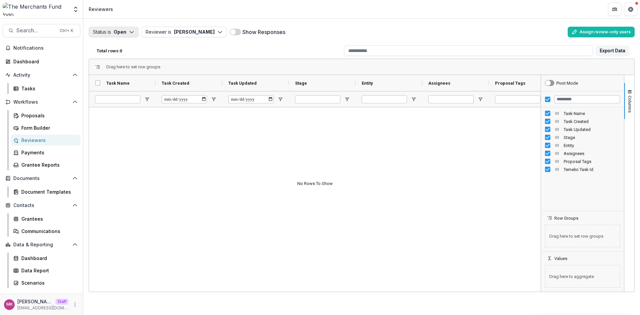
click at [116, 35] on button "Status is Open" at bounding box center [114, 32] width 50 height 11
click at [118, 60] on p "Completed" at bounding box center [123, 58] width 25 height 7
click at [38, 193] on div "Document Templates" at bounding box center [48, 191] width 54 height 7
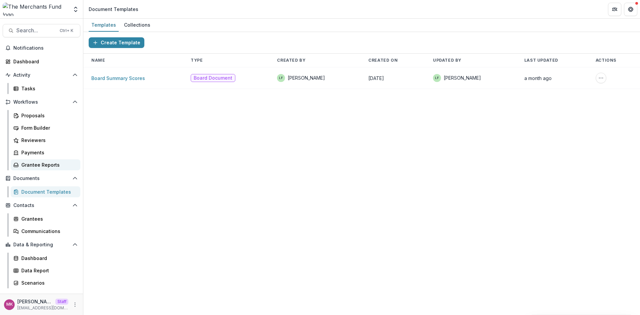
click at [39, 165] on div "Grantee Reports" at bounding box center [48, 164] width 54 height 7
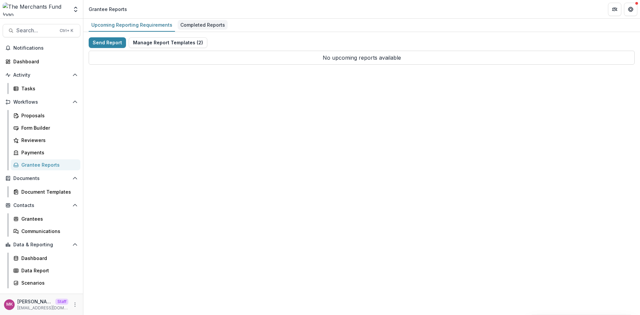
click at [189, 26] on div "Completed Reports" at bounding box center [203, 25] width 50 height 10
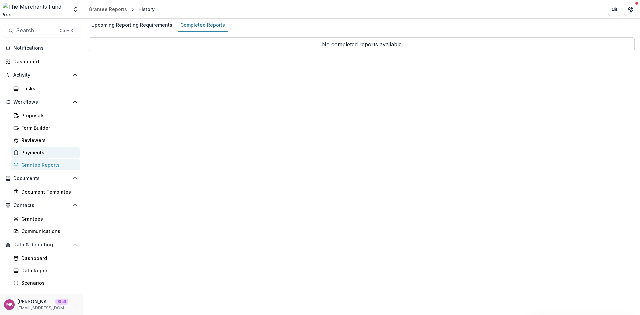
click at [41, 155] on div "Payments" at bounding box center [48, 152] width 54 height 7
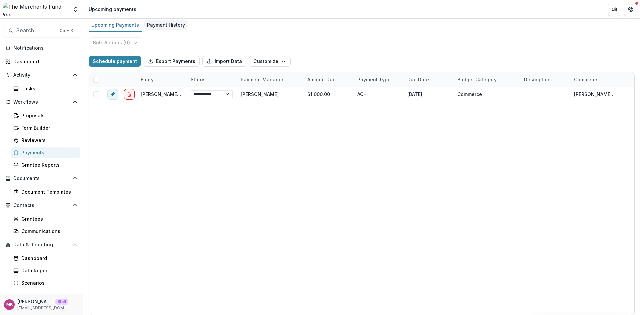
click at [173, 29] on div "Payment History" at bounding box center [165, 25] width 43 height 10
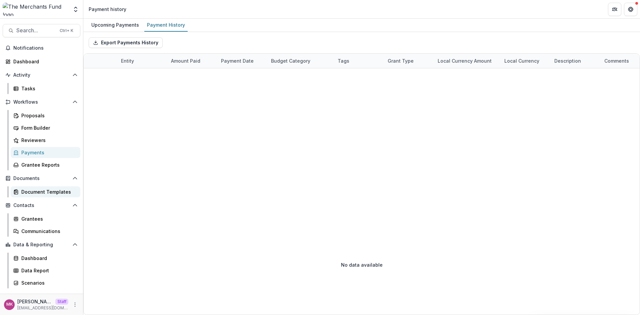
click at [39, 192] on div "Document Templates" at bounding box center [48, 191] width 54 height 7
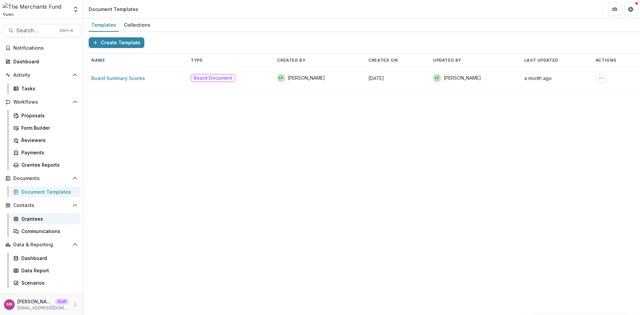
click at [29, 218] on div "Grantees" at bounding box center [48, 218] width 54 height 7
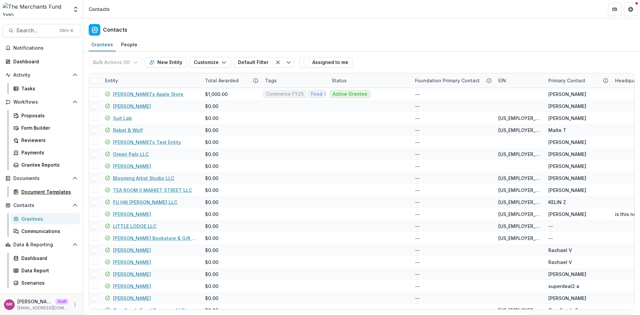
drag, startPoint x: 40, startPoint y: 191, endPoint x: 87, endPoint y: 74, distance: 126.5
click at [40, 191] on div "Document Templates" at bounding box center [48, 191] width 54 height 7
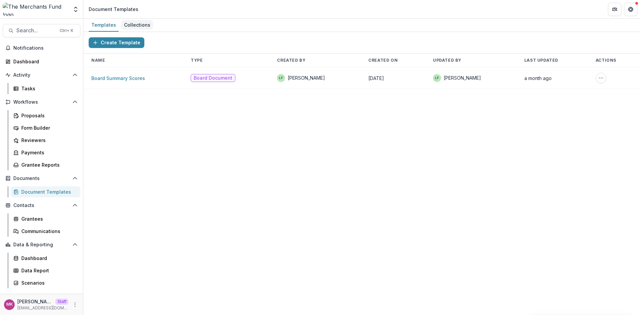
click at [135, 21] on div "Collections" at bounding box center [137, 25] width 32 height 10
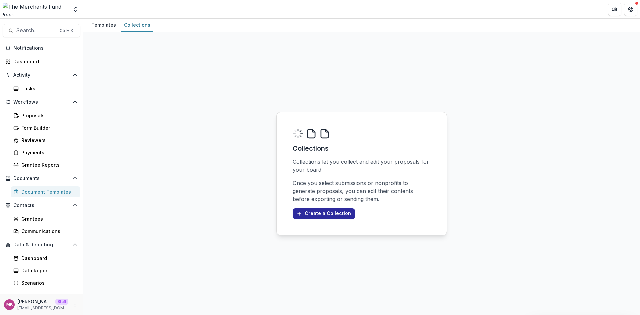
click at [325, 214] on button "Create a Collection" at bounding box center [324, 213] width 62 height 11
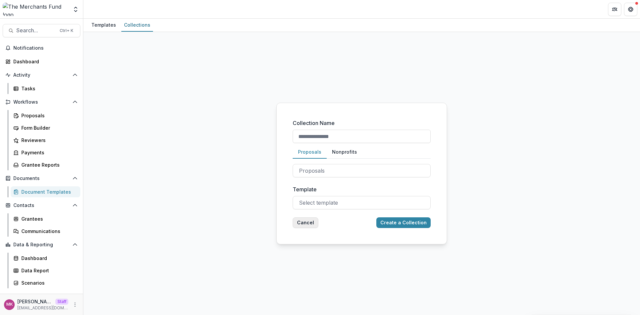
click at [299, 222] on button "Cancel" at bounding box center [306, 222] width 26 height 11
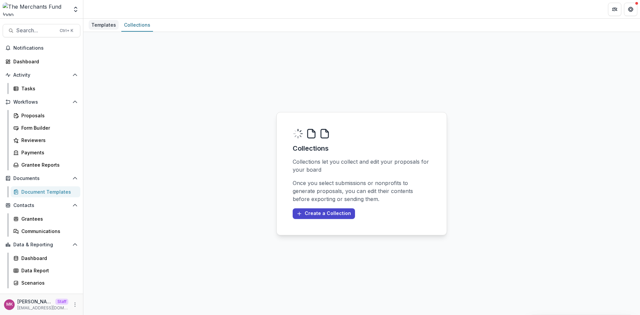
click at [93, 25] on div "Templates" at bounding box center [104, 25] width 30 height 10
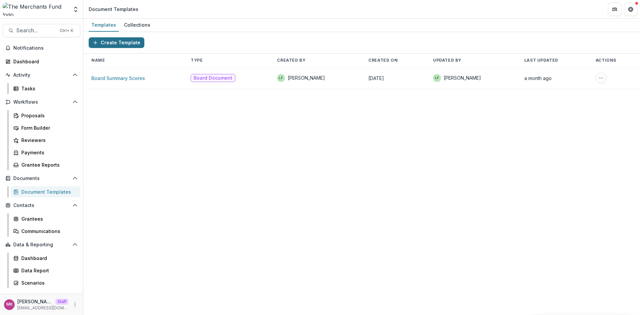
click at [118, 43] on button "Create Template" at bounding box center [117, 42] width 56 height 11
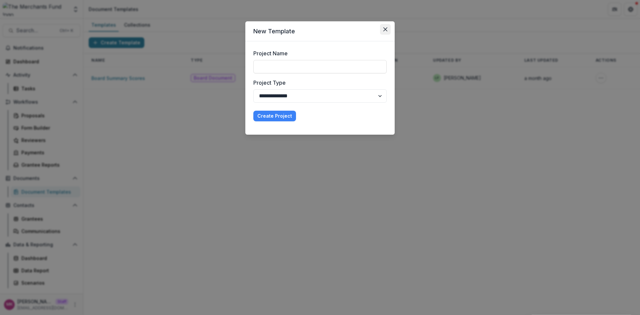
click at [383, 27] on button "Close" at bounding box center [385, 29] width 11 height 11
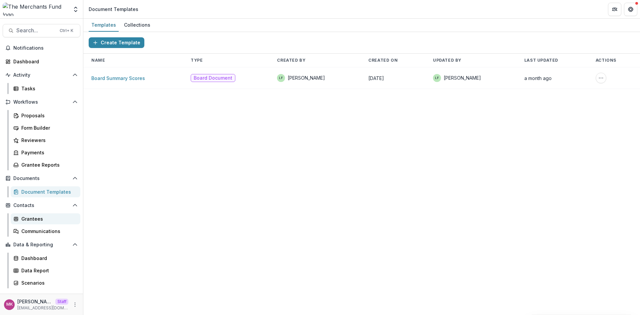
click at [40, 216] on div "Grantees" at bounding box center [48, 218] width 54 height 7
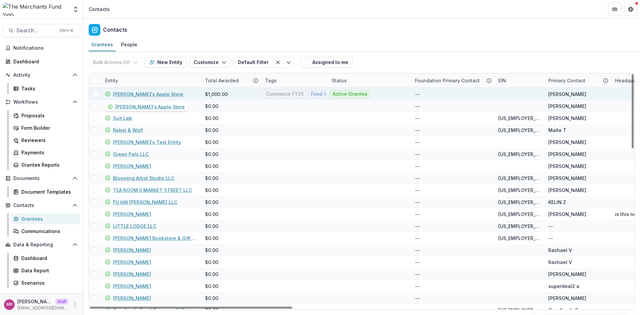
click at [122, 94] on link "Lucy's Apple Store" at bounding box center [148, 94] width 70 height 7
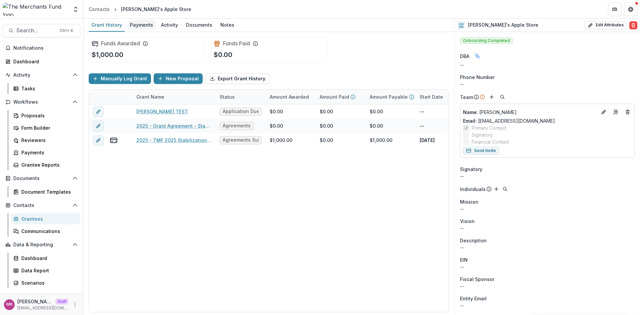
click at [138, 22] on div "Payments" at bounding box center [141, 25] width 28 height 10
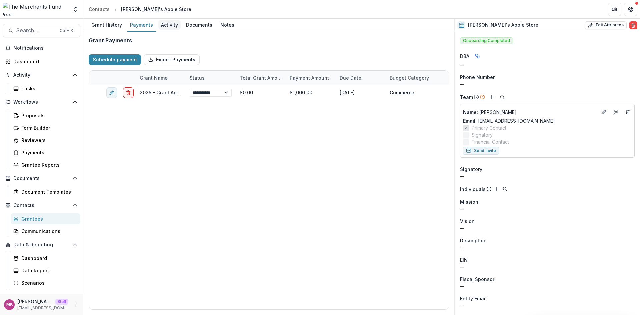
click at [167, 29] on div "Activity" at bounding box center [169, 25] width 22 height 10
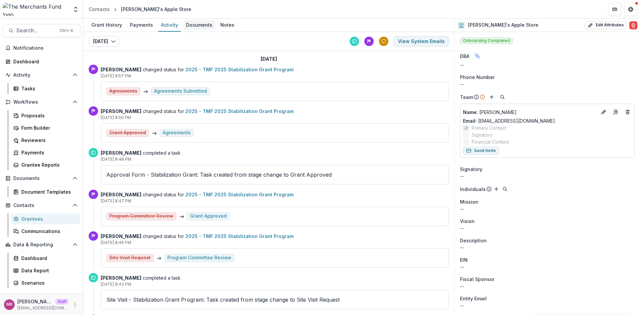
click at [203, 27] on div "Documents" at bounding box center [199, 25] width 32 height 10
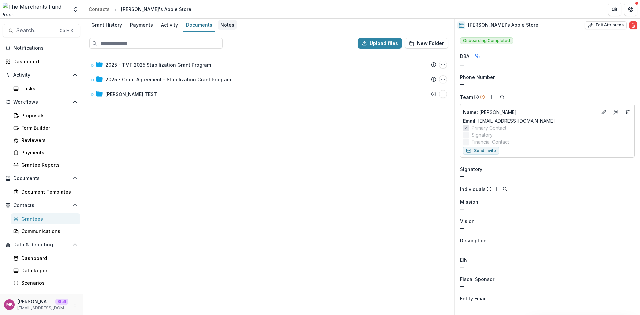
click at [223, 28] on div "Notes" at bounding box center [227, 25] width 19 height 10
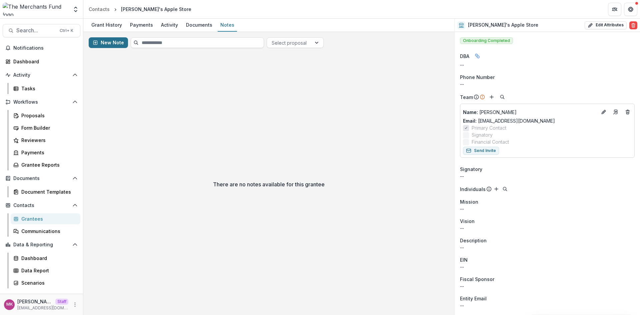
click at [109, 40] on button "New Note" at bounding box center [108, 42] width 39 height 11
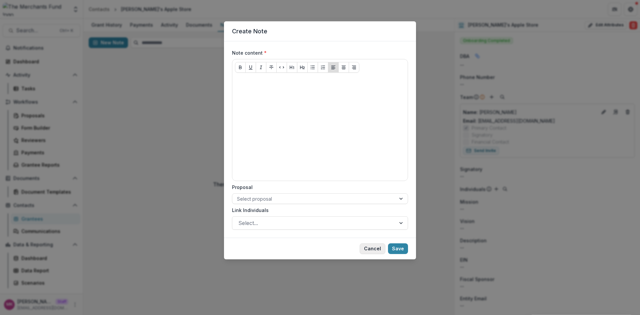
click at [365, 250] on button "Cancel" at bounding box center [373, 248] width 26 height 11
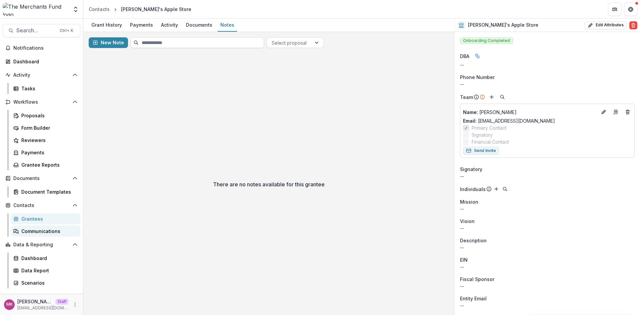
click at [37, 236] on link "Communications" at bounding box center [46, 231] width 70 height 11
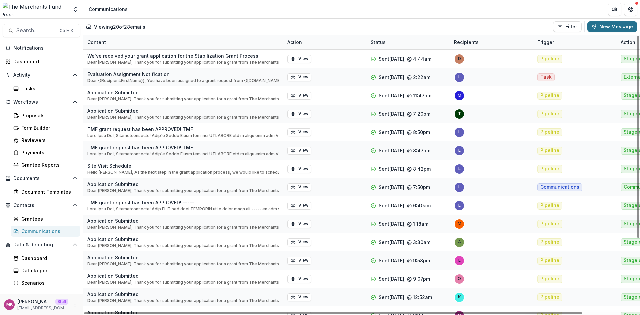
click at [596, 25] on line "button" at bounding box center [595, 26] width 2 height 2
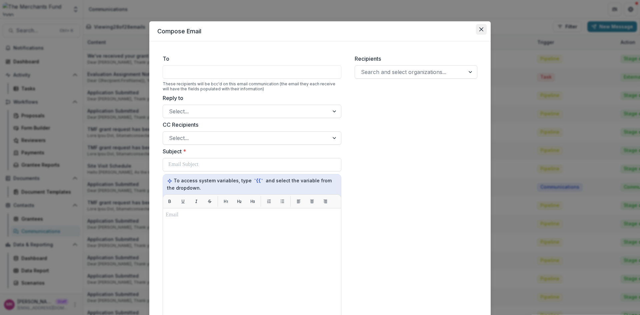
click at [479, 28] on icon "Close" at bounding box center [481, 29] width 4 height 4
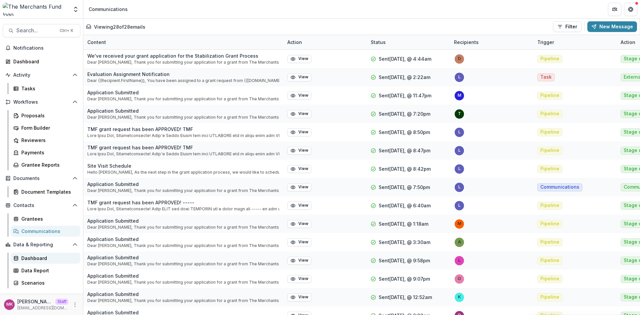
drag, startPoint x: 35, startPoint y: 257, endPoint x: 39, endPoint y: 255, distance: 4.9
click at [36, 257] on div "Dashboard" at bounding box center [48, 258] width 54 height 7
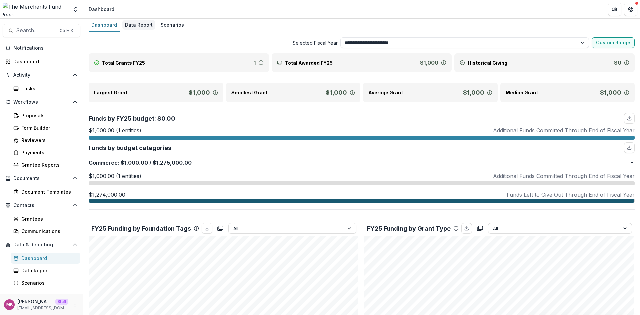
click at [138, 23] on div "Data Report" at bounding box center [138, 25] width 33 height 10
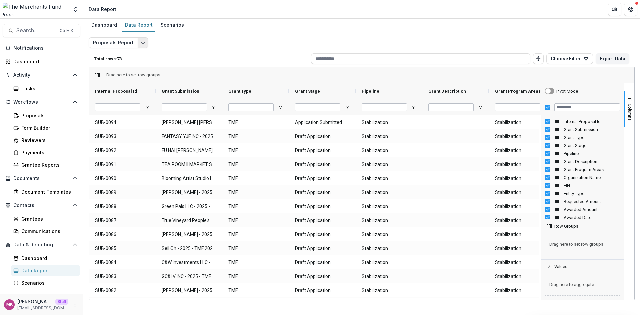
click at [138, 46] on button "Edit selected report" at bounding box center [143, 42] width 11 height 11
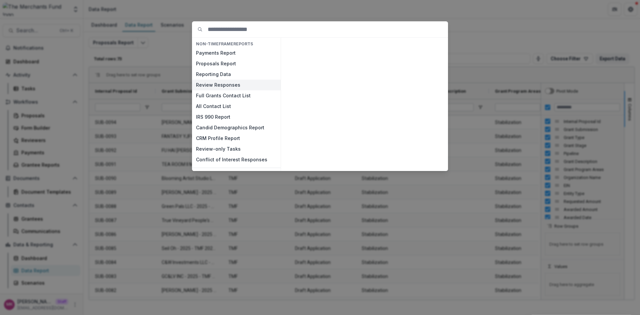
click at [232, 82] on button "Review Responses" at bounding box center [236, 85] width 89 height 11
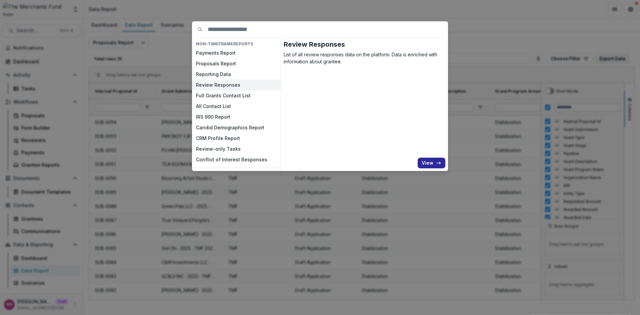
click at [423, 161] on button "View" at bounding box center [432, 163] width 28 height 11
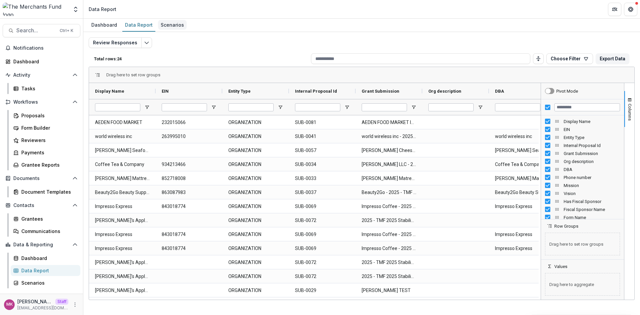
click at [169, 27] on div "Scenarios" at bounding box center [172, 25] width 29 height 10
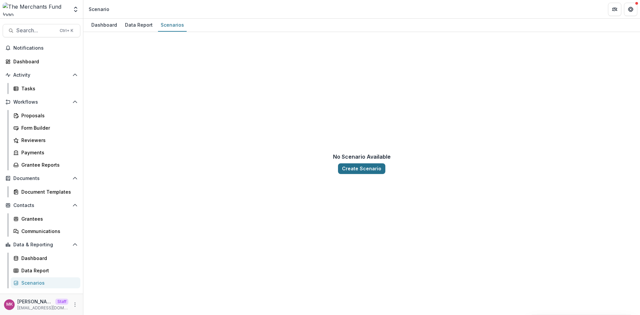
click at [365, 166] on button "Create Scenario" at bounding box center [361, 168] width 47 height 11
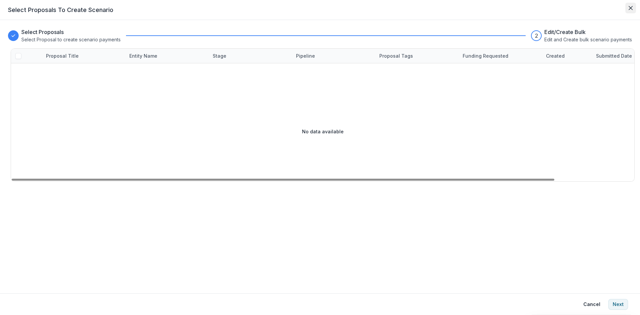
click at [629, 9] on icon "Close" at bounding box center [631, 8] width 4 height 4
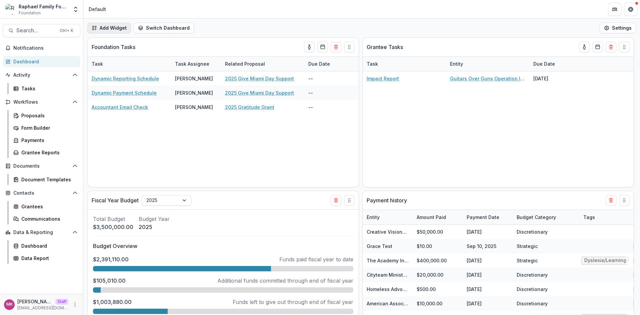
click at [97, 33] on button "Add Widget" at bounding box center [109, 28] width 44 height 11
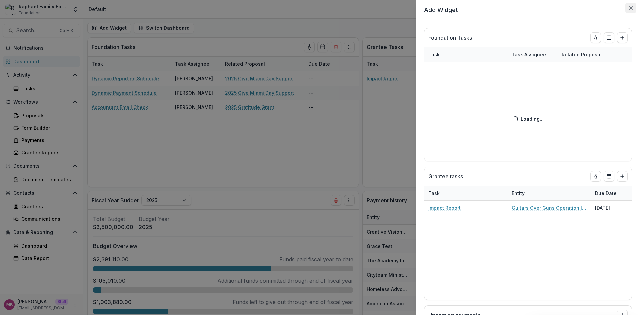
click at [630, 8] on icon "Close" at bounding box center [631, 8] width 4 height 4
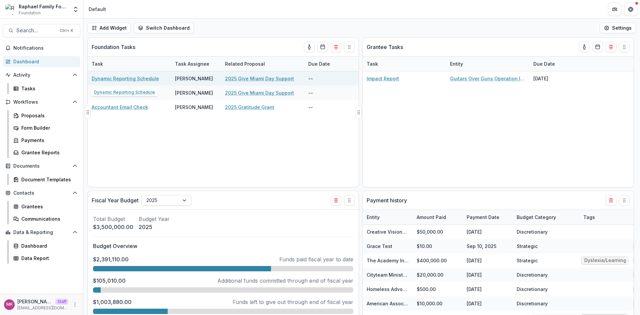
click at [129, 75] on link "Dynamic Reporting Schedule" at bounding box center [125, 78] width 67 height 7
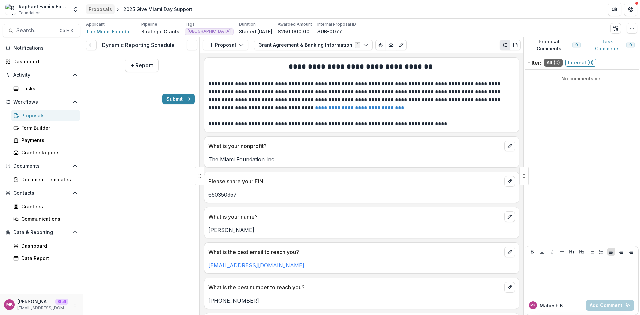
click at [95, 12] on div "Proposals" at bounding box center [100, 9] width 23 height 7
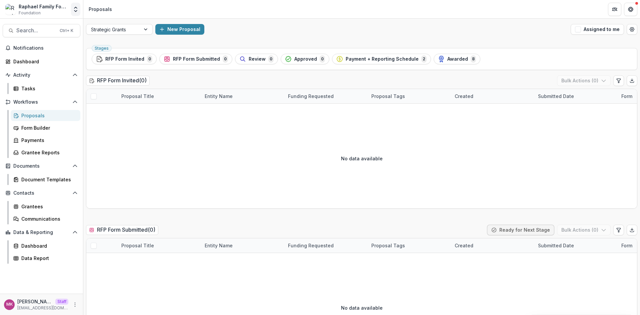
click at [76, 11] on icon "Open entity switcher" at bounding box center [75, 9] width 7 height 7
click at [47, 26] on link "Admin Settings" at bounding box center [42, 25] width 80 height 11
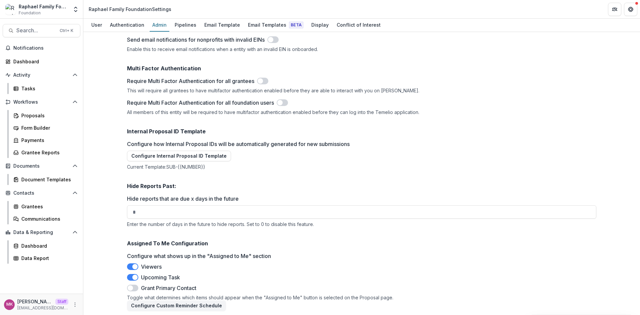
scroll to position [855, 0]
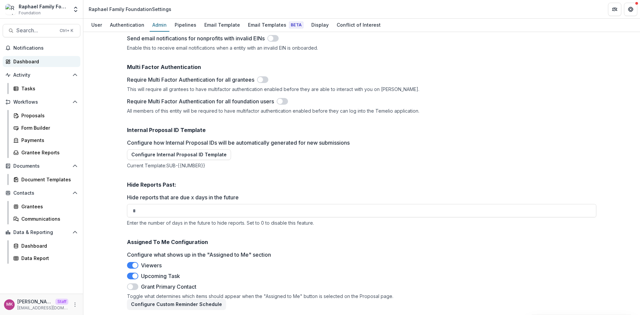
click at [13, 62] on div "Dashboard" at bounding box center [44, 61] width 62 height 7
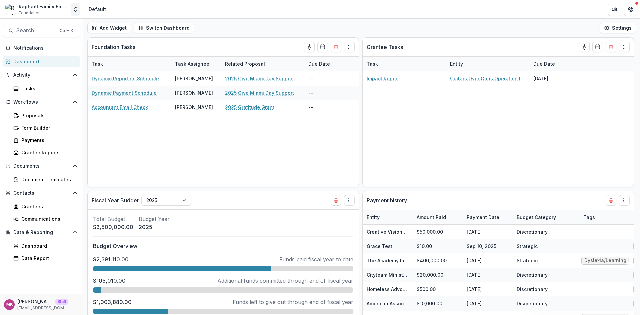
click at [76, 12] on icon "Open entity switcher" at bounding box center [75, 9] width 7 height 7
click at [51, 27] on link "Admin Settings" at bounding box center [42, 25] width 80 height 11
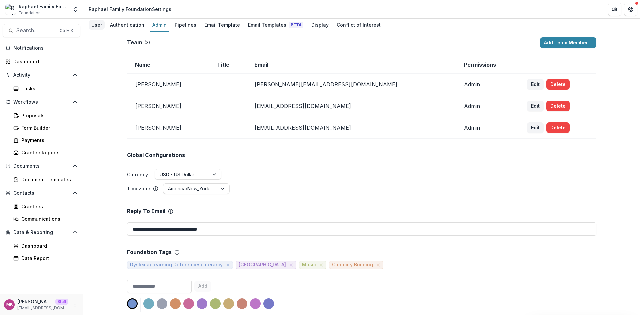
click at [98, 26] on div "User" at bounding box center [97, 25] width 16 height 10
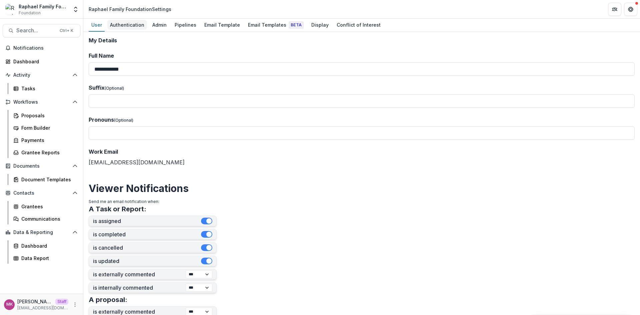
click at [125, 29] on div "Authentication" at bounding box center [127, 25] width 40 height 10
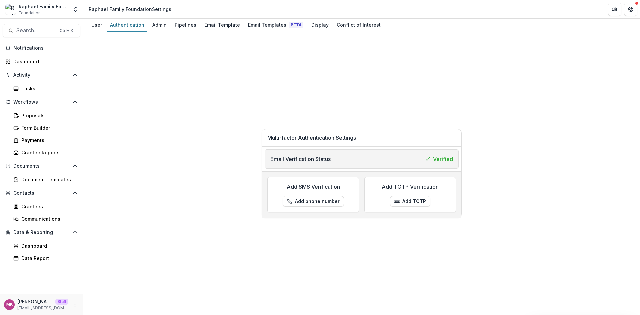
click at [169, 22] on div "User Authentication Admin Pipelines Email Template Email Templates Beta Display…" at bounding box center [361, 25] width 557 height 13
click at [172, 27] on div "Pipelines" at bounding box center [185, 25] width 27 height 10
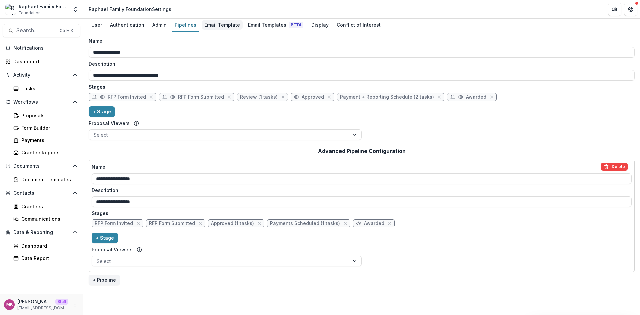
click at [226, 28] on div "Email Template" at bounding box center [222, 25] width 41 height 10
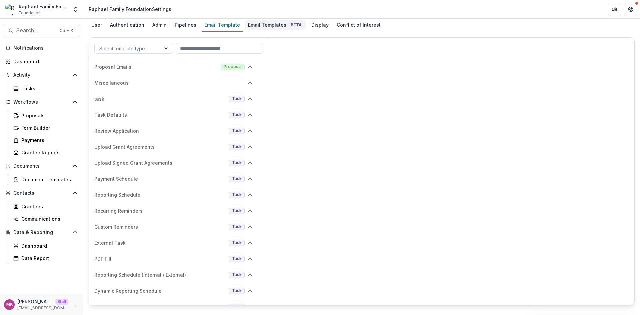
click at [259, 25] on div "Email Templates Beta" at bounding box center [275, 25] width 61 height 10
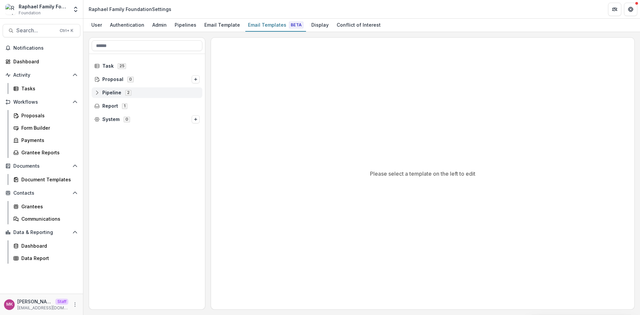
click at [95, 90] on icon at bounding box center [96, 92] width 5 height 5
click at [98, 107] on div "Strategic Grants 6" at bounding box center [150, 106] width 106 height 11
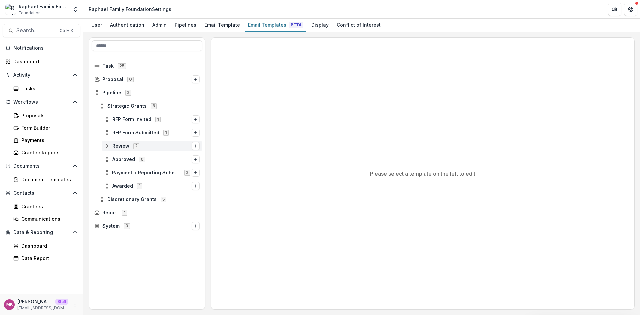
click at [108, 146] on icon at bounding box center [106, 145] width 5 height 5
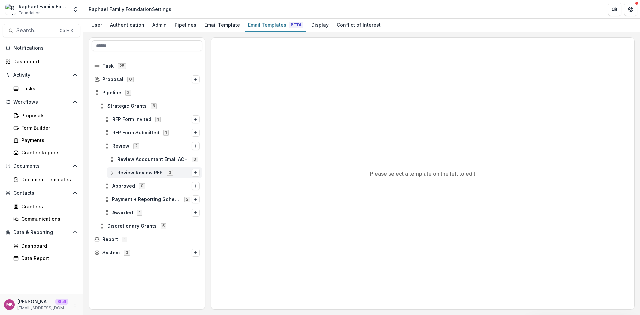
click at [111, 173] on icon at bounding box center [111, 172] width 5 height 5
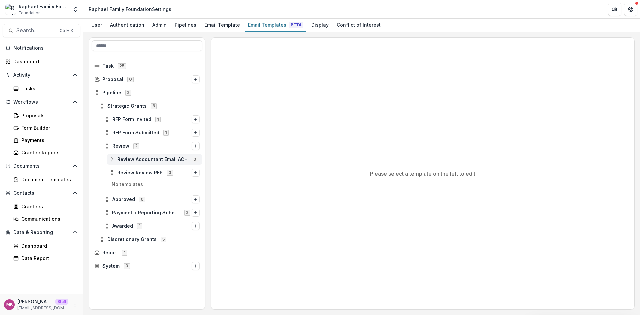
click at [114, 161] on icon at bounding box center [111, 159] width 5 height 5
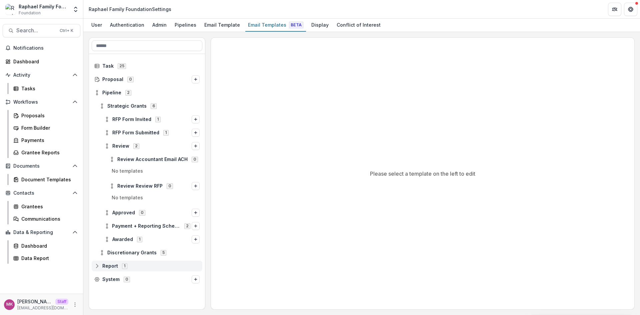
click at [99, 261] on div "Report 1" at bounding box center [147, 266] width 111 height 11
click at [104, 252] on icon at bounding box center [101, 252] width 5 height 5
click at [96, 66] on icon at bounding box center [96, 65] width 5 height 5
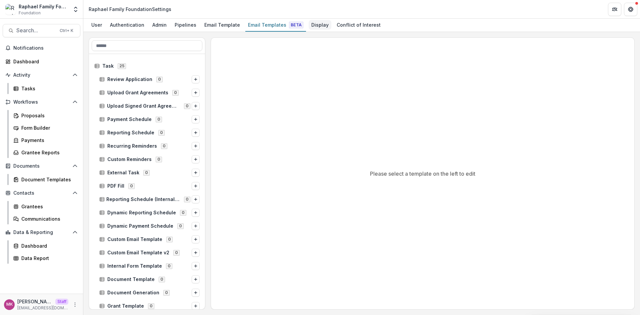
click at [302, 20] on div "User Authentication Admin Pipelines Email Template Email Templates Beta Display…" at bounding box center [361, 25] width 557 height 13
click at [309, 26] on div "Display" at bounding box center [320, 25] width 23 height 10
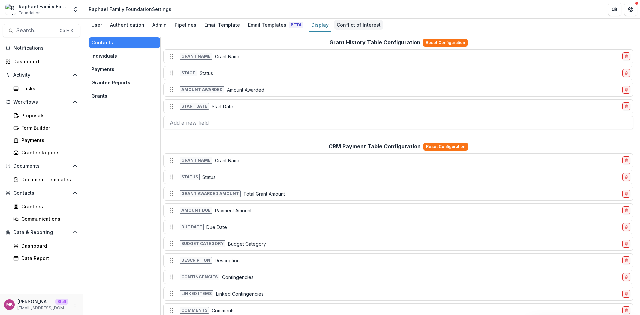
click at [357, 25] on div "Conflict of Interest" at bounding box center [358, 25] width 49 height 10
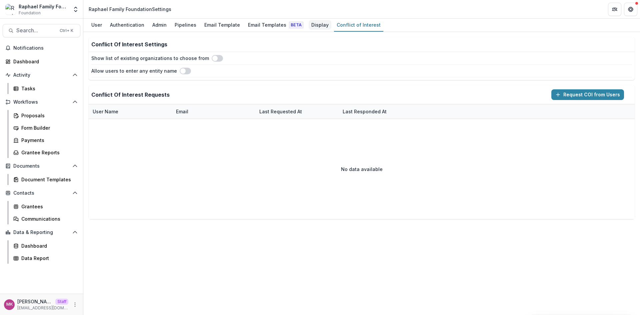
click at [312, 21] on div "Display" at bounding box center [320, 25] width 23 height 10
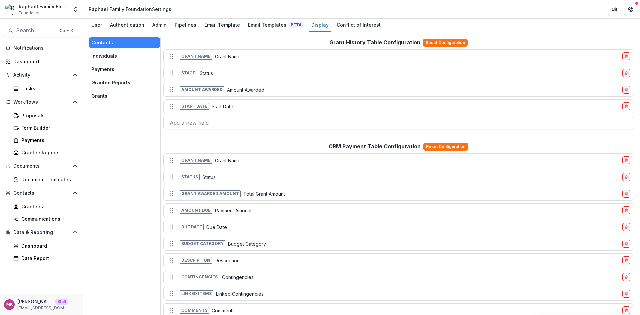
click at [118, 57] on button "Individuals" at bounding box center [125, 56] width 72 height 11
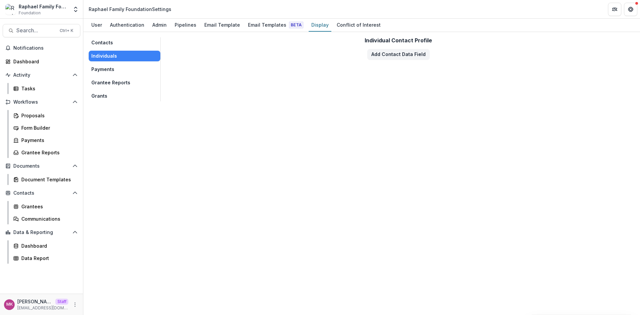
click at [117, 64] on div "Contacts Individuals Payments Grantee Reports Grants" at bounding box center [125, 69] width 72 height 64
click at [118, 70] on button "Payments" at bounding box center [125, 69] width 72 height 11
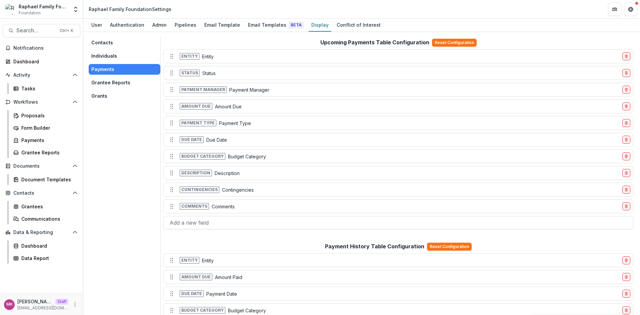
click at [118, 78] on button "Grantee Reports" at bounding box center [125, 82] width 72 height 11
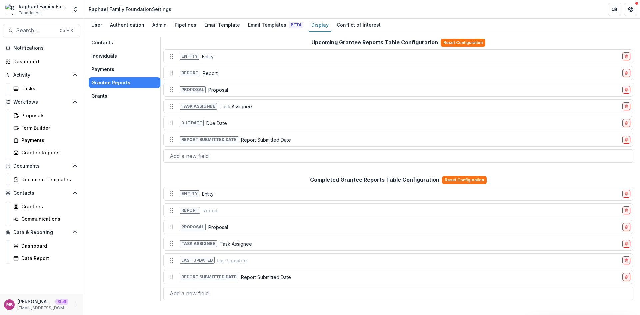
click at [113, 95] on button "Grants" at bounding box center [125, 96] width 72 height 11
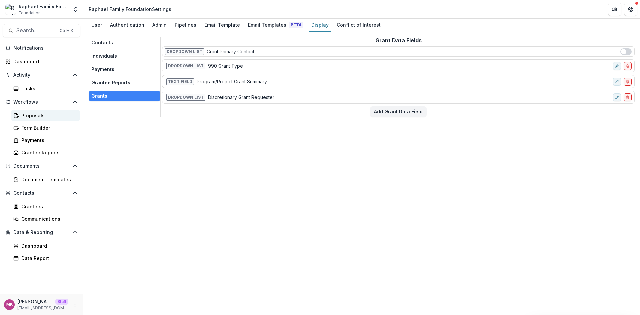
click at [38, 117] on div "Proposals" at bounding box center [48, 115] width 54 height 7
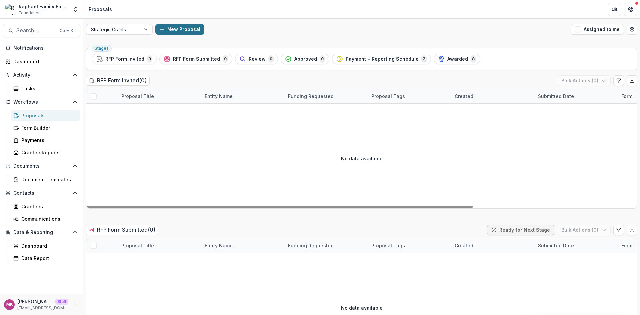
click at [187, 25] on button "New Proposal" at bounding box center [179, 29] width 49 height 11
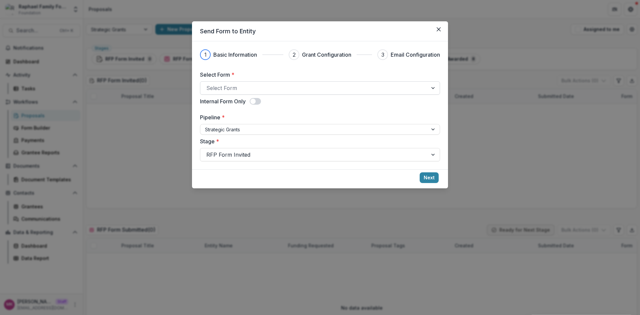
click at [242, 91] on div at bounding box center [313, 87] width 215 height 9
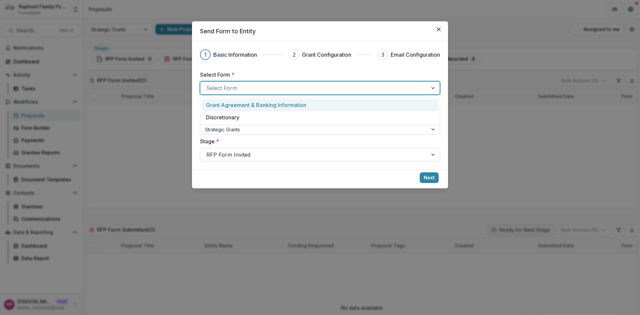
drag, startPoint x: 235, startPoint y: 101, endPoint x: 231, endPoint y: 115, distance: 14.2
click at [234, 102] on p "Grant Agreement & Banking Information" at bounding box center [256, 105] width 100 height 8
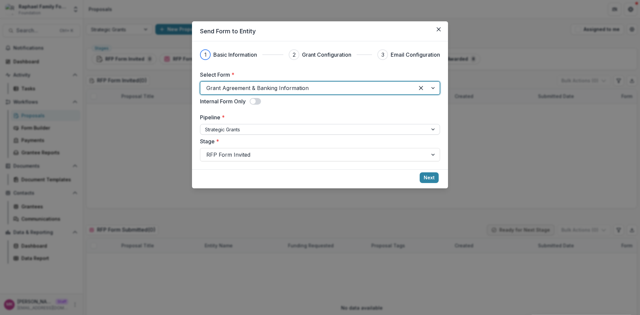
click at [227, 130] on div at bounding box center [314, 129] width 218 height 8
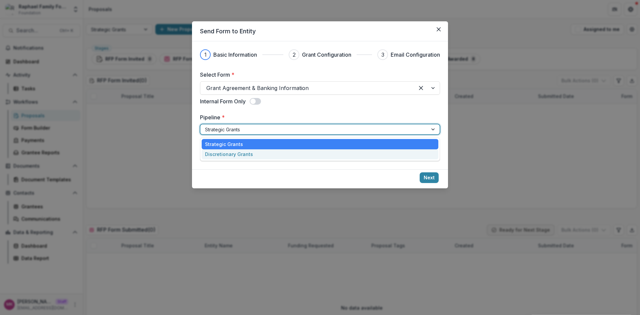
click at [233, 150] on div "Discretionary Grants" at bounding box center [320, 154] width 237 height 10
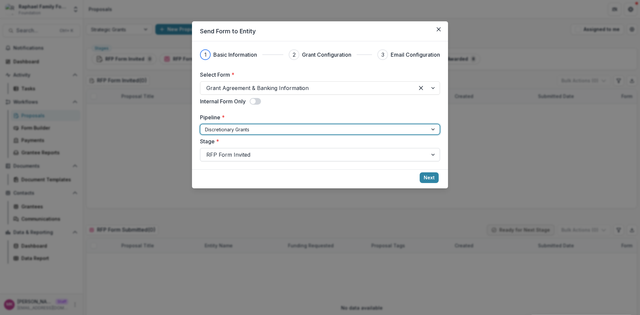
click at [231, 154] on div at bounding box center [313, 154] width 215 height 9
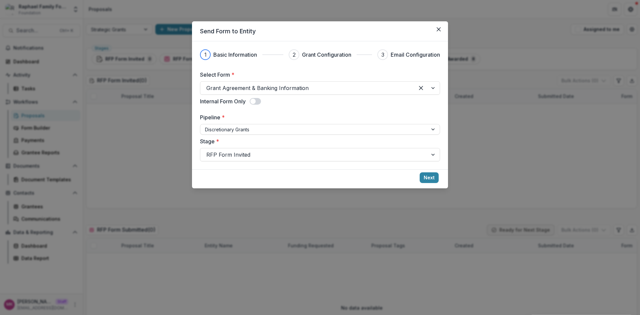
drag, startPoint x: 441, startPoint y: 32, endPoint x: 394, endPoint y: 15, distance: 50.1
click at [441, 31] on button "Close" at bounding box center [438, 29] width 11 height 11
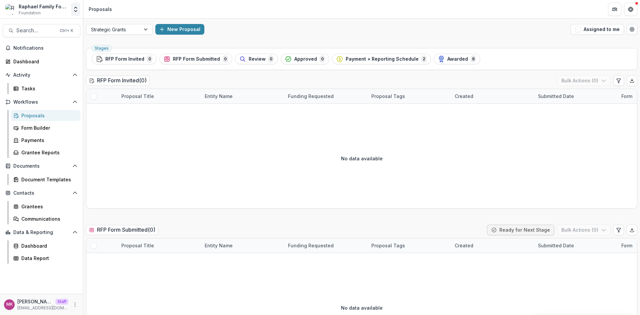
click at [76, 9] on icon "Open entity switcher" at bounding box center [75, 9] width 7 height 7
click at [35, 22] on link "Admin Settings" at bounding box center [42, 25] width 80 height 11
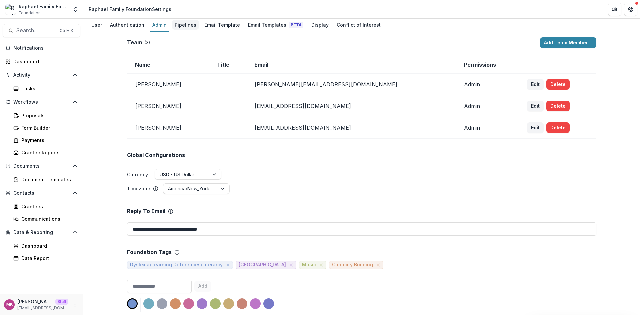
click at [181, 27] on div "Pipelines" at bounding box center [185, 25] width 27 height 10
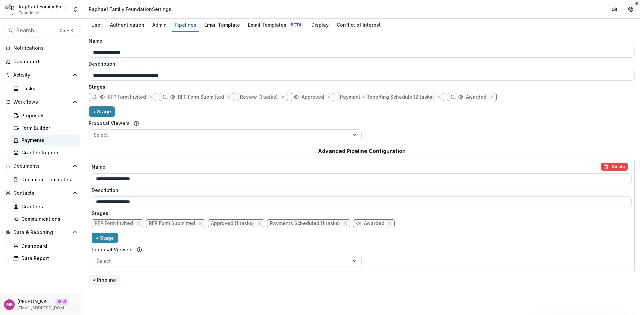
click at [30, 139] on div "Payments" at bounding box center [48, 140] width 54 height 7
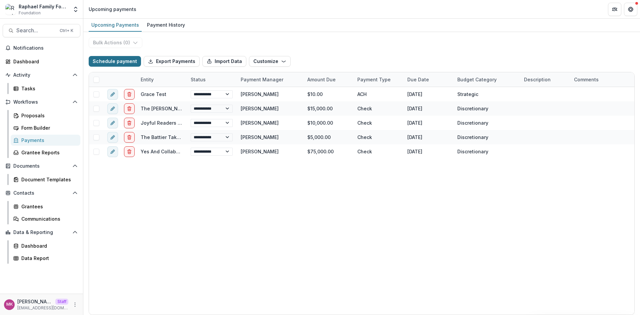
click at [109, 59] on button "Schedule payment" at bounding box center [115, 61] width 52 height 11
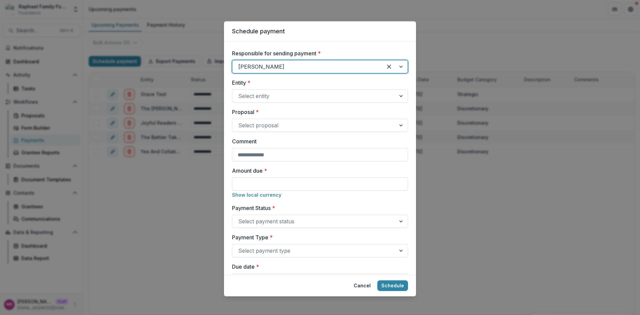
click at [499, 47] on div "Schedule payment Responsible for sending payment * Lucy Fey Entity * Select ent…" at bounding box center [320, 157] width 640 height 315
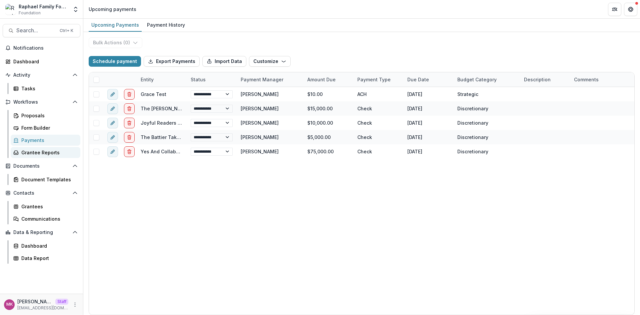
click at [33, 147] on link "Grantee Reports" at bounding box center [46, 152] width 70 height 11
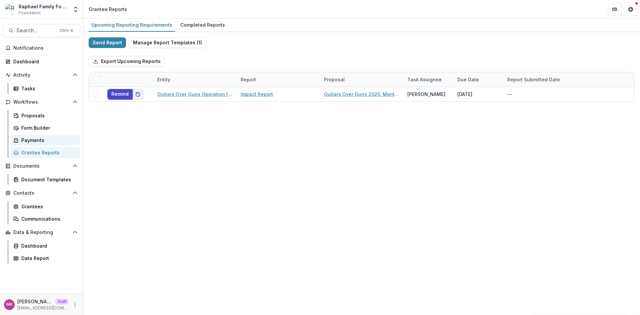
click at [43, 141] on div "Payments" at bounding box center [48, 140] width 54 height 7
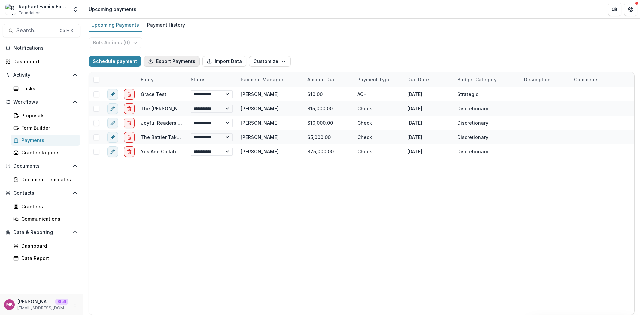
click at [170, 62] on button "Export Payments" at bounding box center [172, 61] width 56 height 11
click at [34, 215] on div "Communications" at bounding box center [48, 218] width 54 height 7
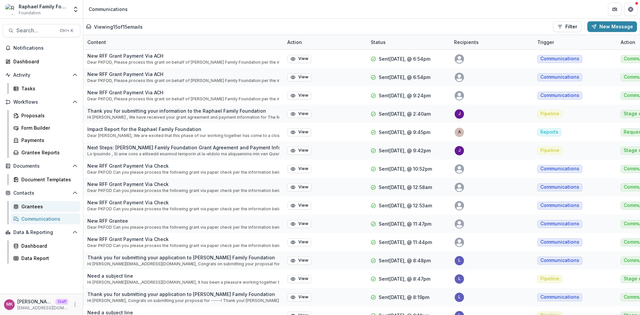
click at [35, 205] on div "Grantees" at bounding box center [48, 206] width 54 height 7
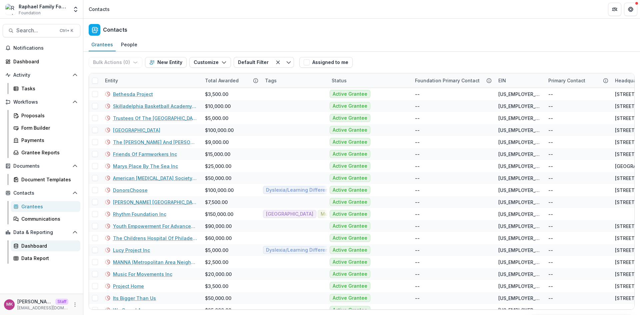
click at [36, 247] on div "Dashboard" at bounding box center [48, 245] width 54 height 7
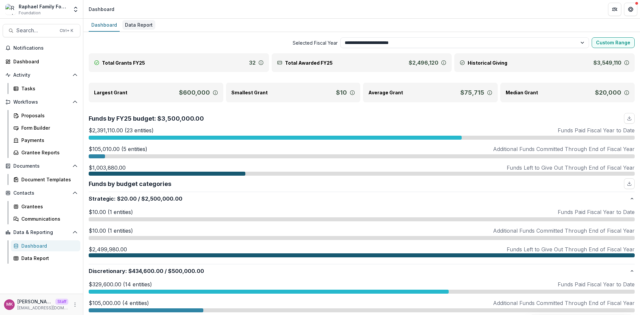
click at [139, 20] on div "Data Report" at bounding box center [138, 25] width 33 height 10
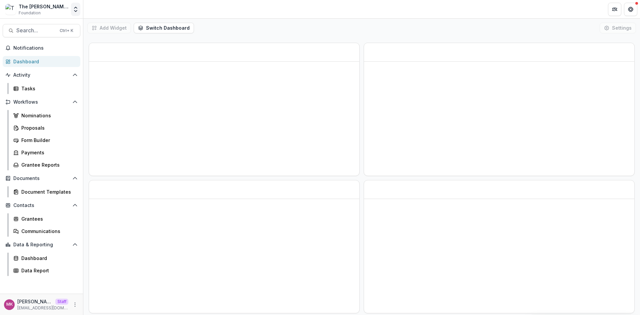
click at [73, 12] on icon "Open entity switcher" at bounding box center [75, 9] width 7 height 7
click at [54, 22] on link "Admin Settings" at bounding box center [42, 25] width 80 height 11
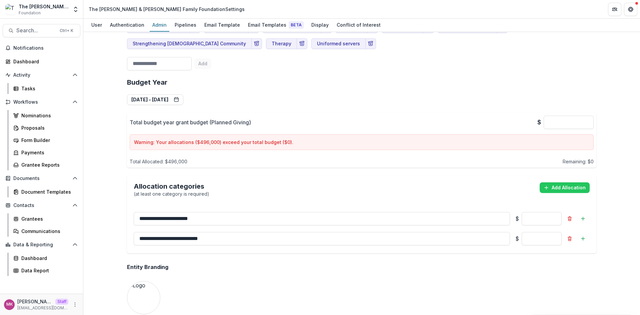
scroll to position [444, 0]
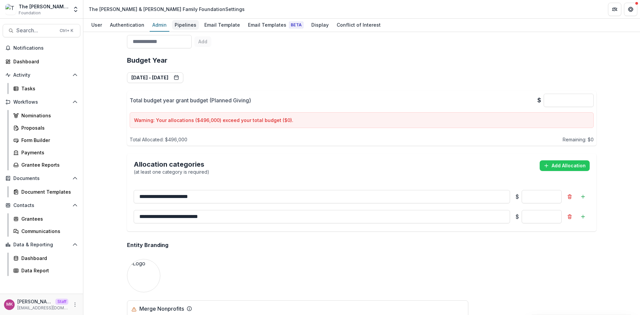
click at [184, 26] on div "Pipelines" at bounding box center [185, 25] width 27 height 10
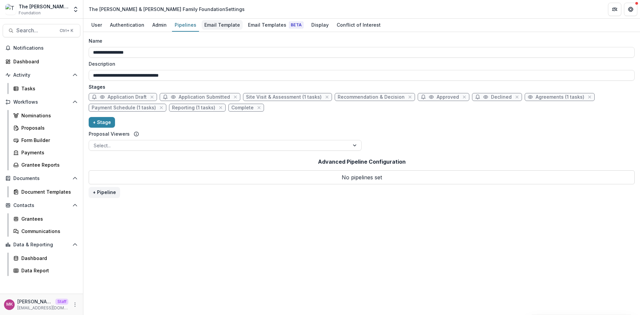
click at [220, 22] on div "Email Template" at bounding box center [222, 25] width 41 height 10
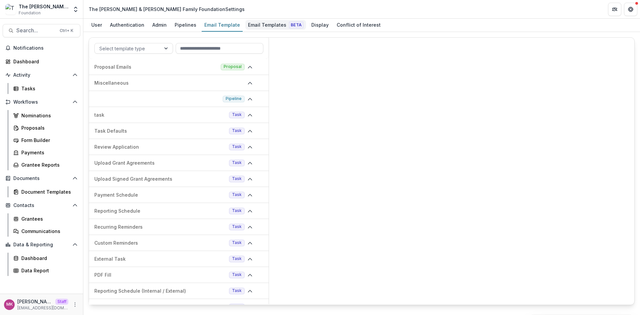
click at [263, 24] on div "Email Templates Beta" at bounding box center [275, 25] width 61 height 10
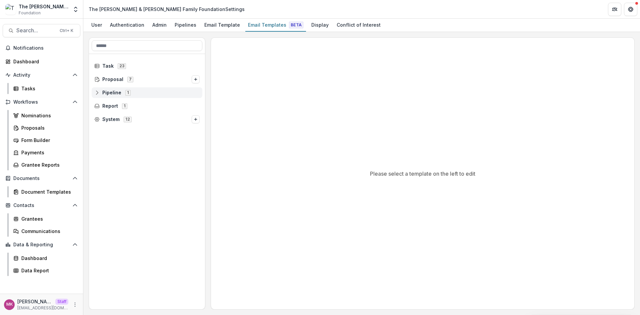
click at [95, 94] on icon at bounding box center [96, 92] width 5 height 5
click at [100, 106] on icon at bounding box center [101, 105] width 5 height 5
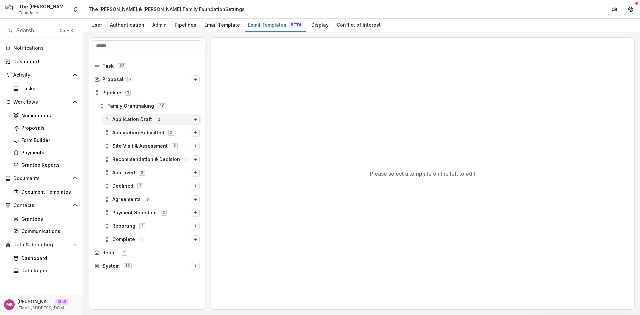
click at [107, 122] on div "Application Draft 2" at bounding box center [152, 119] width 101 height 11
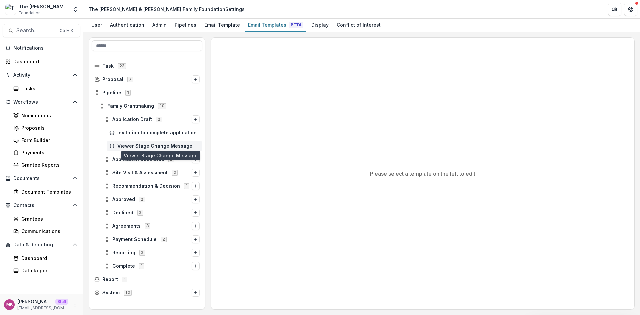
click at [137, 143] on span "Viewer Stage Change Message" at bounding box center [158, 146] width 82 height 6
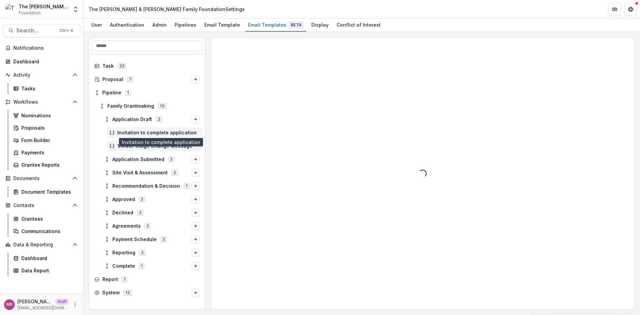
click at [142, 131] on span "Invitation to complete application" at bounding box center [158, 133] width 82 height 6
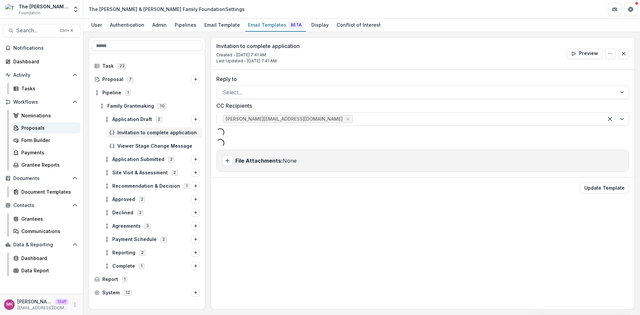
click at [47, 128] on div "Proposals" at bounding box center [48, 127] width 54 height 7
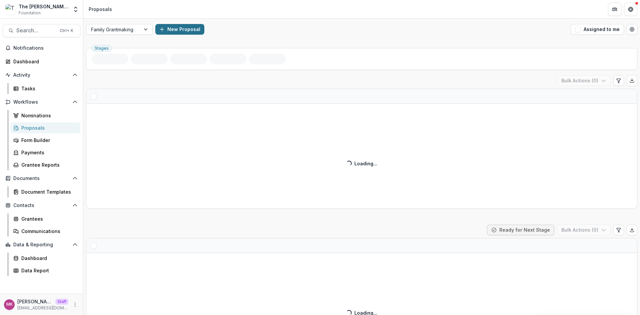
click at [184, 33] on button "New Proposal" at bounding box center [179, 29] width 49 height 11
click at [235, 90] on div at bounding box center [314, 87] width 214 height 9
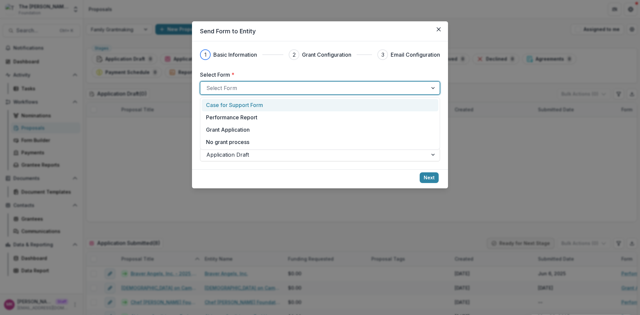
click at [237, 104] on p "Case for Support Form" at bounding box center [234, 105] width 57 height 8
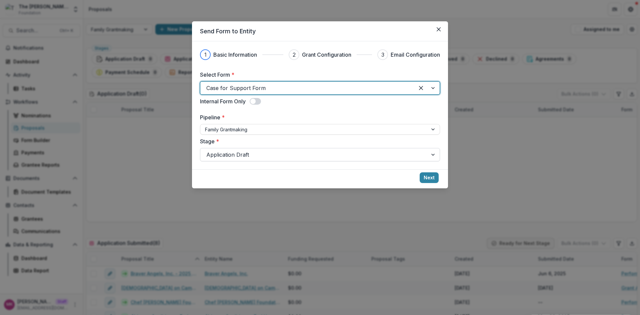
click at [242, 154] on div at bounding box center [313, 154] width 215 height 9
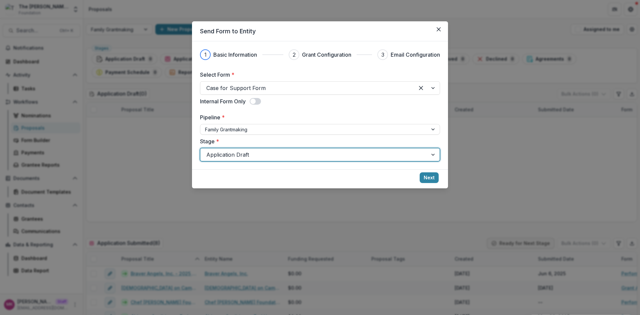
click at [253, 154] on div at bounding box center [313, 154] width 215 height 9
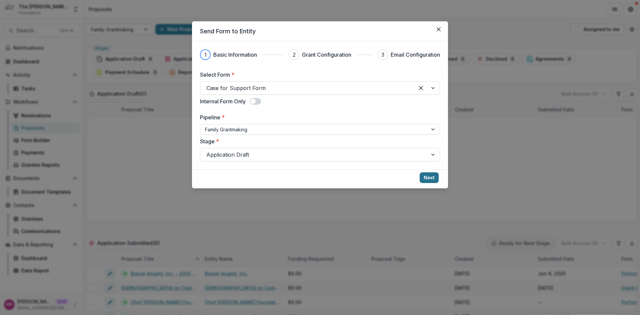
click at [430, 177] on button "Next" at bounding box center [429, 177] width 19 height 11
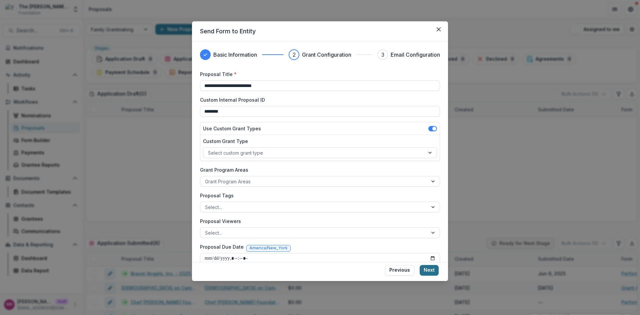
click at [431, 266] on button "Next" at bounding box center [429, 270] width 19 height 11
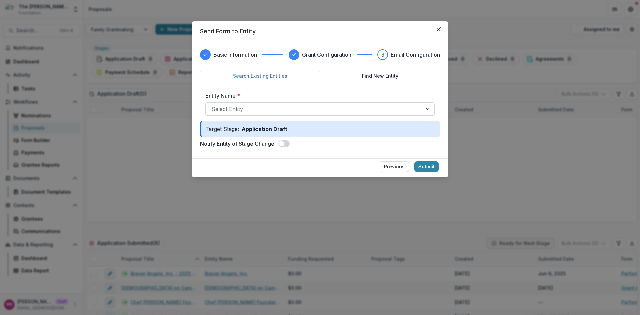
click at [267, 111] on div at bounding box center [314, 108] width 205 height 9
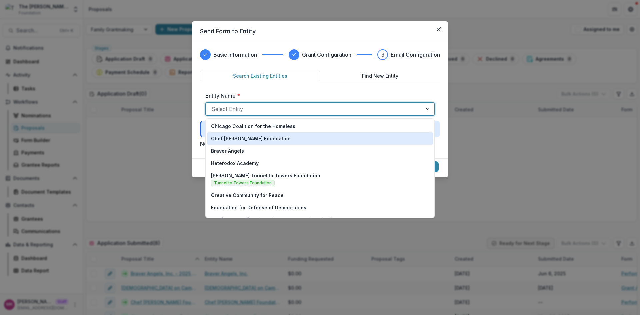
click at [250, 135] on p "Chef [PERSON_NAME] Foundation" at bounding box center [251, 138] width 80 height 7
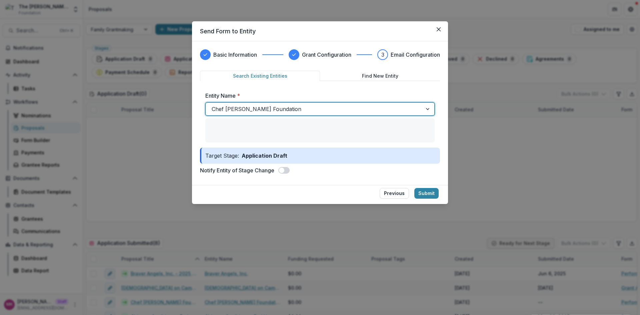
click at [284, 170] on span at bounding box center [281, 170] width 5 height 5
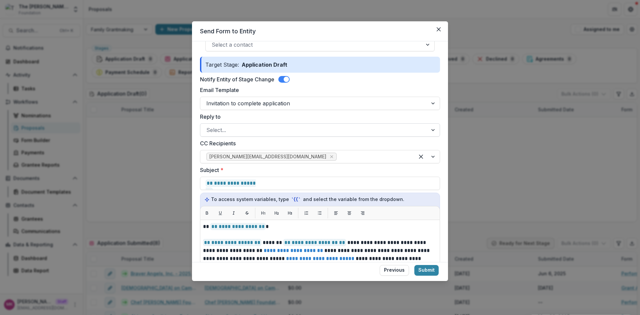
scroll to position [100, 0]
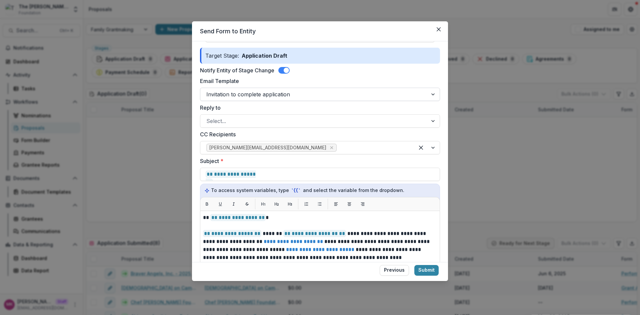
click at [290, 91] on div at bounding box center [313, 94] width 215 height 9
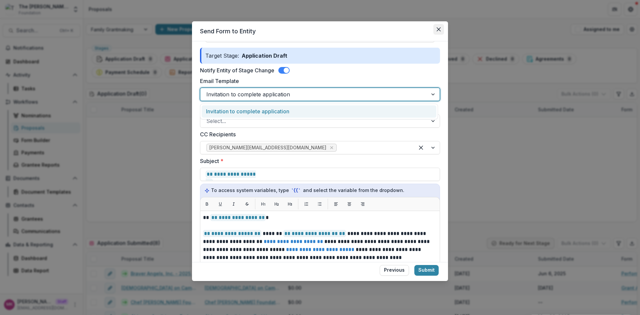
click at [438, 27] on button "Close" at bounding box center [438, 29] width 11 height 11
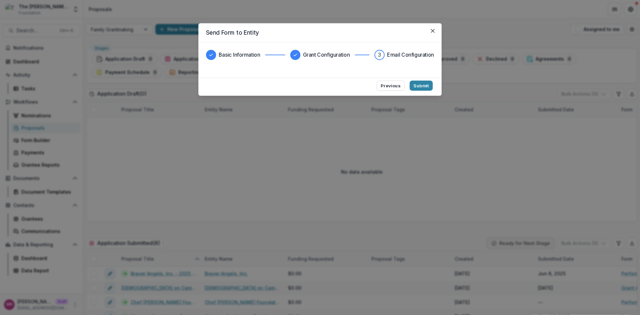
scroll to position [0, 0]
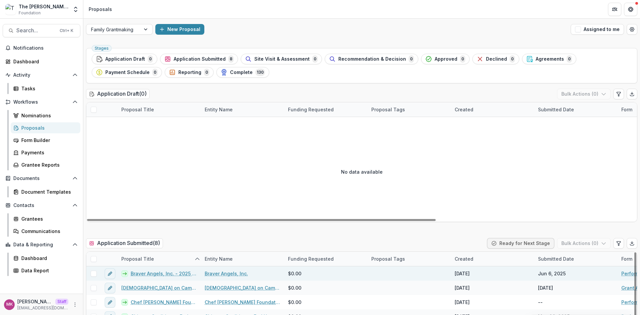
click at [144, 277] on div "Braver Angels, Inc. - 2025 - Performance Report" at bounding box center [158, 273] width 83 height 14
click at [148, 275] on link "Braver Angels, Inc. - 2025 - Performance Report" at bounding box center [164, 273] width 66 height 7
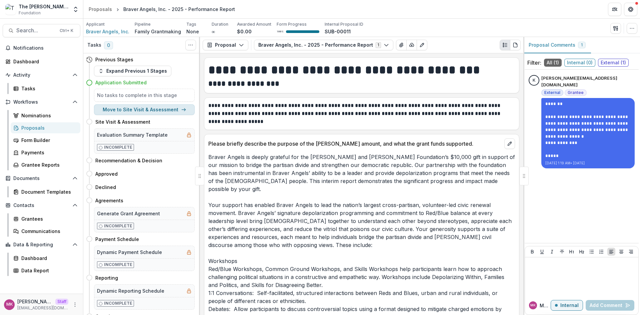
click at [130, 110] on button "Move to Site Visit & Assessment" at bounding box center [144, 109] width 101 height 11
select select "**********"
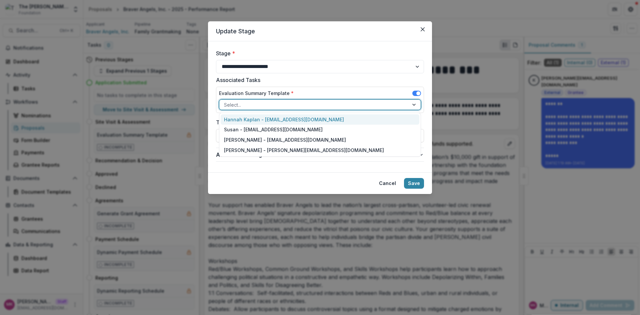
click at [260, 103] on div at bounding box center [314, 105] width 180 height 8
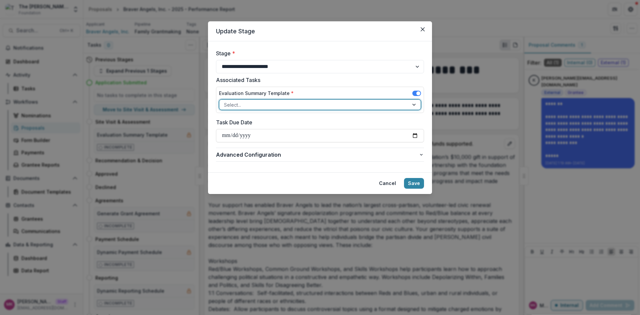
click at [260, 103] on div at bounding box center [314, 105] width 180 height 8
click at [425, 30] on button "Close" at bounding box center [422, 29] width 11 height 11
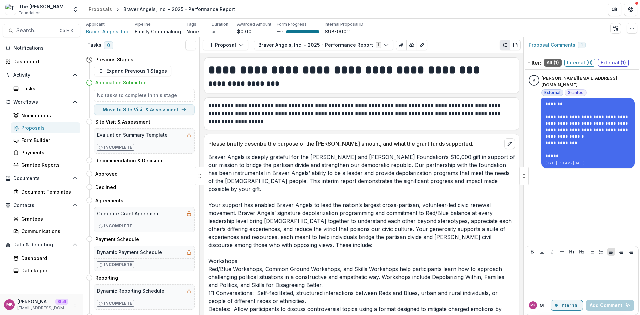
click at [132, 65] on div "Previous Stages" at bounding box center [140, 59] width 109 height 12
click at [132, 67] on button "Expand Previous 1 Stages" at bounding box center [132, 71] width 77 height 11
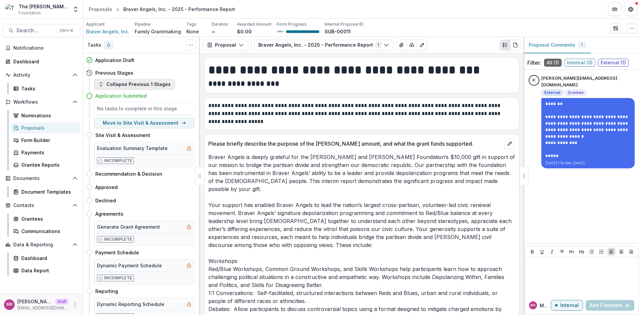
click at [134, 80] on button "Collapse Previous 1 Stages" at bounding box center [134, 84] width 81 height 11
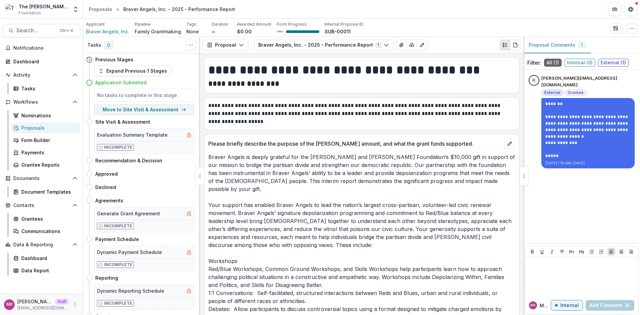
click at [145, 70] on button "Expand Previous 1 Stages" at bounding box center [132, 71] width 77 height 11
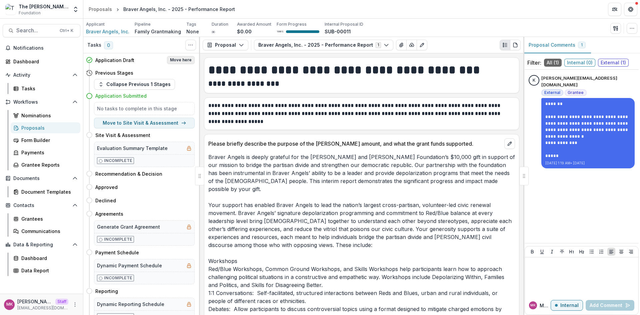
click at [179, 60] on button "Move here" at bounding box center [181, 60] width 28 height 8
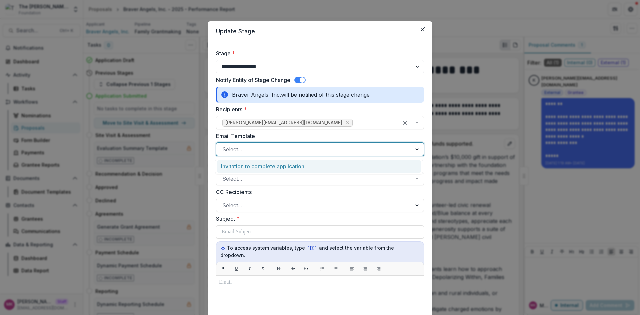
click at [247, 144] on div "Select..." at bounding box center [313, 149] width 195 height 11
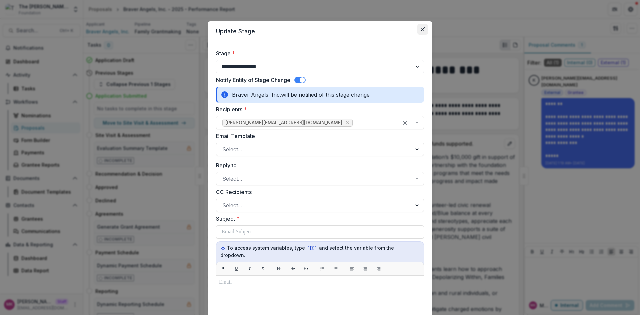
click at [420, 25] on button "Close" at bounding box center [422, 29] width 11 height 11
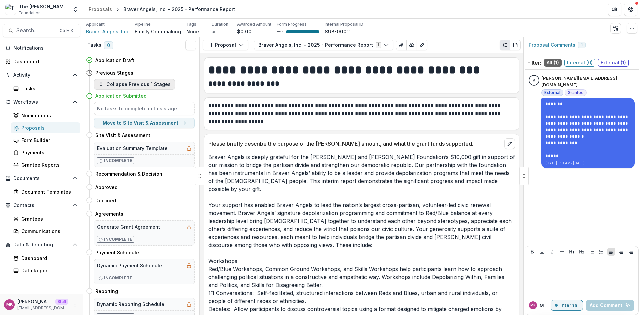
click at [144, 84] on button "Collapse Previous 1 Stages" at bounding box center [134, 84] width 81 height 11
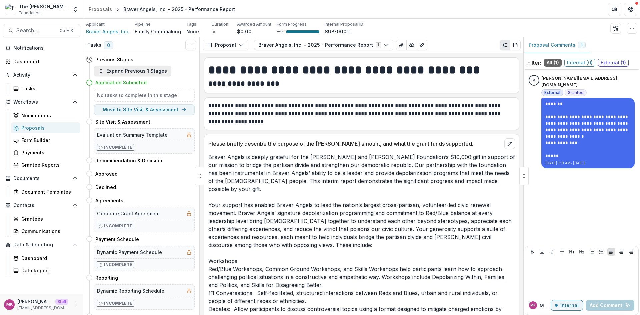
click at [144, 84] on h4 "Application Submitted" at bounding box center [120, 82] width 51 height 7
click at [145, 62] on div "Previous Stages" at bounding box center [140, 59] width 109 height 12
click at [146, 68] on button "Expand Previous 1 Stages" at bounding box center [132, 71] width 77 height 11
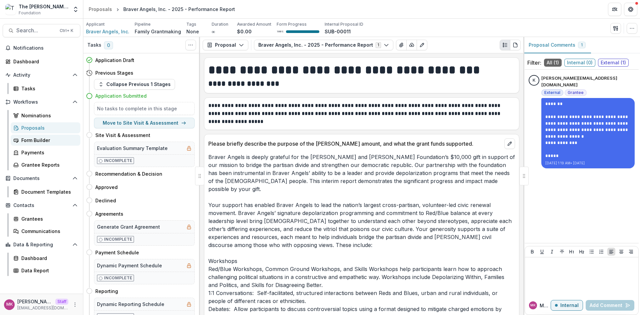
click at [31, 140] on div "Form Builder" at bounding box center [48, 140] width 54 height 7
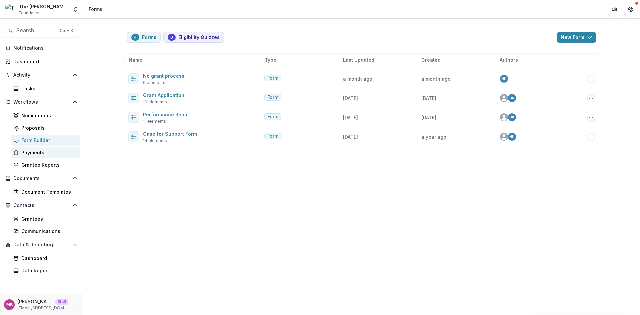
click at [48, 154] on div "Payments" at bounding box center [48, 152] width 54 height 7
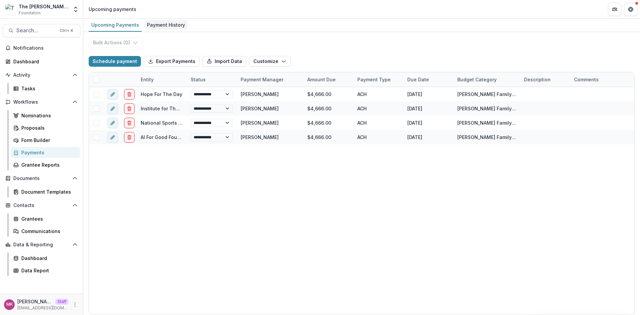
click at [158, 29] on div "Payment History" at bounding box center [165, 25] width 43 height 10
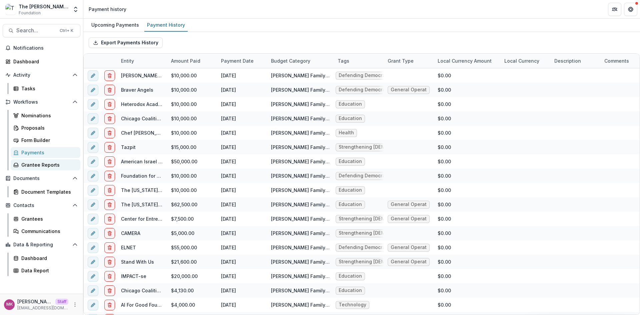
click at [30, 163] on div "Grantee Reports" at bounding box center [48, 164] width 54 height 7
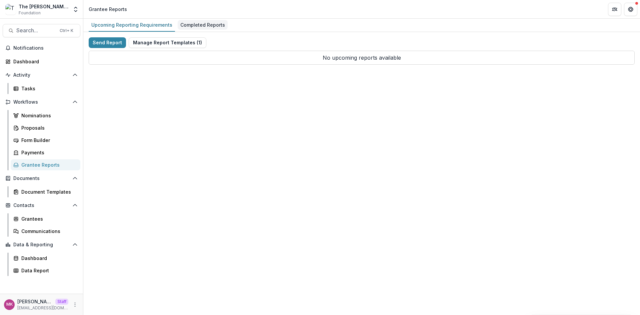
click at [189, 23] on div "Completed Reports" at bounding box center [203, 25] width 50 height 10
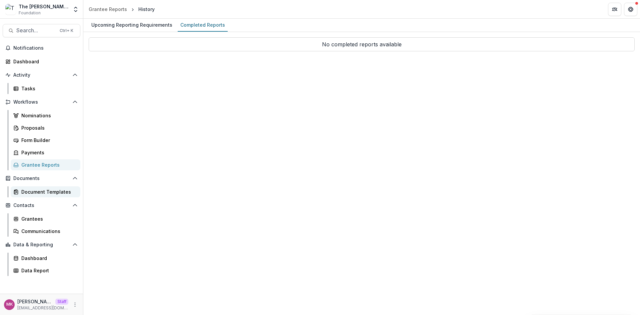
click at [43, 189] on div "Document Templates" at bounding box center [48, 191] width 54 height 7
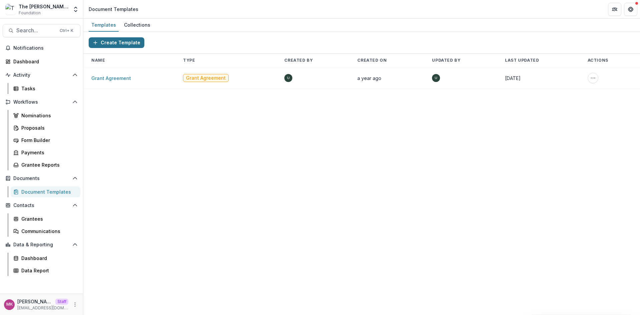
click at [111, 43] on button "Create Template" at bounding box center [117, 42] width 56 height 11
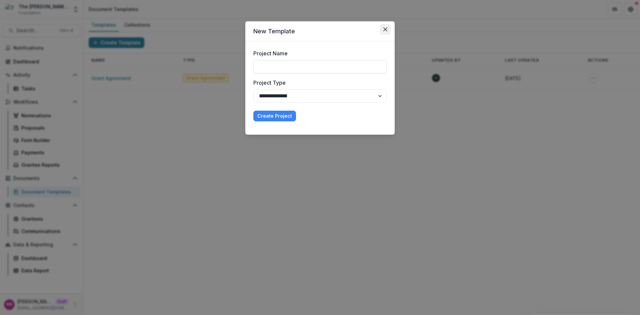
click at [386, 27] on icon "Close" at bounding box center [385, 29] width 4 height 4
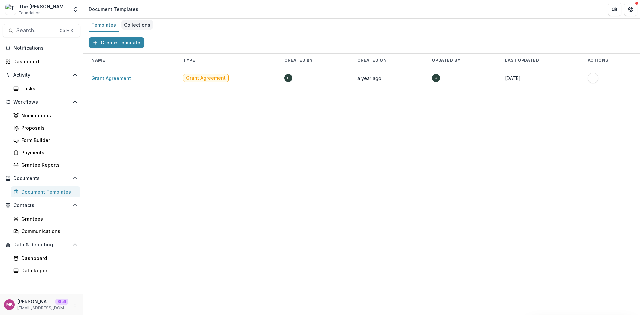
click at [133, 28] on div "Collections" at bounding box center [137, 25] width 32 height 10
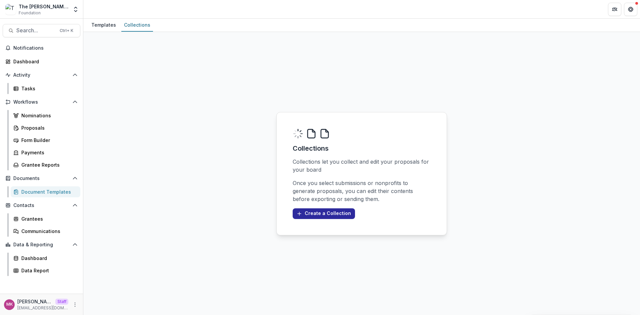
click at [324, 215] on button "Create a Collection" at bounding box center [324, 213] width 62 height 11
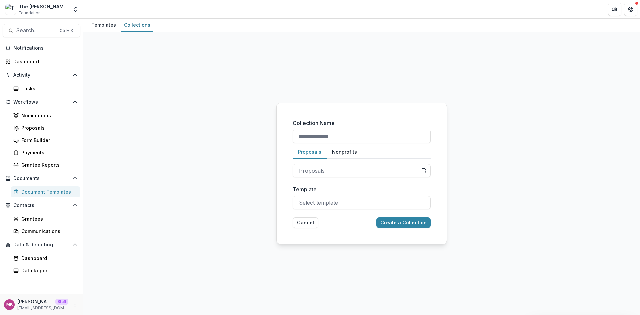
drag, startPoint x: 297, startPoint y: 227, endPoint x: 256, endPoint y: 216, distance: 42.7
click at [297, 226] on button "Cancel" at bounding box center [306, 222] width 26 height 11
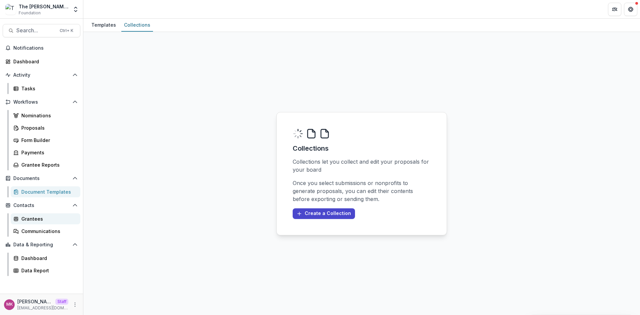
click at [24, 216] on div "Grantees" at bounding box center [48, 218] width 54 height 7
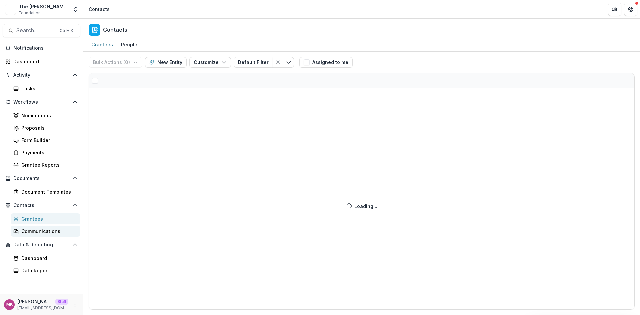
click at [55, 236] on link "Communications" at bounding box center [46, 231] width 70 height 11
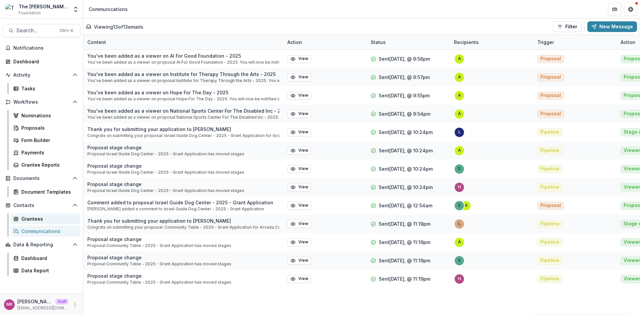
click at [21, 216] on link "Grantees" at bounding box center [46, 218] width 70 height 11
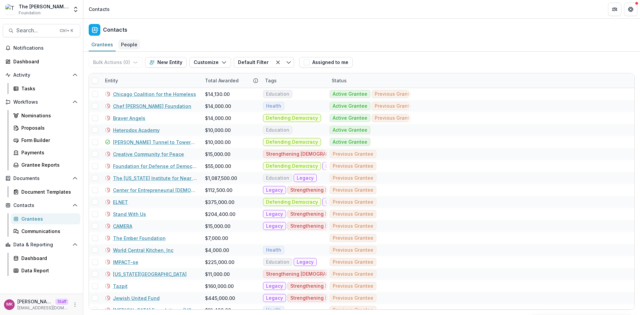
click at [133, 42] on div "People" at bounding box center [129, 45] width 22 height 10
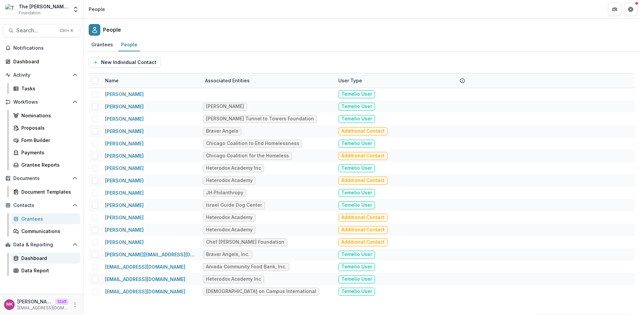
click at [38, 260] on div "Dashboard" at bounding box center [48, 258] width 54 height 7
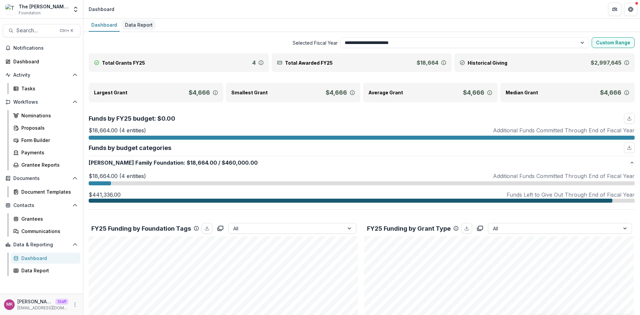
click at [137, 24] on div "Data Report" at bounding box center [138, 25] width 33 height 10
